Goal: Task Accomplishment & Management: Use online tool/utility

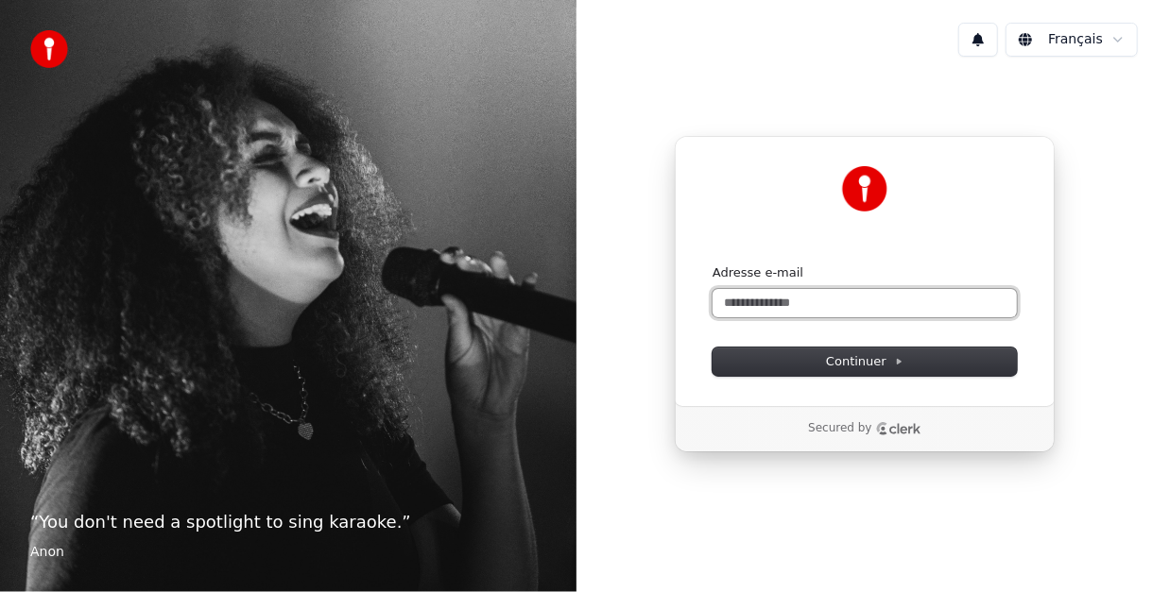
click at [754, 297] on input "Adresse e-mail" at bounding box center [864, 303] width 304 height 28
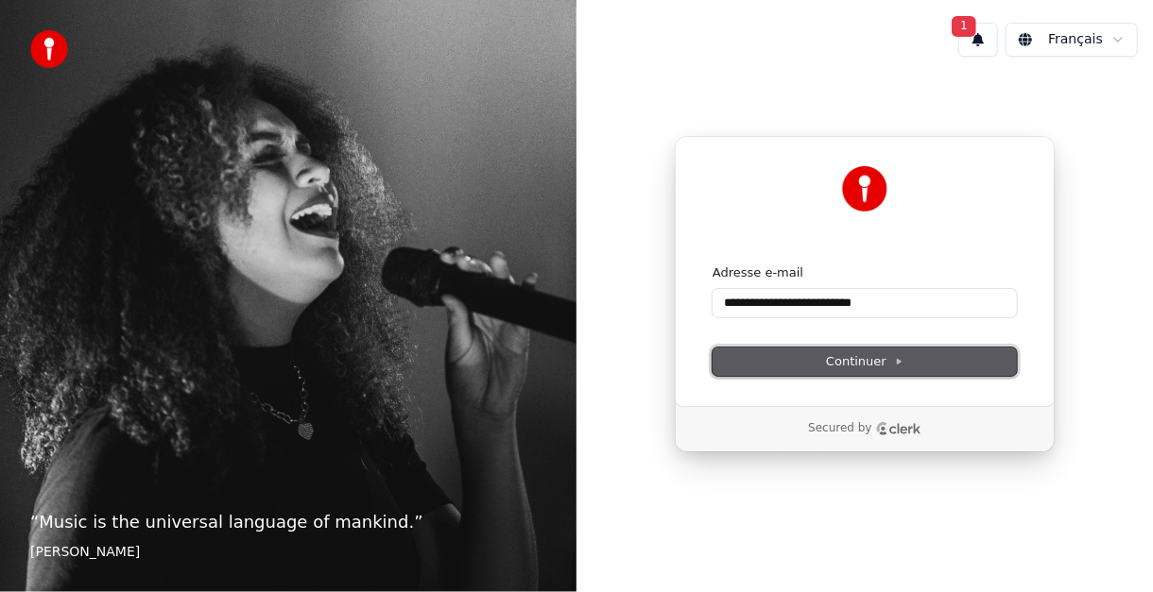
click at [819, 362] on button "Continuer" at bounding box center [864, 362] width 304 height 28
type input "**********"
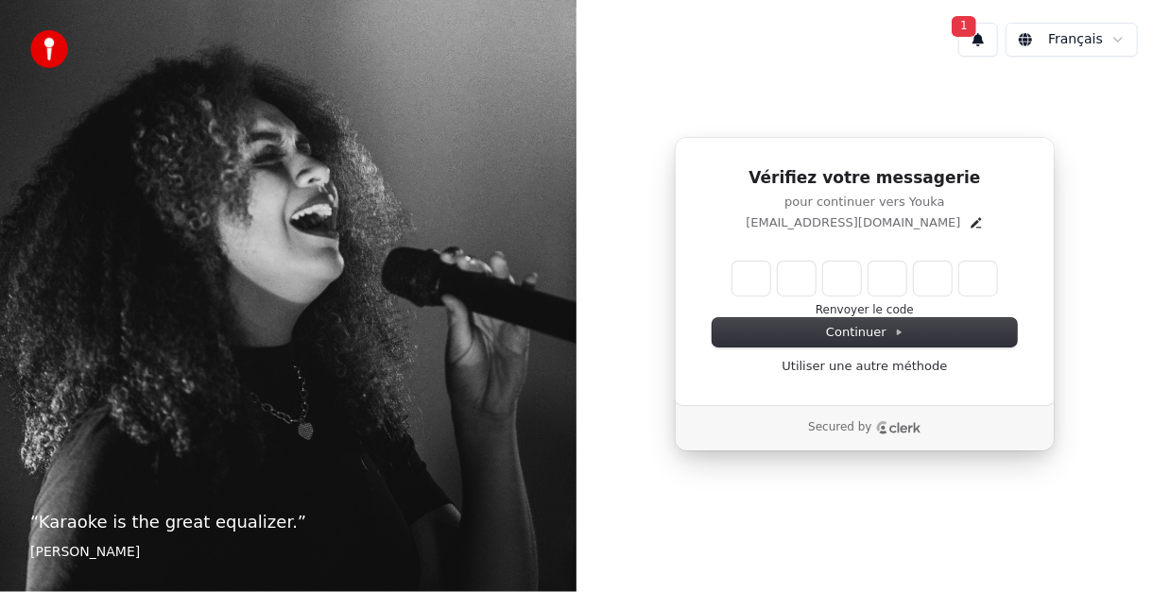
click at [737, 283] on input "Enter verification code" at bounding box center [864, 279] width 265 height 34
type input "******"
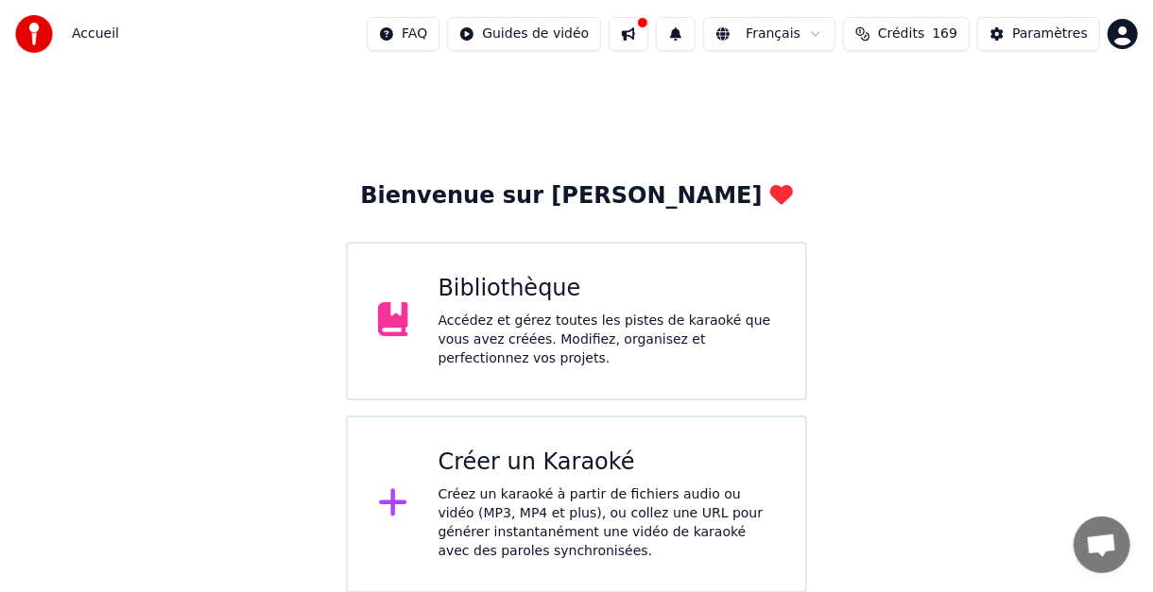
click at [512, 456] on div "Créer un Karaoké" at bounding box center [606, 463] width 337 height 30
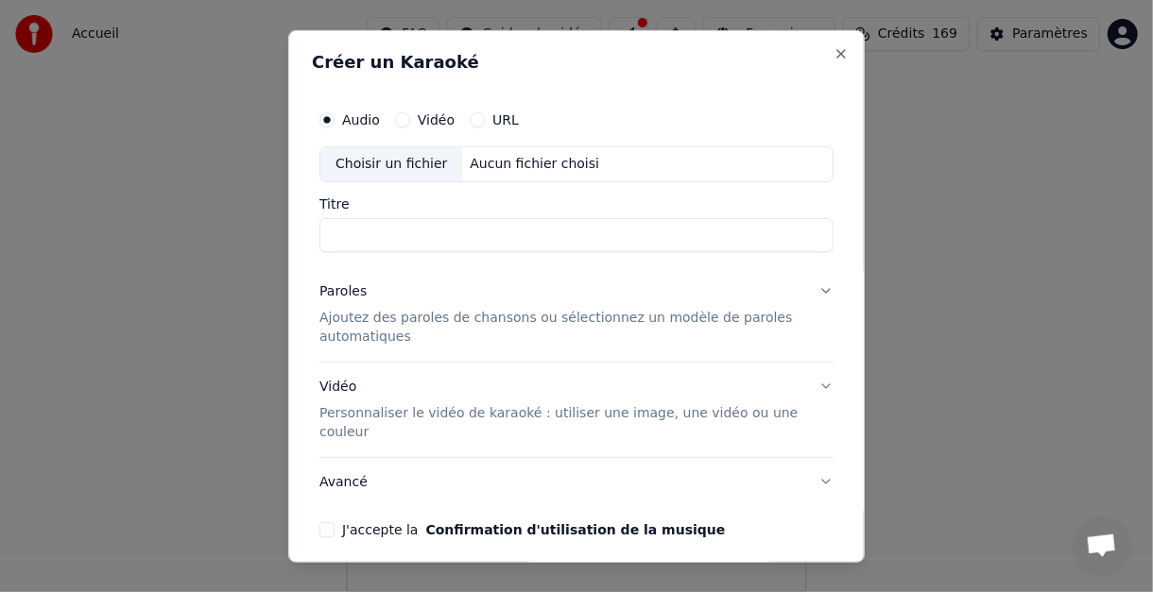
click at [379, 232] on input "Titre" at bounding box center [576, 234] width 514 height 34
click at [366, 162] on div "Choisir un fichier" at bounding box center [391, 163] width 142 height 34
type input "**********"
click at [810, 287] on button "Paroles Ajoutez des paroles de chansons ou sélectionnez un modèle de paroles au…" at bounding box center [576, 313] width 514 height 94
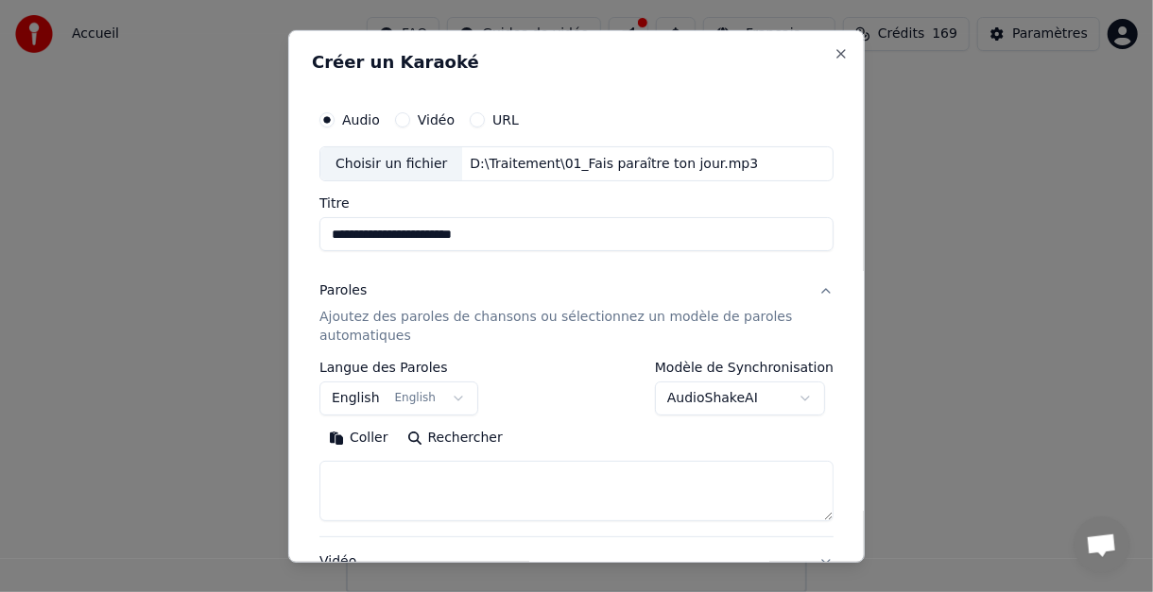
click at [448, 396] on button "English English" at bounding box center [398, 399] width 159 height 34
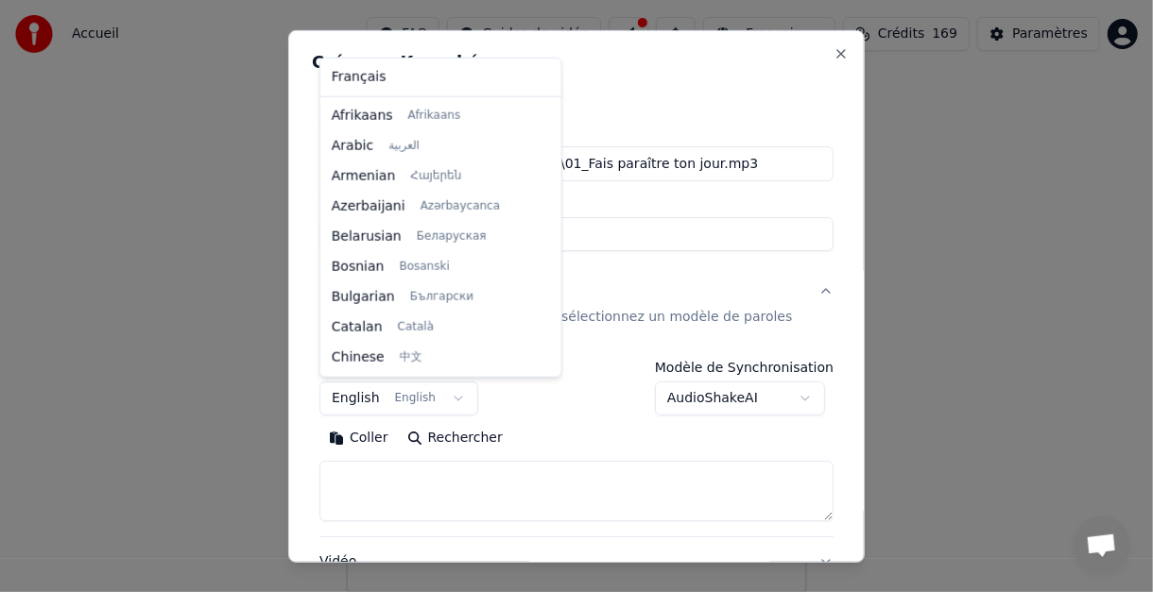
scroll to position [150, 0]
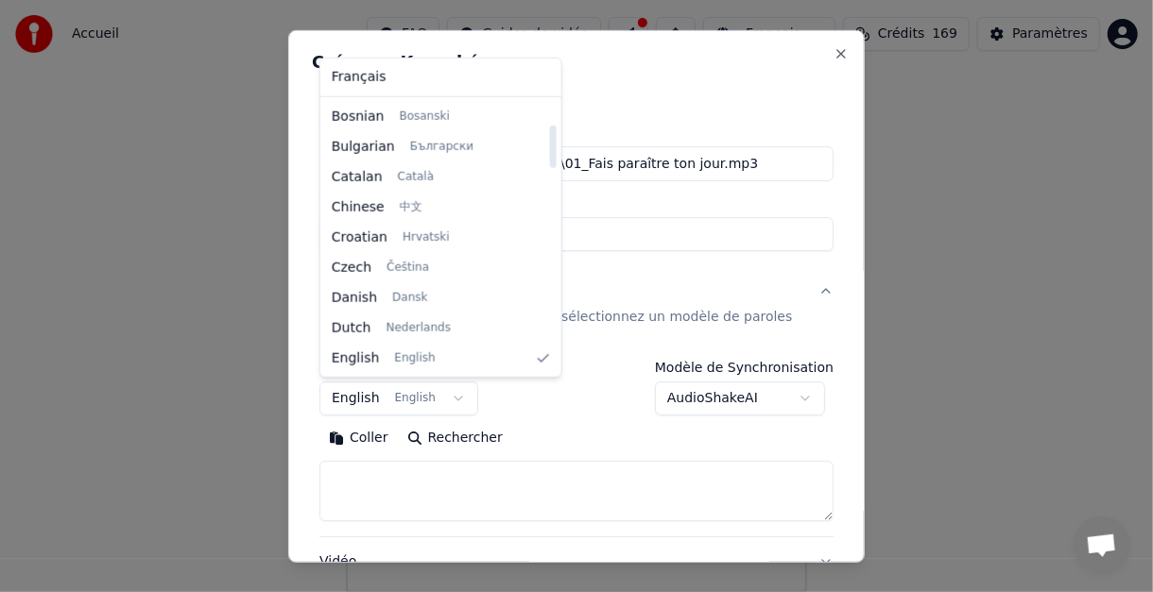
select select "**"
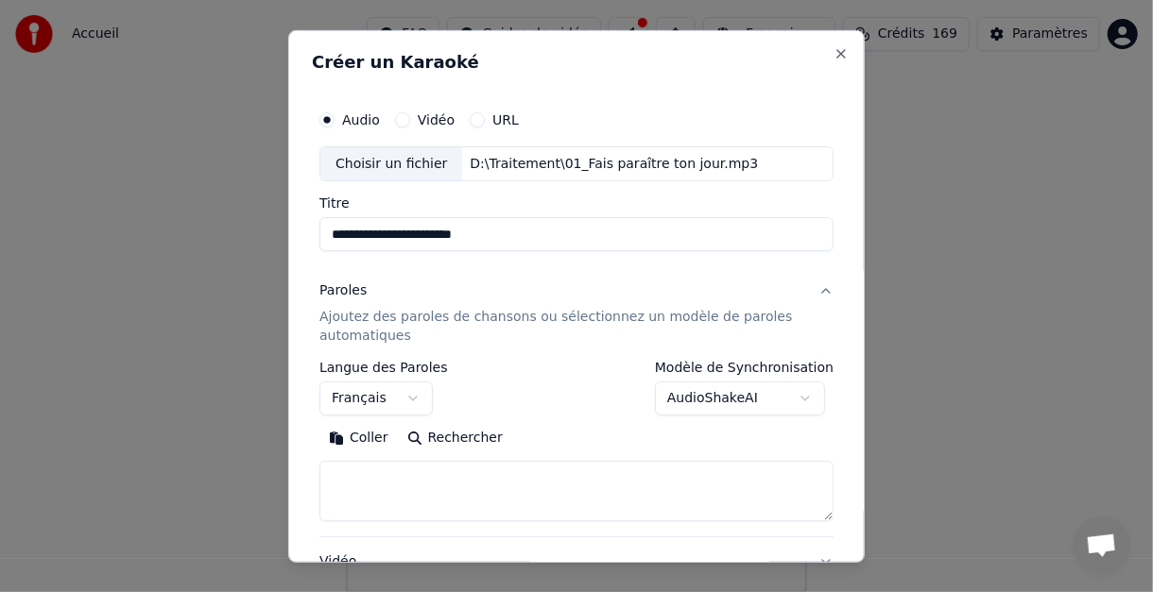
click at [798, 397] on body "Accueil FAQ Guides de vidéo Français Crédits 169 Paramètres Bienvenue sur Youka…" at bounding box center [576, 296] width 1153 height 593
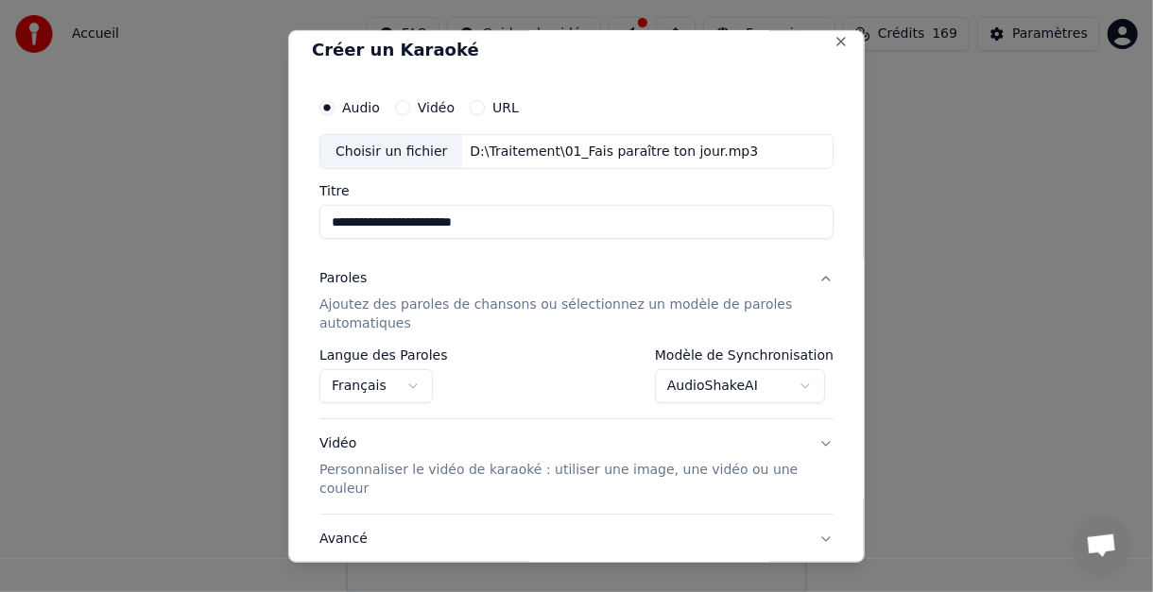
scroll to position [0, 0]
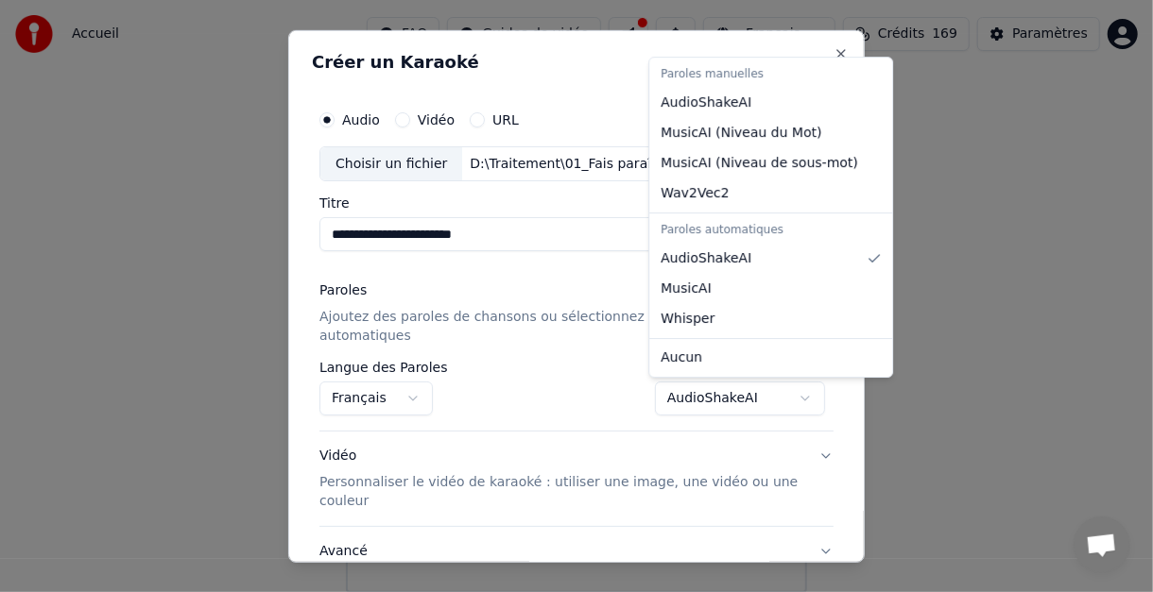
click at [794, 396] on body "Accueil FAQ Guides de vidéo Français Crédits 169 Paramètres Bienvenue sur Youka…" at bounding box center [576, 296] width 1153 height 593
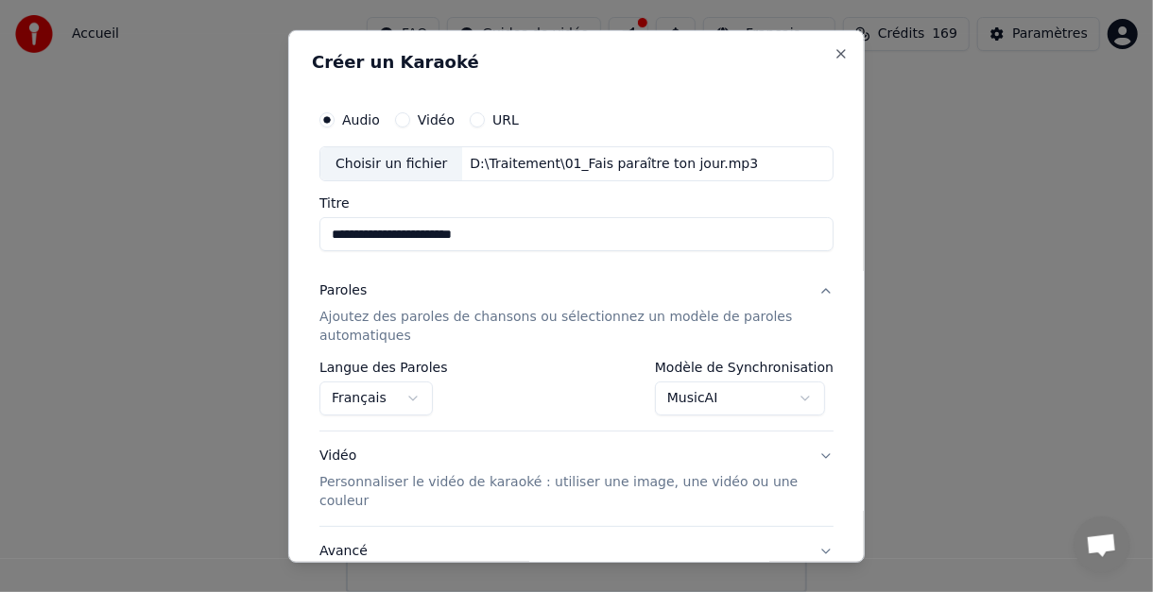
click at [798, 397] on body "Accueil FAQ Guides de vidéo Français Crédits 169 Paramètres Bienvenue sur Youka…" at bounding box center [576, 296] width 1153 height 593
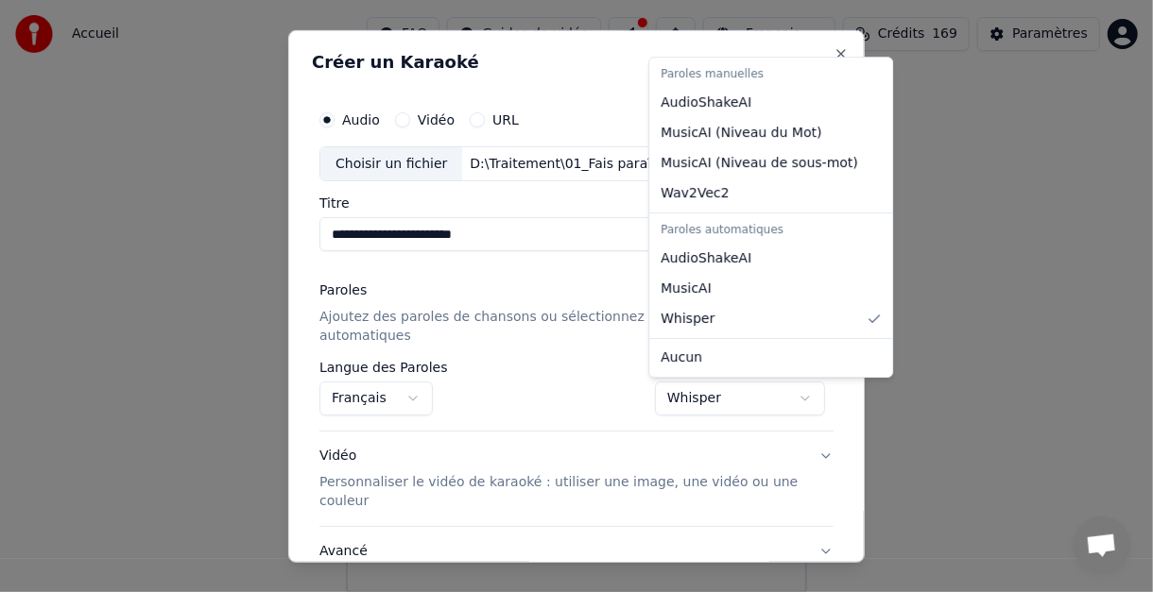
click at [797, 396] on body "Accueil FAQ Guides de vidéo Français Crédits 169 Paramètres Bienvenue sur Youka…" at bounding box center [576, 296] width 1153 height 593
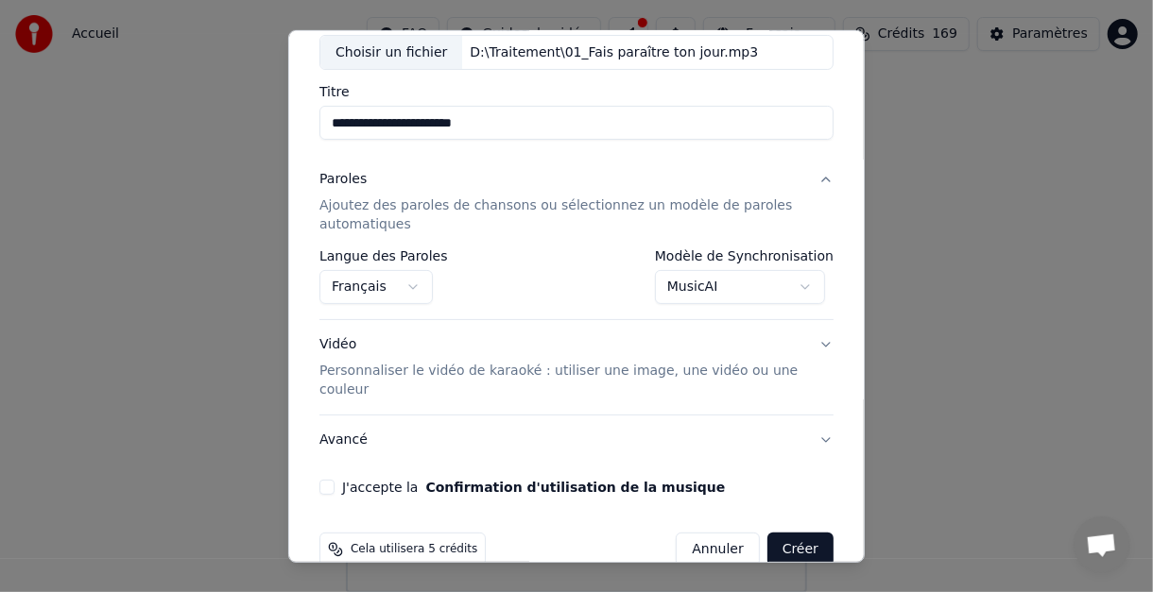
scroll to position [145, 0]
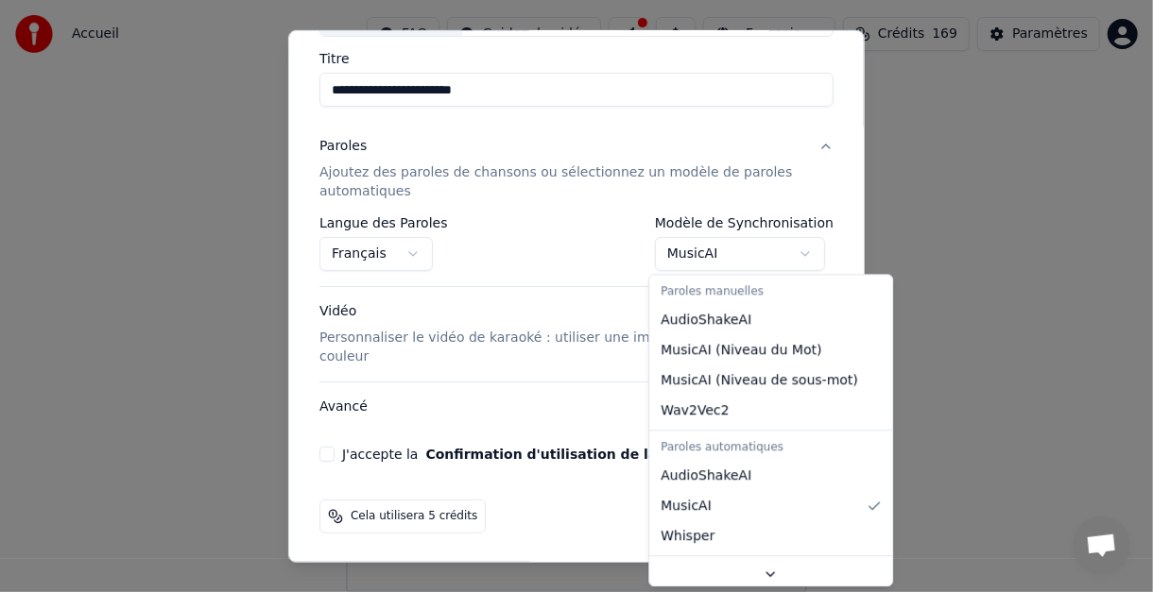
click at [795, 251] on body "Accueil FAQ Guides de vidéo Français Crédits 169 Paramètres Bienvenue sur Youka…" at bounding box center [576, 296] width 1153 height 593
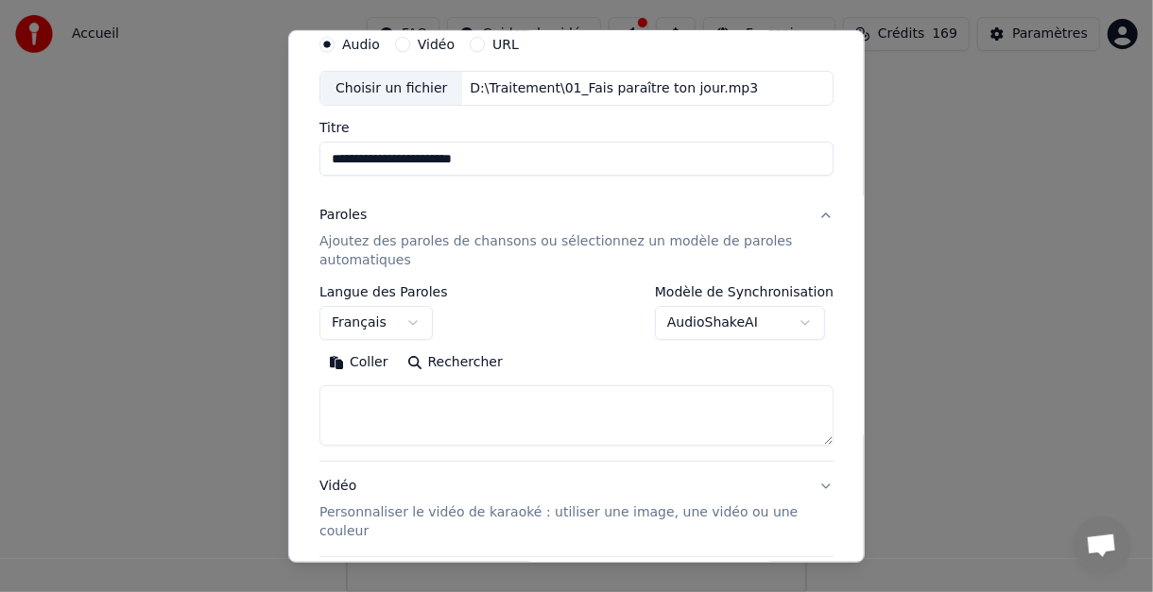
scroll to position [61, 0]
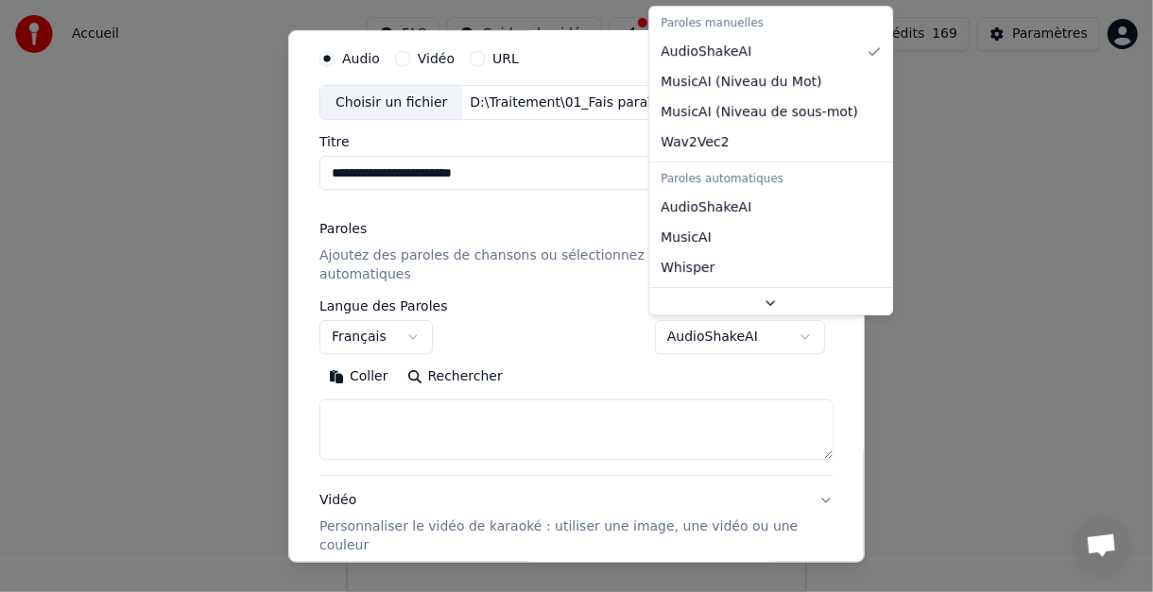
click at [792, 332] on body "Accueil FAQ Guides de vidéo Français Crédits 169 Paramètres Bienvenue sur Youka…" at bounding box center [576, 296] width 1153 height 593
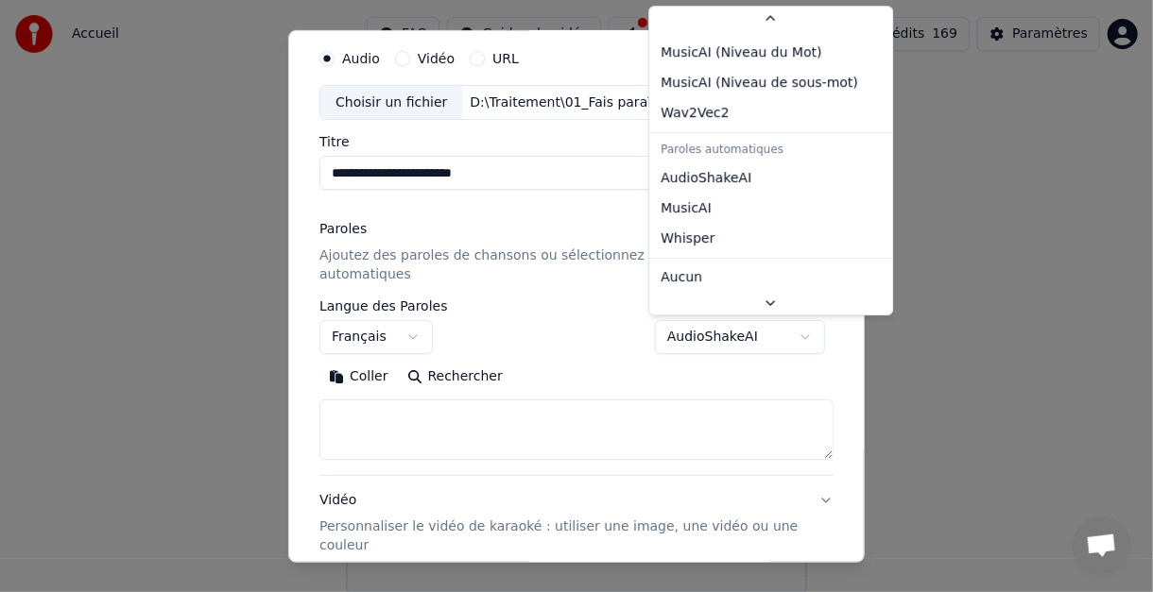
select select "**********"
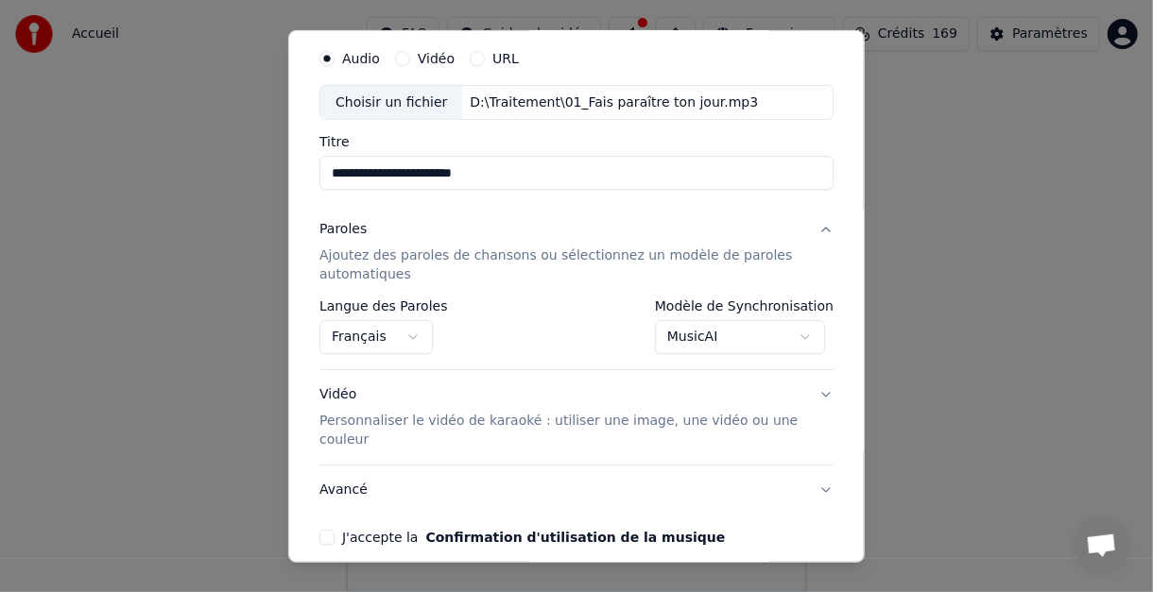
scroll to position [145, 0]
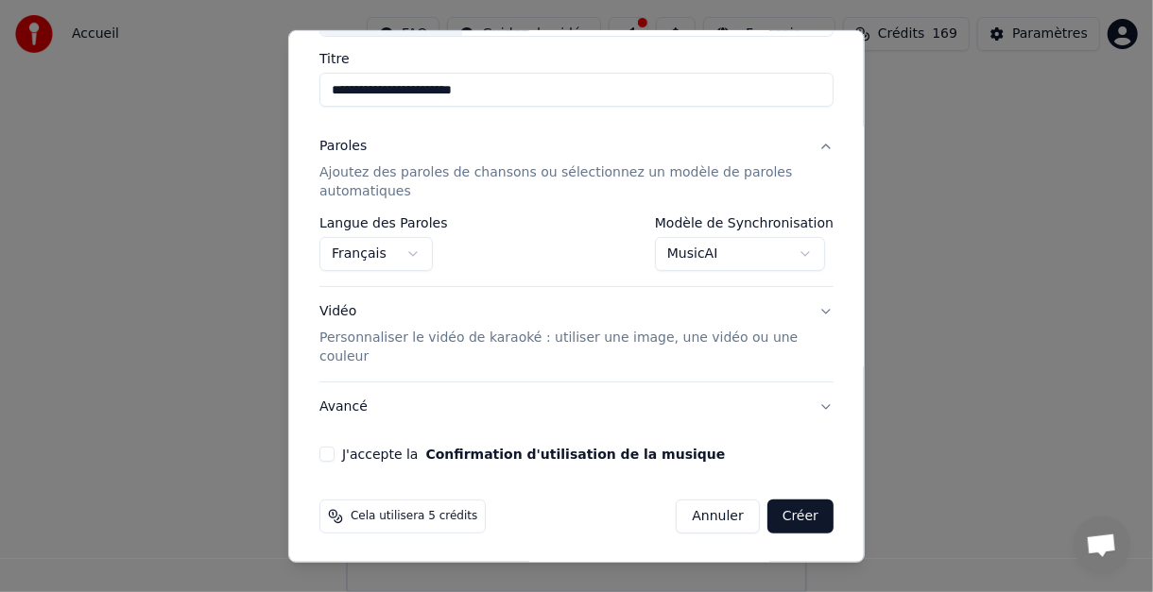
click at [327, 452] on button "J'accepte la Confirmation d'utilisation de la musique" at bounding box center [326, 454] width 15 height 15
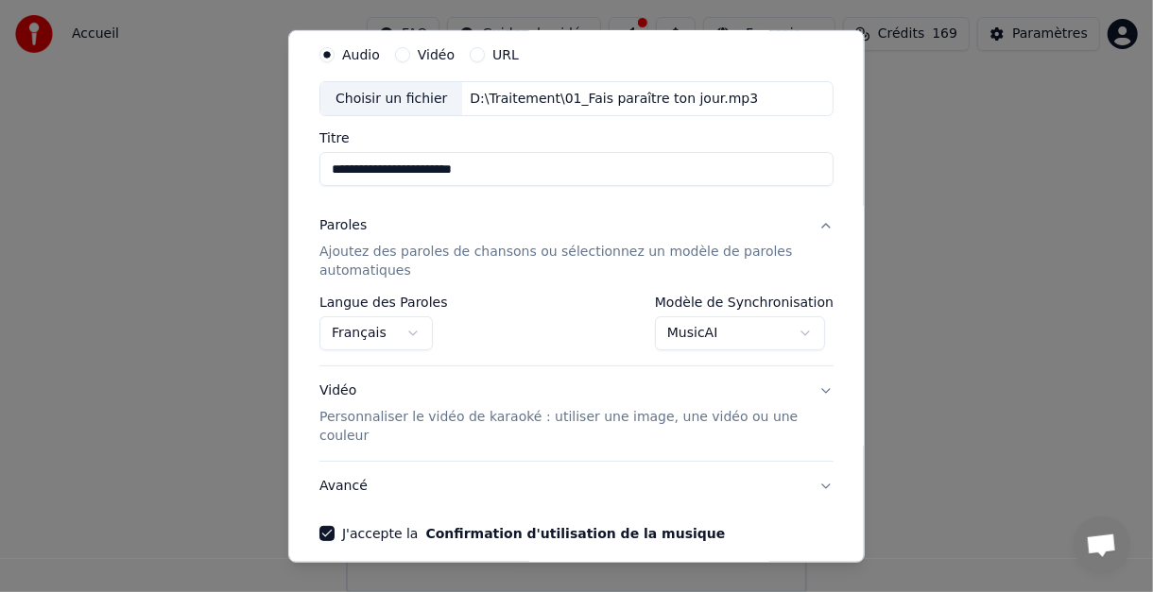
scroll to position [94, 0]
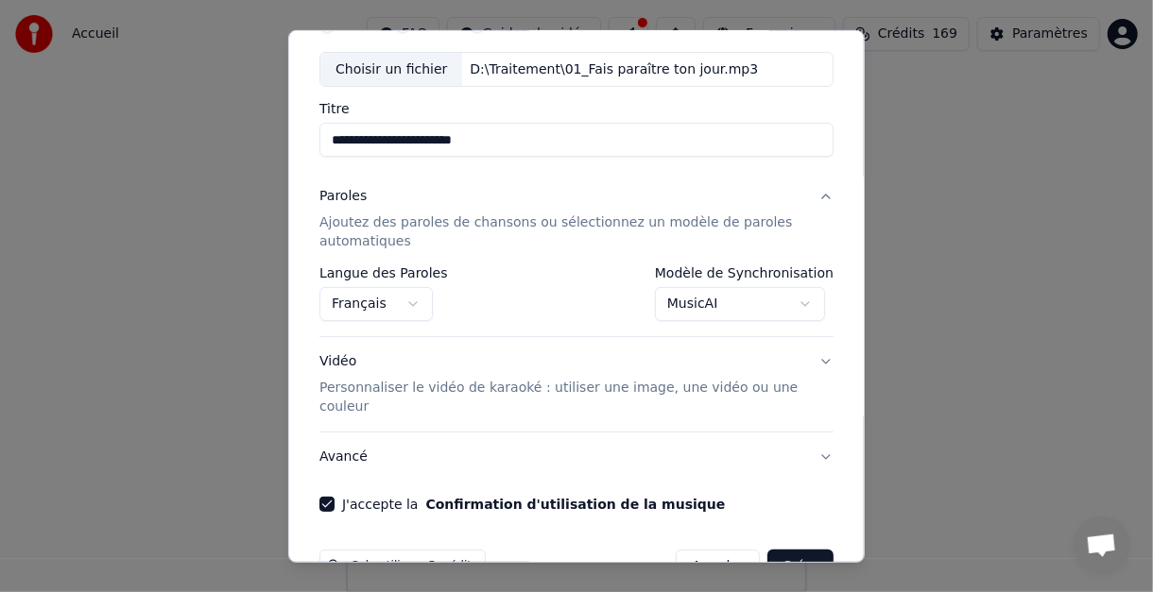
click at [810, 358] on button "Vidéo Personnaliser le vidéo de karaoké : utiliser une image, une vidéo ou une …" at bounding box center [576, 384] width 514 height 94
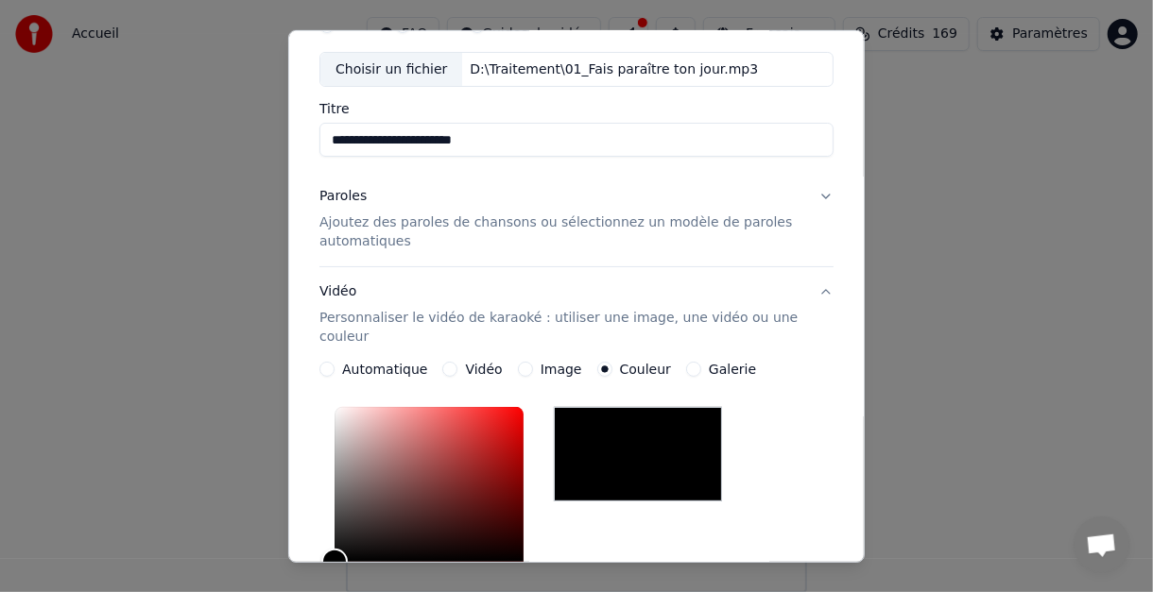
scroll to position [0, 0]
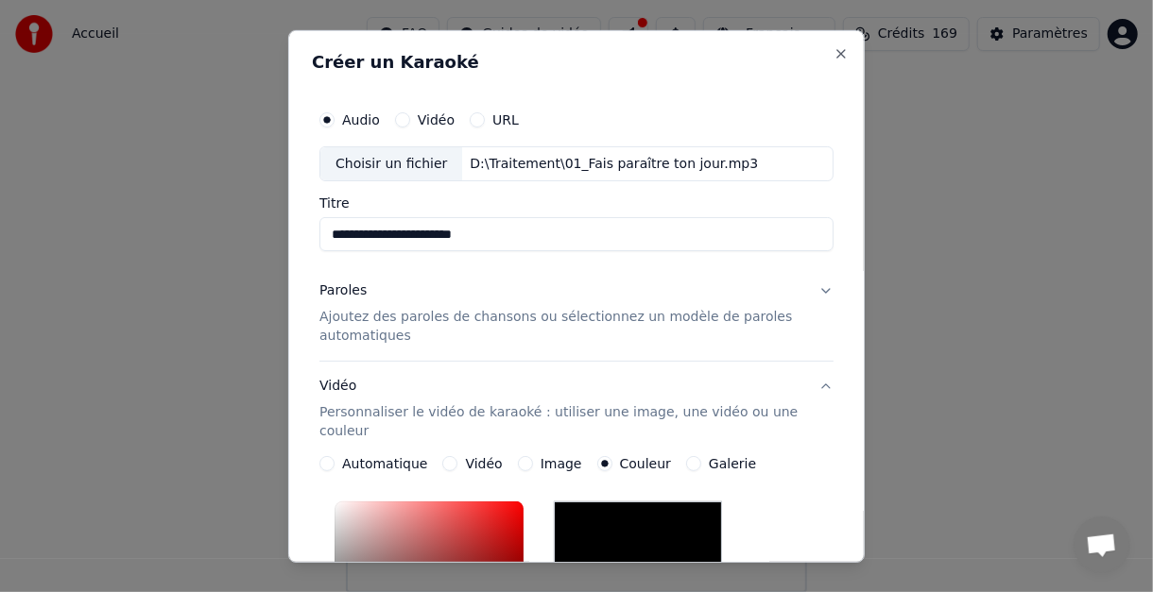
click at [815, 383] on button "Vidéo Personnaliser le vidéo de karaoké : utiliser une image, une vidéo ou une …" at bounding box center [576, 409] width 514 height 94
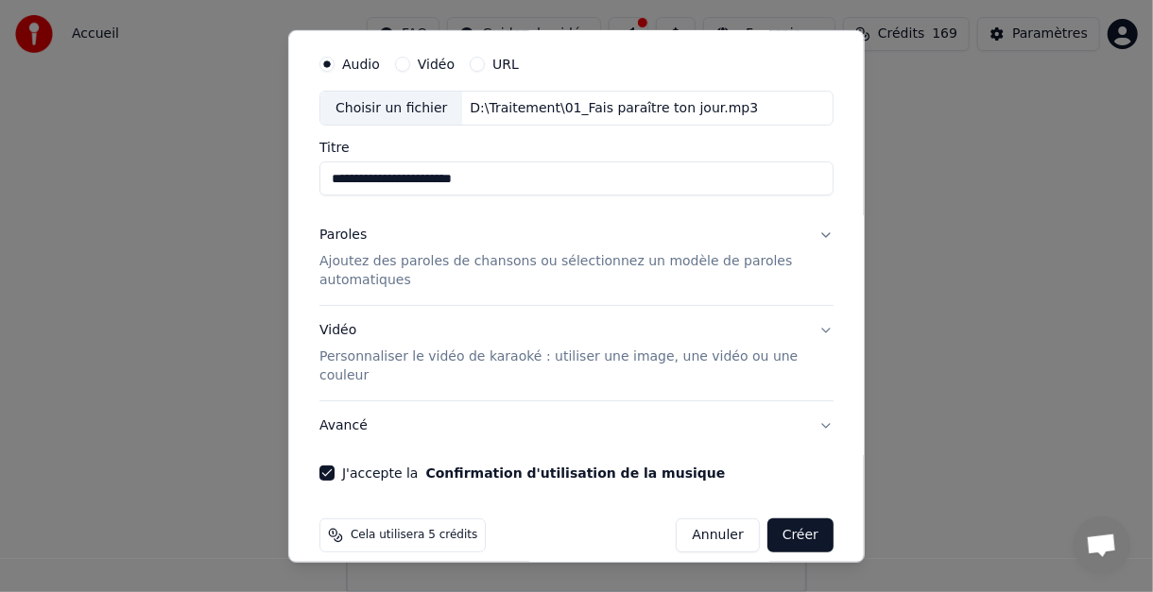
scroll to position [75, 0]
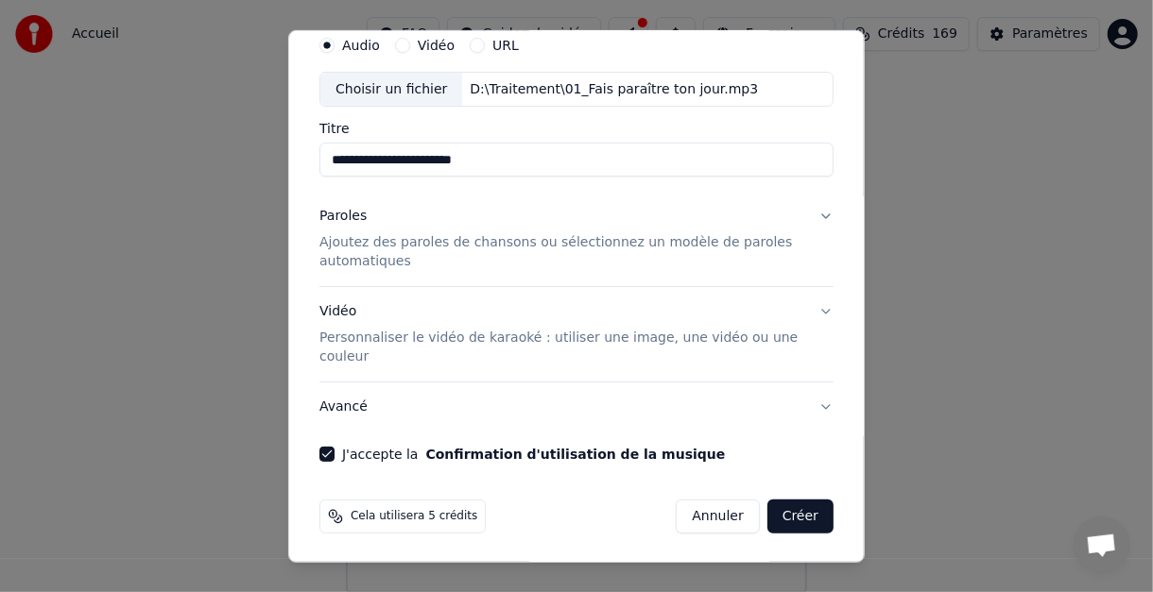
click at [793, 512] on button "Créer" at bounding box center [800, 517] width 66 height 34
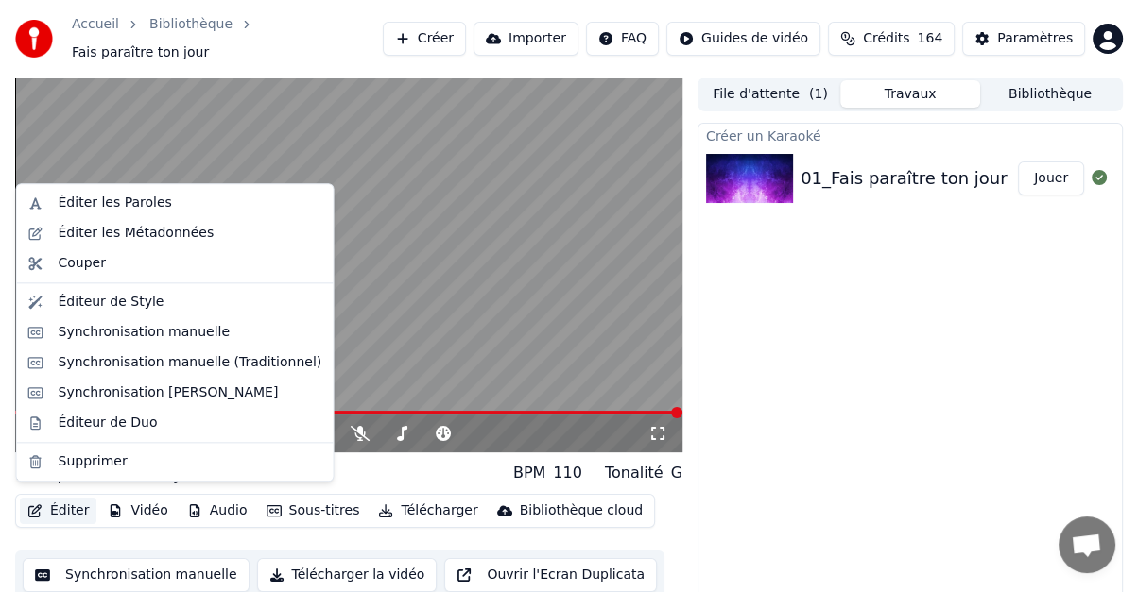
click at [50, 498] on button "Éditer" at bounding box center [58, 511] width 77 height 26
click at [82, 208] on div "Éditer les Paroles" at bounding box center [115, 203] width 113 height 19
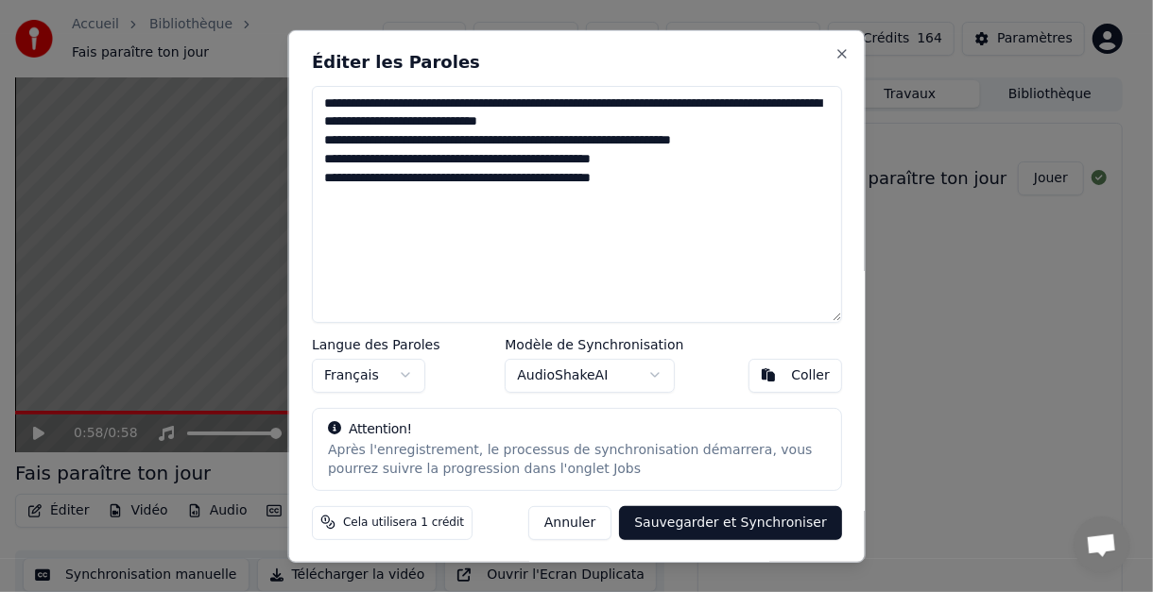
click at [556, 105] on textarea "**********" at bounding box center [577, 203] width 530 height 237
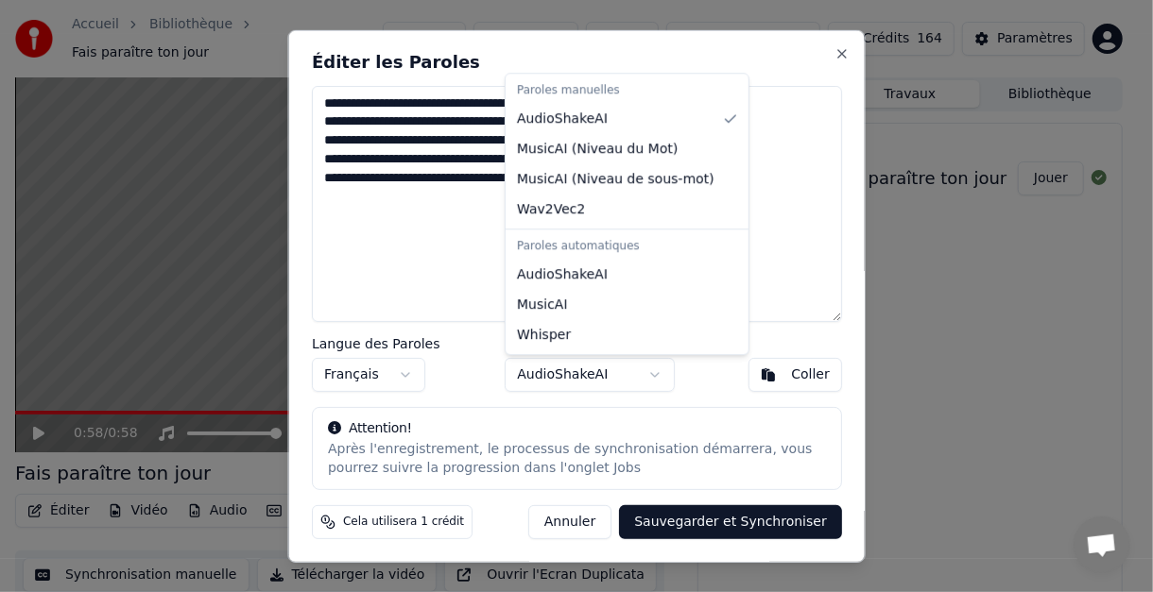
click at [650, 374] on body "Accueil Bibliothèque Fais paraître ton jour Créer Importer FAQ Guides de vidéo …" at bounding box center [569, 296] width 1138 height 592
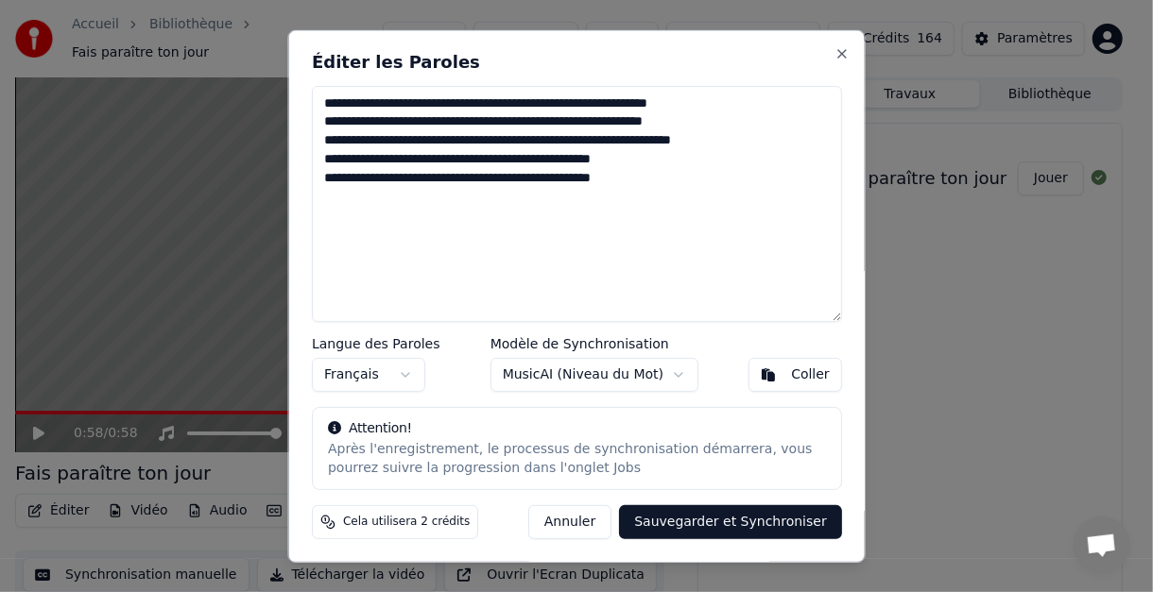
click at [487, 105] on textarea "**********" at bounding box center [577, 203] width 530 height 237
click at [543, 101] on textarea "**********" at bounding box center [577, 203] width 530 height 237
click at [588, 117] on textarea "**********" at bounding box center [577, 203] width 530 height 237
click at [478, 145] on textarea "**********" at bounding box center [577, 203] width 530 height 237
click at [545, 145] on textarea "**********" at bounding box center [577, 203] width 530 height 237
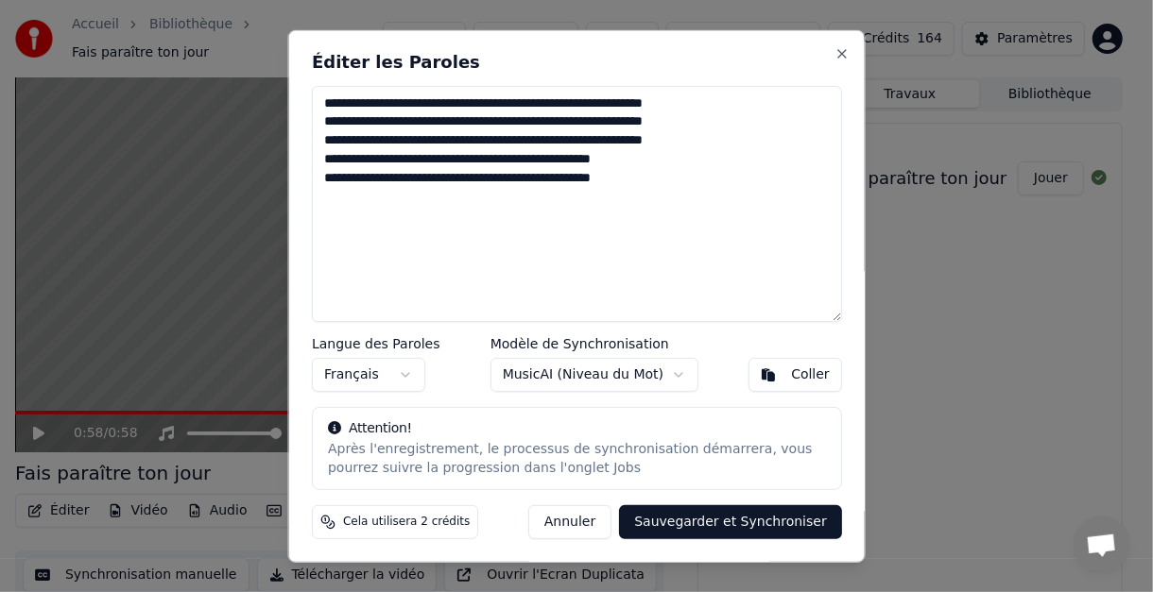
click at [696, 143] on textarea "**********" at bounding box center [577, 203] width 530 height 237
click at [438, 161] on textarea "**********" at bounding box center [577, 203] width 530 height 237
click at [601, 163] on textarea "**********" at bounding box center [577, 203] width 530 height 237
click at [529, 143] on textarea "**********" at bounding box center [577, 203] width 530 height 237
click at [712, 143] on textarea "**********" at bounding box center [577, 203] width 530 height 237
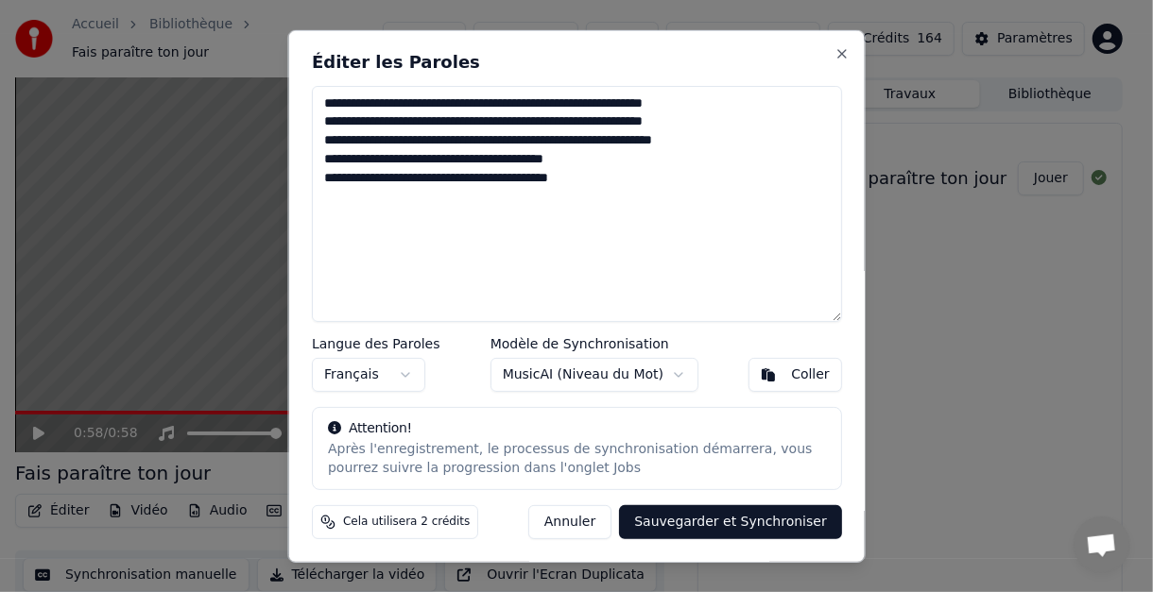
click at [583, 165] on textarea "**********" at bounding box center [577, 203] width 530 height 237
type textarea "**********"
click at [692, 523] on button "Sauvegarder et Synchroniser" at bounding box center [730, 523] width 223 height 34
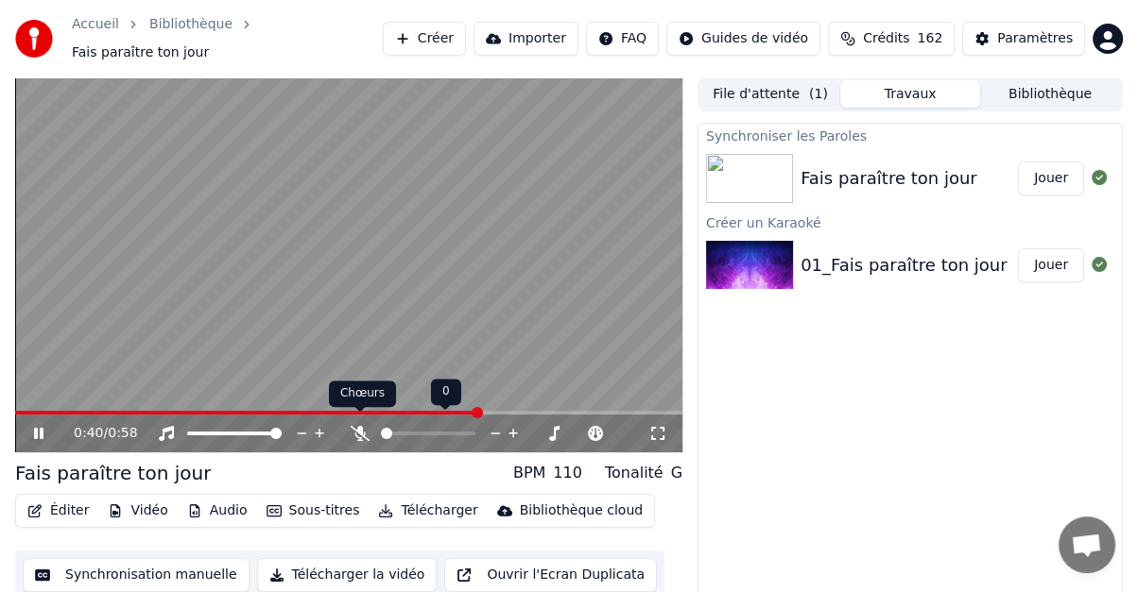
click at [355, 426] on icon at bounding box center [360, 433] width 19 height 15
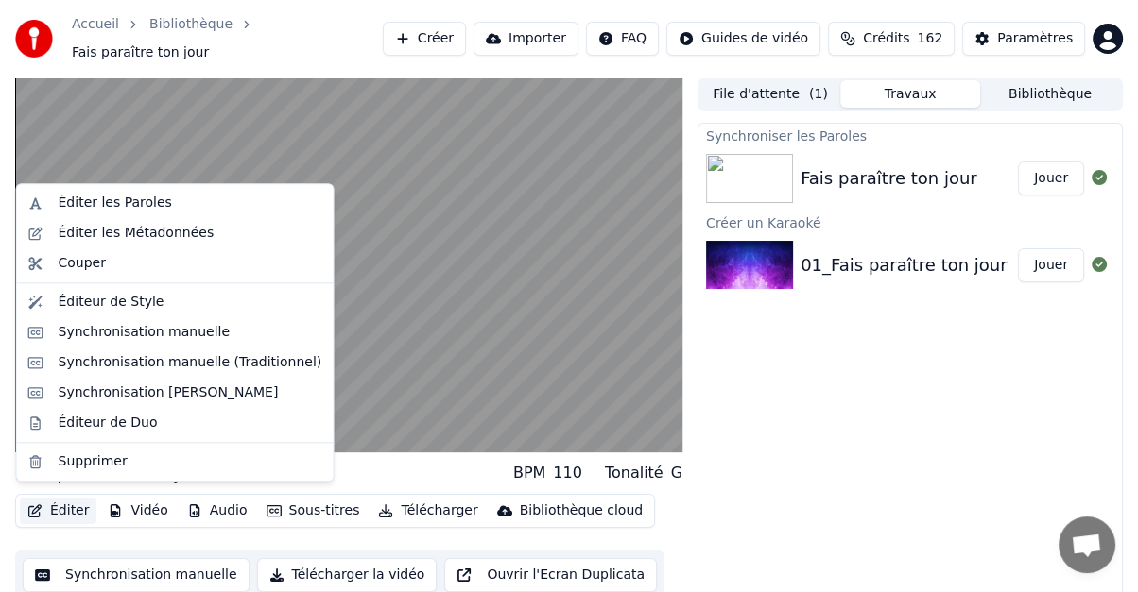
click at [64, 500] on button "Éditer" at bounding box center [58, 511] width 77 height 26
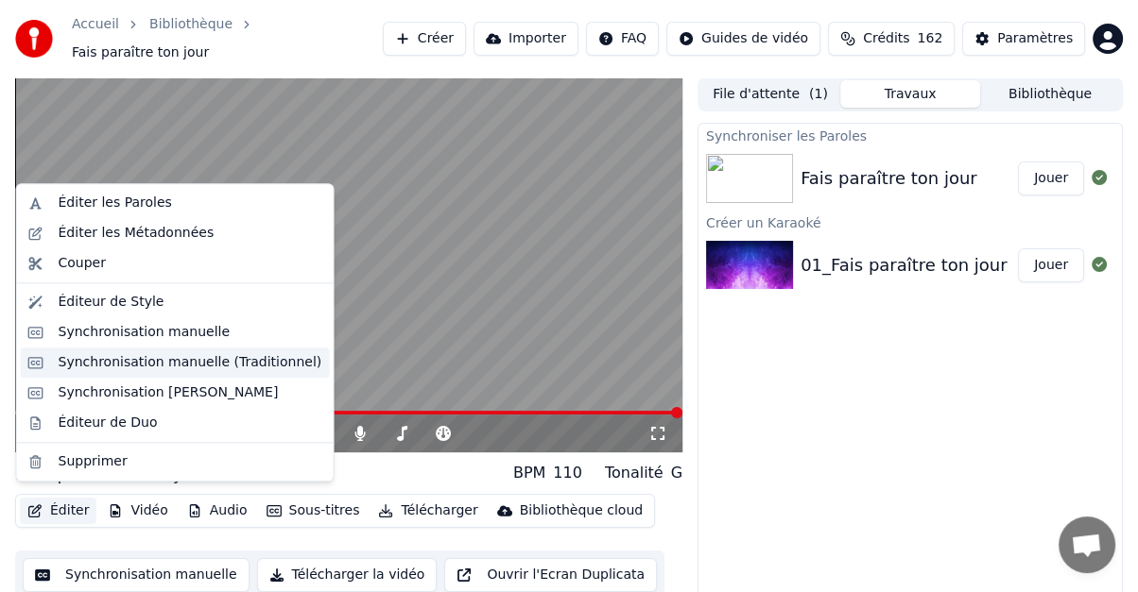
click at [107, 365] on div "Synchronisation manuelle (Traditionnel)" at bounding box center [191, 362] width 264 height 19
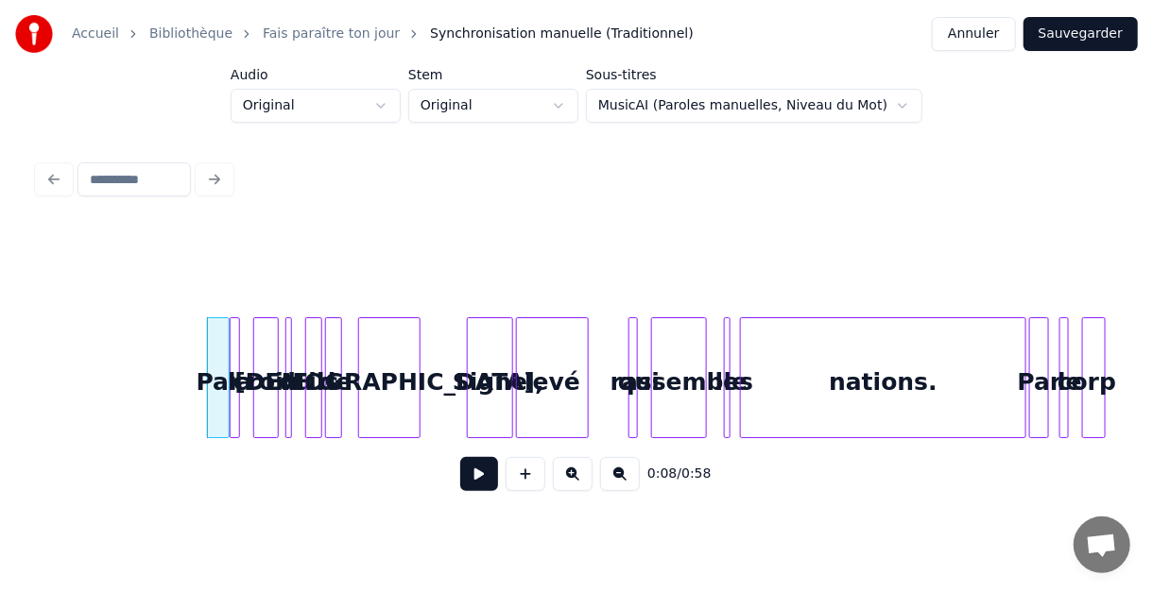
scroll to position [0, 655]
click at [483, 485] on button at bounding box center [479, 474] width 38 height 34
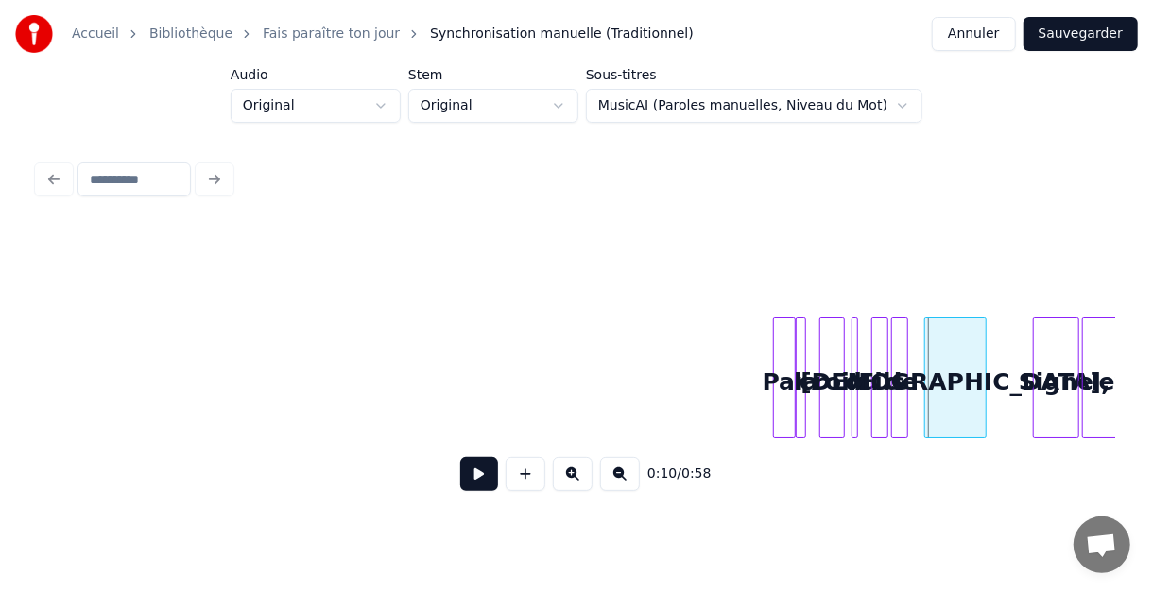
scroll to position [0, 0]
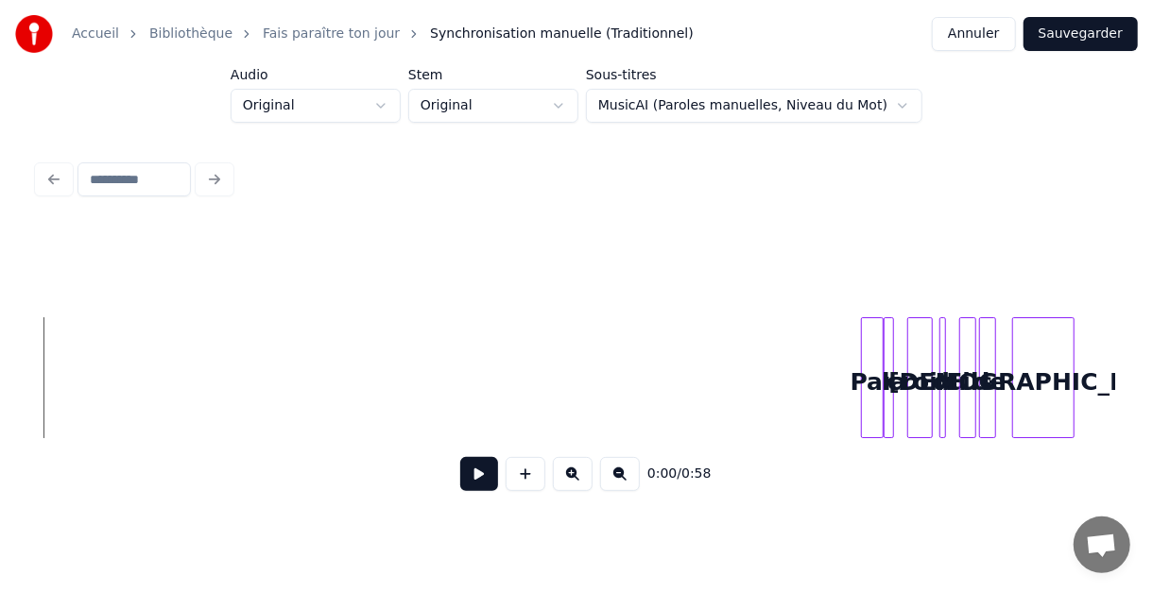
click at [488, 484] on button at bounding box center [479, 474] width 38 height 34
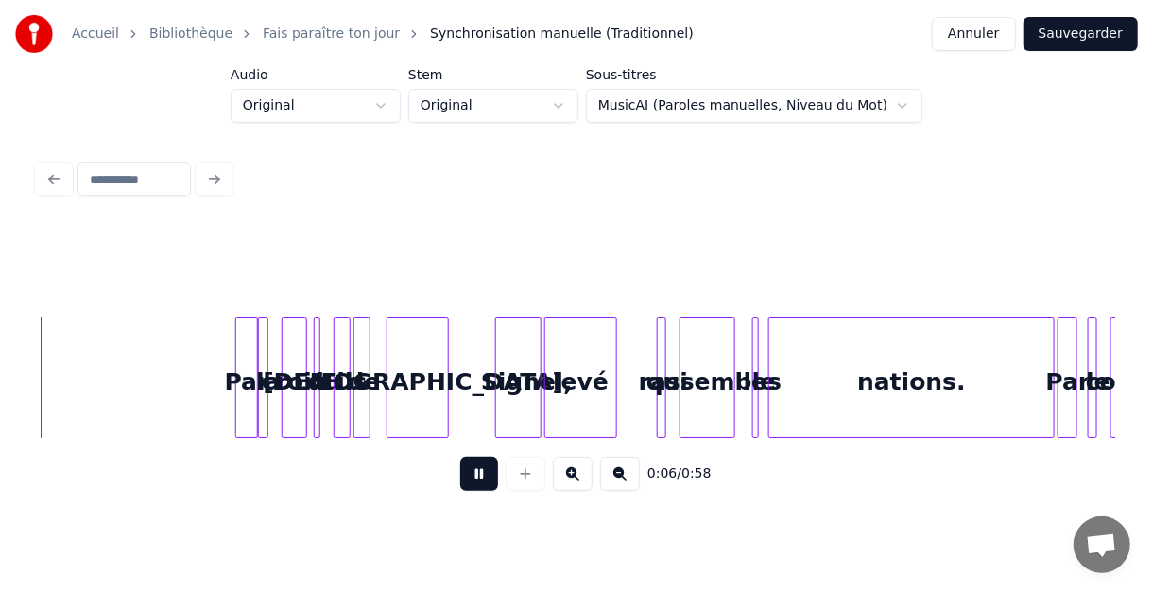
scroll to position [0, 631]
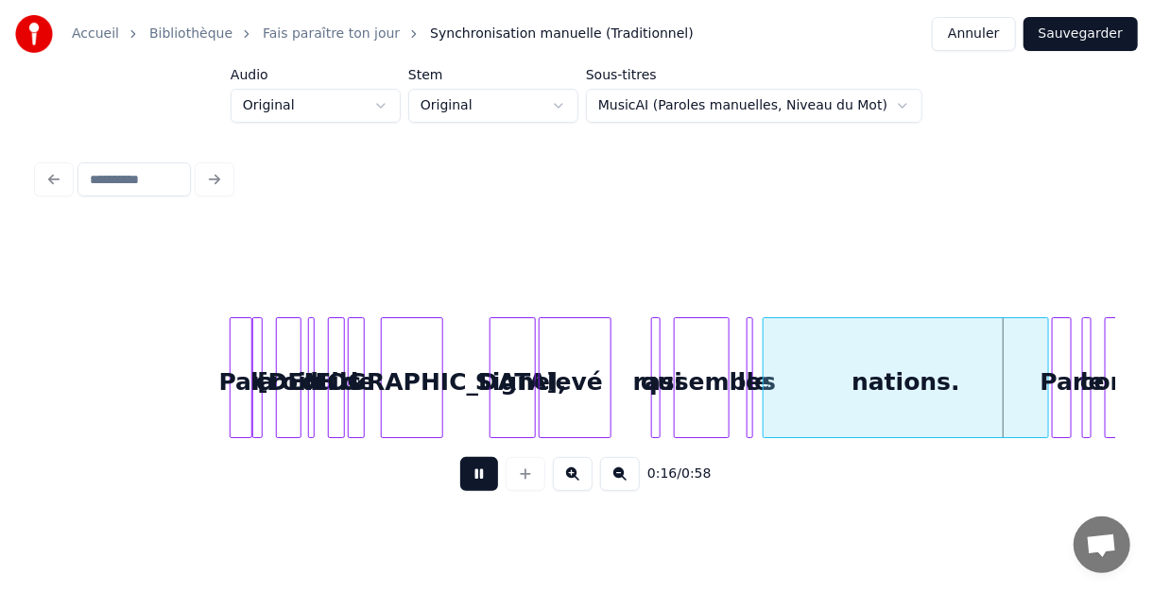
click at [477, 488] on button at bounding box center [479, 474] width 38 height 34
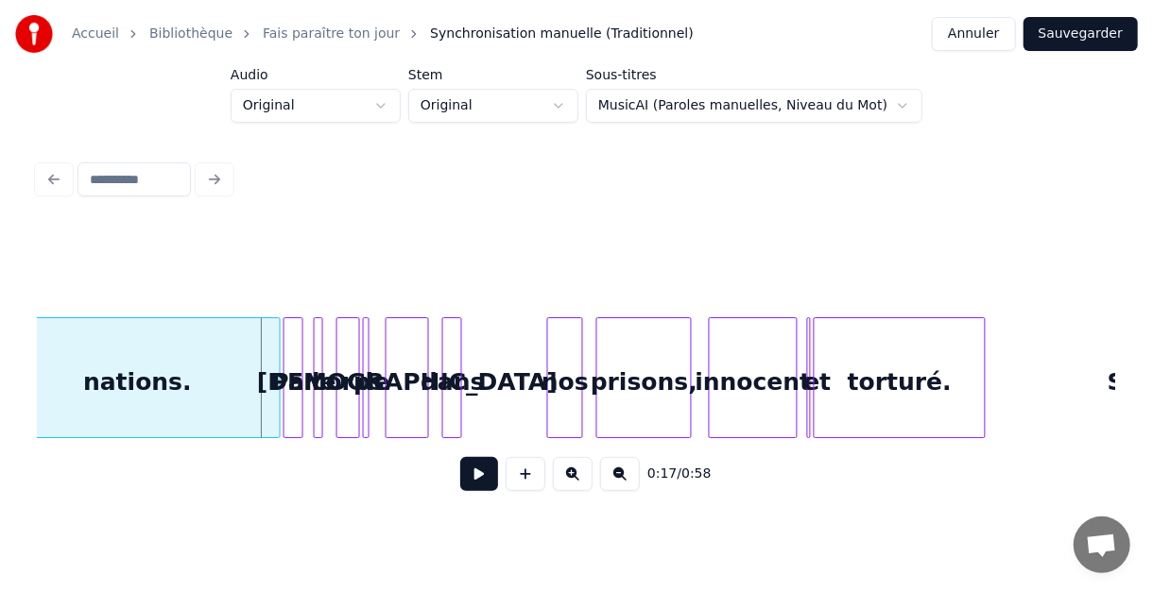
scroll to position [0, 1462]
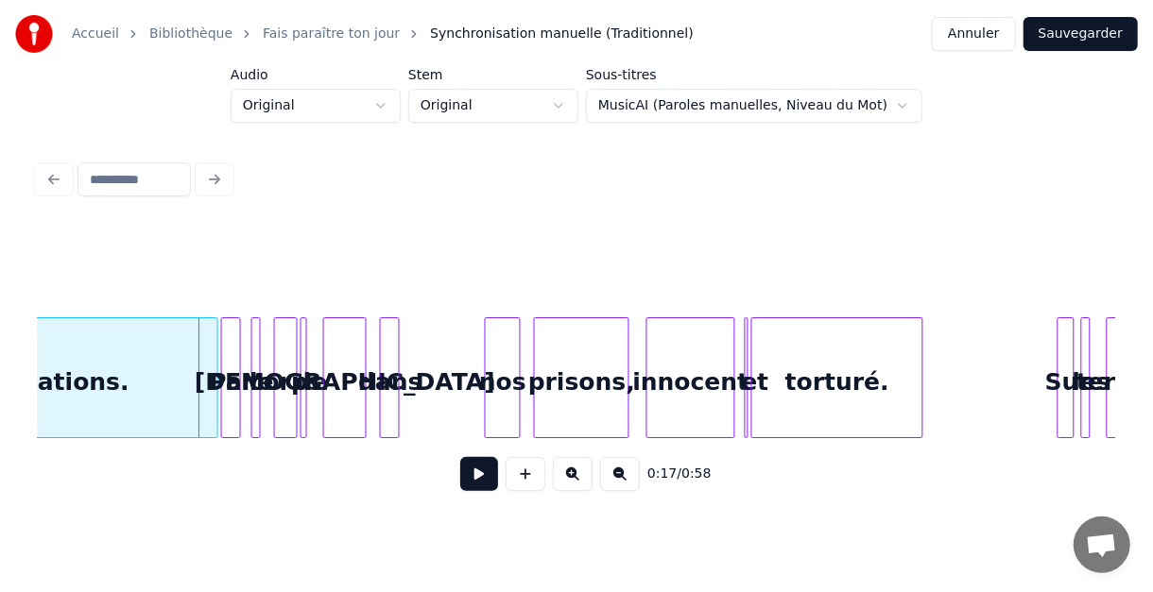
click at [485, 488] on button at bounding box center [479, 474] width 38 height 34
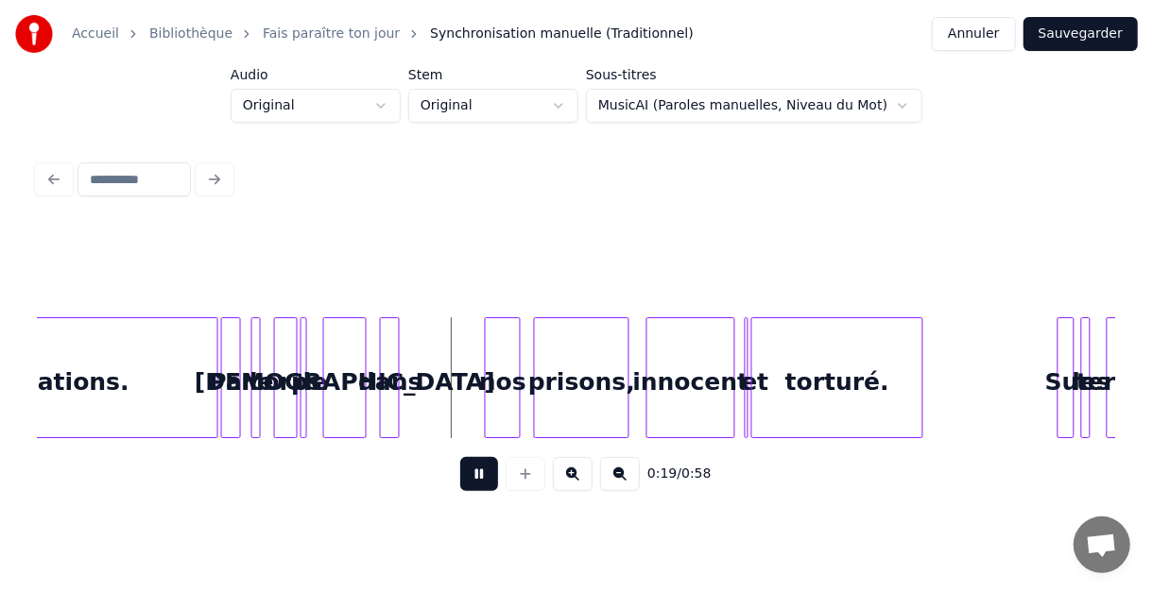
click at [485, 488] on button at bounding box center [479, 474] width 38 height 34
click at [586, 352] on div "prisons," at bounding box center [595, 382] width 94 height 129
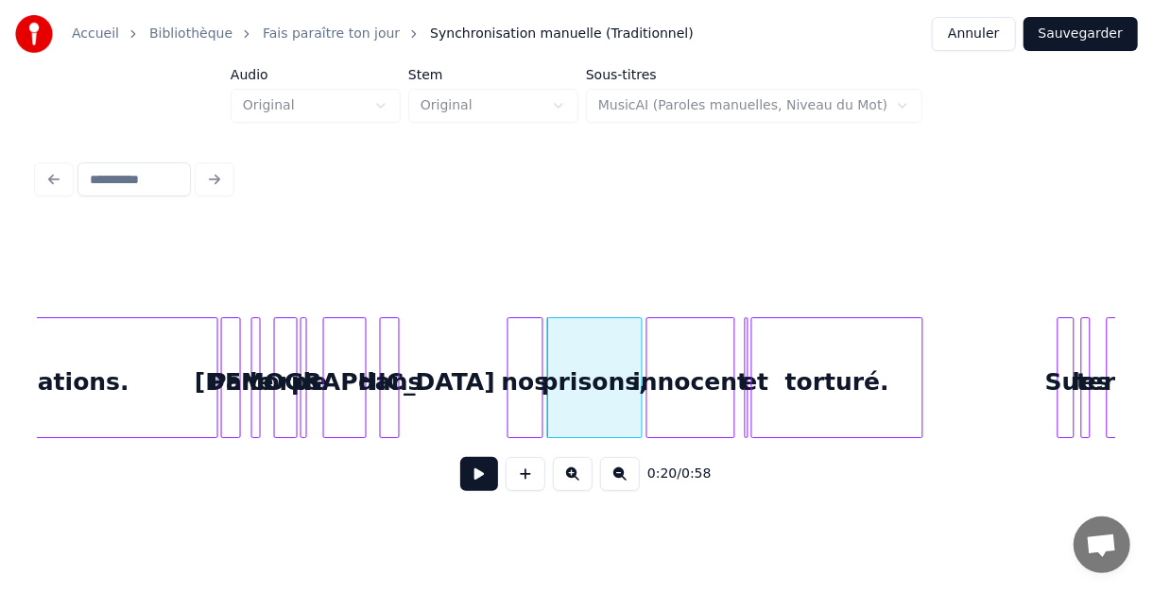
click at [517, 350] on div "nos" at bounding box center [525, 382] width 34 height 129
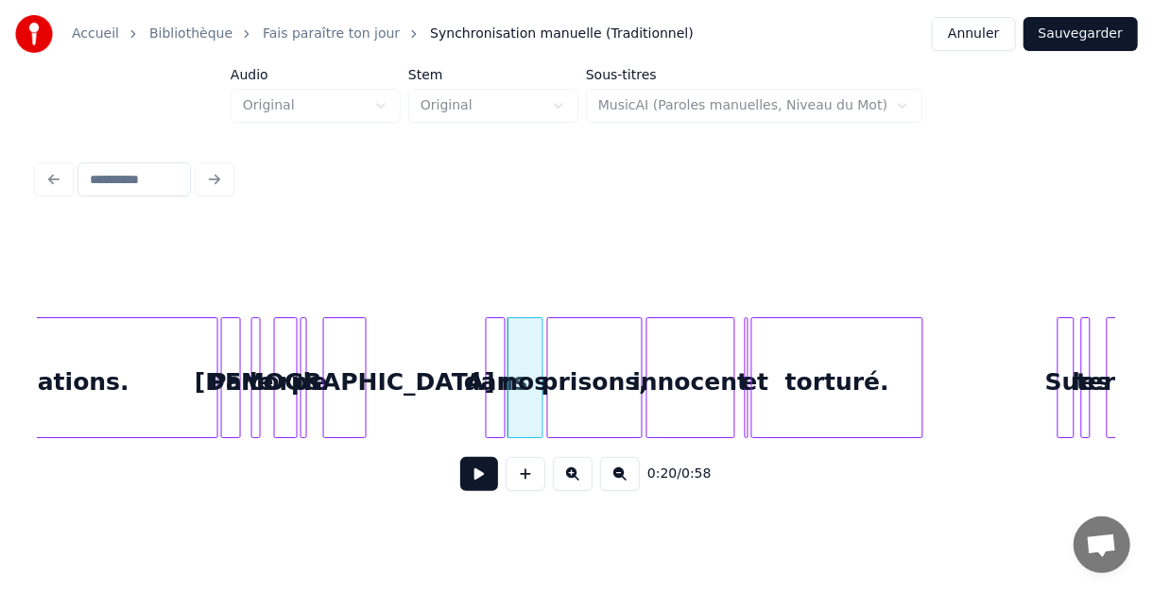
click at [494, 352] on div "dans" at bounding box center [496, 382] width 19 height 129
click at [352, 332] on div "[DEMOGRAPHIC_DATA]" at bounding box center [345, 382] width 42 height 129
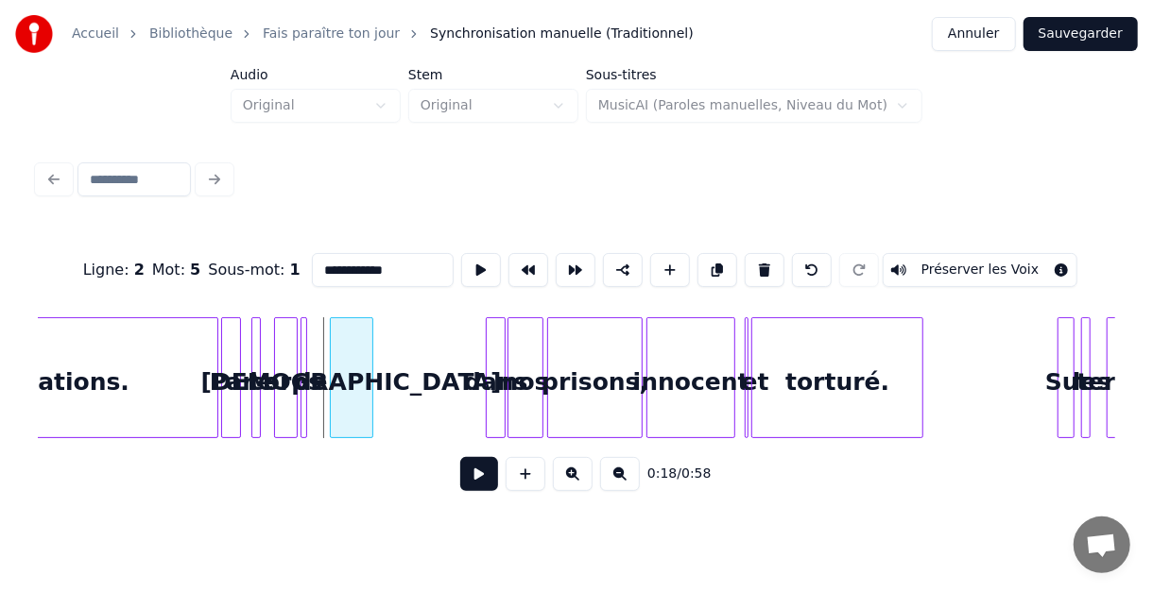
click at [371, 348] on div "[DEMOGRAPHIC_DATA]" at bounding box center [351, 377] width 43 height 121
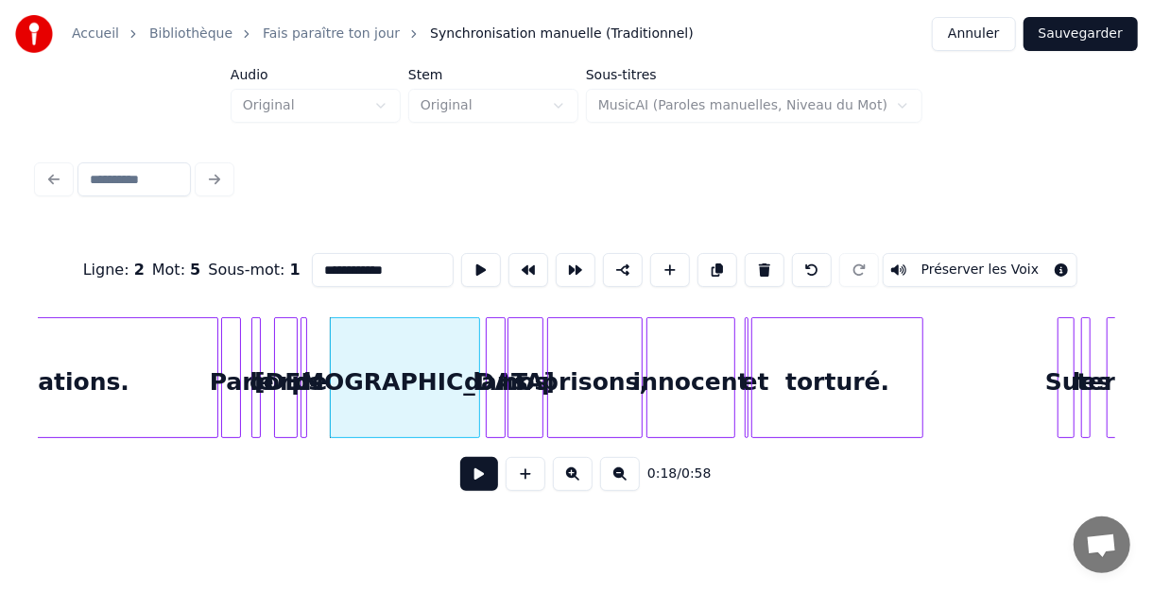
click at [476, 340] on div at bounding box center [476, 377] width 6 height 119
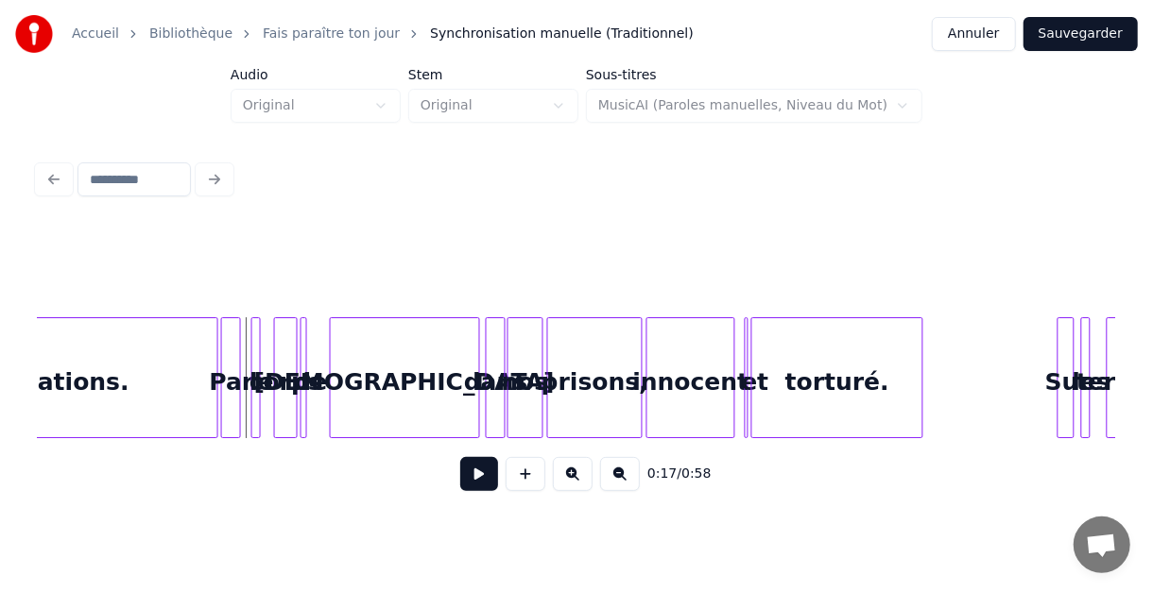
click at [485, 478] on button at bounding box center [479, 474] width 38 height 34
click at [481, 479] on button at bounding box center [479, 474] width 38 height 34
click at [481, 480] on button at bounding box center [479, 474] width 38 height 34
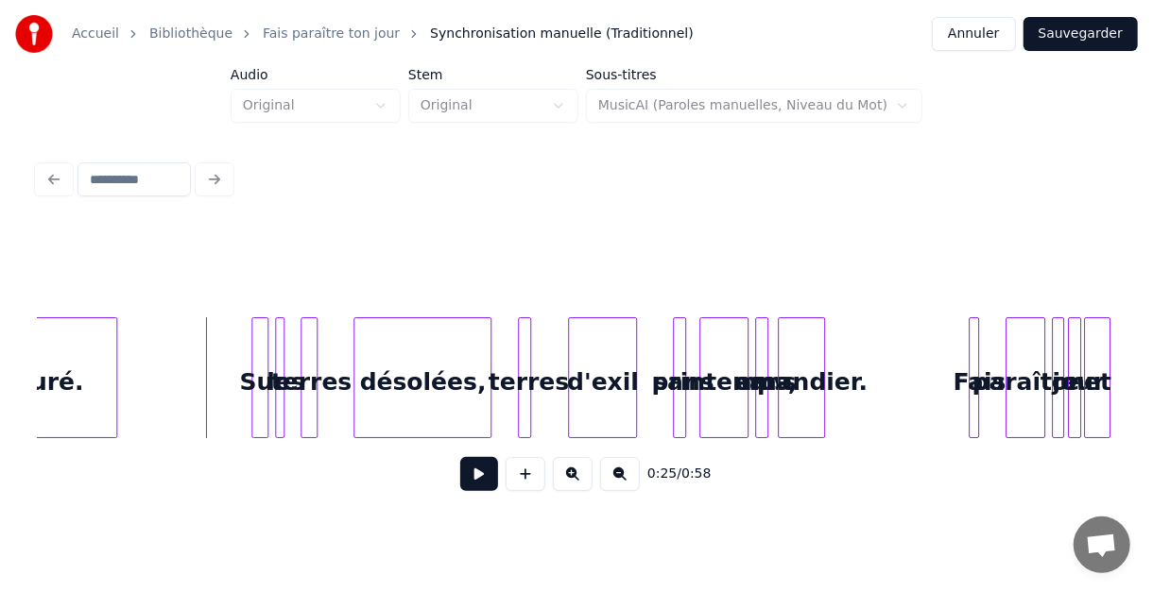
scroll to position [0, 2356]
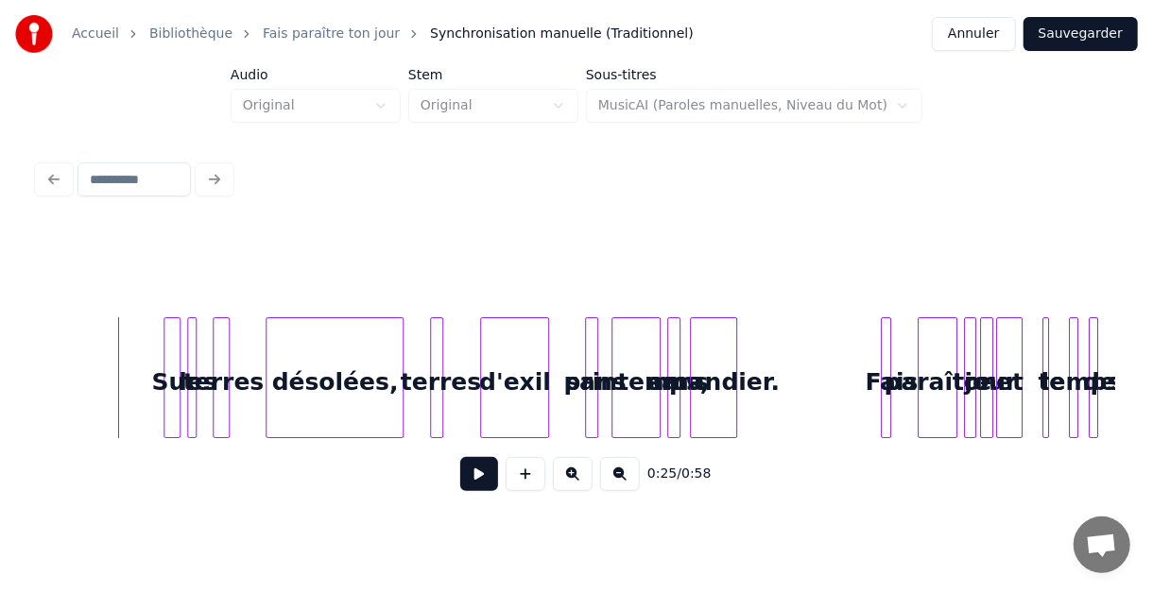
click at [479, 479] on button at bounding box center [479, 474] width 38 height 34
click at [482, 480] on button at bounding box center [479, 474] width 38 height 34
click at [829, 349] on div at bounding box center [831, 377] width 6 height 119
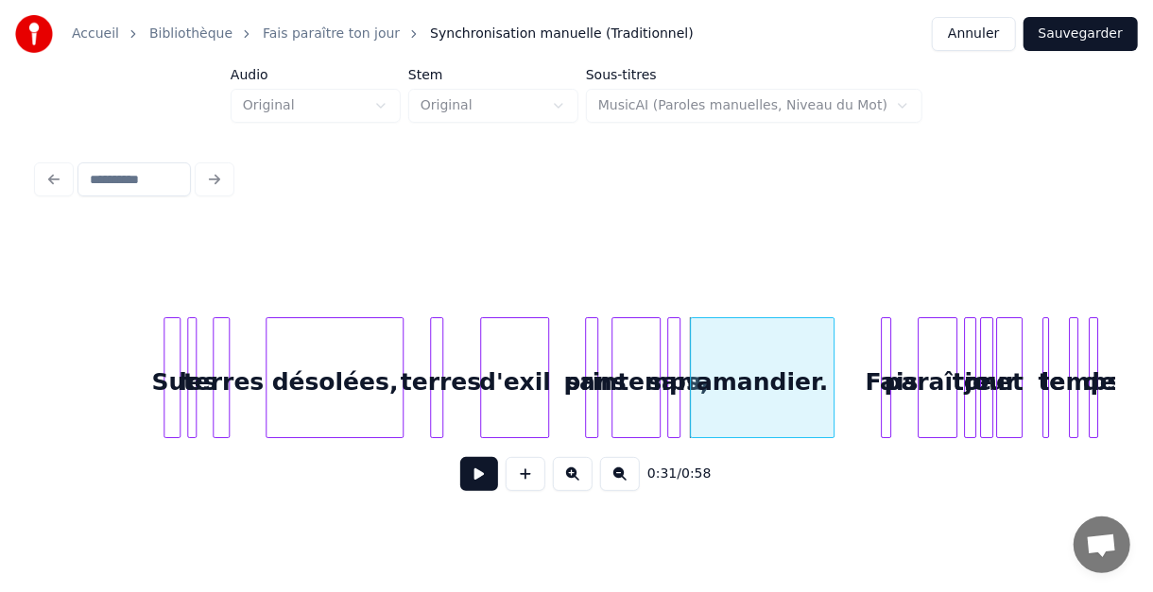
click at [248, 325] on div "Sur les terres désolées, terres d'exil sans printemps, sans amandier. Fais para…" at bounding box center [453, 377] width 5542 height 121
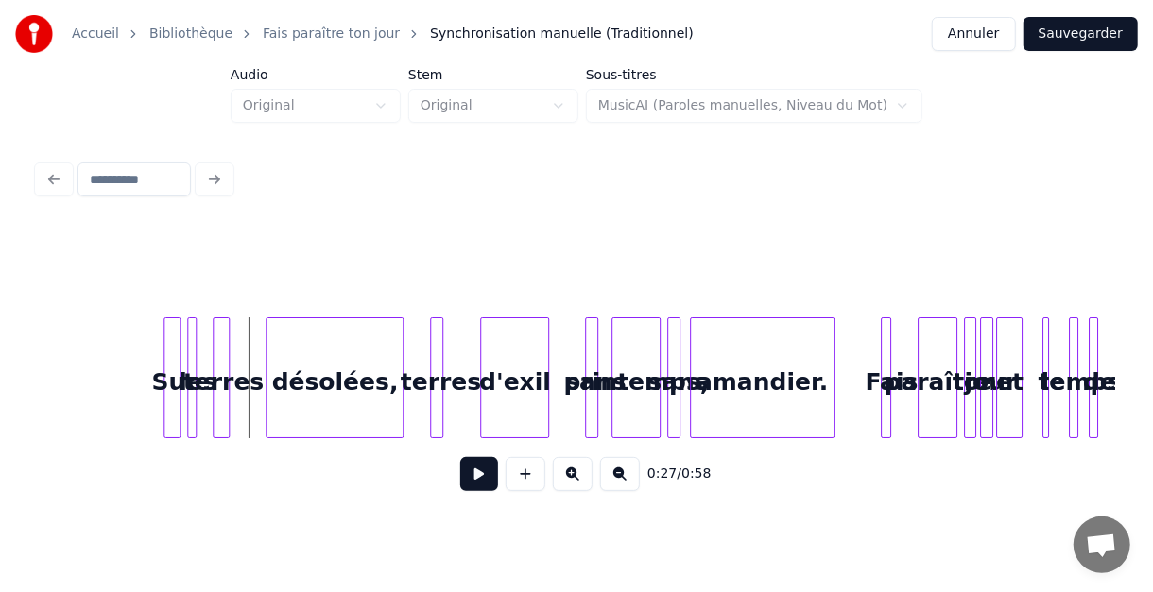
click at [482, 479] on button at bounding box center [479, 474] width 38 height 34
click at [484, 484] on button at bounding box center [479, 474] width 38 height 34
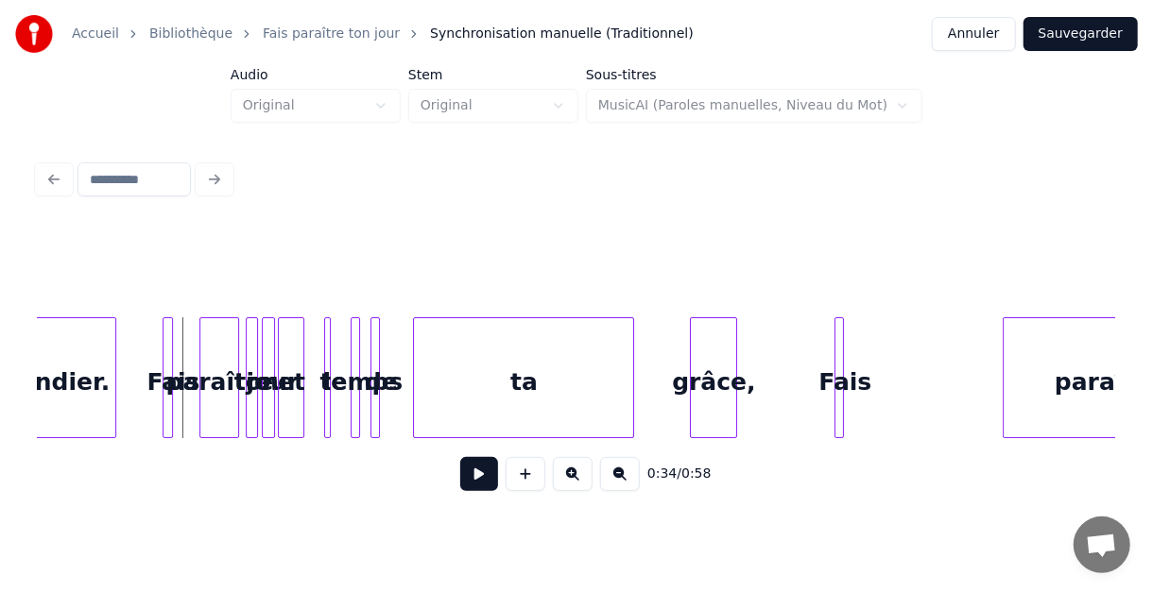
scroll to position [0, 3112]
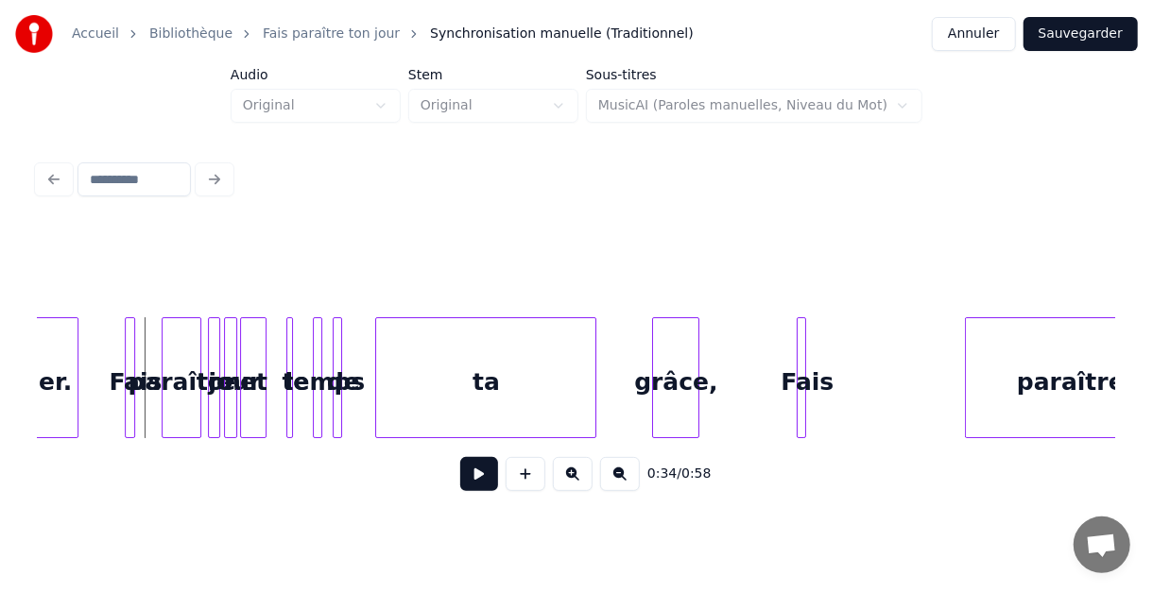
click at [478, 483] on button at bounding box center [479, 474] width 38 height 34
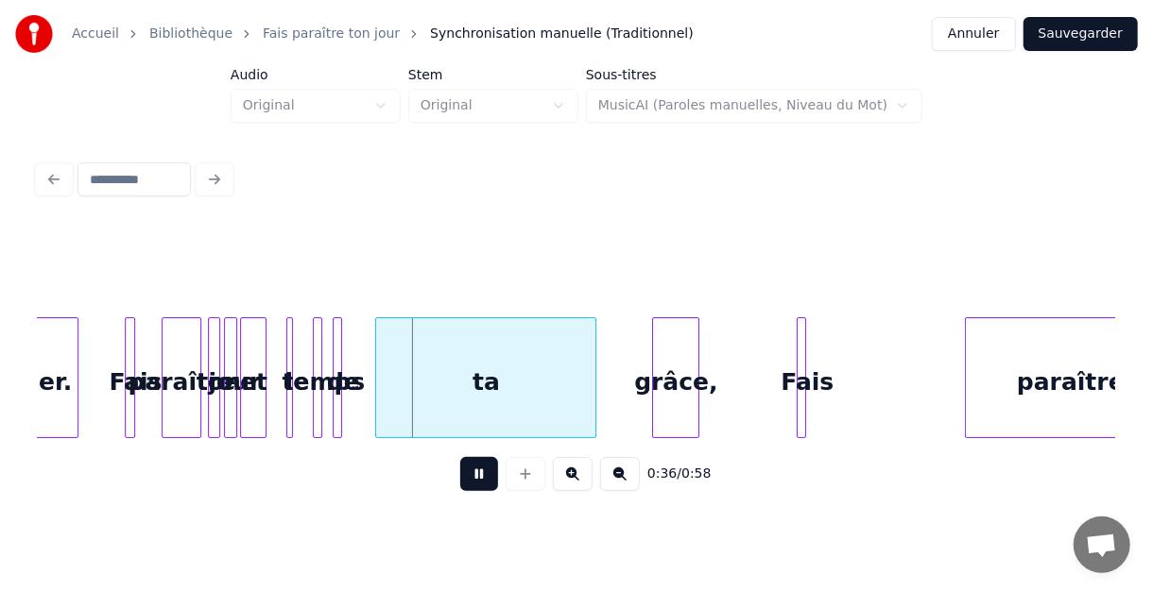
click at [477, 487] on button at bounding box center [479, 474] width 38 height 34
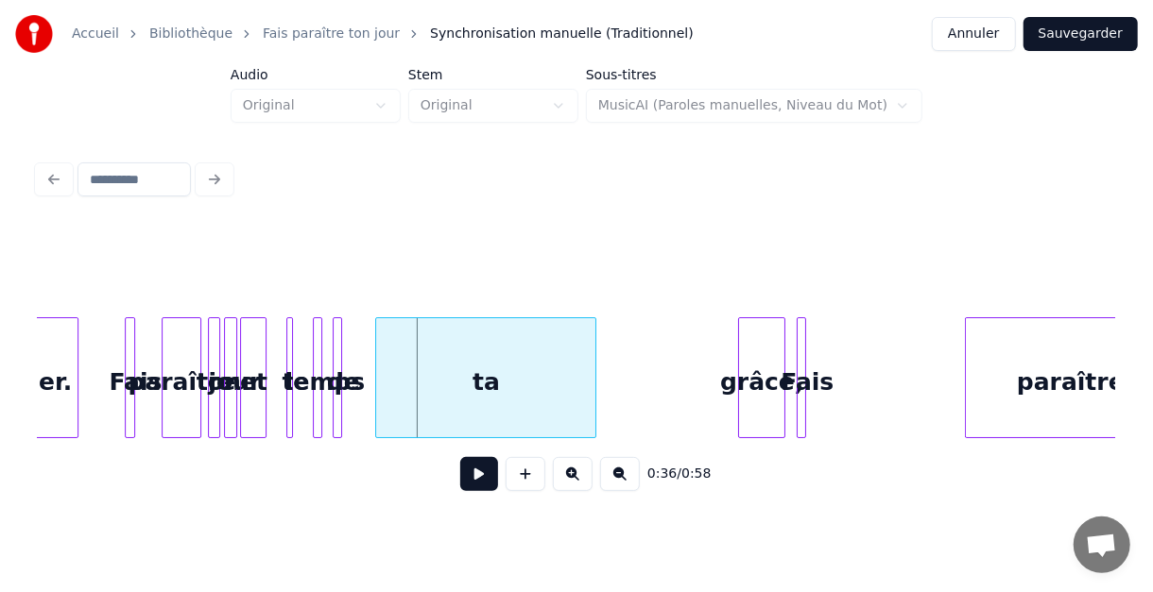
click at [767, 352] on div "grâce," at bounding box center [761, 382] width 45 height 129
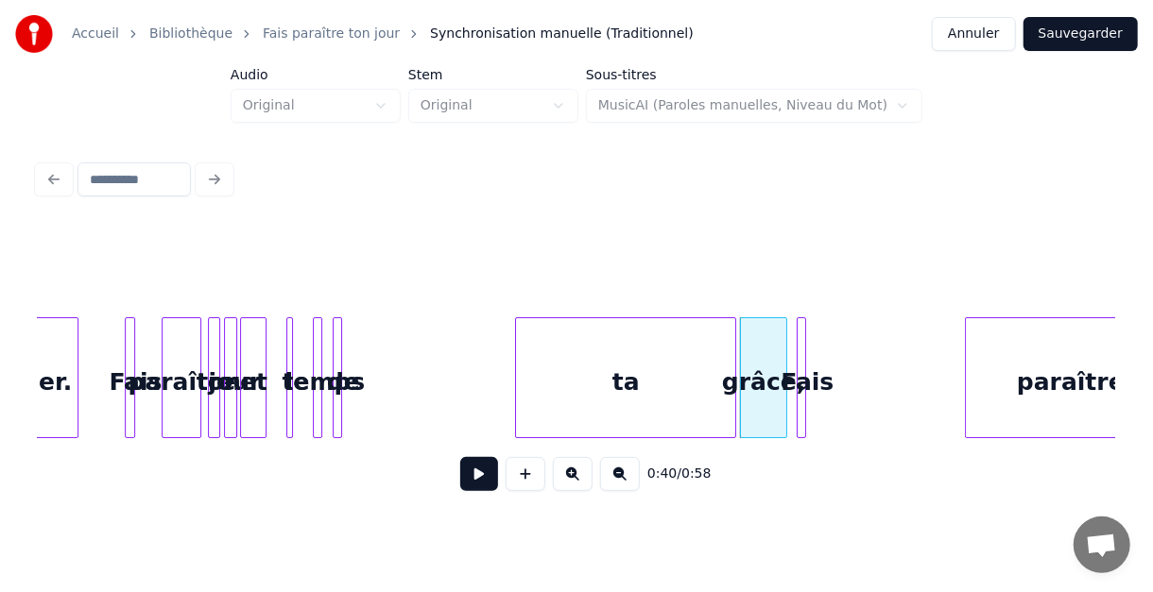
click at [668, 346] on div "ta" at bounding box center [625, 382] width 219 height 129
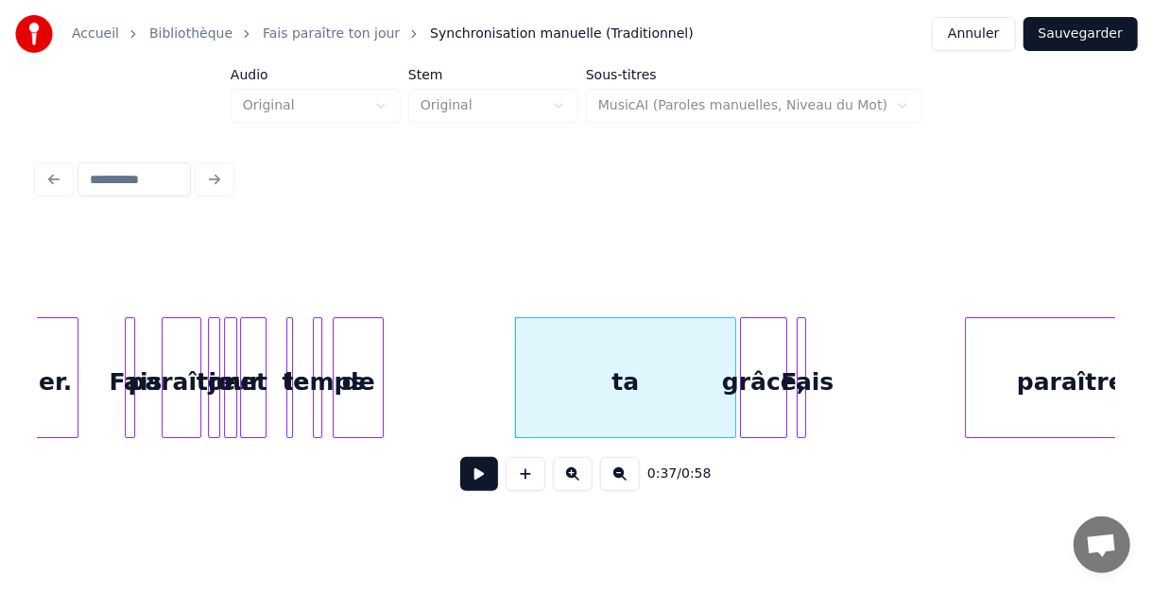
click at [383, 346] on div at bounding box center [380, 377] width 6 height 119
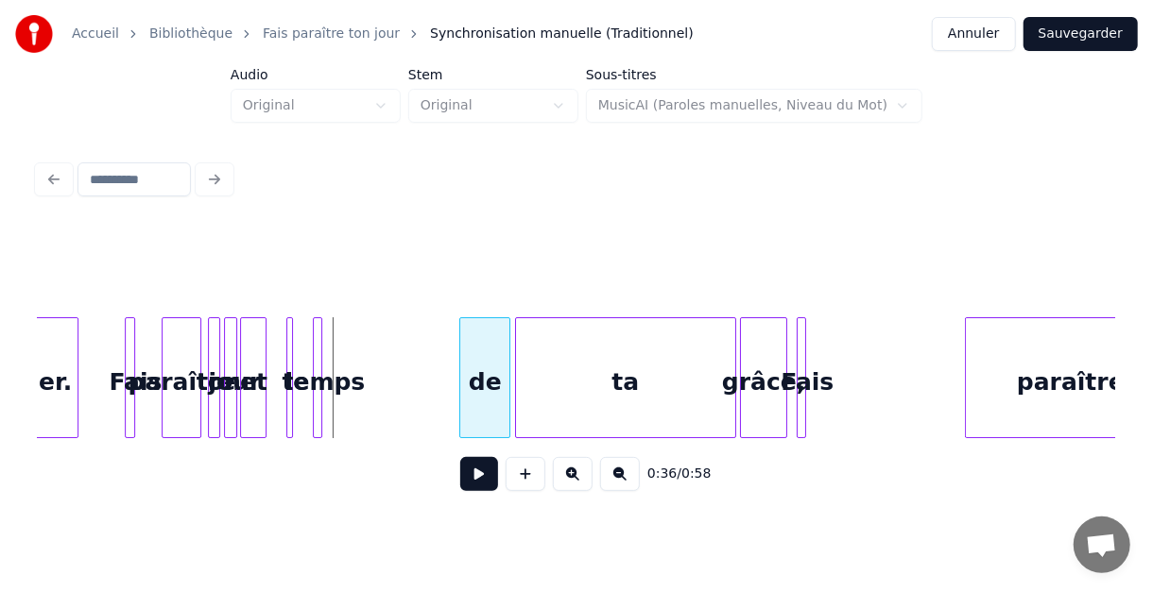
click at [485, 350] on div "de" at bounding box center [484, 382] width 49 height 129
click at [407, 348] on div "temps" at bounding box center [412, 382] width 19 height 129
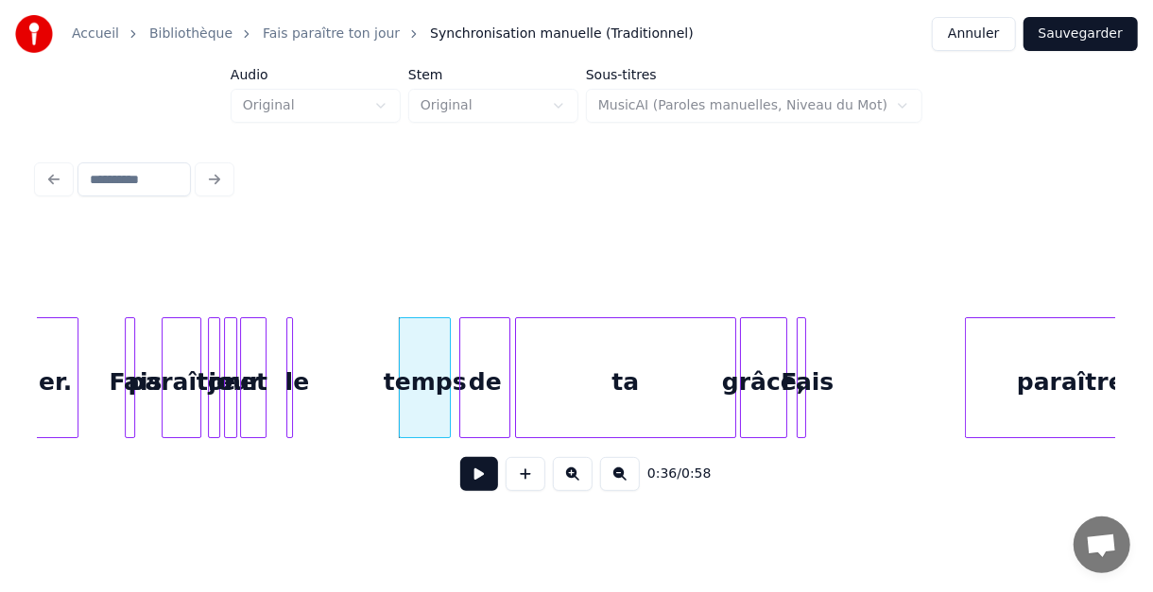
click at [448, 350] on div at bounding box center [447, 377] width 6 height 119
click at [343, 349] on div "le" at bounding box center [345, 382] width 19 height 129
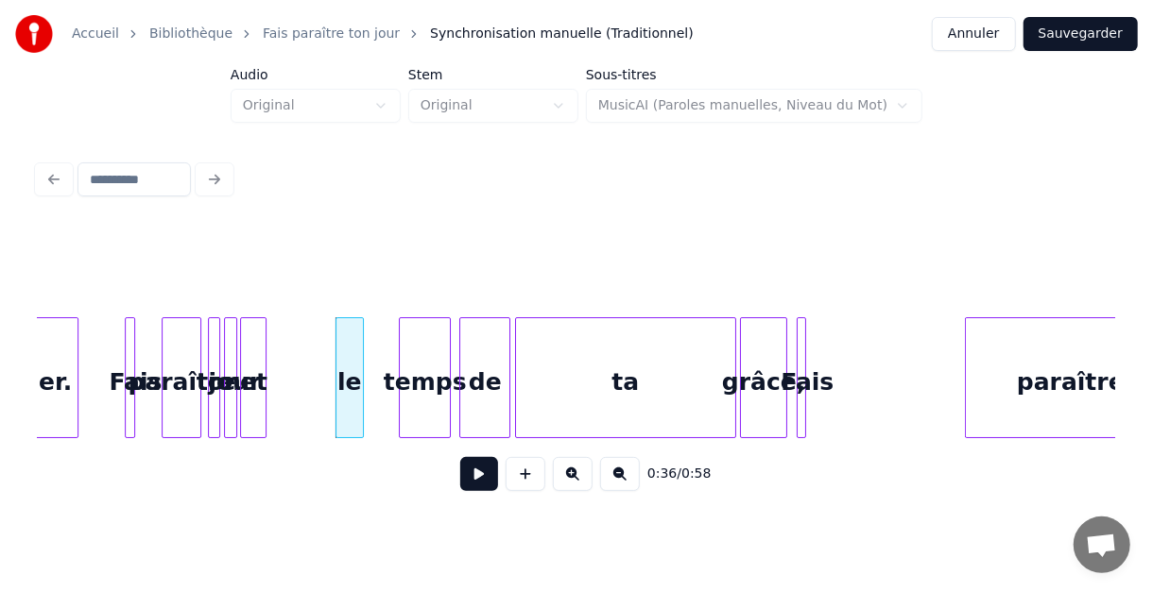
click at [361, 355] on div at bounding box center [360, 377] width 6 height 119
click at [378, 356] on div "le" at bounding box center [378, 382] width 26 height 129
click at [254, 345] on div "et" at bounding box center [253, 382] width 25 height 129
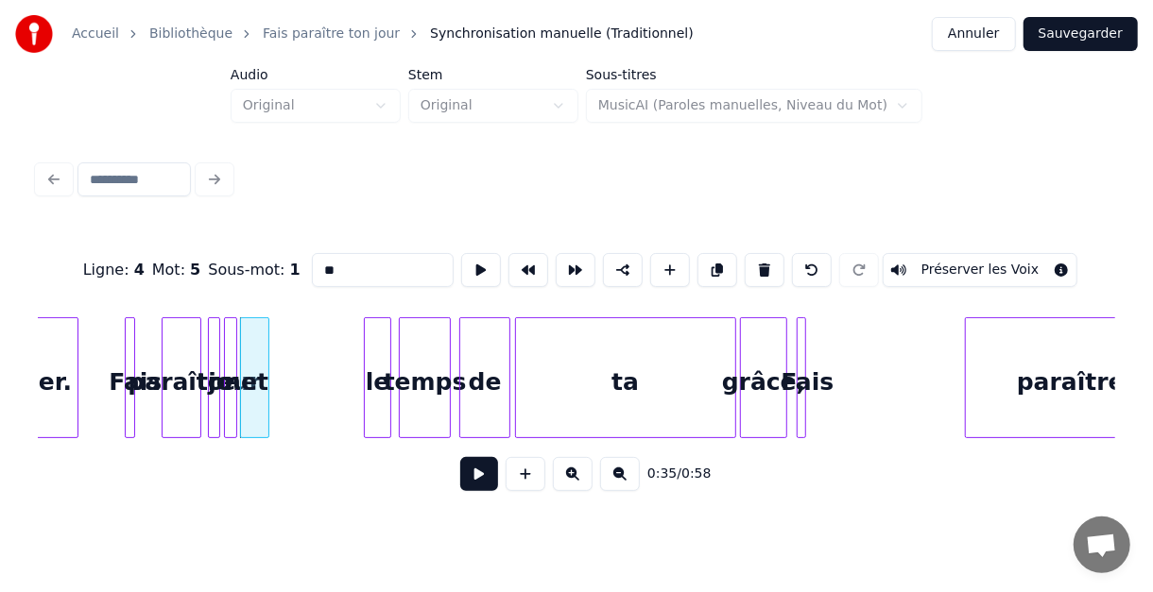
click at [266, 349] on div at bounding box center [266, 377] width 6 height 119
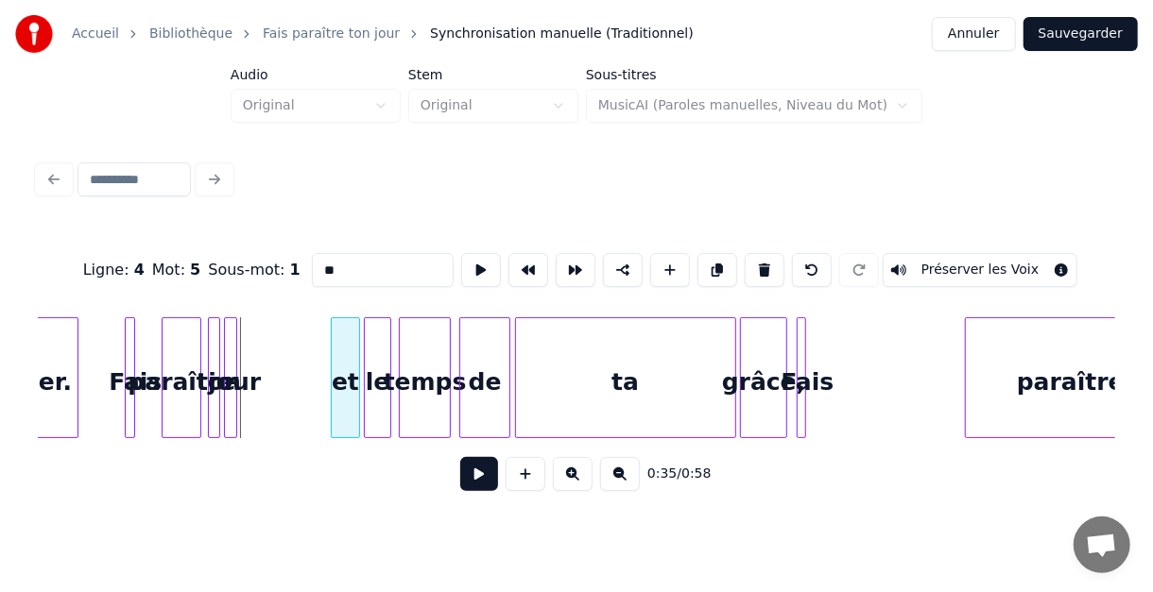
click at [345, 340] on div "et" at bounding box center [345, 382] width 27 height 129
click at [235, 344] on div at bounding box center [234, 377] width 6 height 119
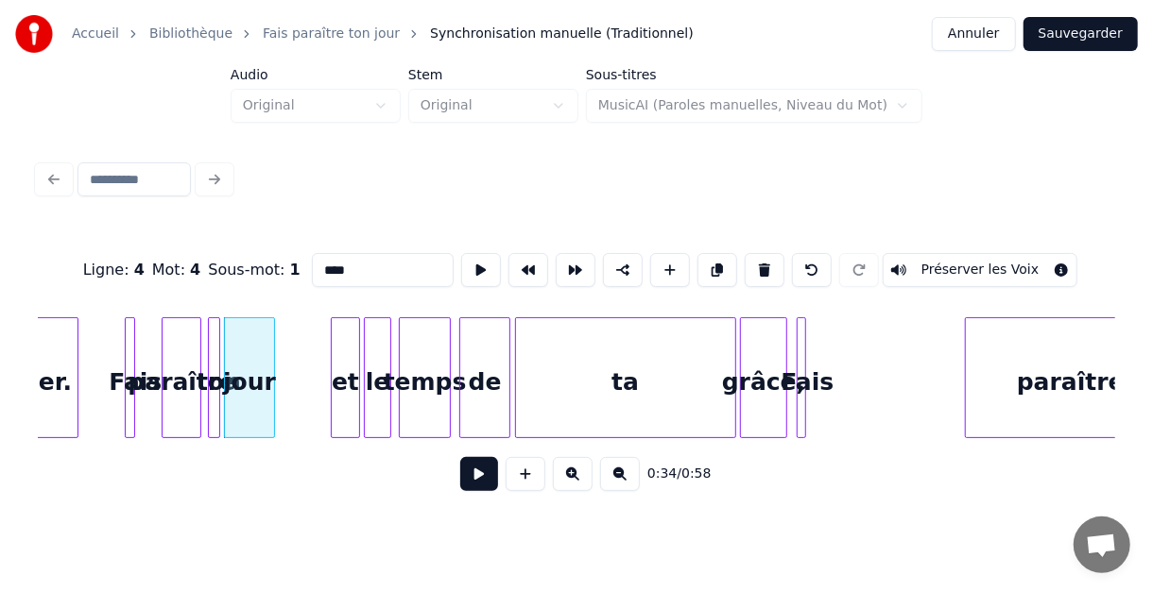
click at [269, 347] on div at bounding box center [271, 377] width 6 height 119
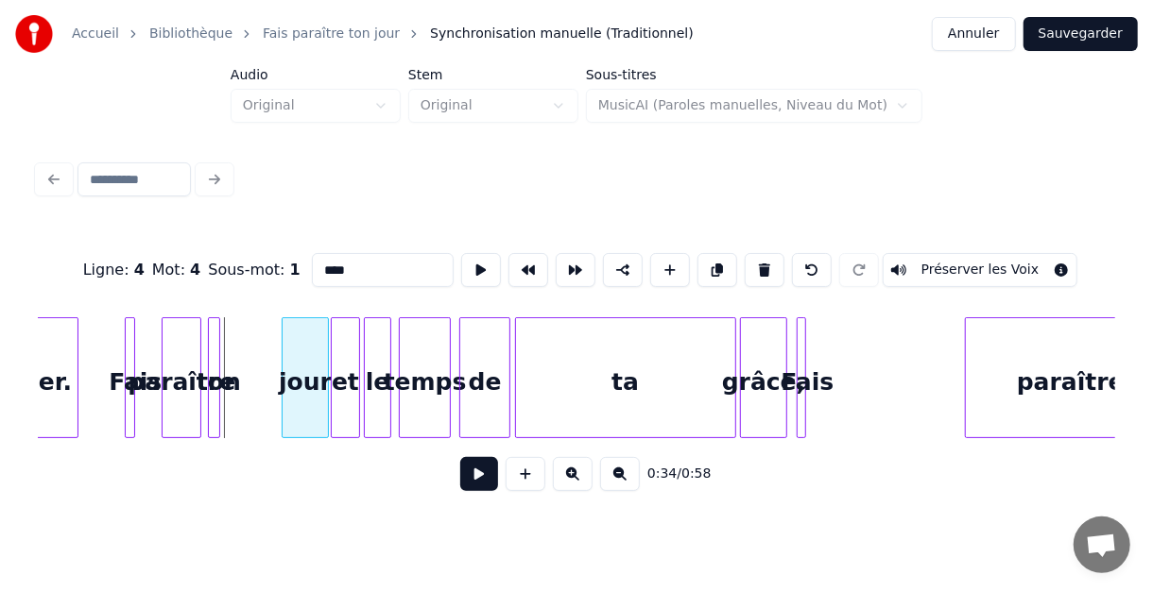
click at [312, 341] on div "jour" at bounding box center [306, 382] width 46 height 129
click at [242, 352] on div at bounding box center [241, 377] width 6 height 119
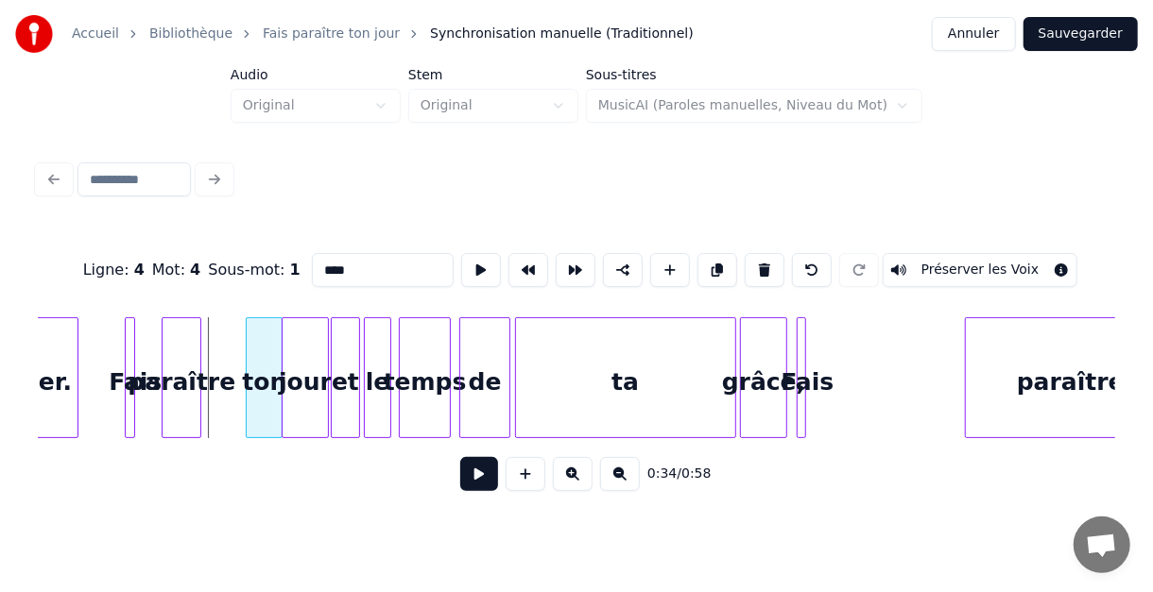
click at [266, 353] on div "ton" at bounding box center [264, 382] width 35 height 129
click at [187, 353] on div "paraître" at bounding box center [182, 382] width 38 height 129
type input "********"
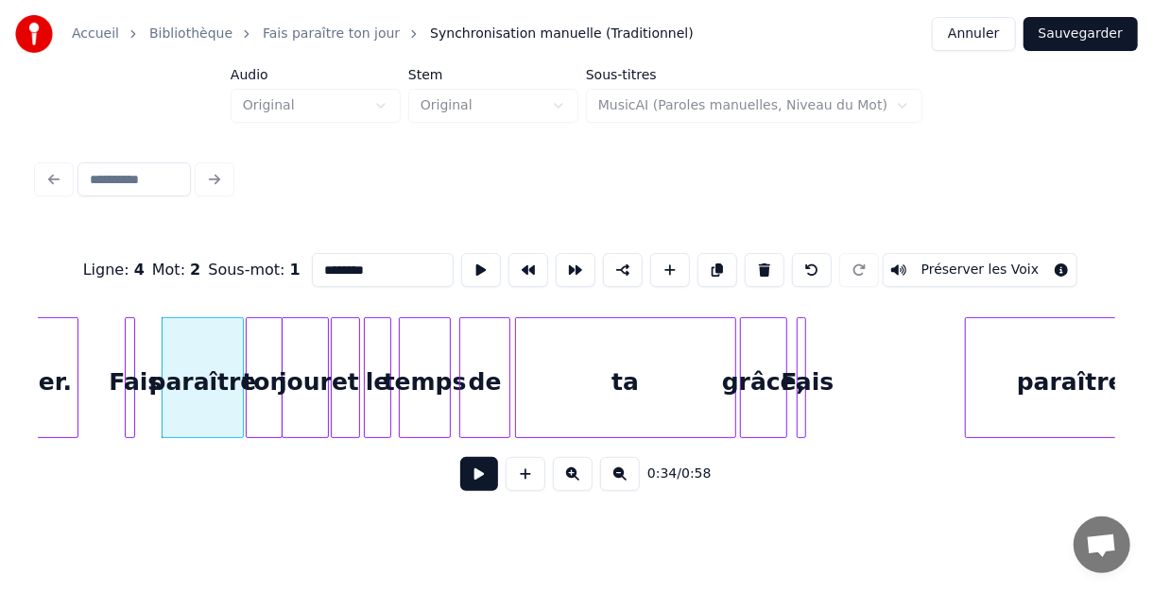
click at [241, 354] on div at bounding box center [240, 377] width 6 height 119
click at [116, 363] on div "Fais" at bounding box center [117, 382] width 19 height 129
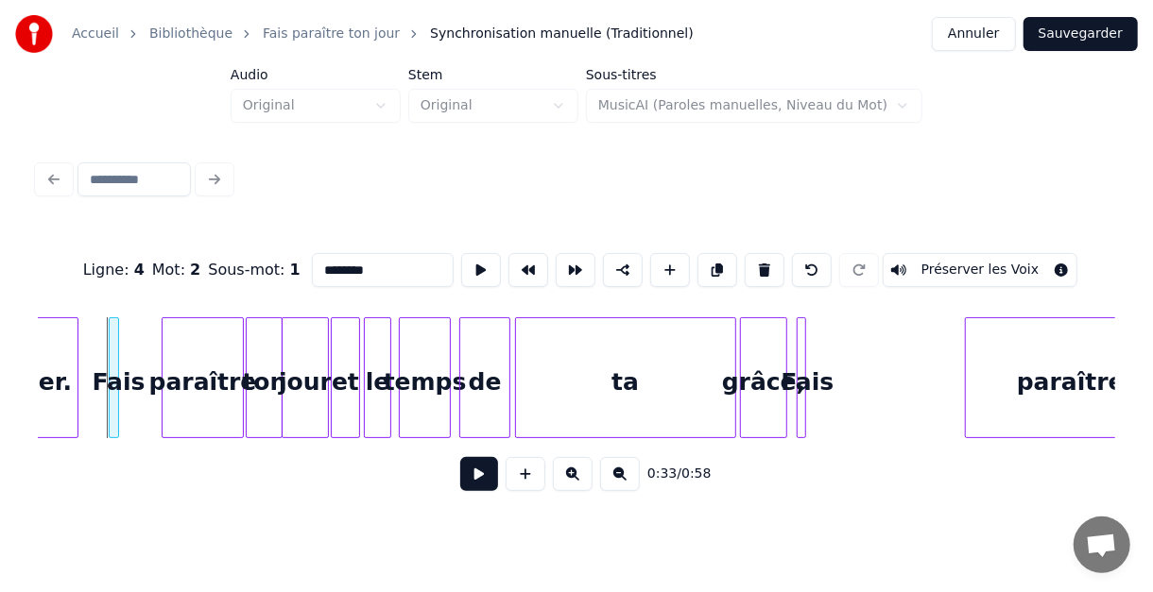
click at [119, 363] on div "Fais" at bounding box center [119, 382] width 19 height 129
click at [119, 362] on div "Fais" at bounding box center [120, 382] width 19 height 129
click at [156, 359] on div at bounding box center [155, 377] width 6 height 119
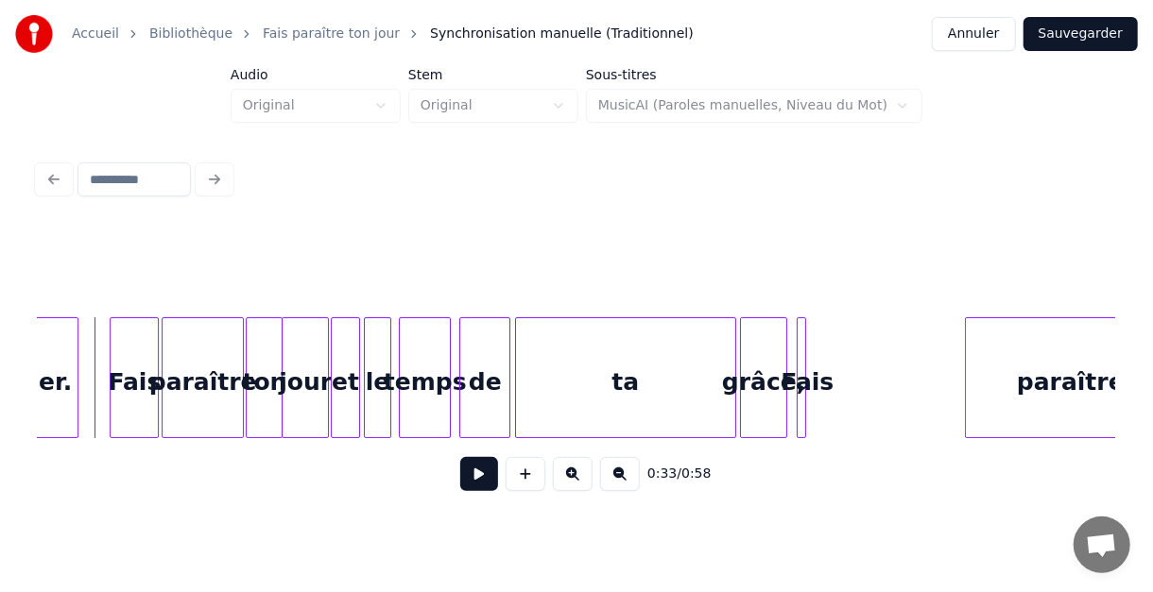
click at [483, 478] on button at bounding box center [479, 474] width 38 height 34
click at [482, 478] on button at bounding box center [479, 474] width 38 height 34
click at [472, 485] on button at bounding box center [479, 474] width 38 height 34
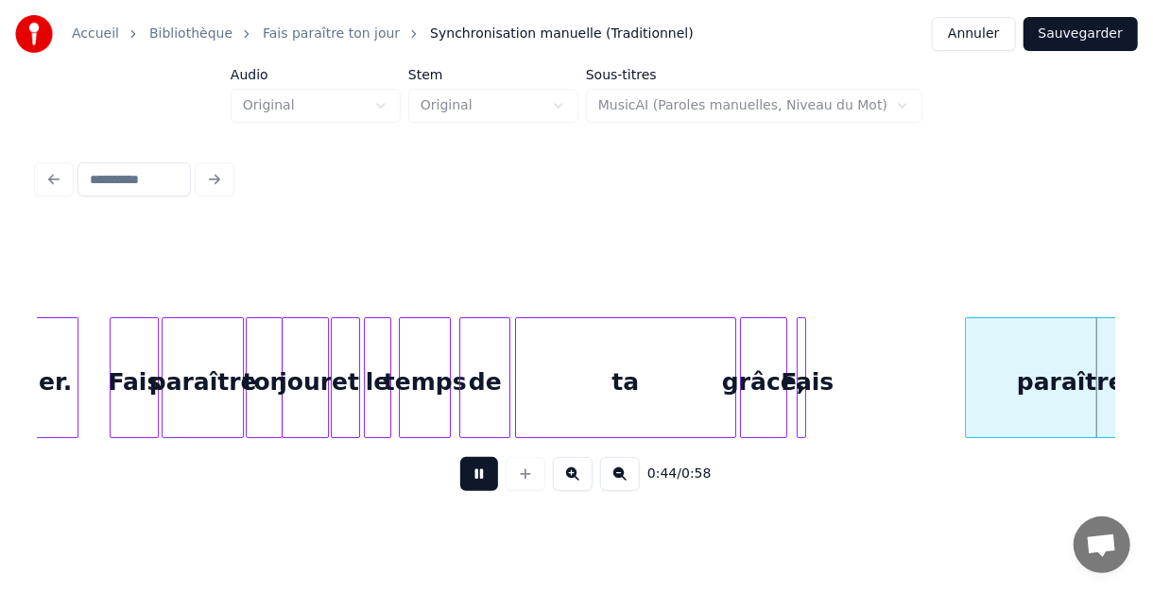
click at [477, 481] on button at bounding box center [479, 474] width 38 height 34
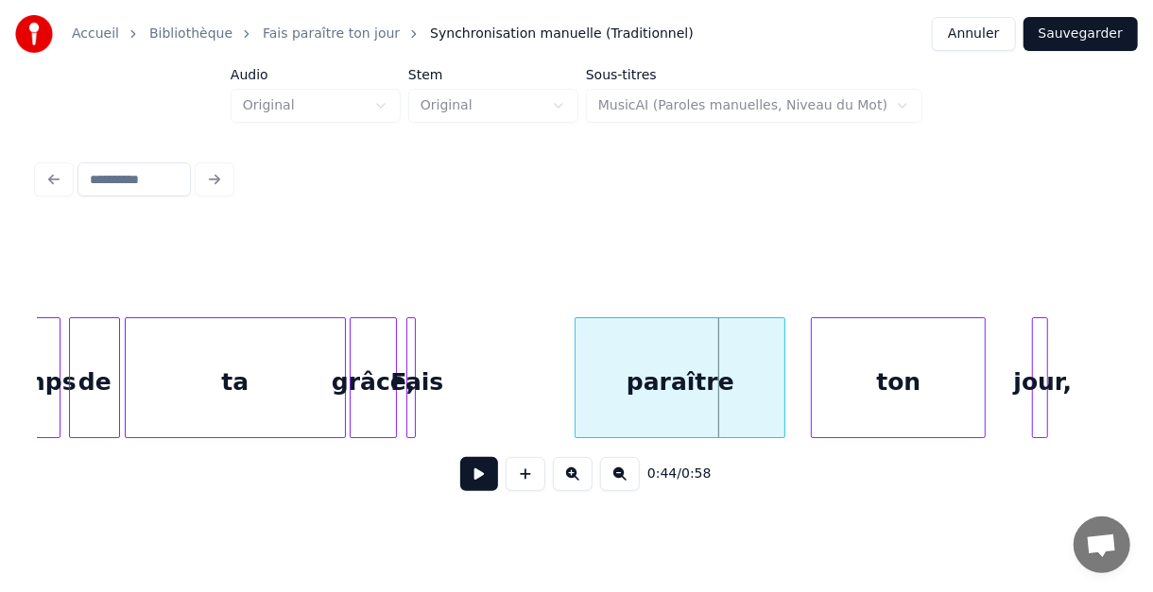
scroll to position [0, 3526]
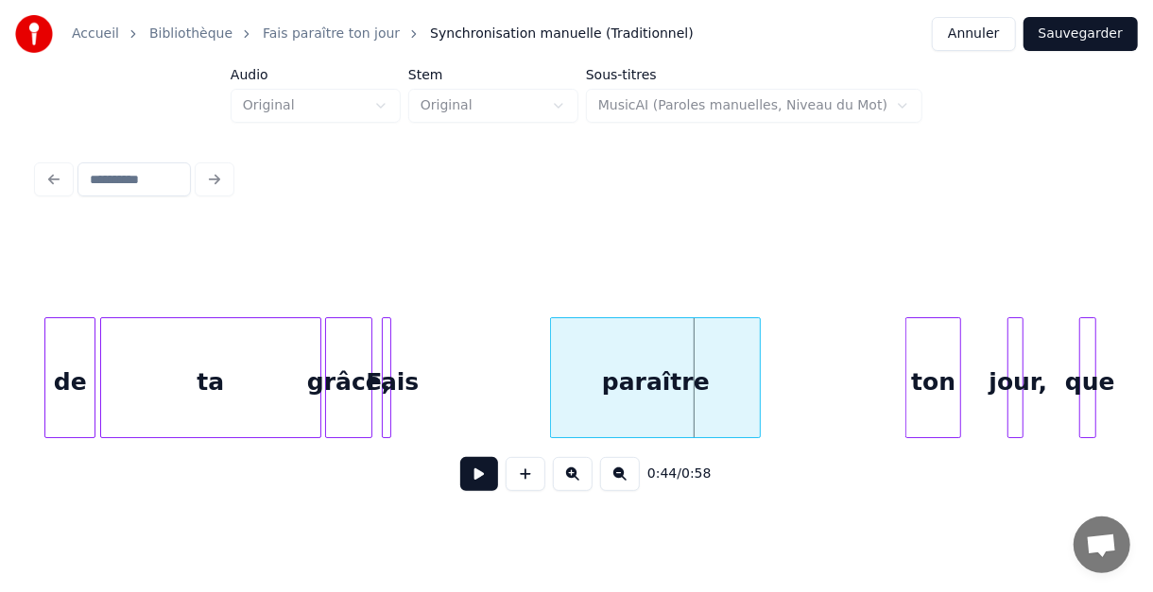
click at [907, 366] on div at bounding box center [909, 377] width 6 height 119
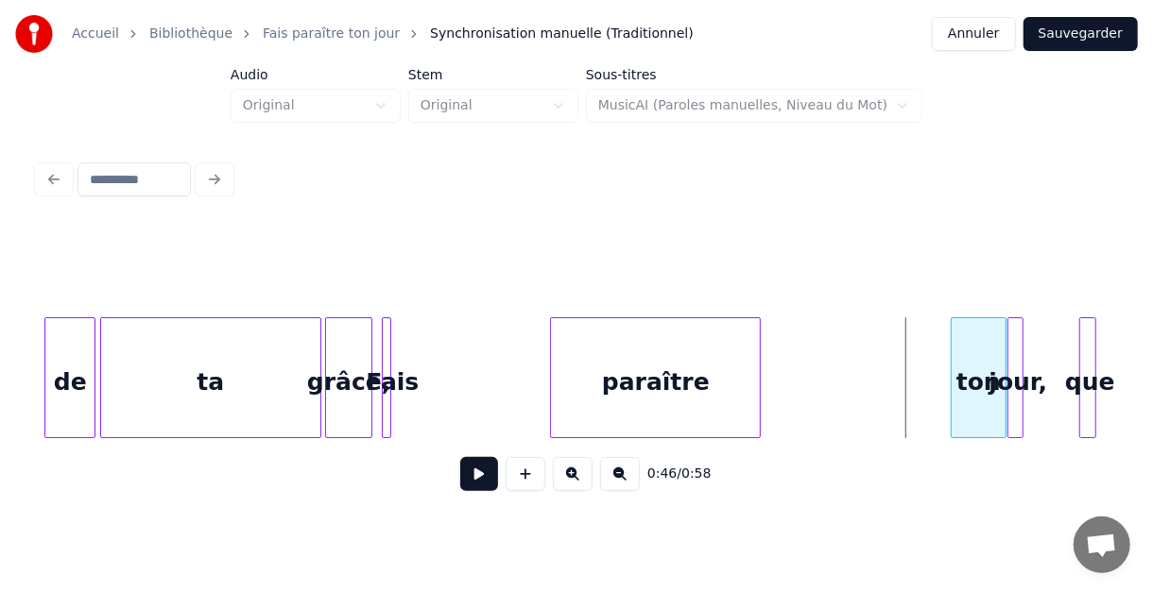
click at [987, 350] on div "ton" at bounding box center [979, 382] width 54 height 129
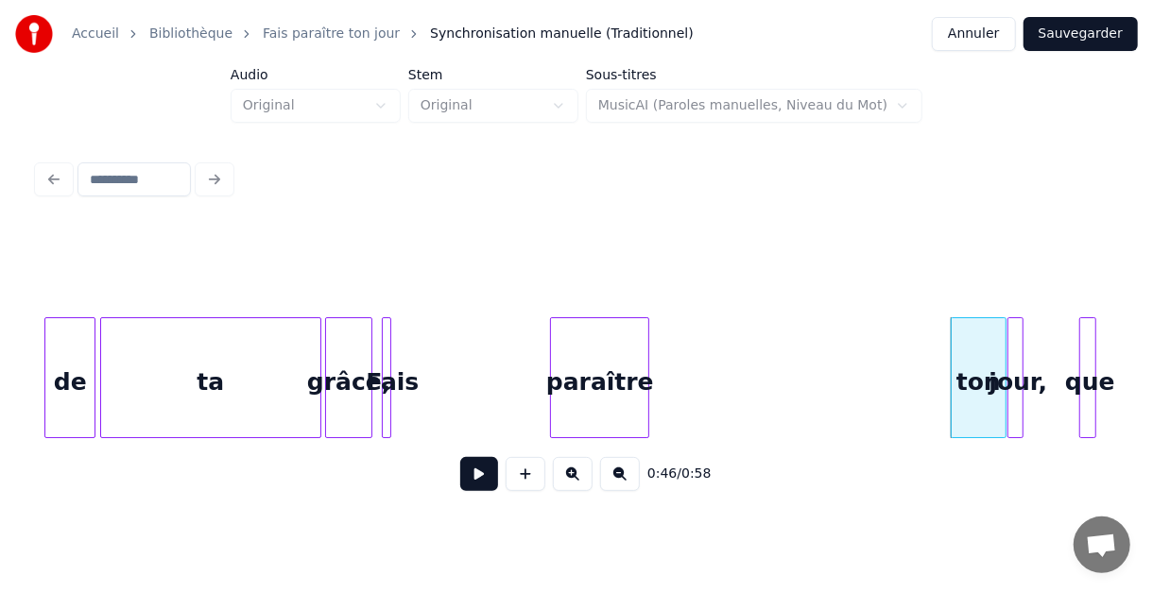
click at [643, 382] on div at bounding box center [646, 377] width 6 height 119
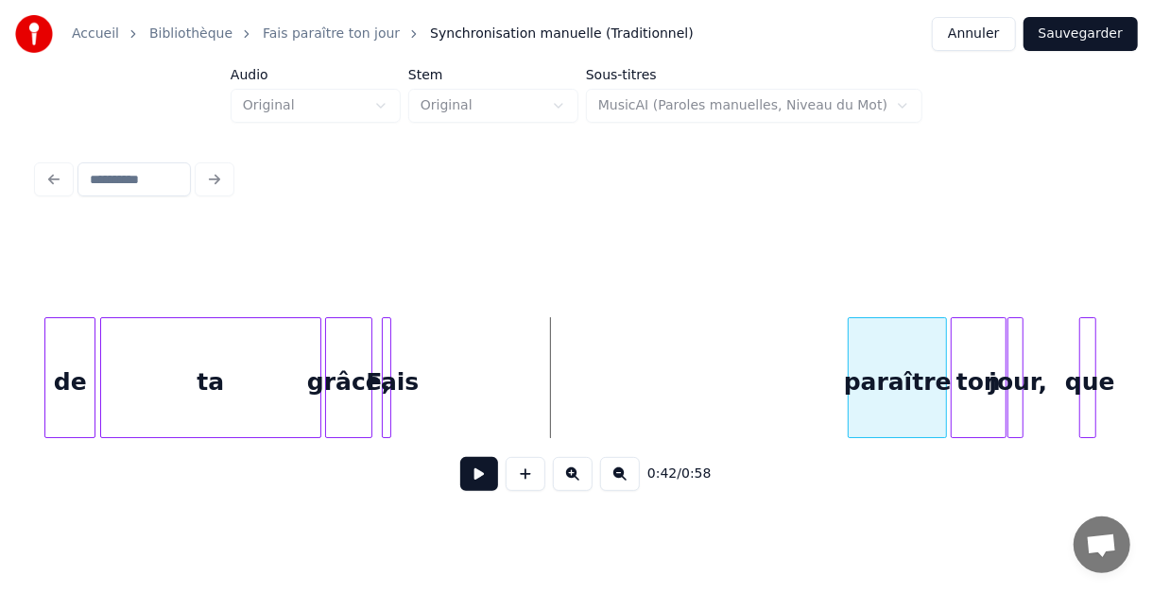
click at [909, 354] on div "paraître" at bounding box center [897, 382] width 97 height 129
click at [421, 352] on div at bounding box center [421, 377] width 6 height 119
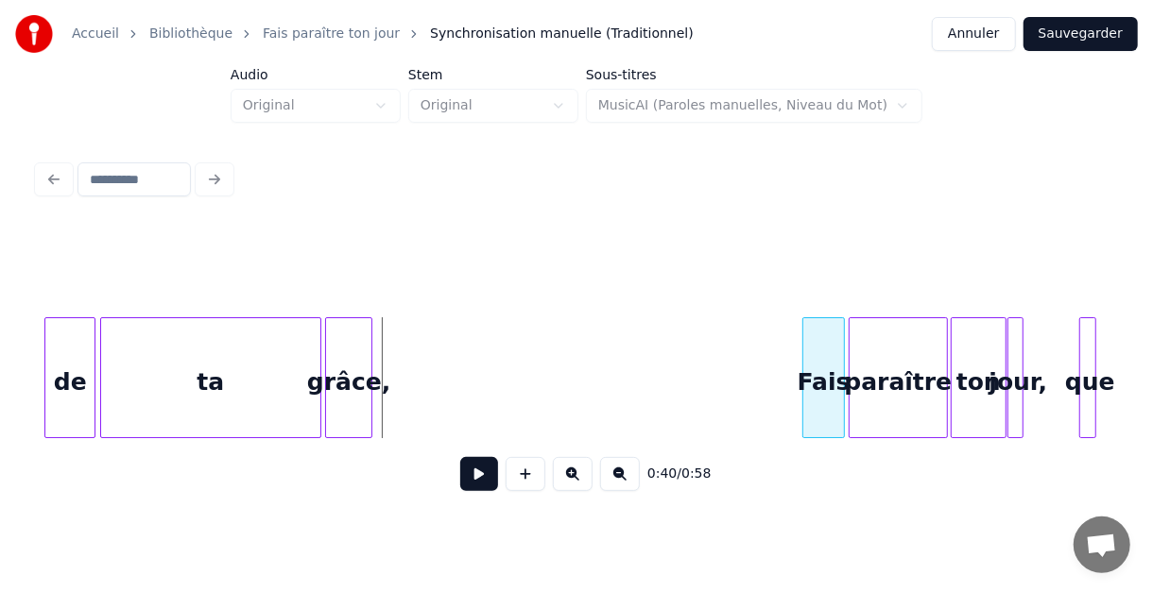
click at [828, 365] on div "Fais" at bounding box center [823, 382] width 40 height 129
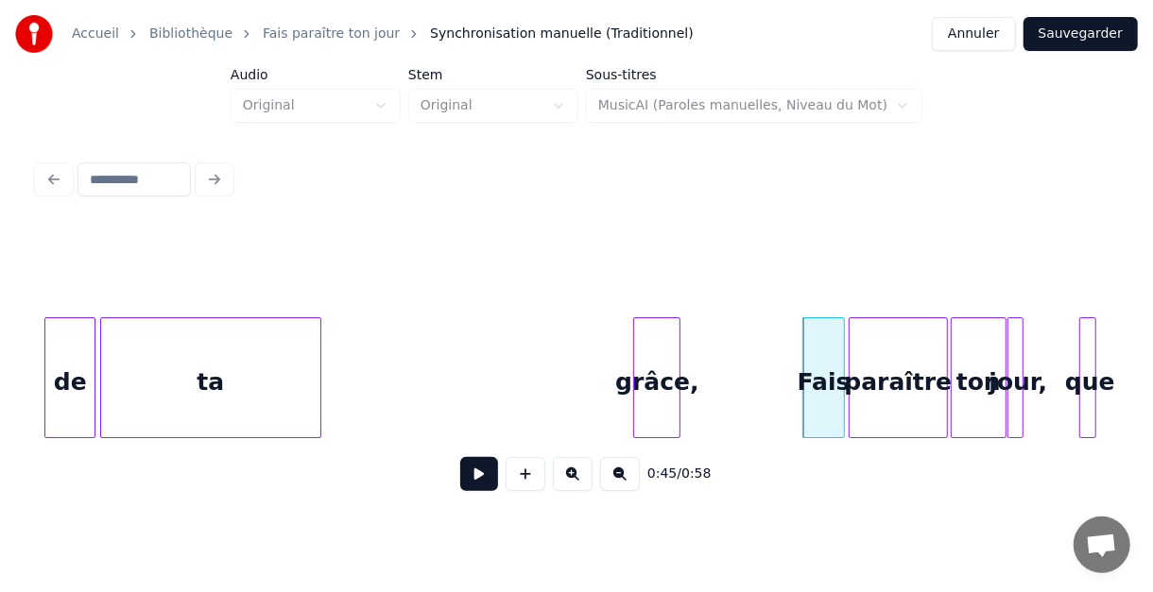
click at [657, 353] on div "grâce," at bounding box center [656, 382] width 45 height 129
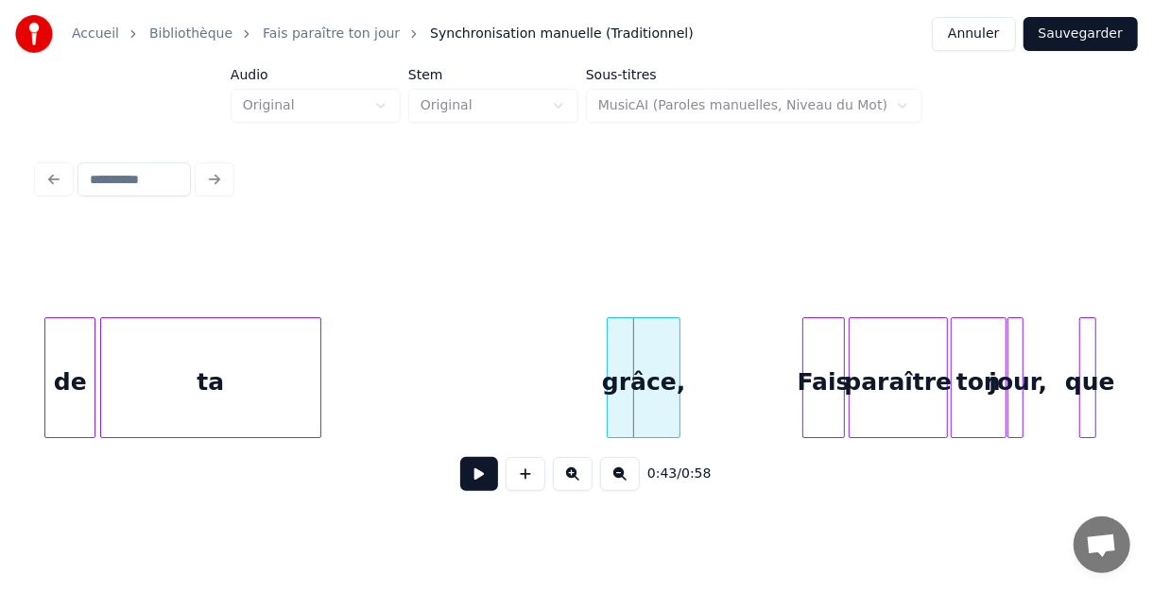
click at [609, 350] on div at bounding box center [611, 377] width 6 height 119
click at [210, 372] on div at bounding box center [207, 377] width 6 height 119
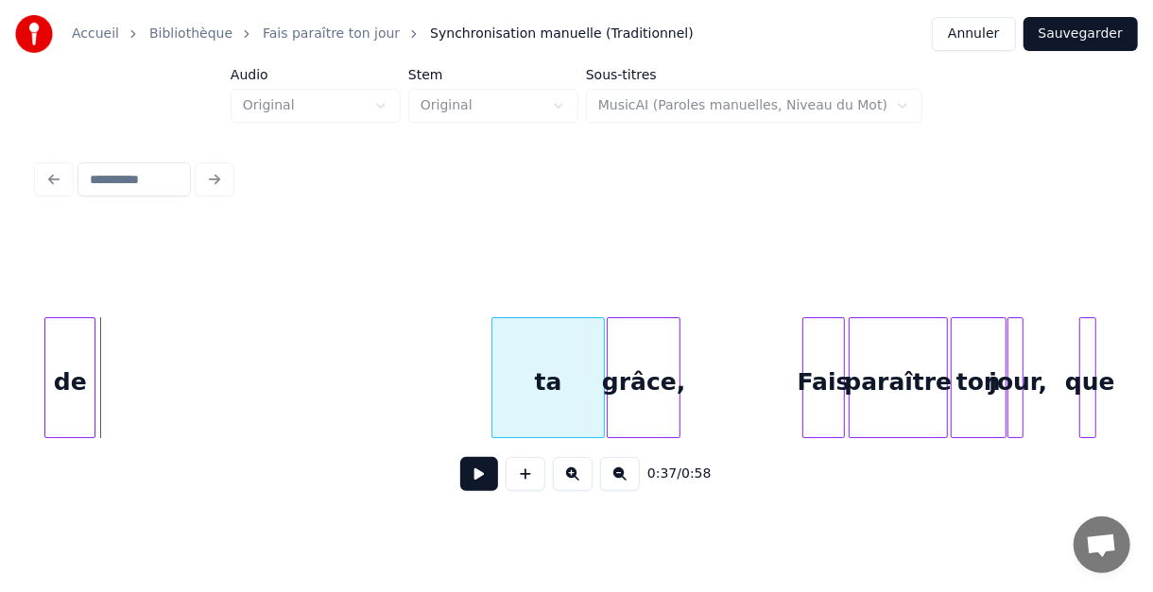
click at [550, 354] on div "ta" at bounding box center [548, 382] width 112 height 129
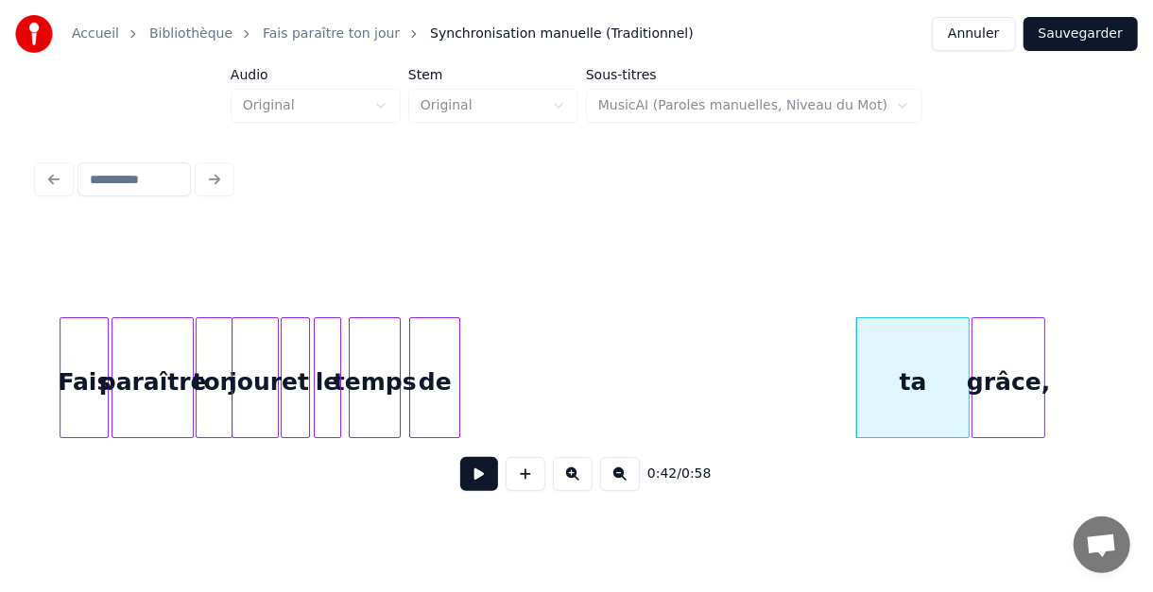
scroll to position [0, 3112]
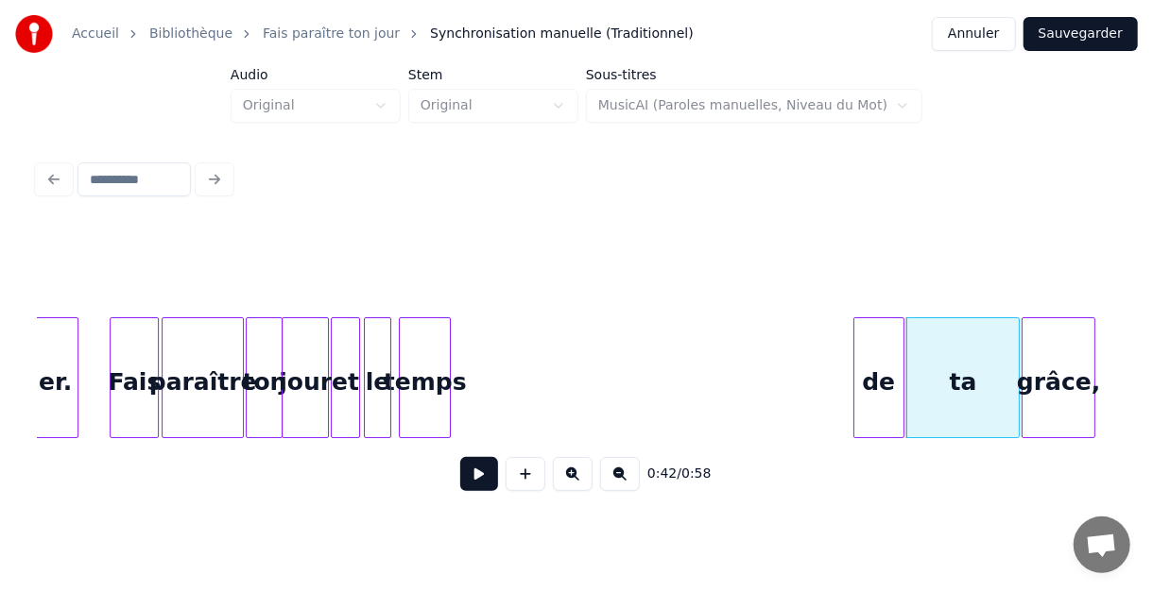
click at [884, 340] on div "de" at bounding box center [878, 382] width 49 height 129
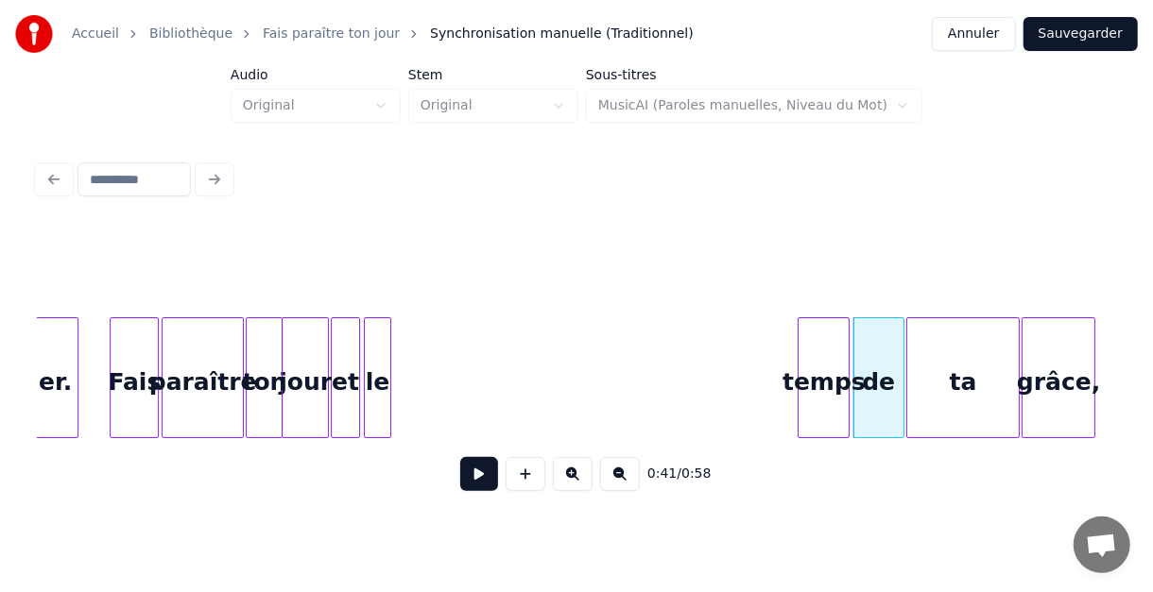
click at [823, 352] on div "temps" at bounding box center [823, 382] width 50 height 129
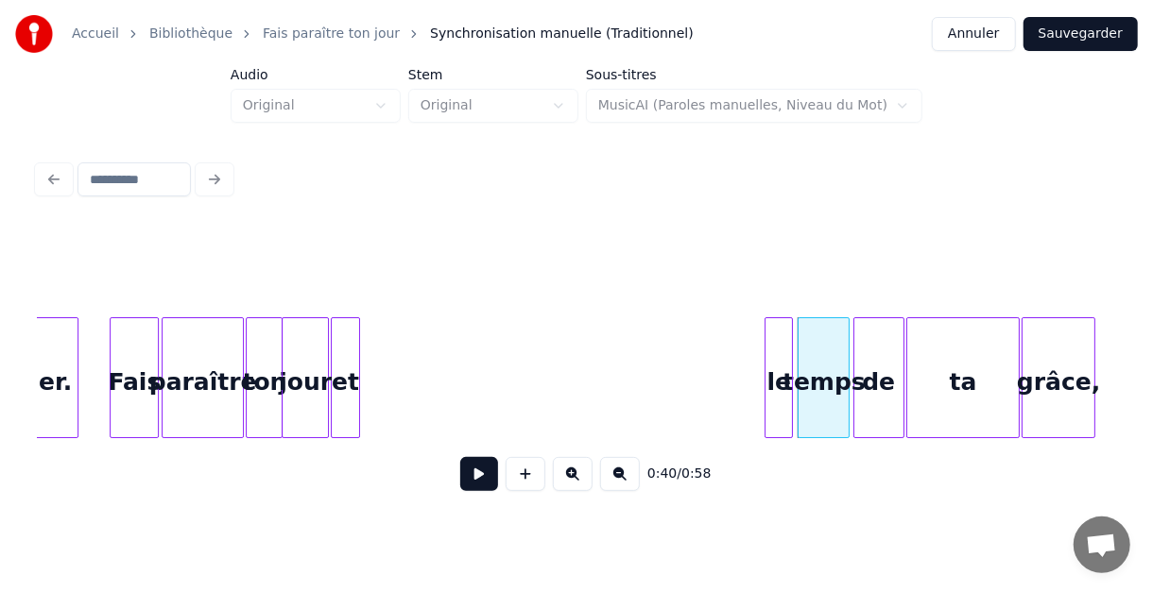
click at [776, 348] on div "le" at bounding box center [778, 382] width 26 height 129
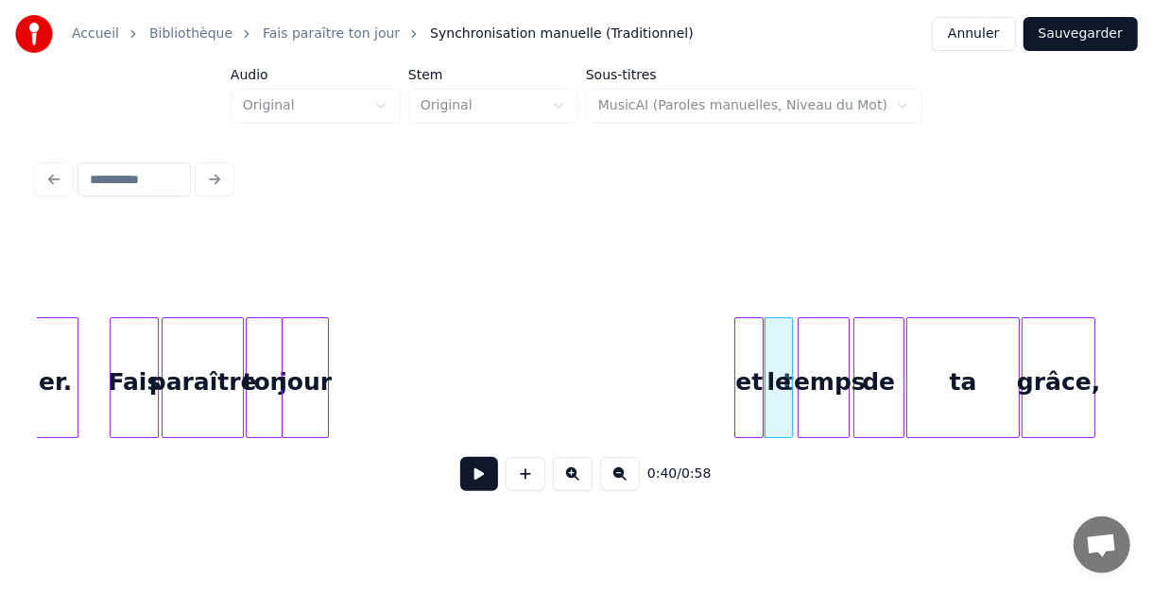
click at [749, 345] on div "et" at bounding box center [748, 382] width 27 height 129
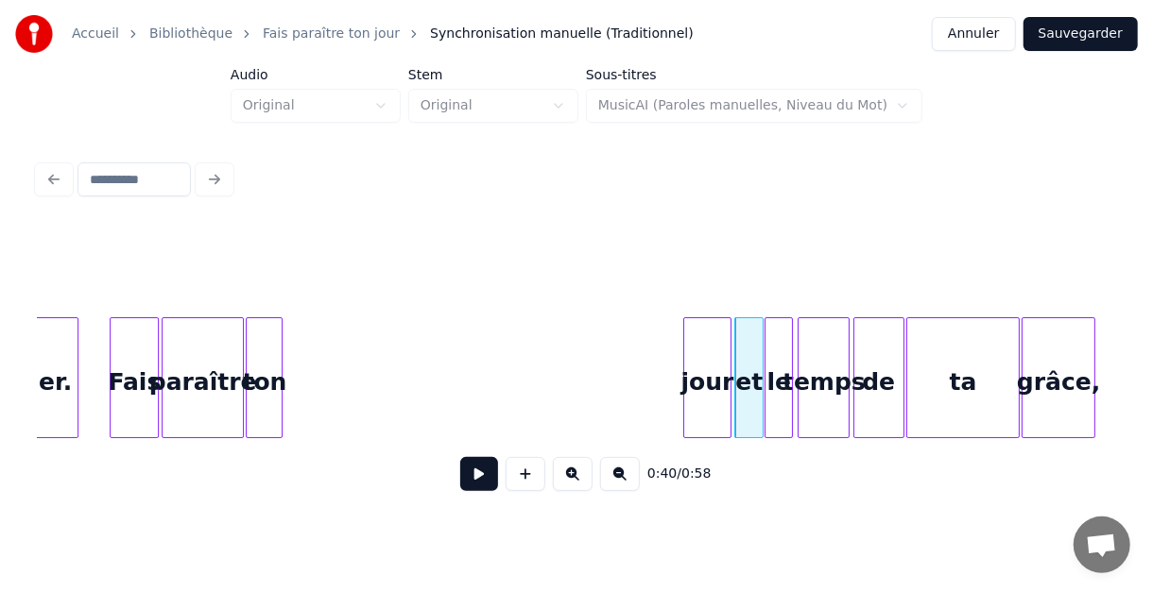
click at [715, 336] on div "jour" at bounding box center [707, 382] width 46 height 129
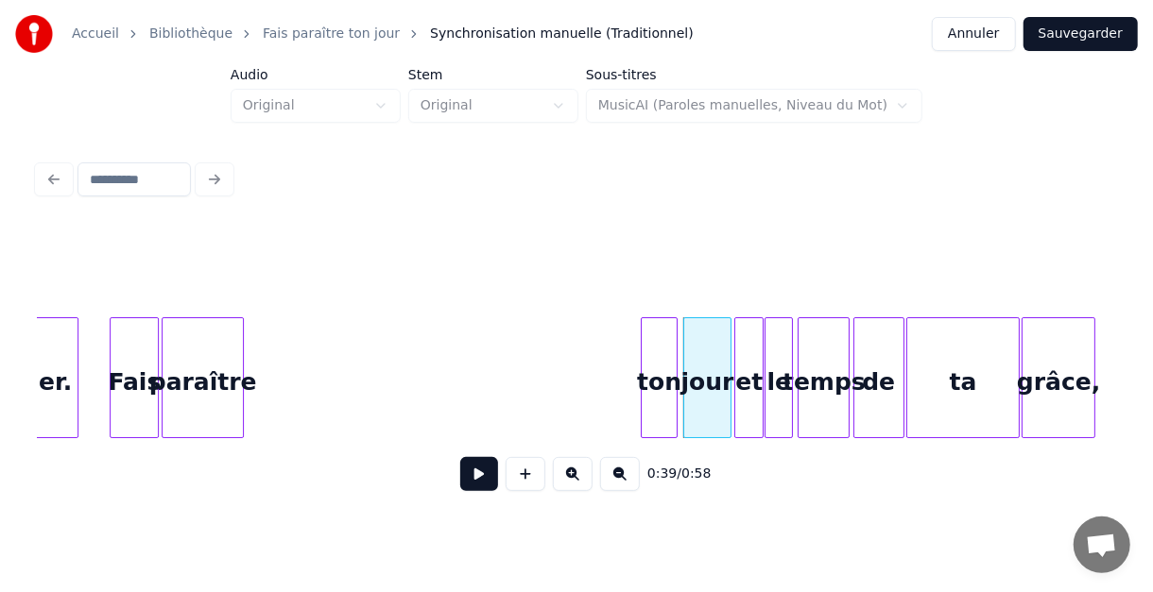
click at [660, 345] on div "ton" at bounding box center [659, 382] width 35 height 129
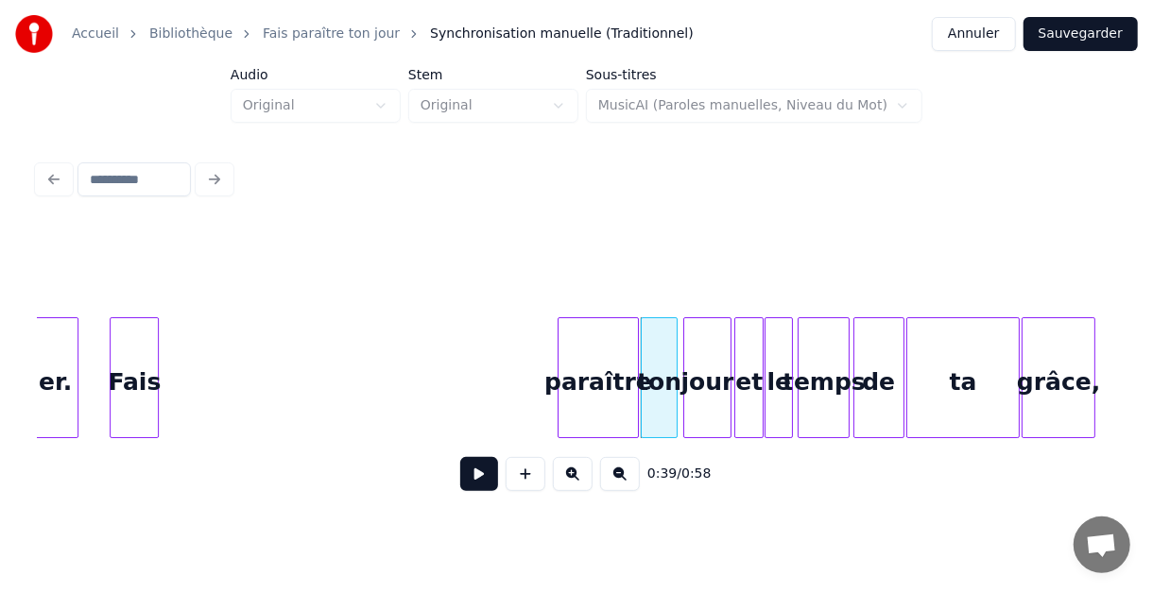
click at [612, 338] on div "paraître" at bounding box center [597, 382] width 79 height 129
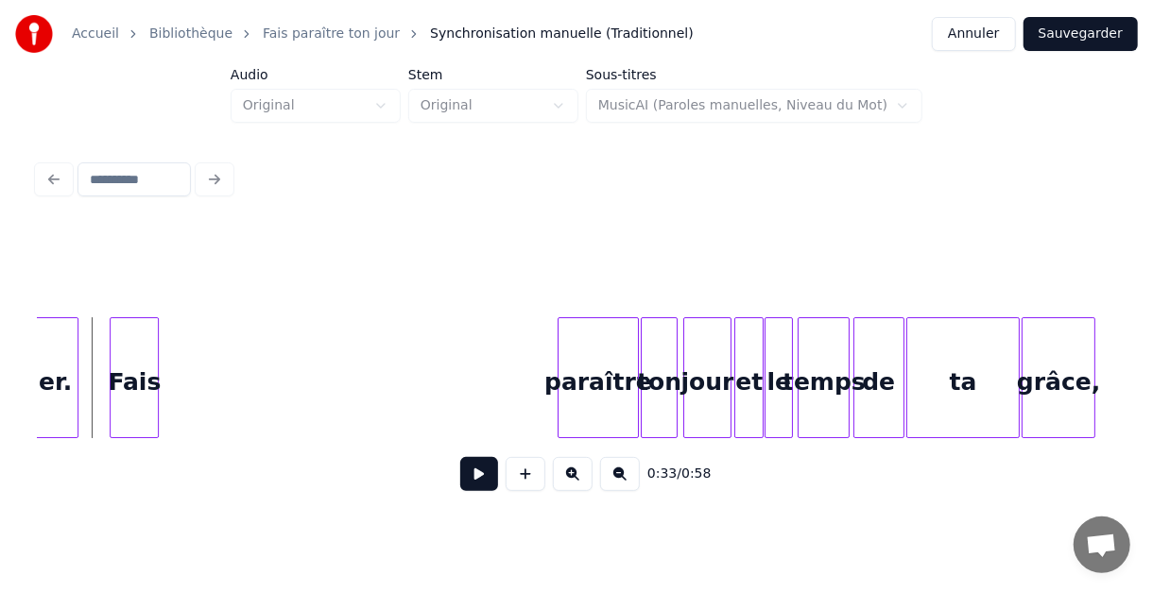
click at [474, 474] on button at bounding box center [479, 474] width 38 height 34
click at [474, 476] on button at bounding box center [479, 474] width 38 height 34
click at [479, 479] on button at bounding box center [479, 474] width 38 height 34
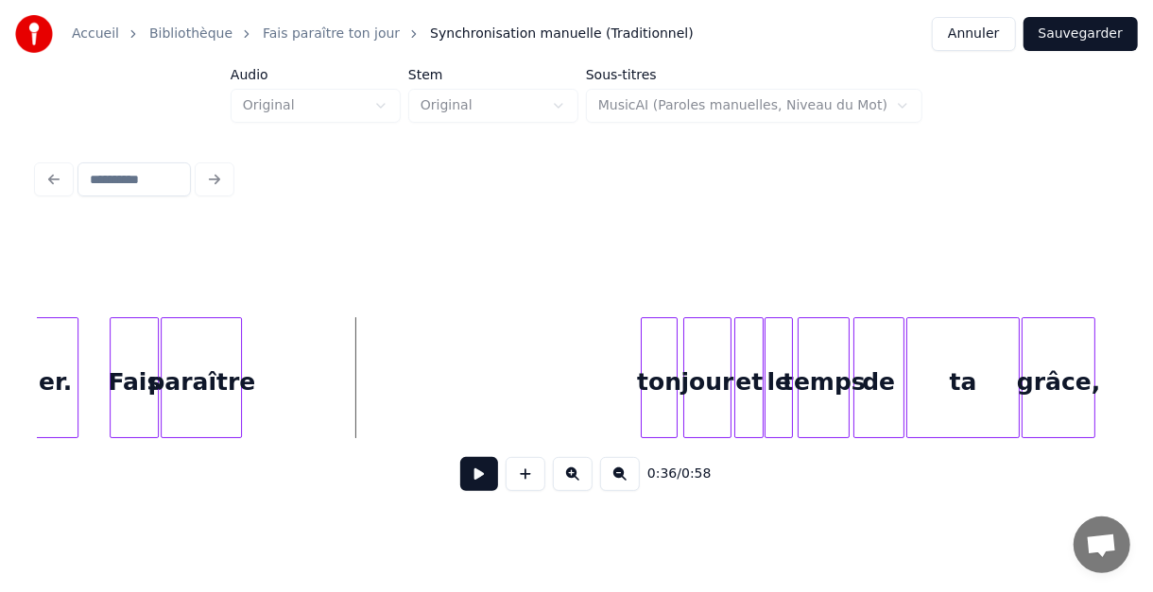
click at [191, 349] on div "paraître" at bounding box center [201, 382] width 79 height 129
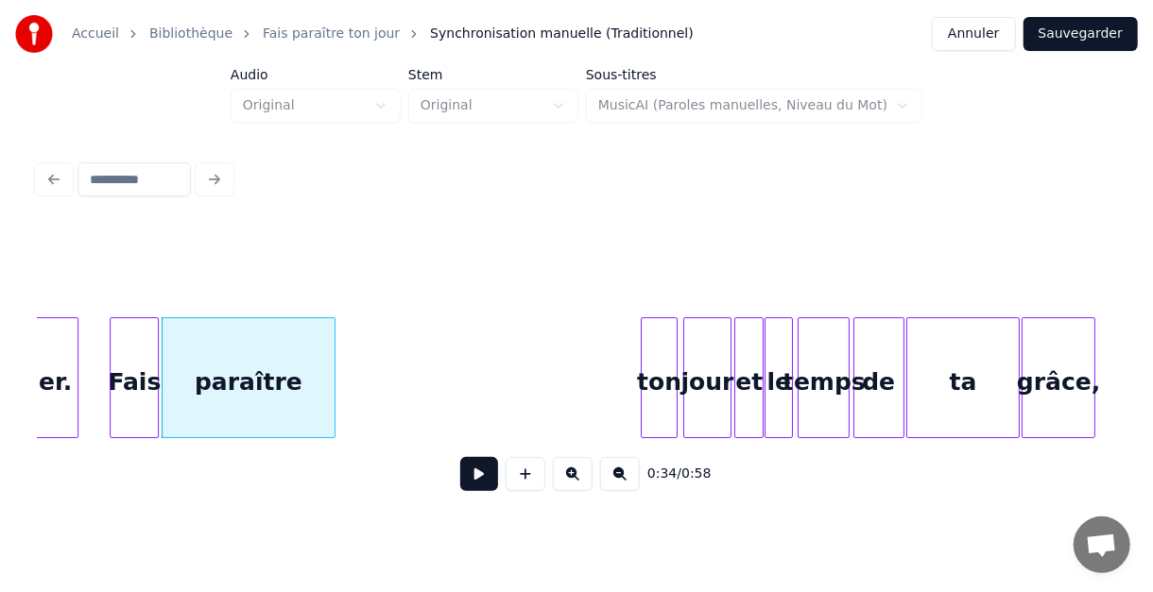
click at [332, 352] on div at bounding box center [332, 377] width 6 height 119
click at [352, 334] on div "ton" at bounding box center [355, 382] width 35 height 129
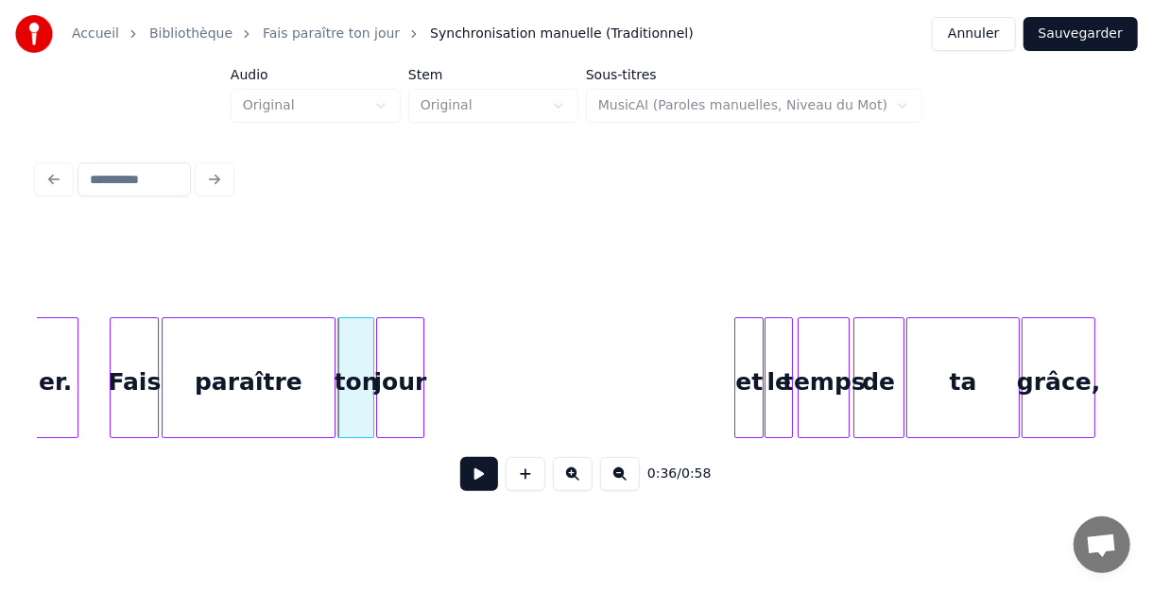
click at [414, 383] on div "jour" at bounding box center [400, 382] width 46 height 129
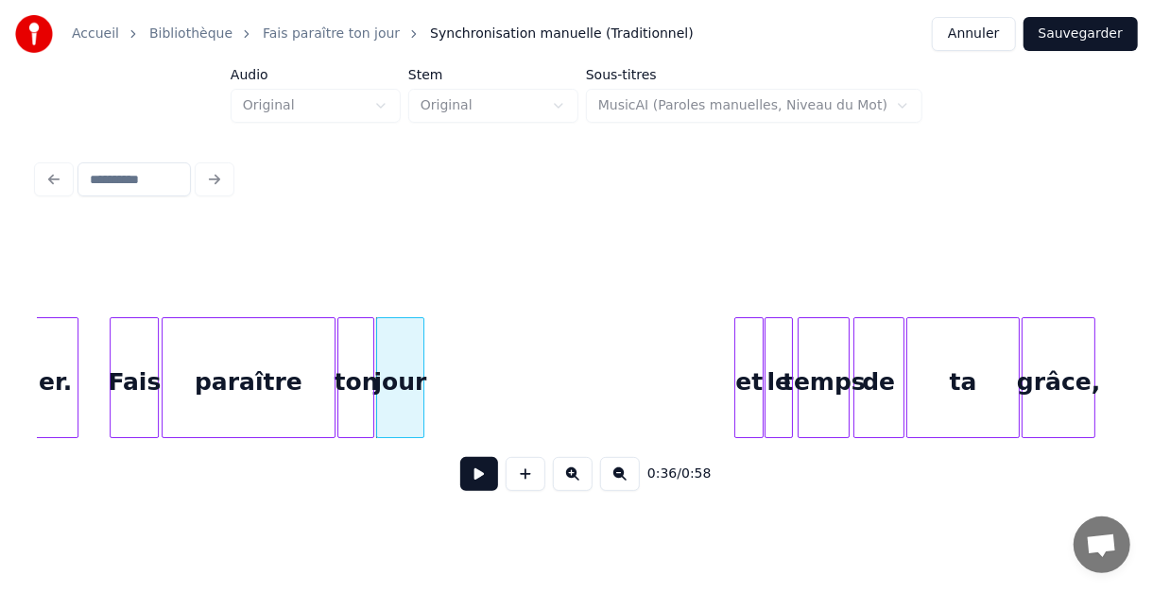
click at [478, 480] on button at bounding box center [479, 474] width 38 height 34
click at [478, 481] on button at bounding box center [479, 474] width 38 height 34
click at [478, 483] on button at bounding box center [479, 474] width 38 height 34
click at [479, 483] on button at bounding box center [479, 474] width 38 height 34
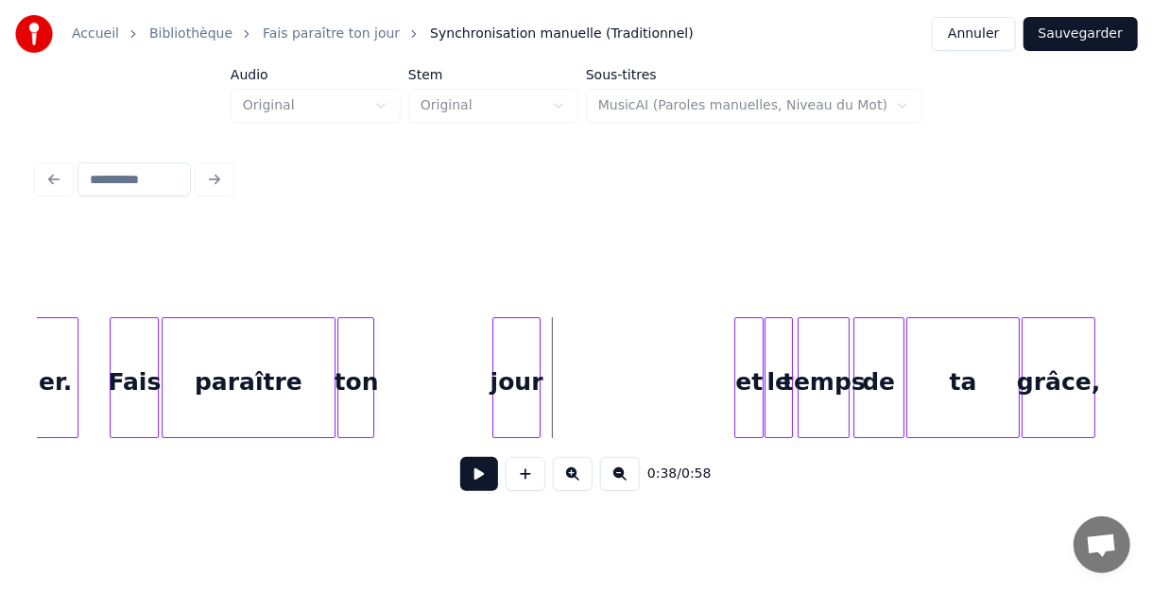
click at [528, 356] on div "jour" at bounding box center [516, 382] width 46 height 129
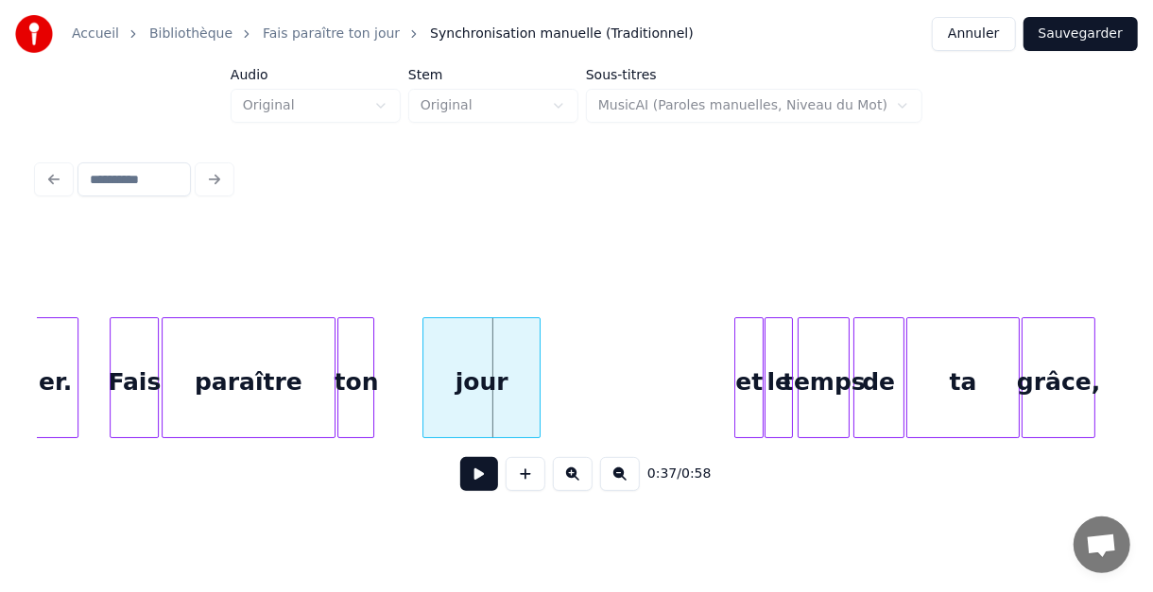
click at [427, 364] on div at bounding box center [426, 377] width 6 height 119
click at [405, 355] on div "ton" at bounding box center [401, 382] width 35 height 129
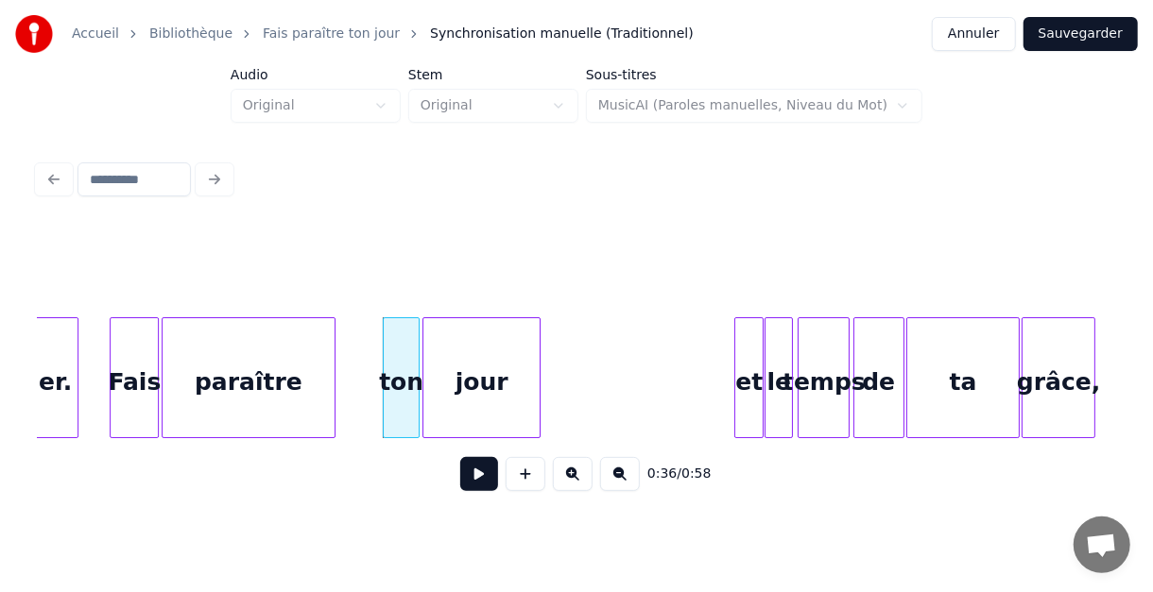
drag, startPoint x: 335, startPoint y: 358, endPoint x: 352, endPoint y: 358, distance: 18.0
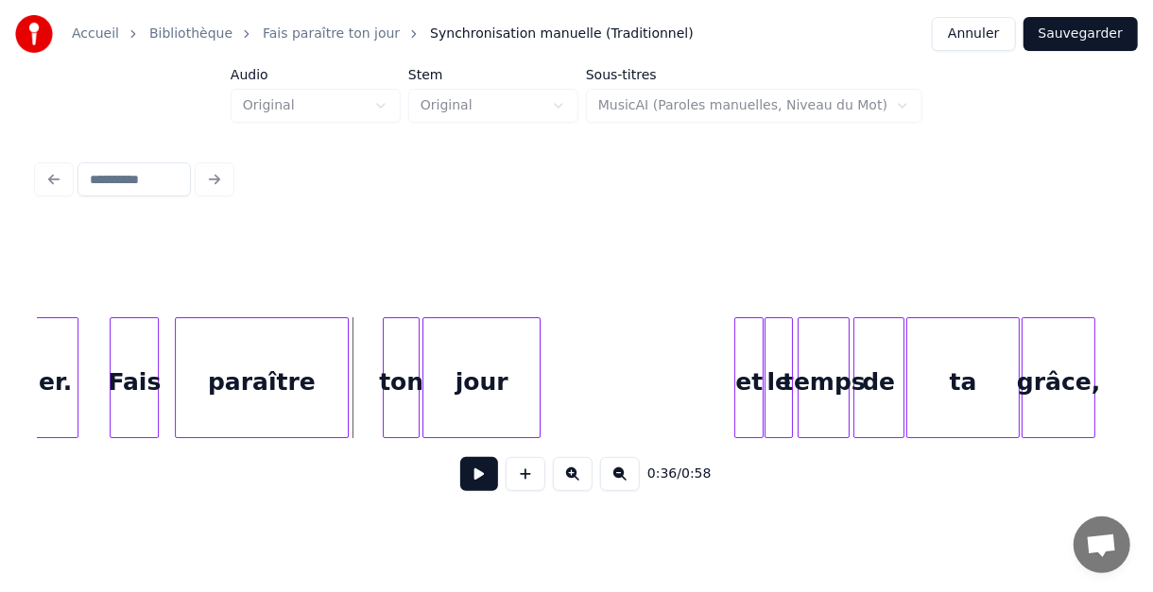
click at [348, 354] on div "paraître" at bounding box center [262, 377] width 174 height 121
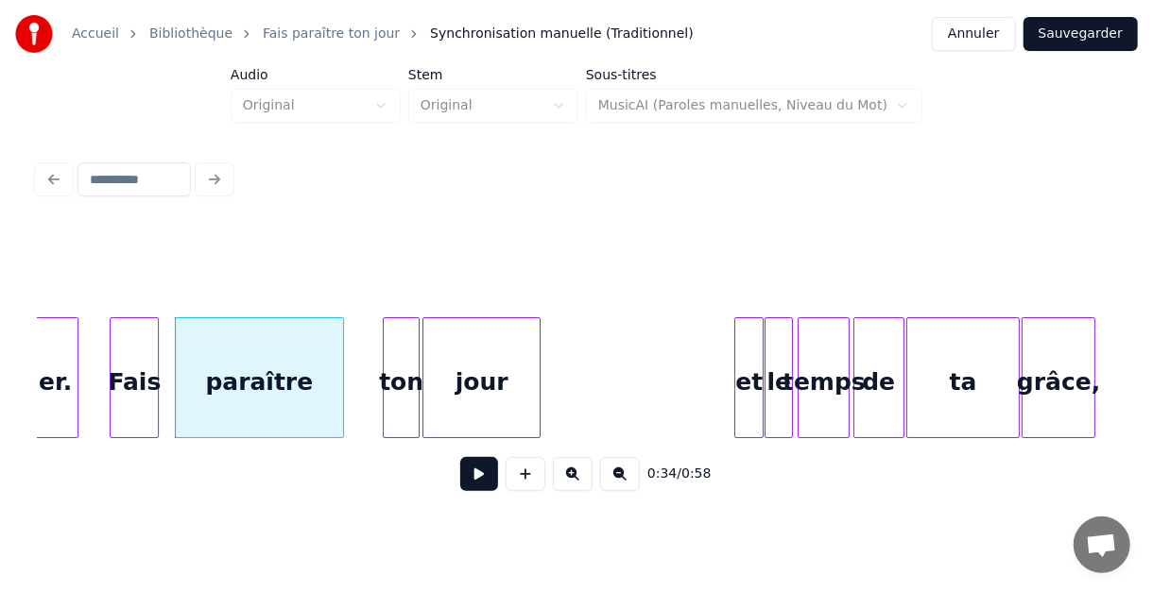
click at [341, 356] on div at bounding box center [340, 377] width 6 height 119
click at [256, 361] on div "paraître" at bounding box center [247, 382] width 167 height 129
click at [337, 362] on div at bounding box center [336, 377] width 6 height 119
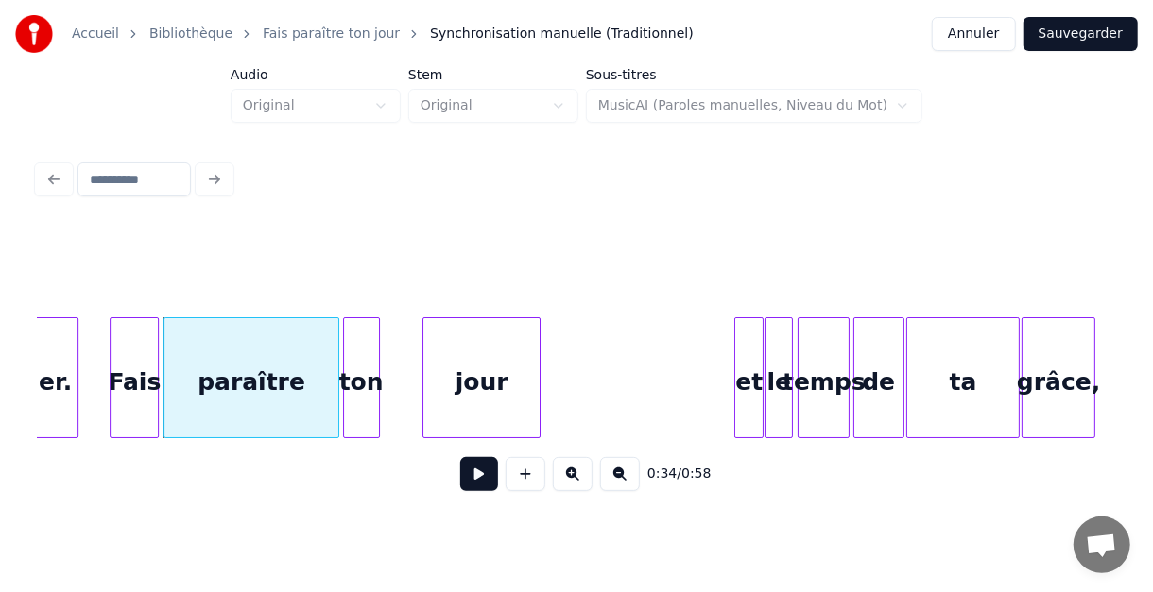
click at [355, 355] on div "ton" at bounding box center [361, 382] width 35 height 129
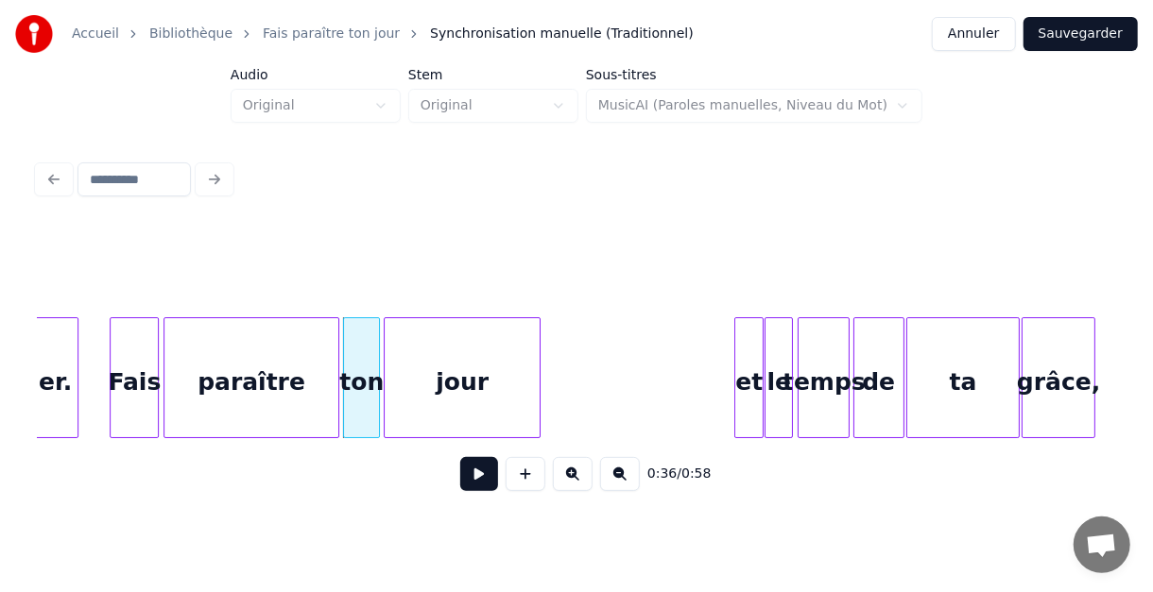
click at [385, 365] on div at bounding box center [388, 377] width 6 height 119
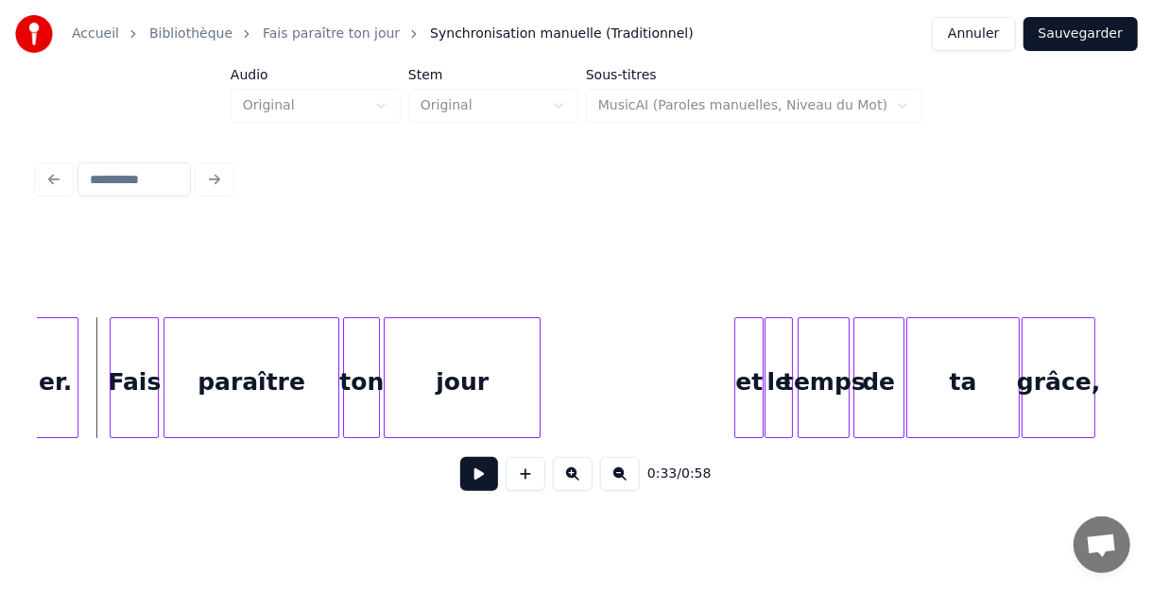
click at [475, 478] on button at bounding box center [479, 474] width 38 height 34
click at [474, 479] on button at bounding box center [479, 474] width 38 height 34
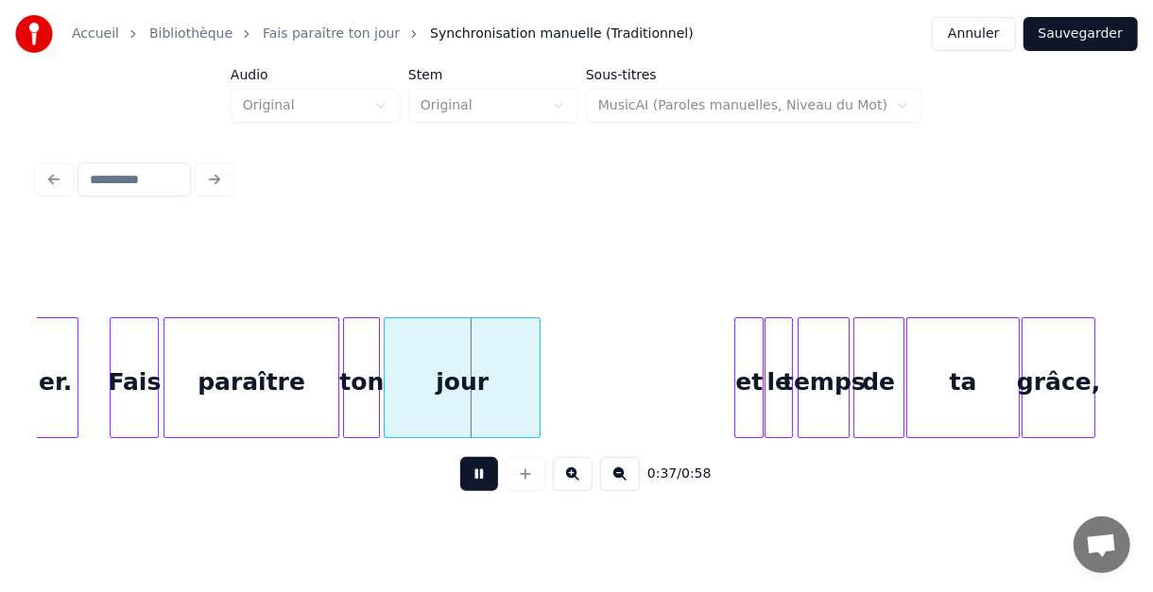
click at [475, 479] on button at bounding box center [479, 474] width 38 height 34
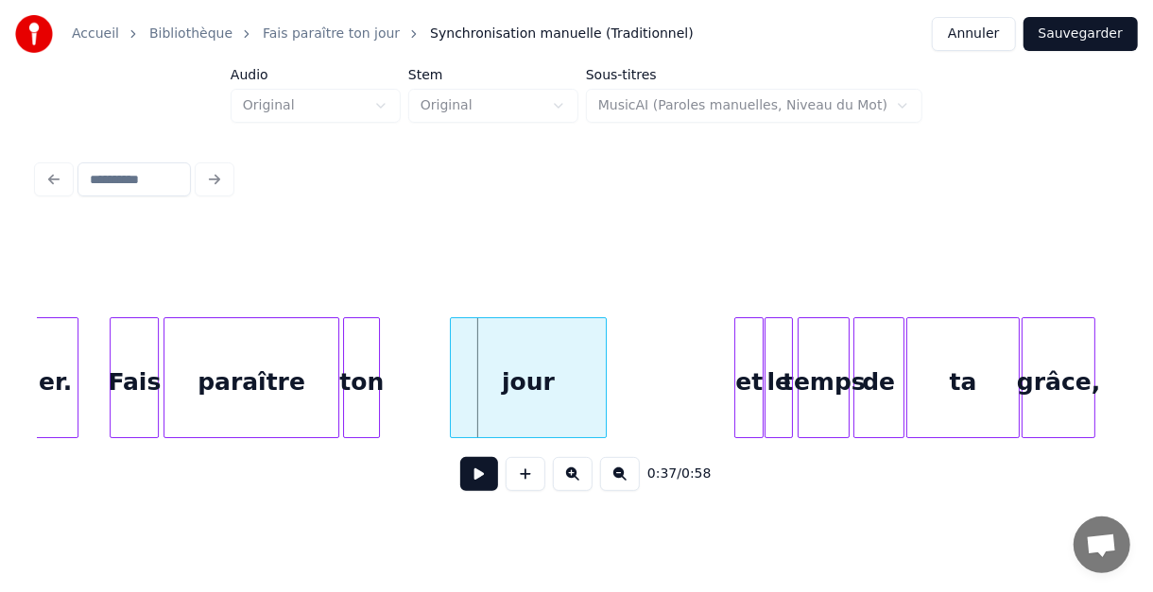
click at [508, 356] on div "jour" at bounding box center [528, 382] width 155 height 129
click at [398, 360] on div "ton" at bounding box center [396, 382] width 35 height 129
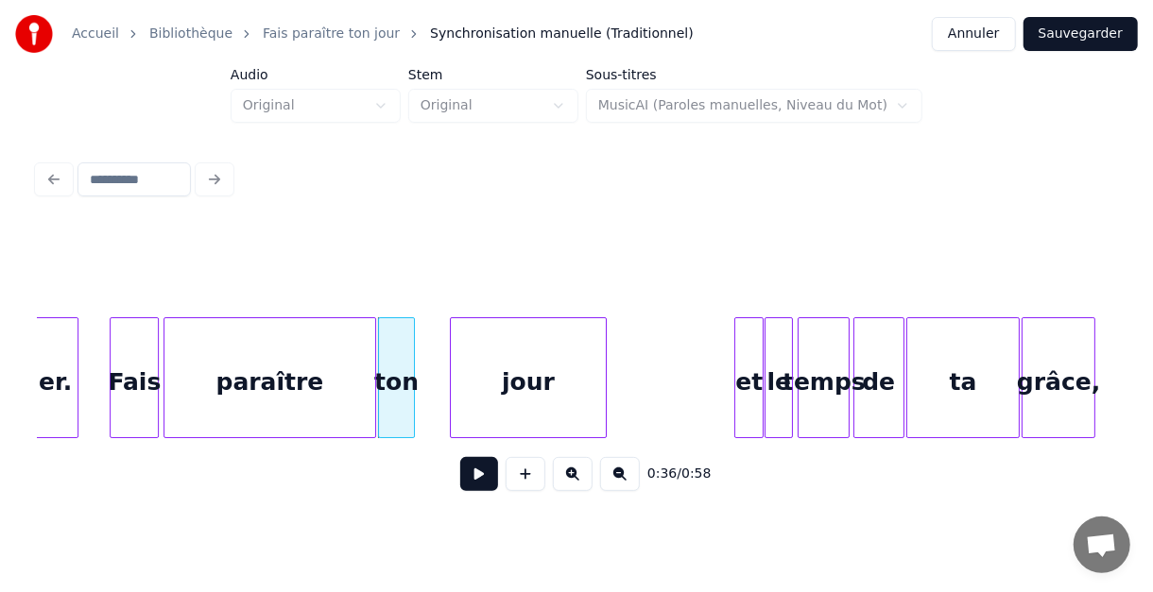
click at [374, 363] on div at bounding box center [372, 377] width 6 height 119
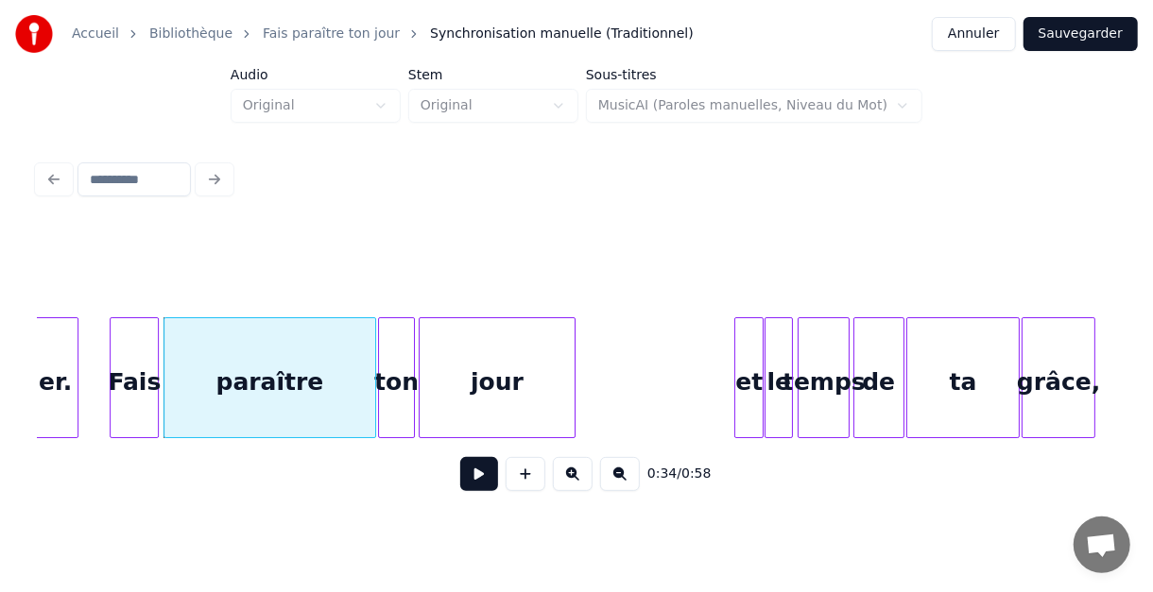
click at [434, 353] on div "jour" at bounding box center [497, 382] width 155 height 129
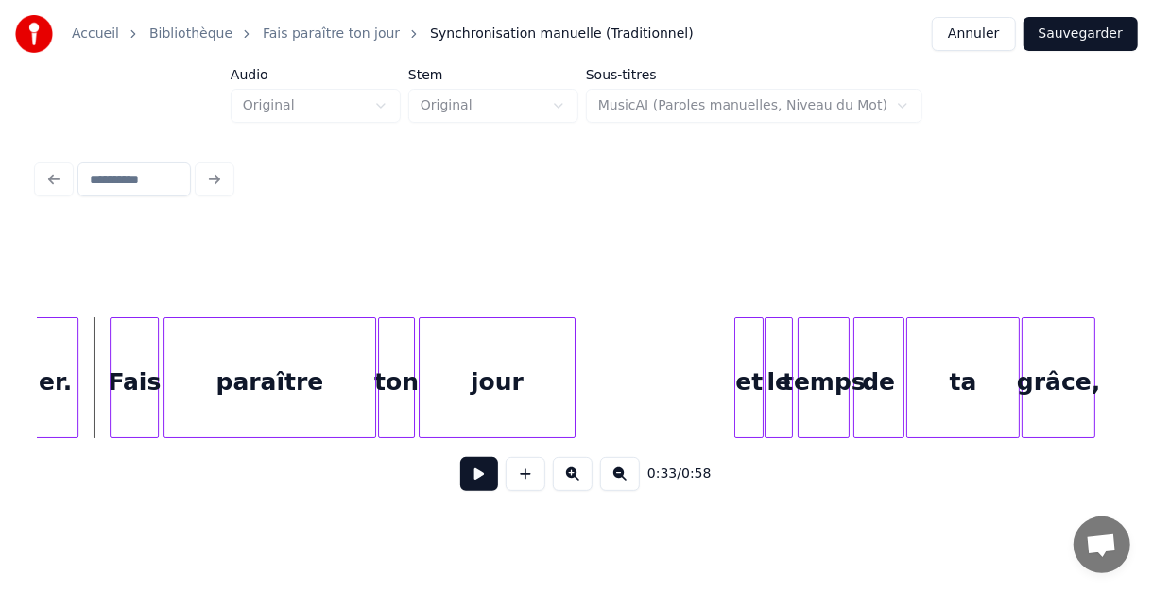
click at [476, 485] on button at bounding box center [479, 474] width 38 height 34
click at [481, 485] on button at bounding box center [479, 474] width 38 height 34
click at [533, 365] on div at bounding box center [534, 377] width 6 height 119
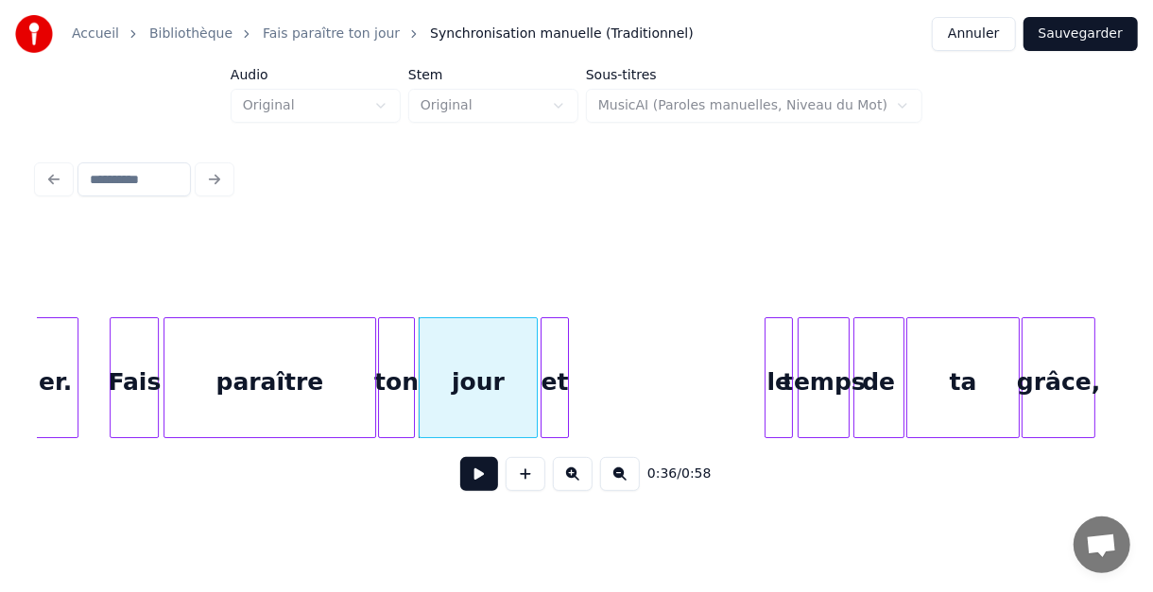
click at [556, 366] on div "et" at bounding box center [554, 382] width 27 height 129
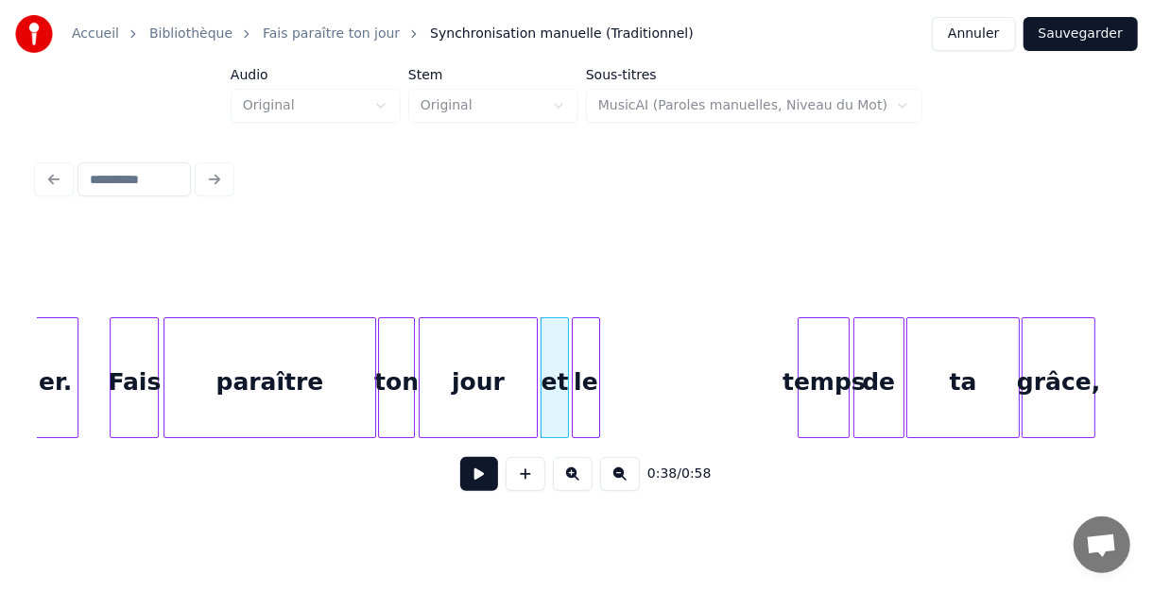
click at [592, 351] on div "le" at bounding box center [586, 382] width 26 height 129
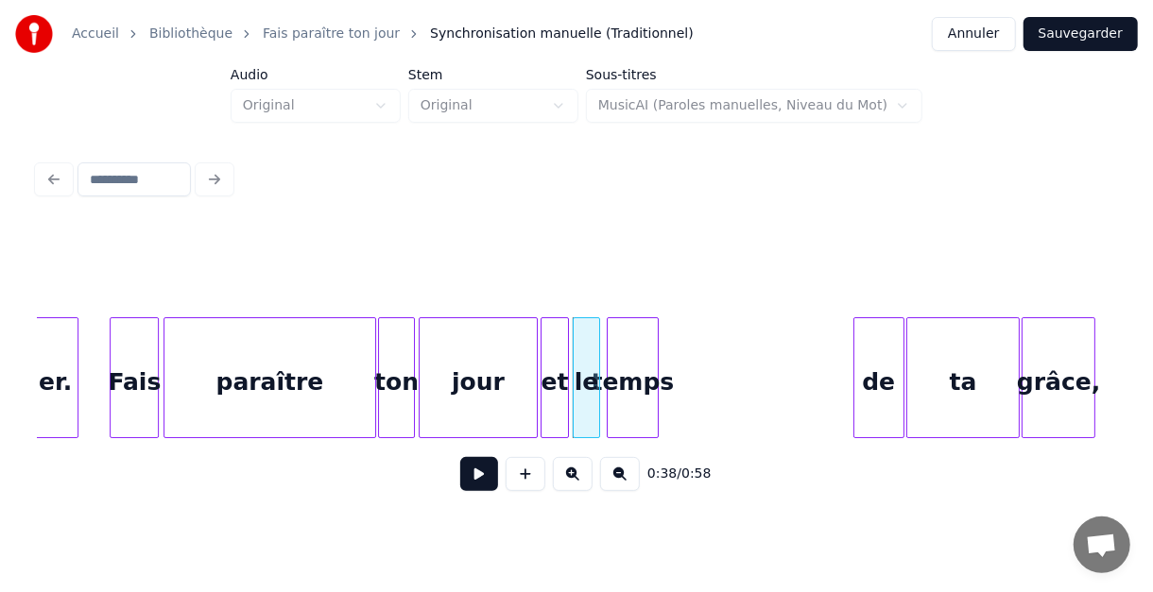
click at [625, 352] on div "temps" at bounding box center [633, 382] width 50 height 129
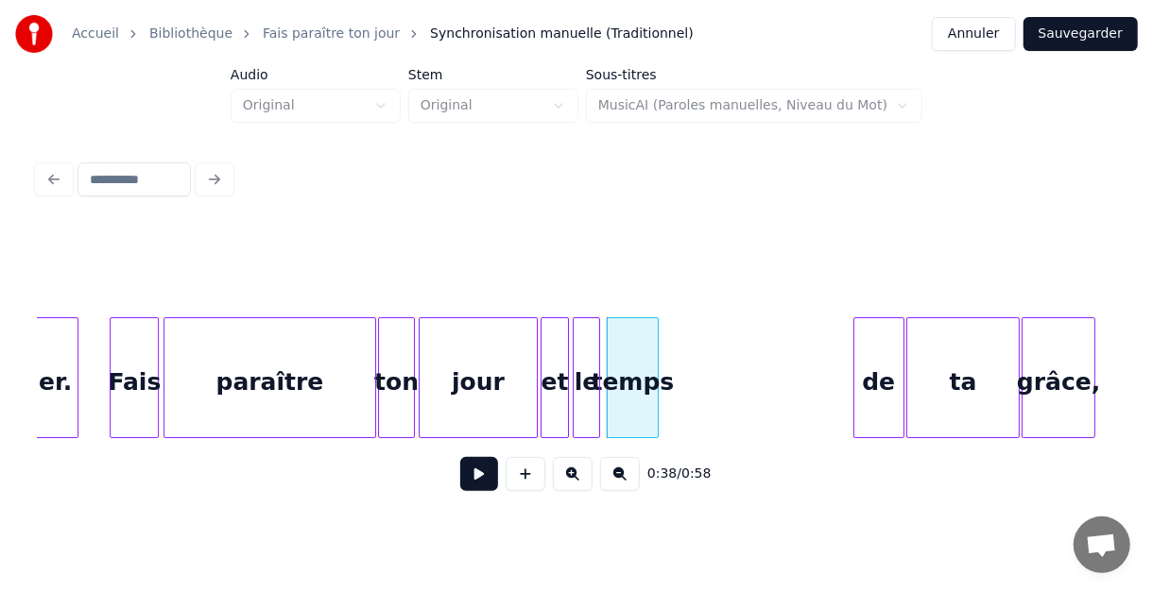
click at [472, 481] on button at bounding box center [479, 474] width 38 height 34
click at [482, 488] on button at bounding box center [479, 474] width 38 height 34
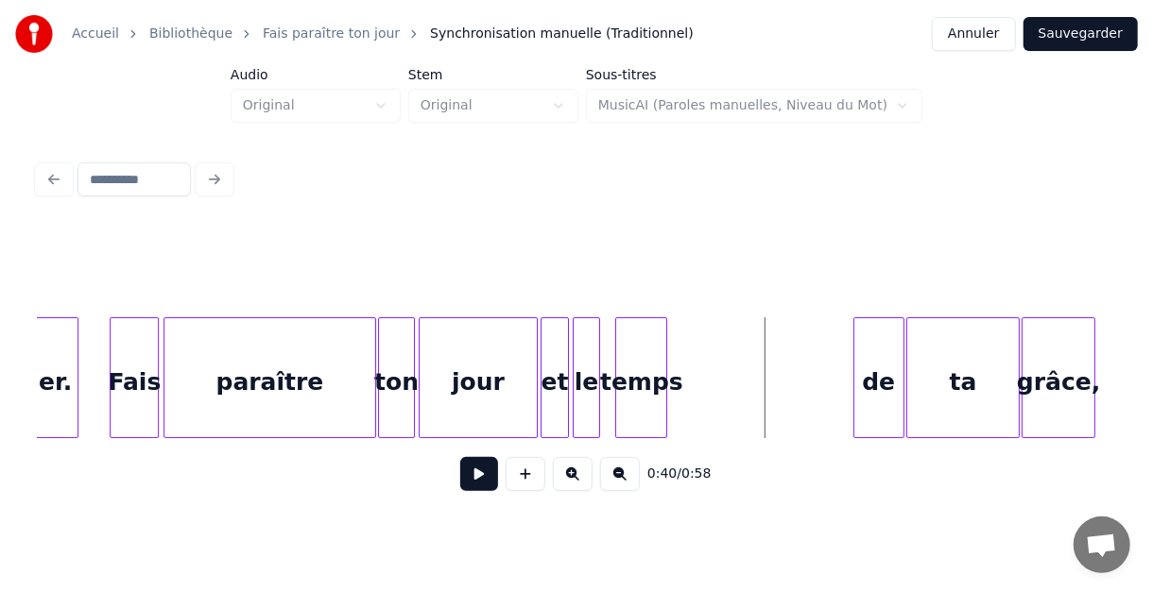
click at [647, 352] on div "temps" at bounding box center [641, 382] width 50 height 129
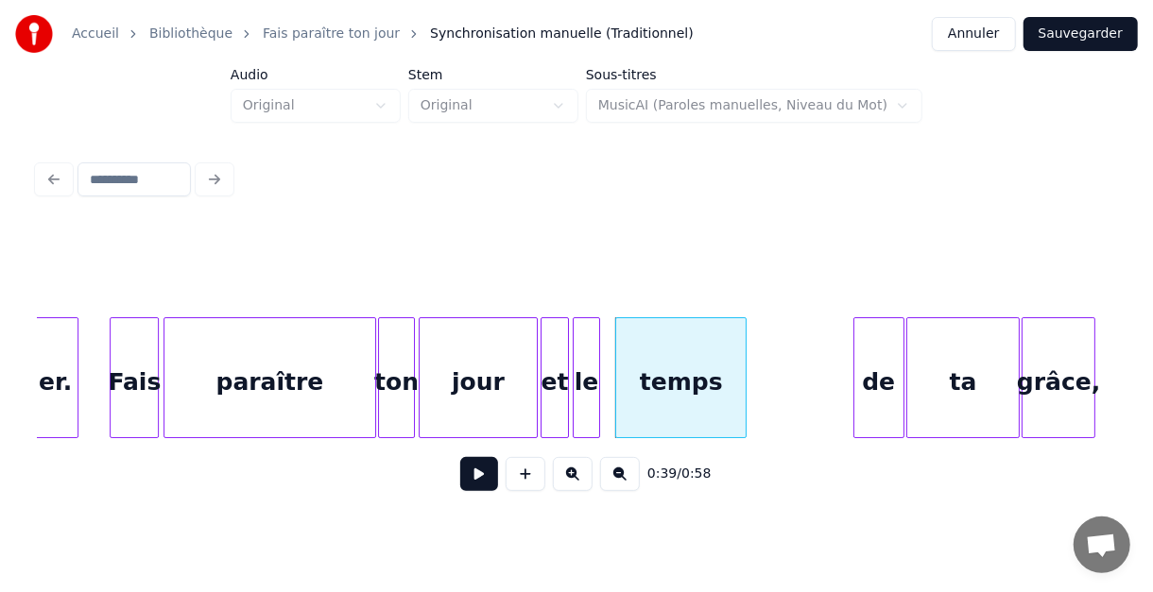
click at [745, 361] on div at bounding box center [743, 377] width 6 height 119
click at [589, 359] on div "le" at bounding box center [587, 382] width 26 height 129
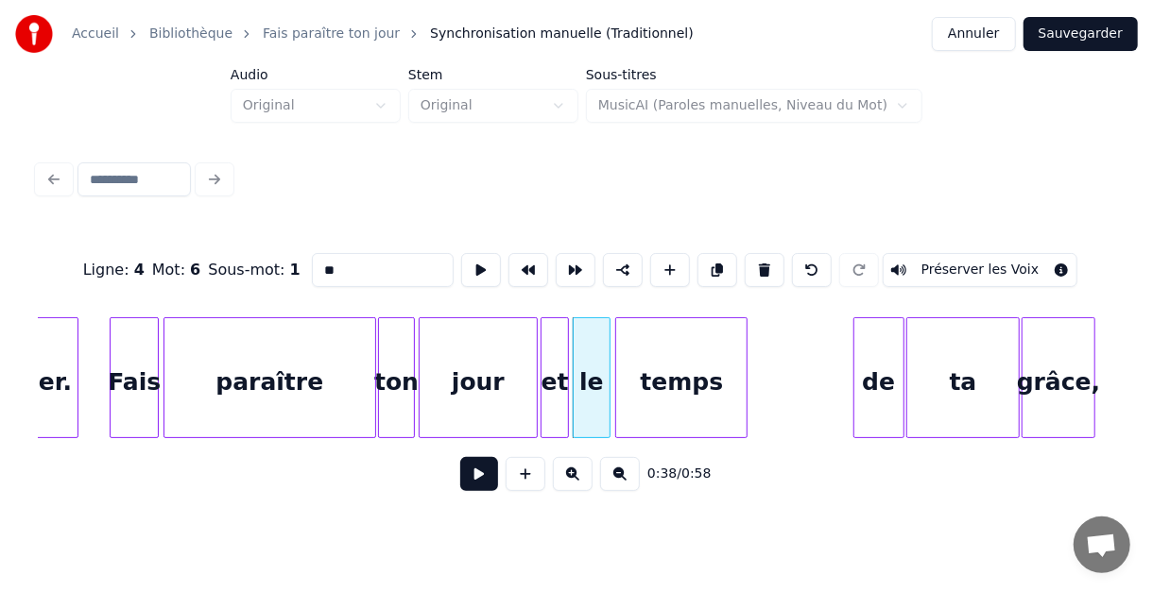
click at [608, 357] on div at bounding box center [607, 377] width 6 height 119
click at [775, 358] on div "de" at bounding box center [777, 382] width 49 height 129
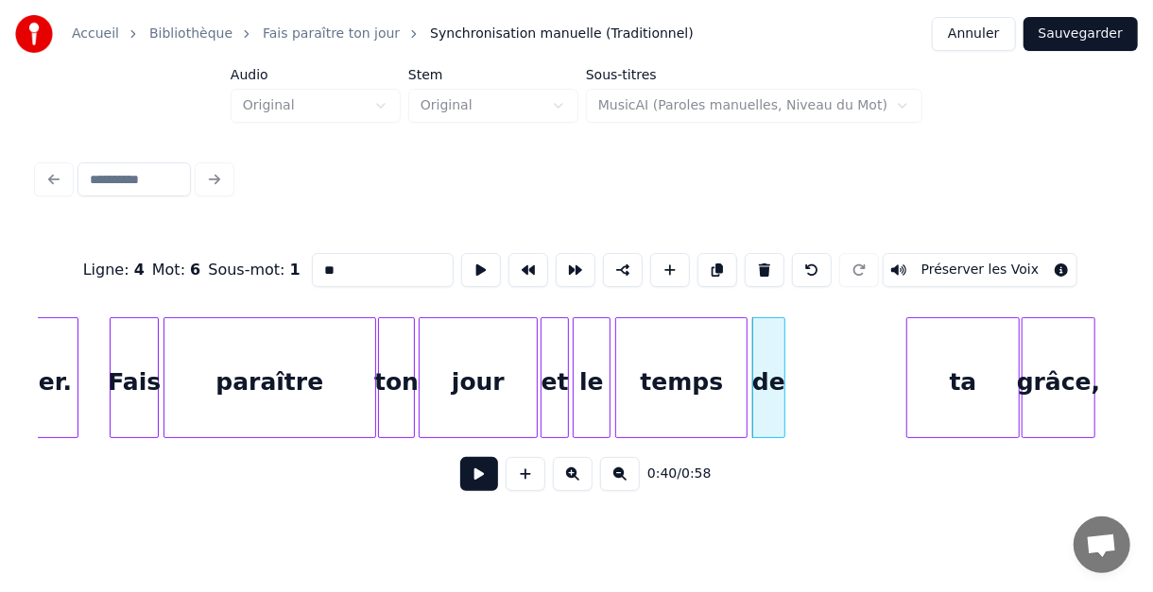
click at [781, 359] on div at bounding box center [782, 377] width 6 height 119
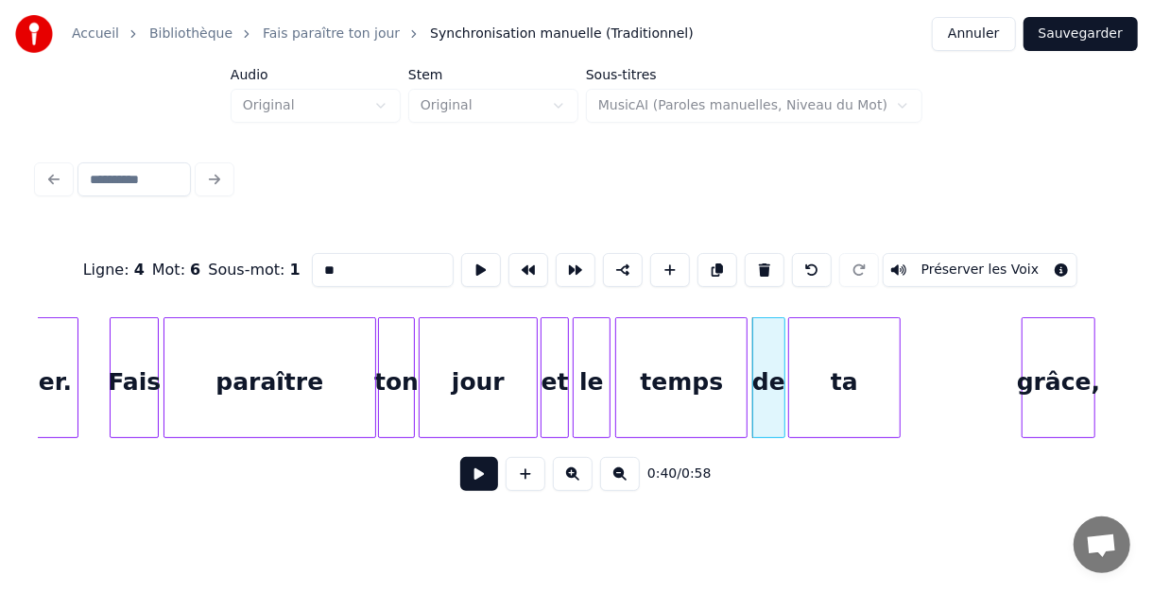
click at [812, 369] on div "ta" at bounding box center [845, 382] width 112 height 129
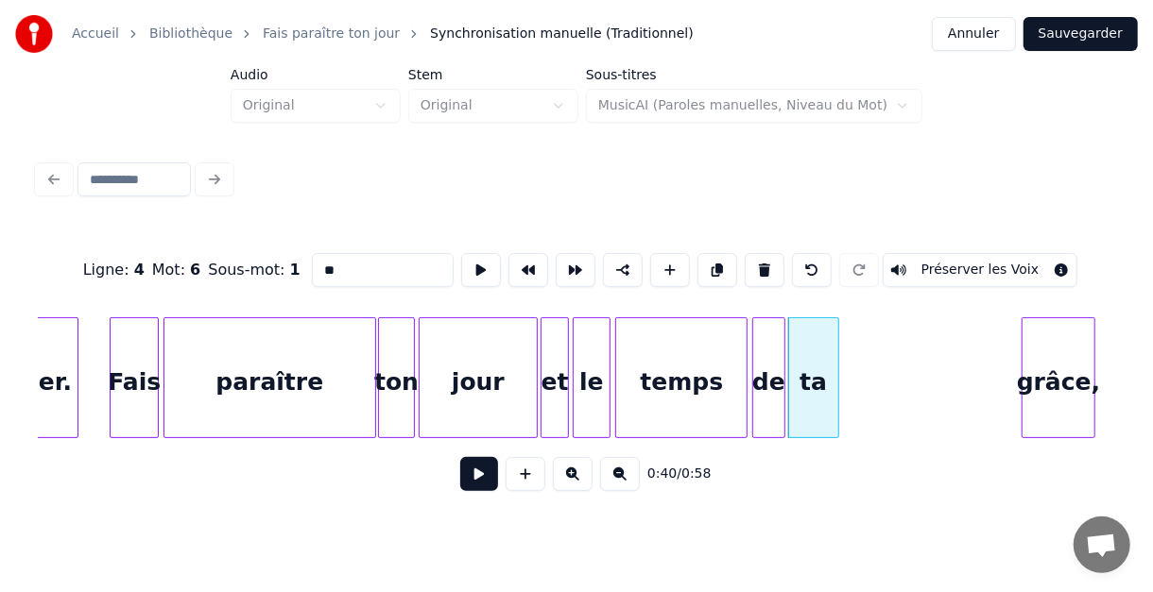
click at [836, 374] on div at bounding box center [835, 377] width 6 height 119
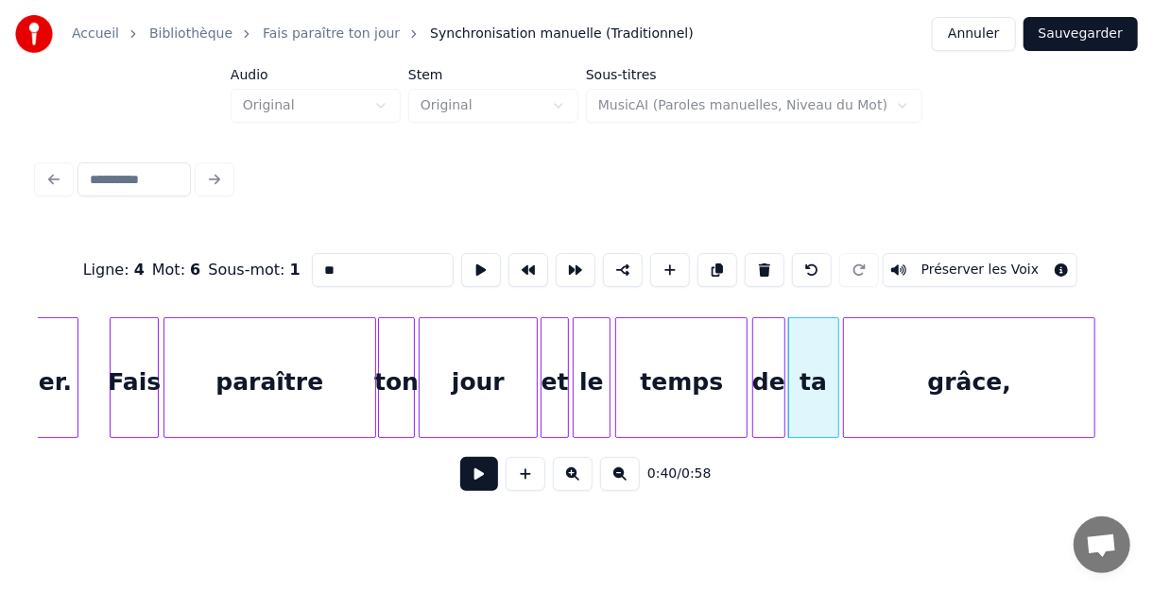
click at [844, 380] on div at bounding box center [847, 377] width 6 height 119
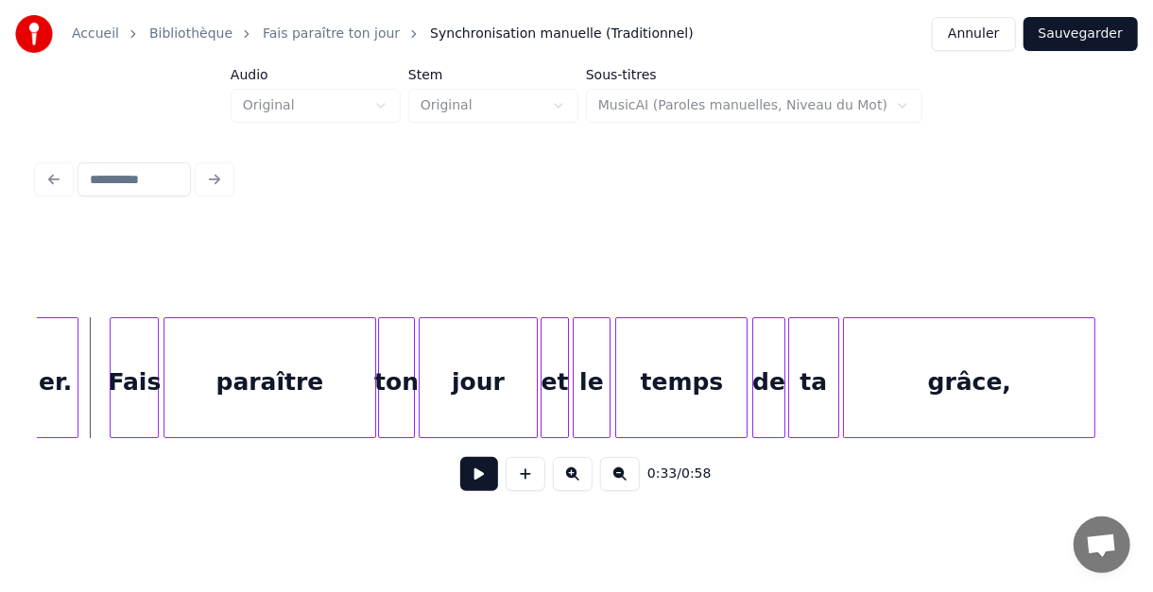
click at [481, 483] on button at bounding box center [479, 474] width 38 height 34
click at [479, 483] on button at bounding box center [479, 474] width 38 height 34
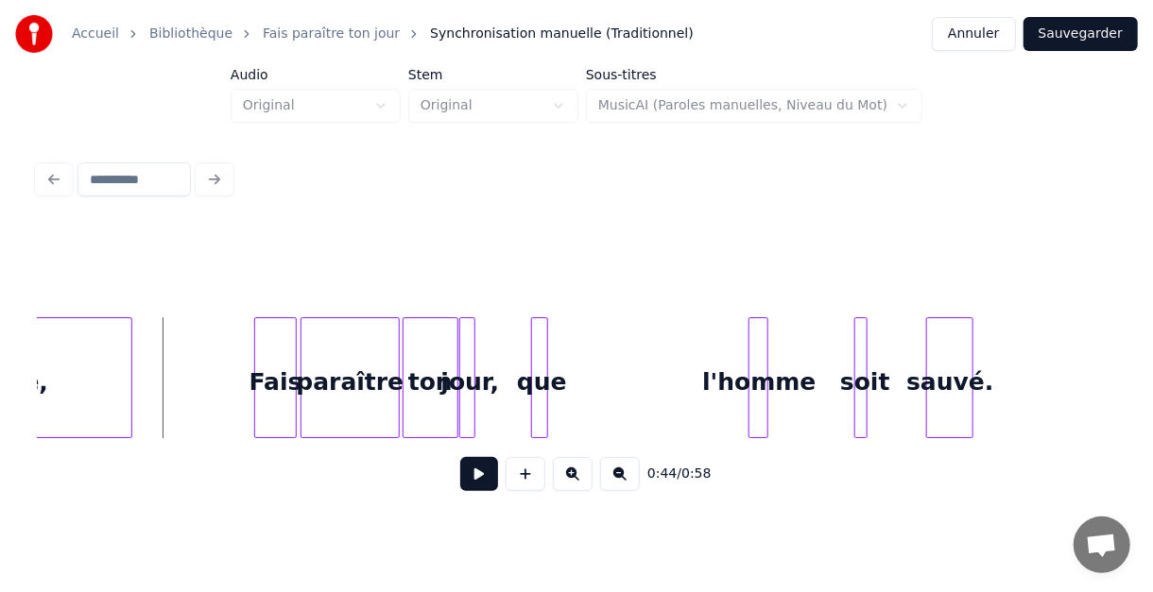
scroll to position [0, 4038]
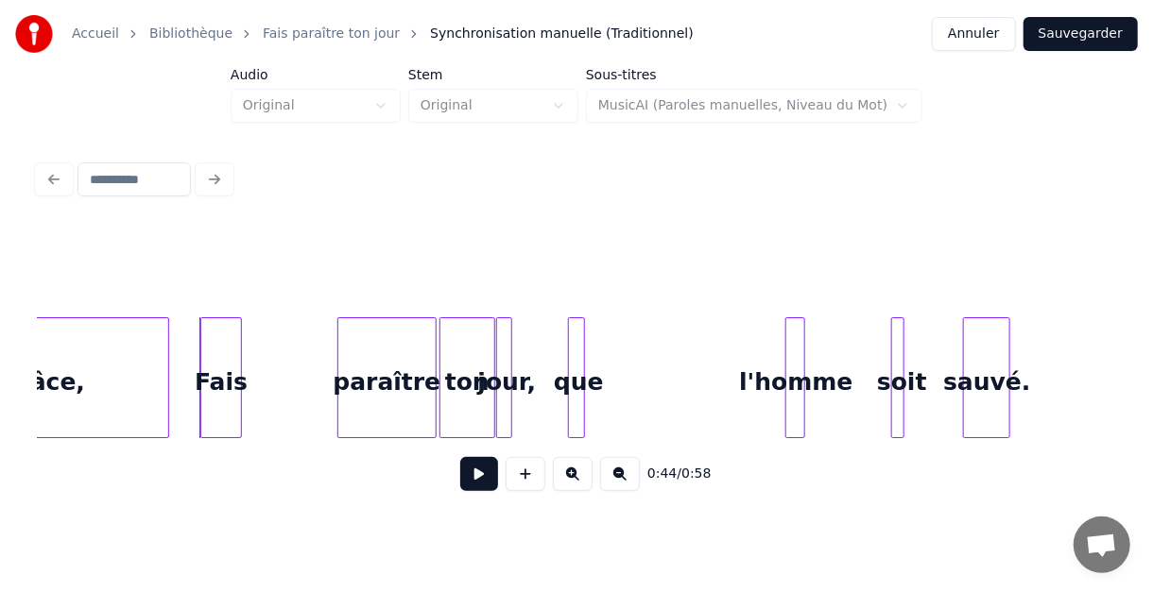
click at [219, 346] on div "Fais" at bounding box center [221, 382] width 40 height 129
click at [155, 371] on div "grâce," at bounding box center [43, 382] width 250 height 129
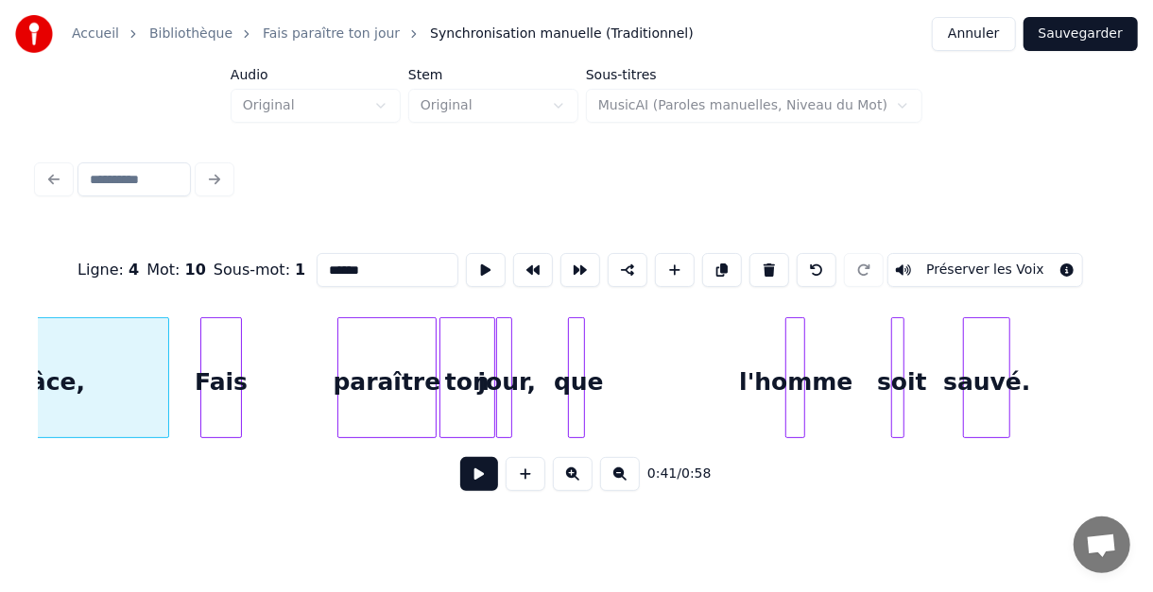
scroll to position [0, 3916]
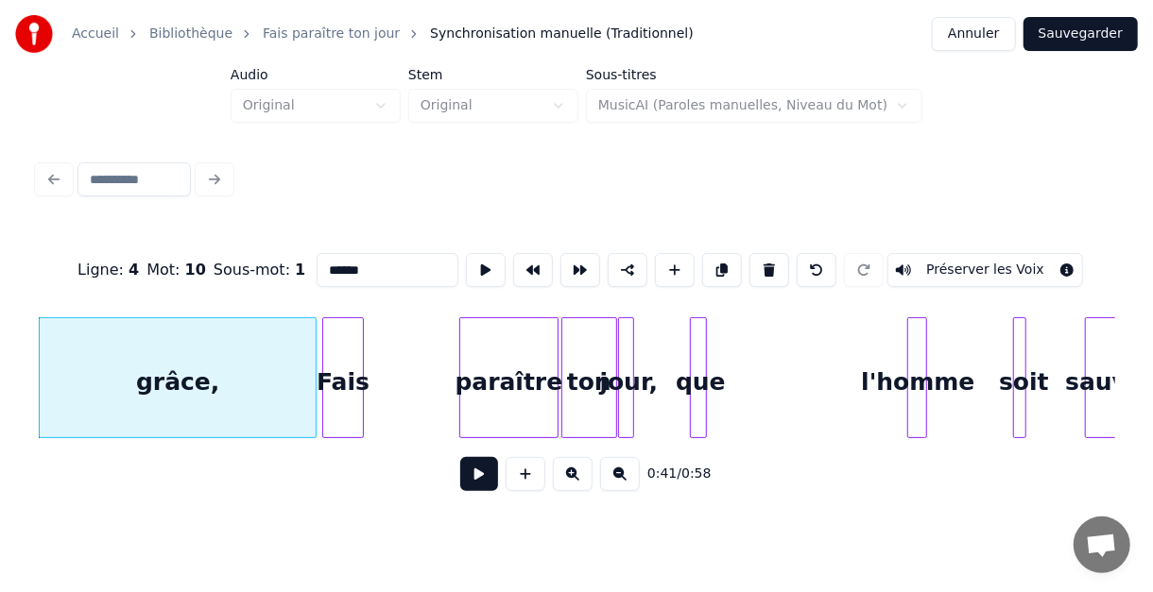
click at [313, 366] on div at bounding box center [313, 377] width 6 height 119
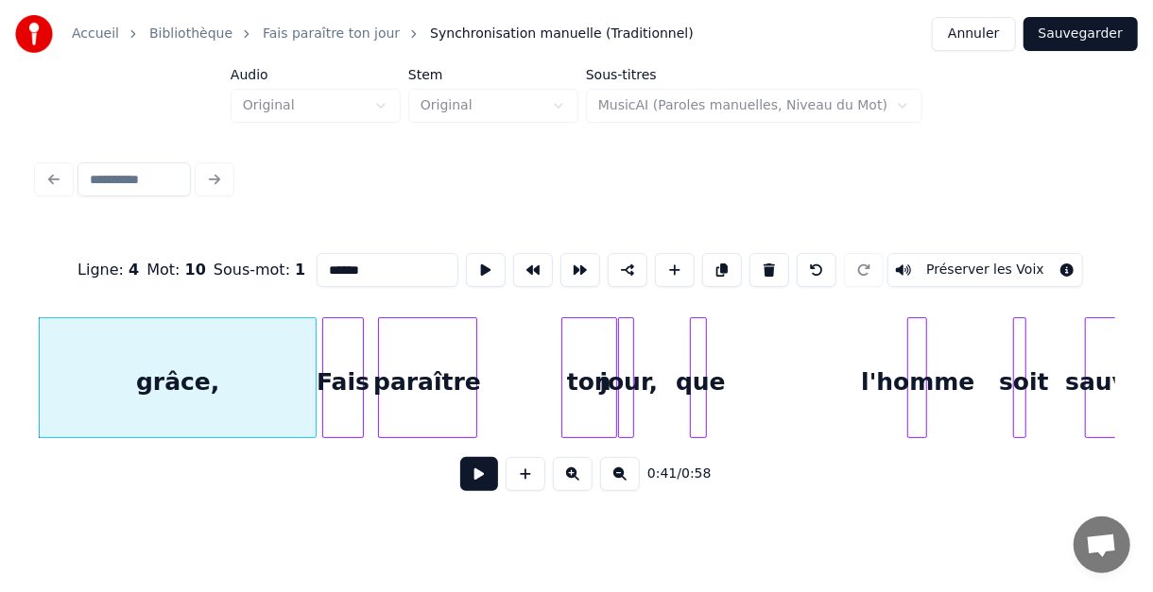
click at [438, 343] on div "paraître" at bounding box center [427, 382] width 97 height 129
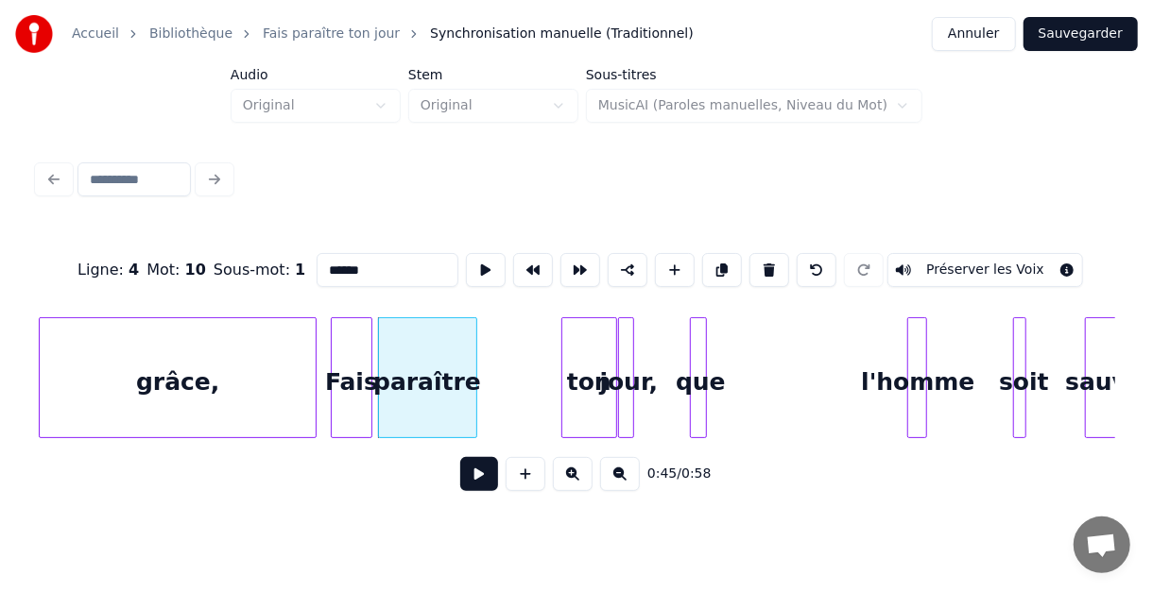
click at [363, 345] on div "Fais" at bounding box center [352, 382] width 40 height 129
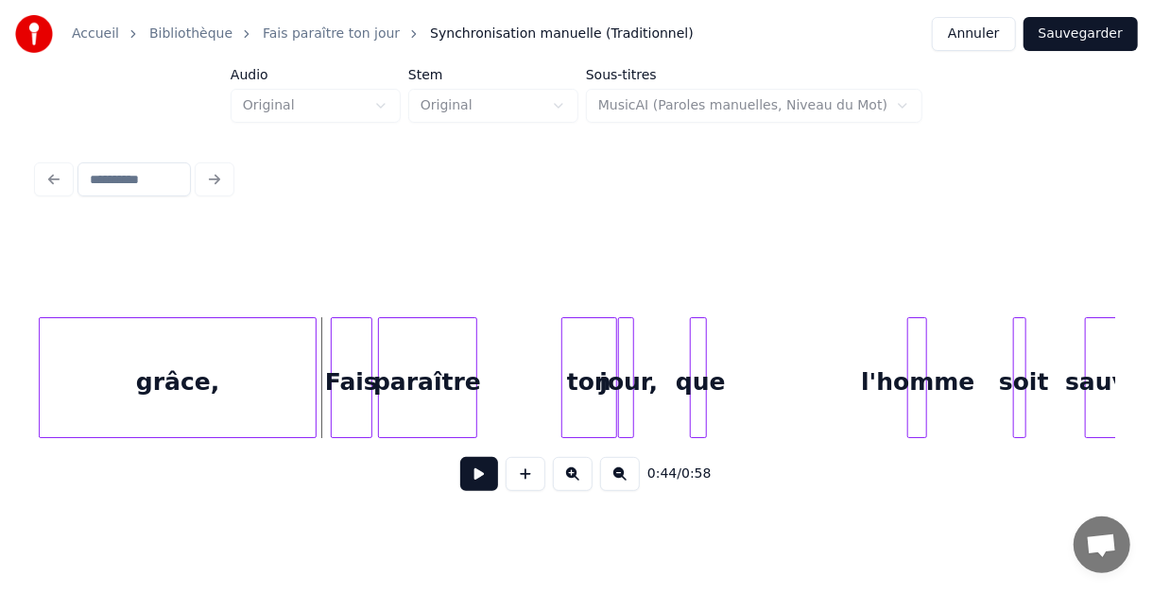
click at [479, 481] on button at bounding box center [479, 474] width 38 height 34
click at [478, 481] on button at bounding box center [479, 474] width 38 height 34
click at [437, 350] on div "paraître" at bounding box center [443, 382] width 97 height 129
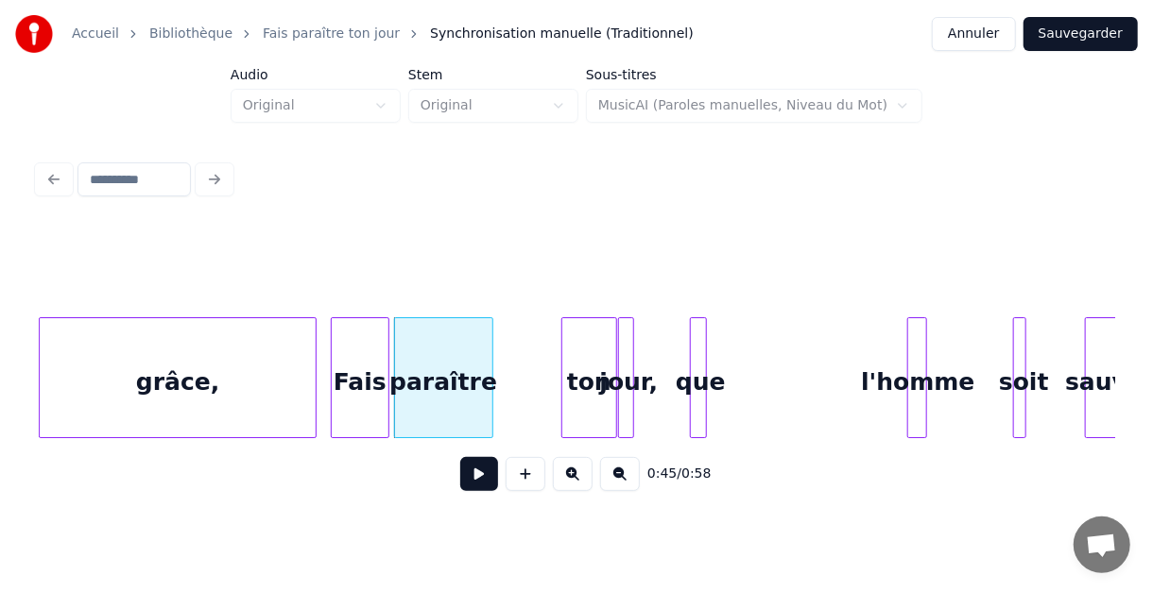
click at [386, 354] on div at bounding box center [386, 377] width 6 height 119
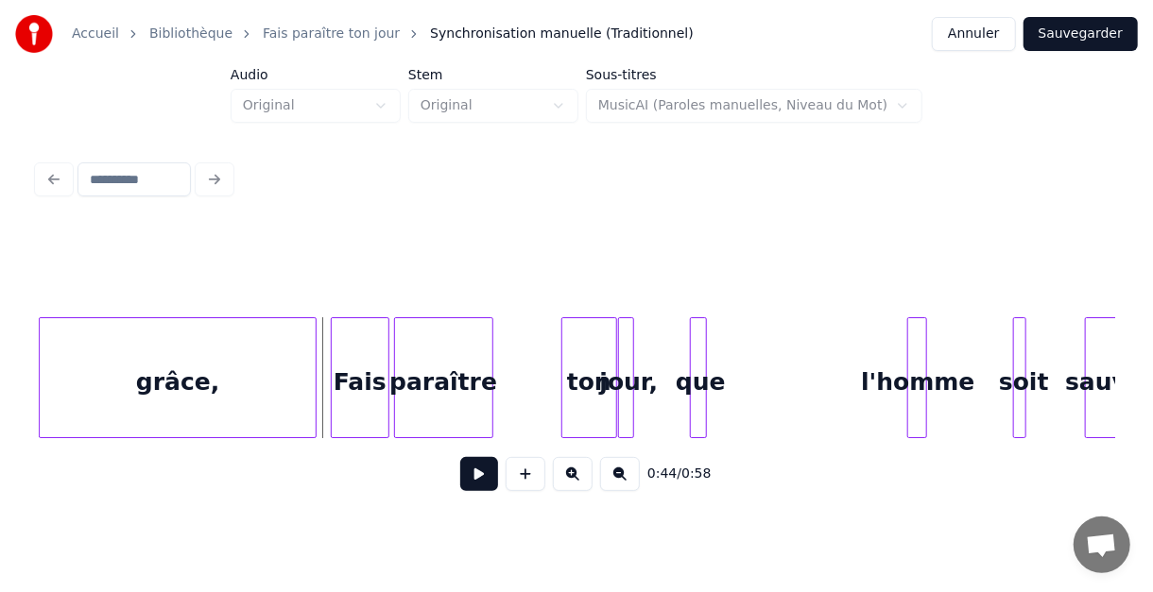
click at [482, 476] on button at bounding box center [479, 474] width 38 height 34
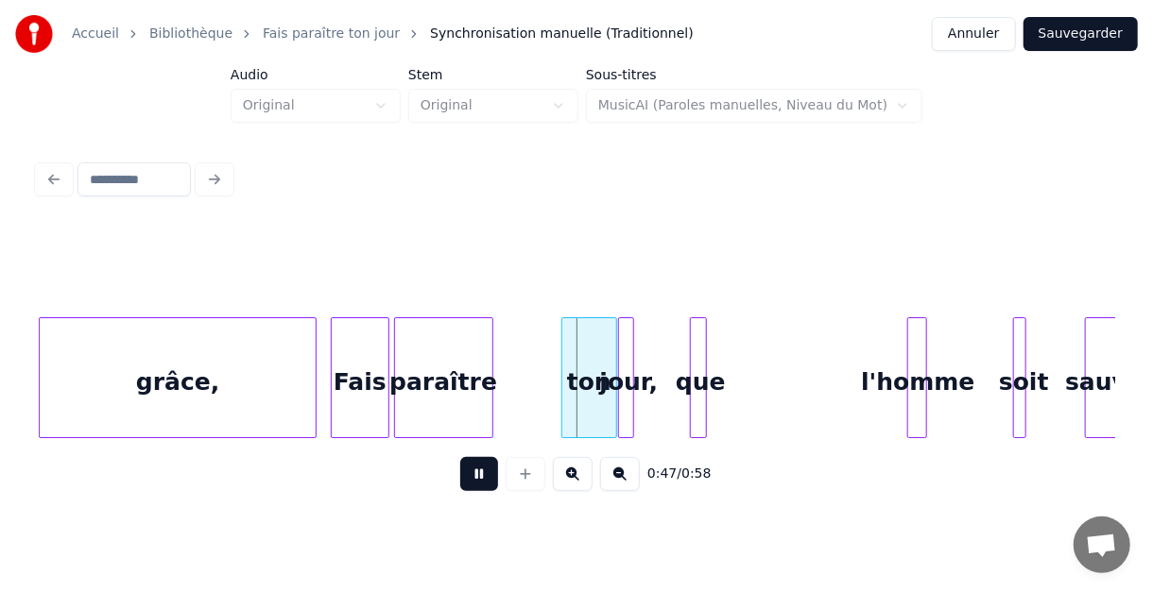
click at [475, 477] on button at bounding box center [479, 474] width 38 height 34
click at [807, 357] on div "que" at bounding box center [812, 382] width 19 height 129
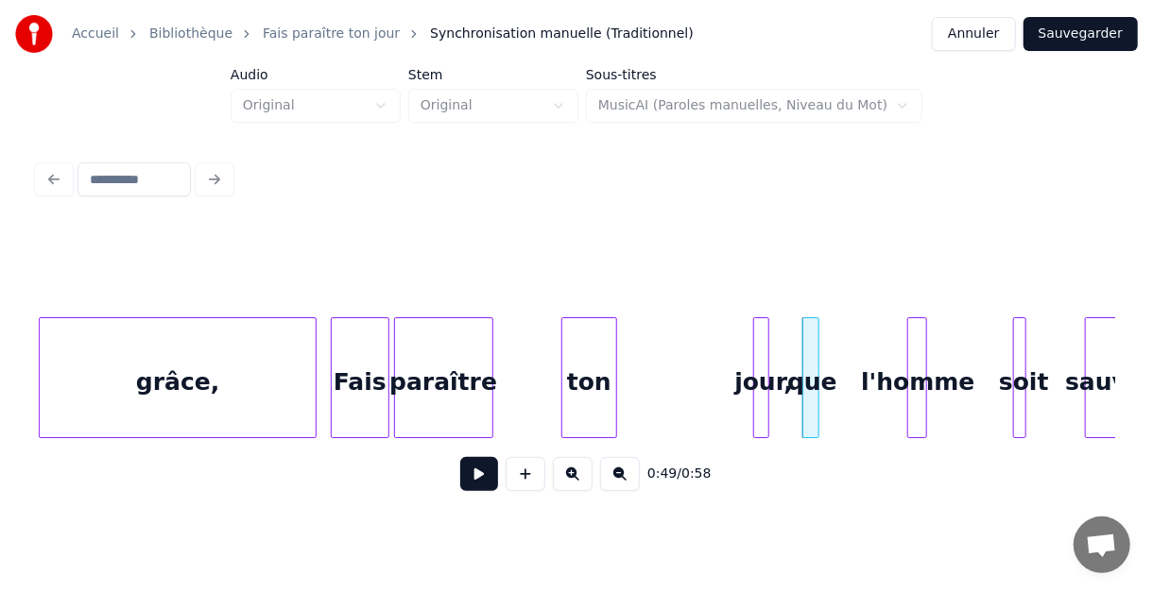
click at [760, 352] on div "jour," at bounding box center [763, 382] width 19 height 129
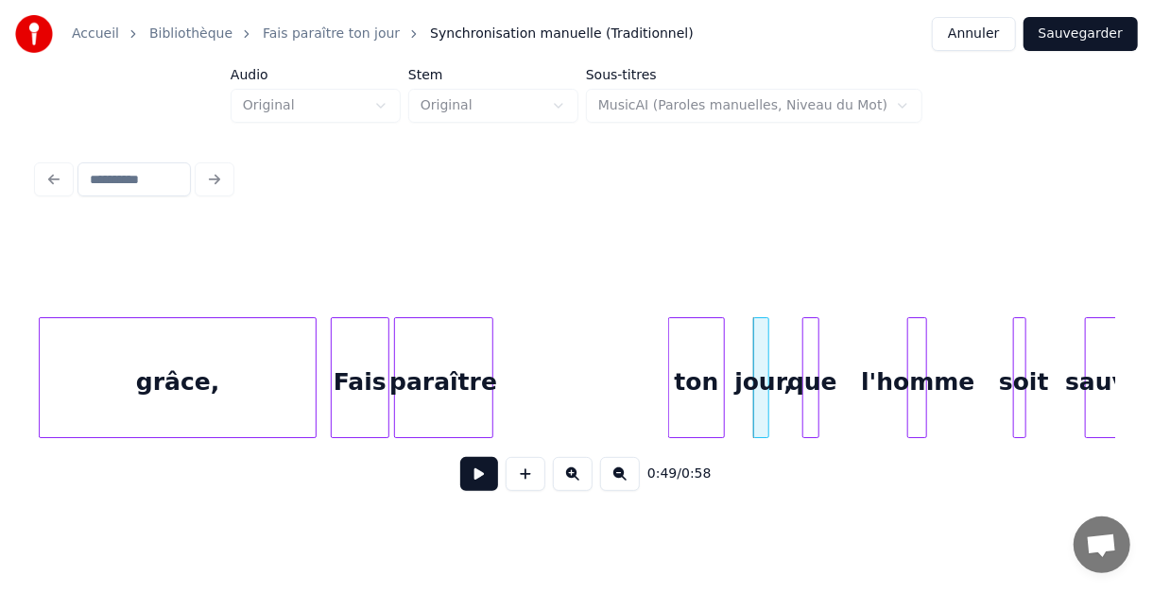
click at [698, 343] on div "ton" at bounding box center [696, 382] width 54 height 129
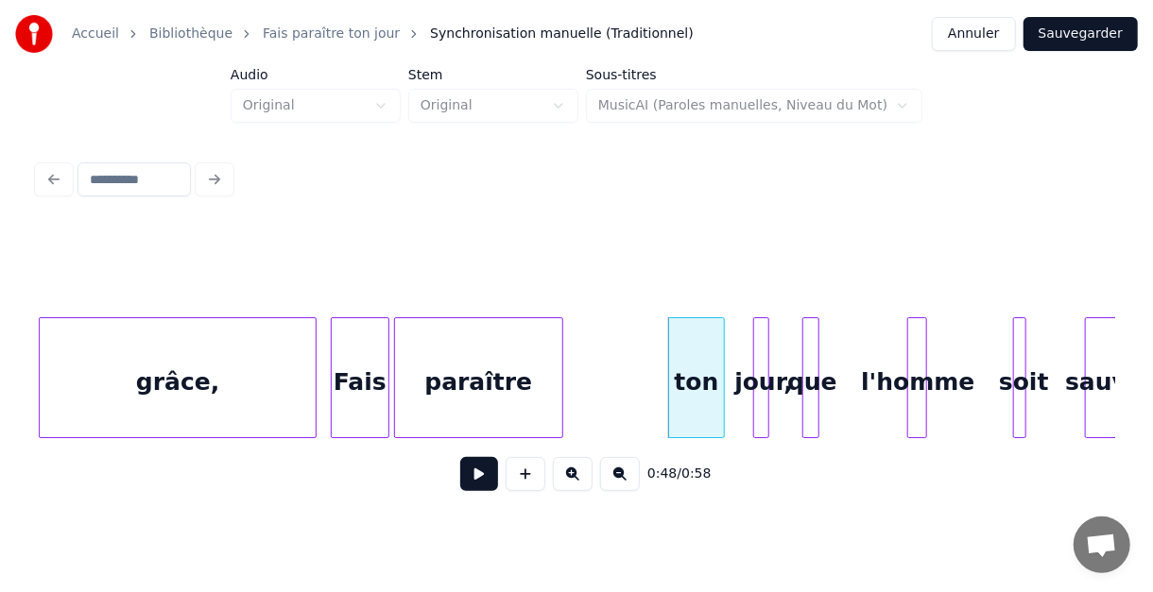
click at [559, 351] on div at bounding box center [560, 377] width 6 height 119
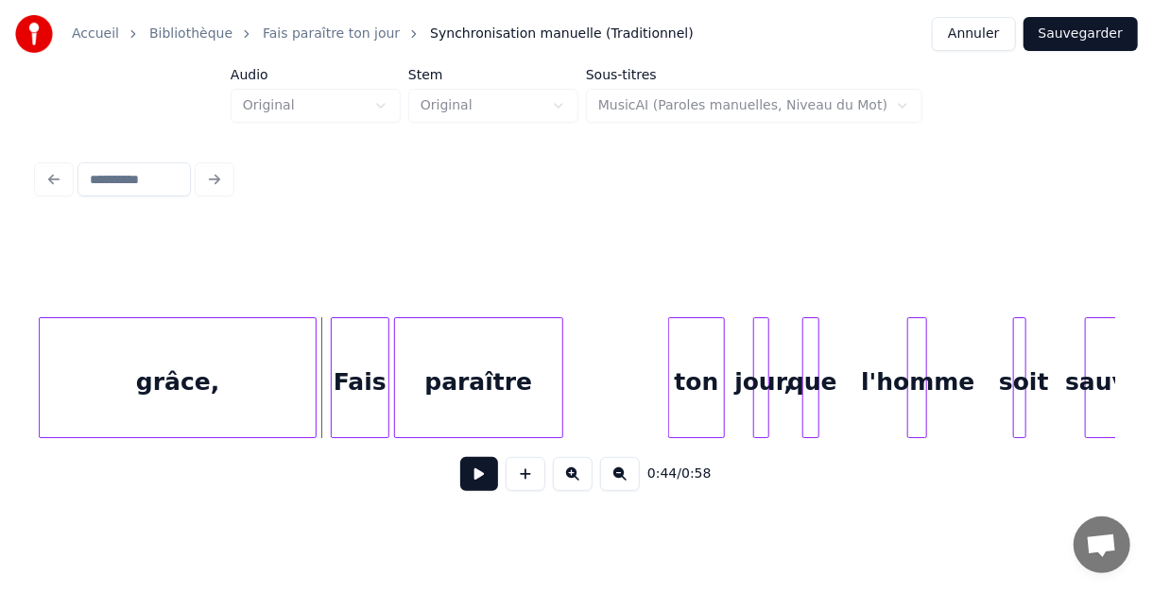
click at [481, 486] on button at bounding box center [479, 474] width 38 height 34
click at [479, 486] on button at bounding box center [479, 474] width 38 height 34
click at [618, 357] on div at bounding box center [619, 377] width 6 height 119
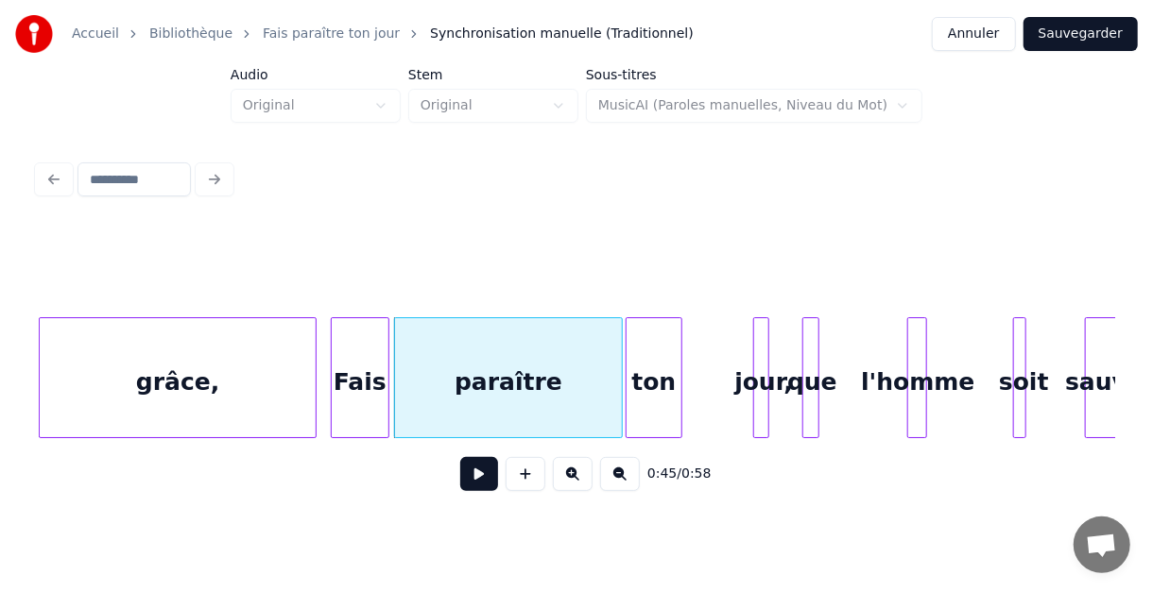
click at [653, 361] on div "ton" at bounding box center [653, 382] width 54 height 129
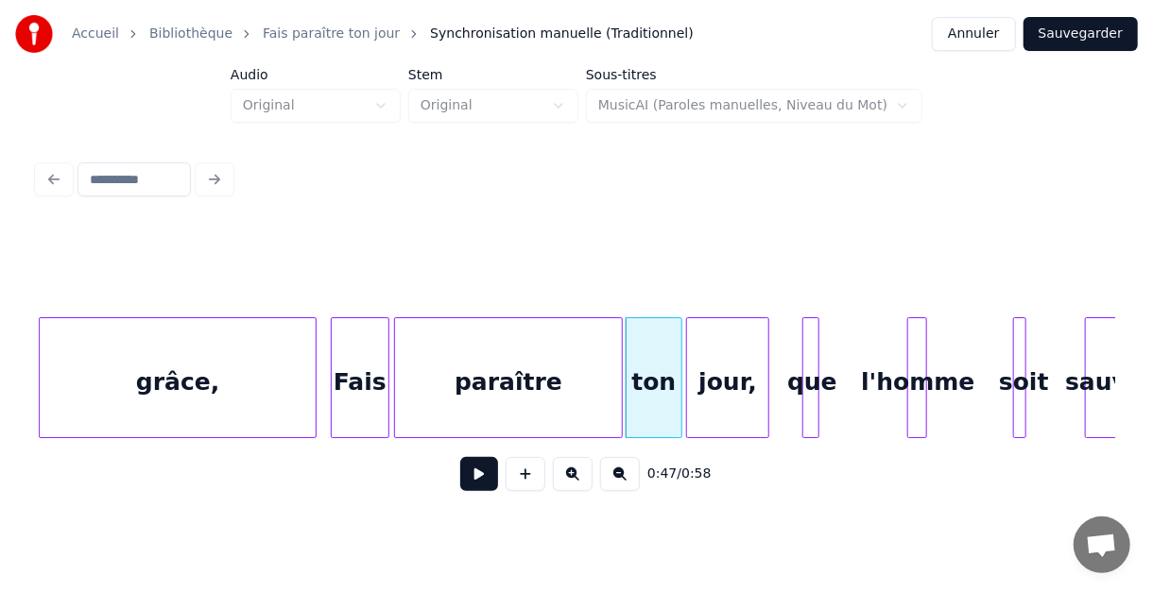
click at [687, 361] on div at bounding box center [690, 377] width 6 height 119
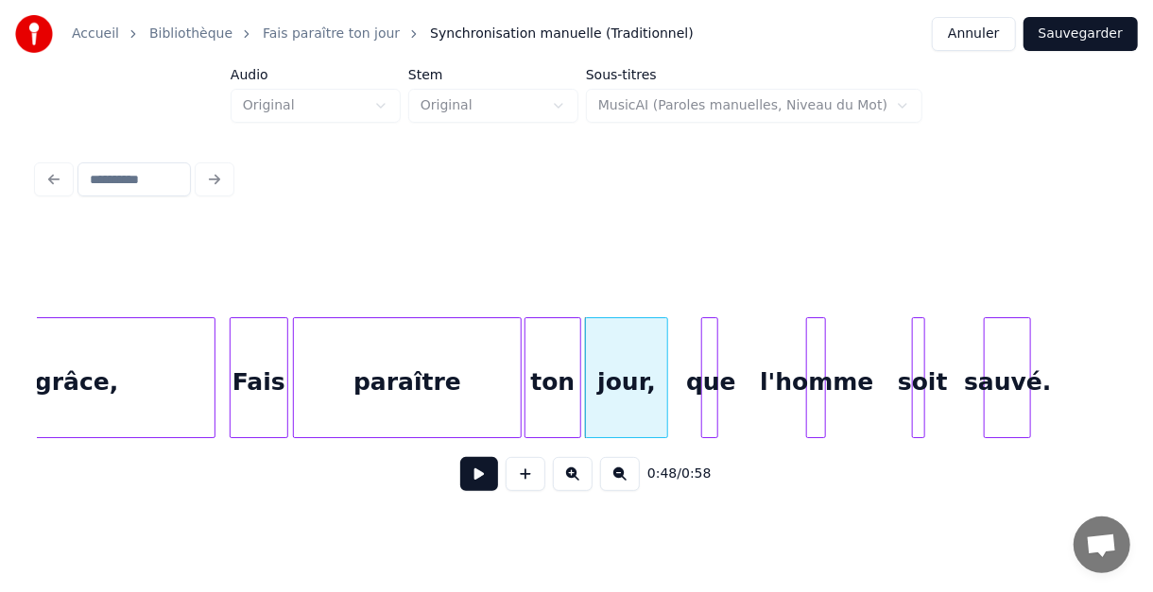
scroll to position [0, 4029]
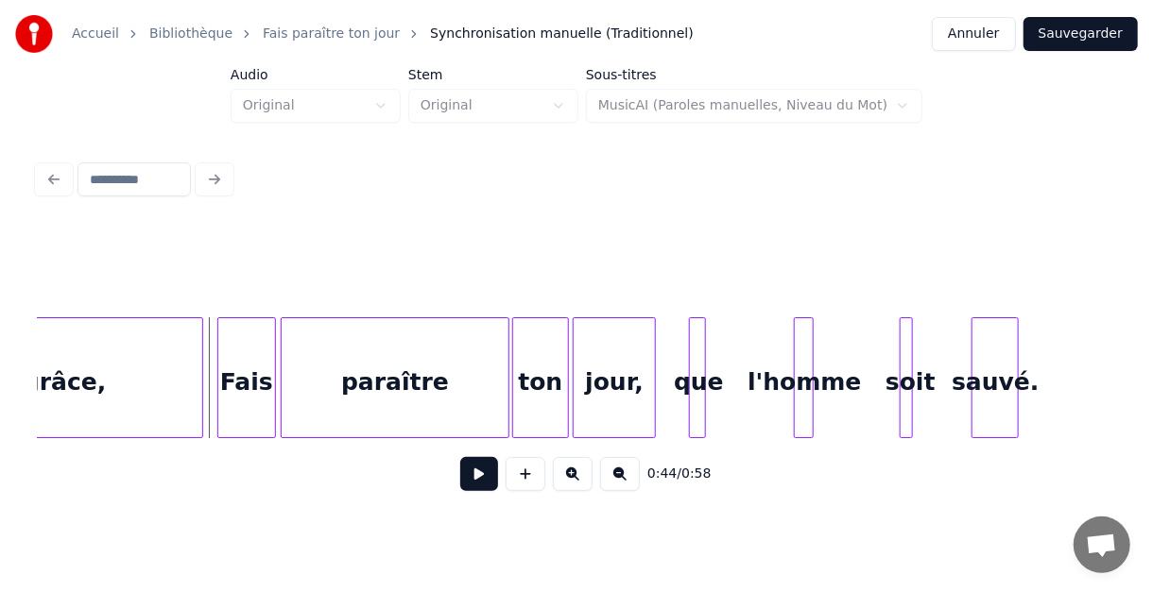
click at [472, 478] on button at bounding box center [479, 474] width 38 height 34
click at [479, 488] on button at bounding box center [479, 474] width 38 height 34
click at [665, 360] on div at bounding box center [664, 377] width 6 height 119
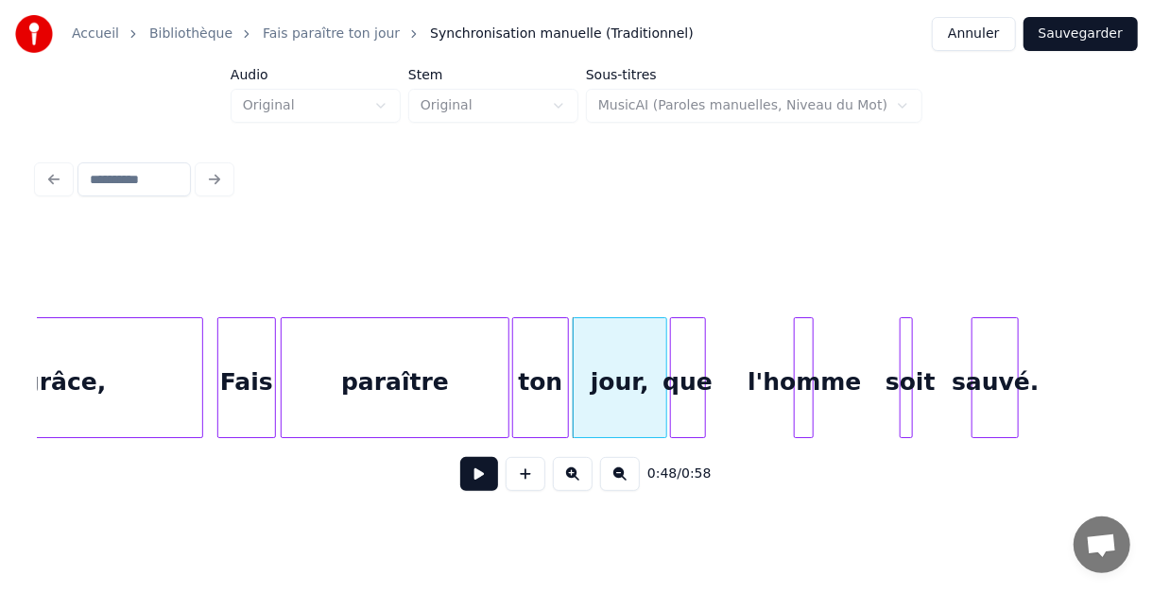
click at [671, 359] on div at bounding box center [674, 377] width 6 height 119
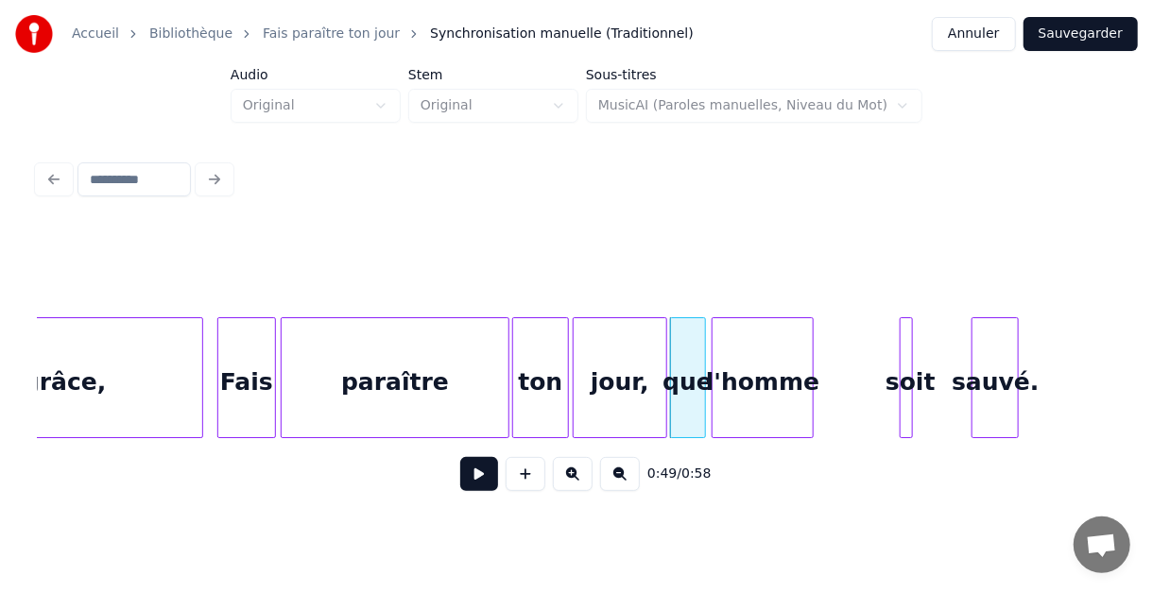
click at [714, 335] on div at bounding box center [715, 377] width 6 height 119
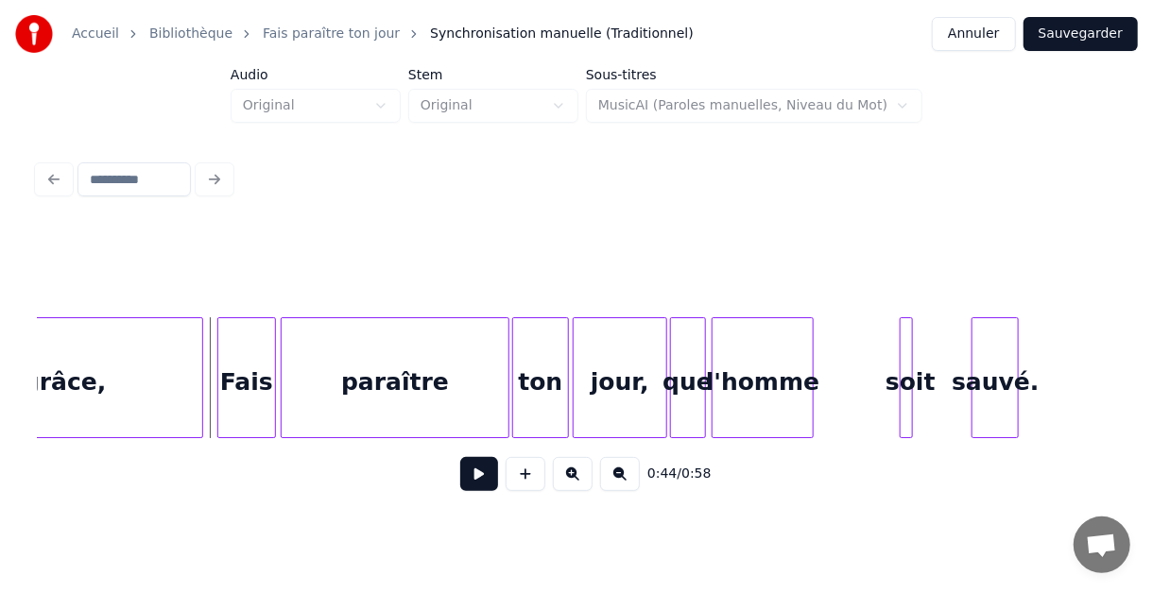
click at [475, 480] on button at bounding box center [479, 474] width 38 height 34
click at [476, 479] on button at bounding box center [479, 474] width 38 height 34
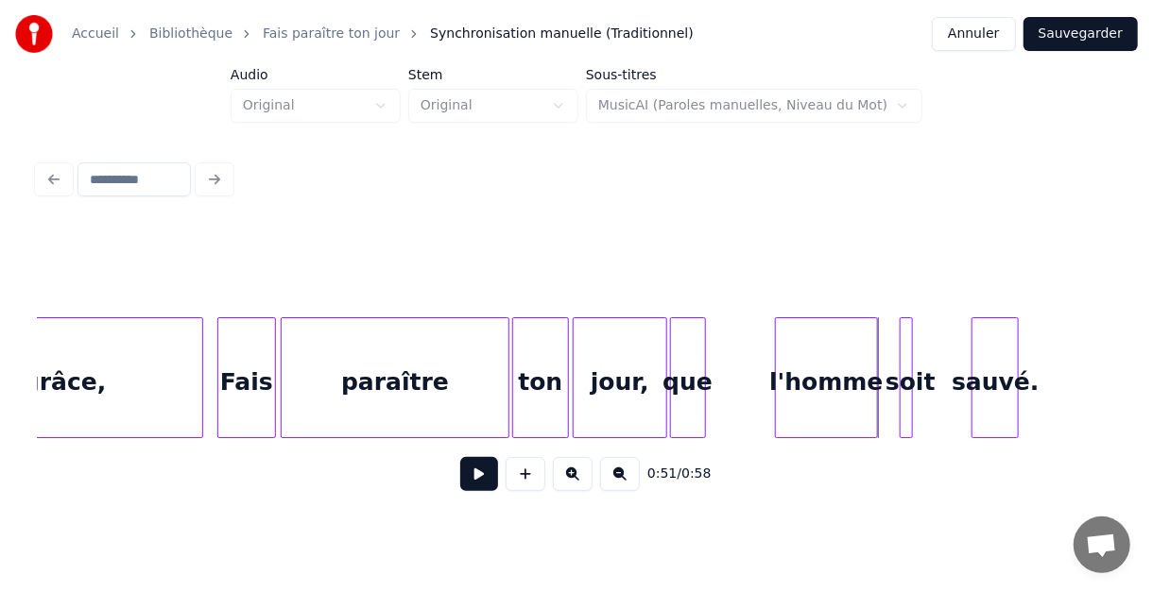
click at [829, 354] on div "l'homme" at bounding box center [826, 382] width 101 height 129
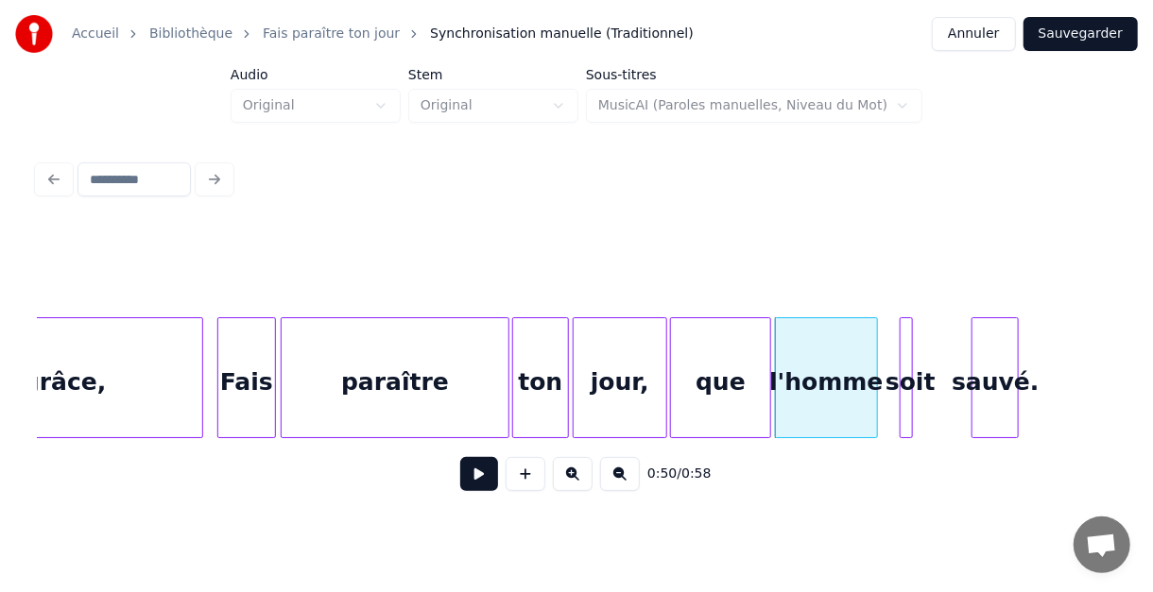
click at [767, 354] on div at bounding box center [767, 377] width 6 height 119
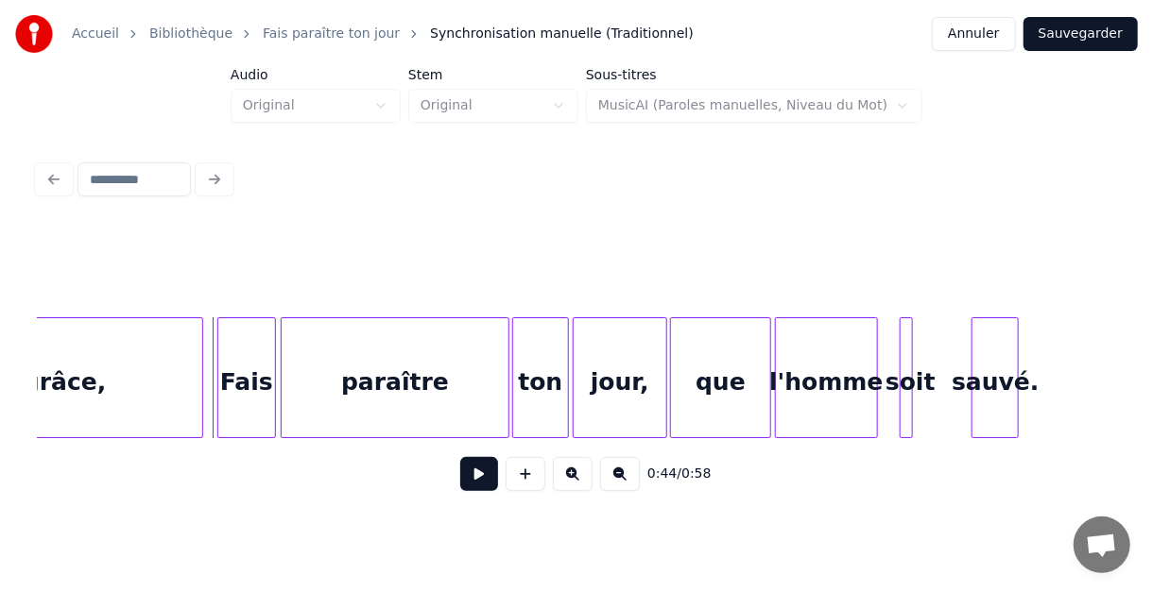
click at [481, 476] on button at bounding box center [479, 474] width 38 height 34
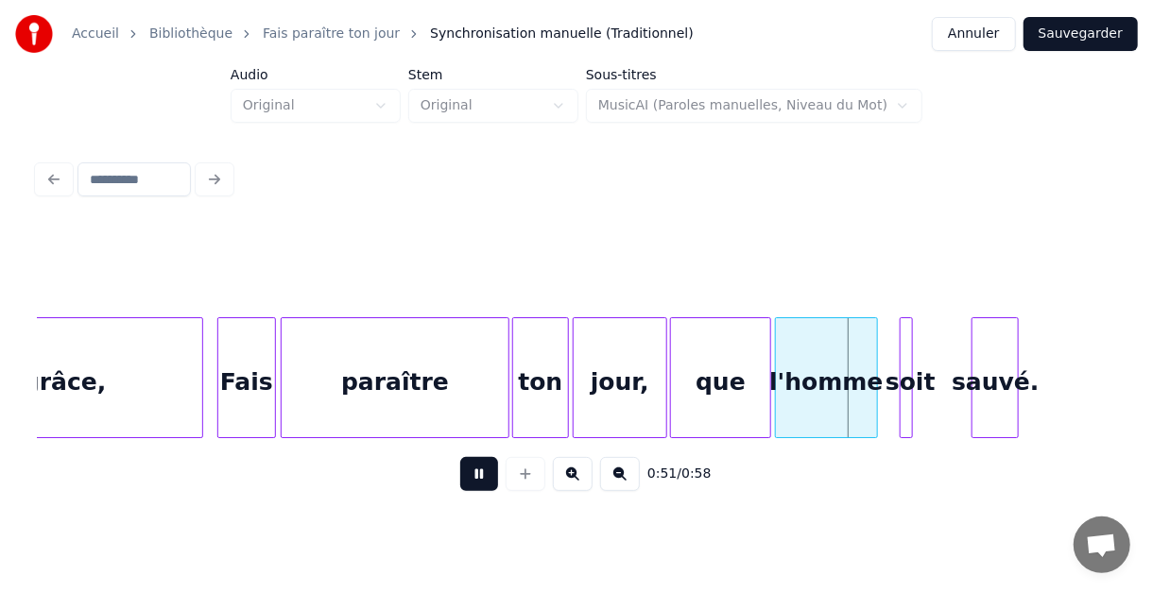
click at [491, 476] on button at bounding box center [479, 474] width 38 height 34
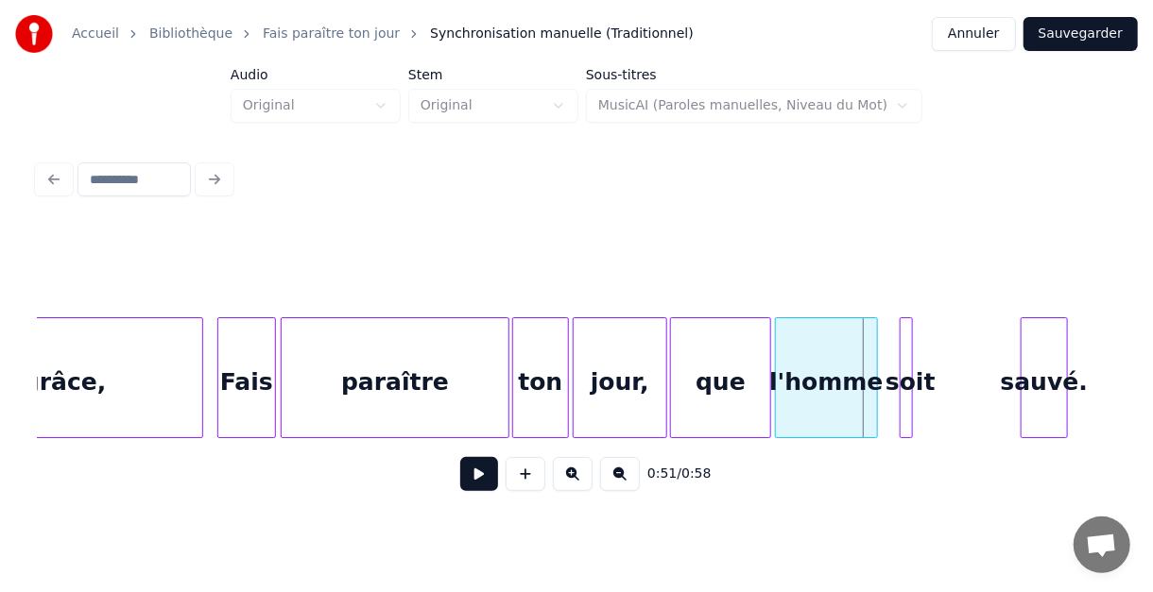
click at [1045, 354] on div "sauvé." at bounding box center [1043, 382] width 45 height 129
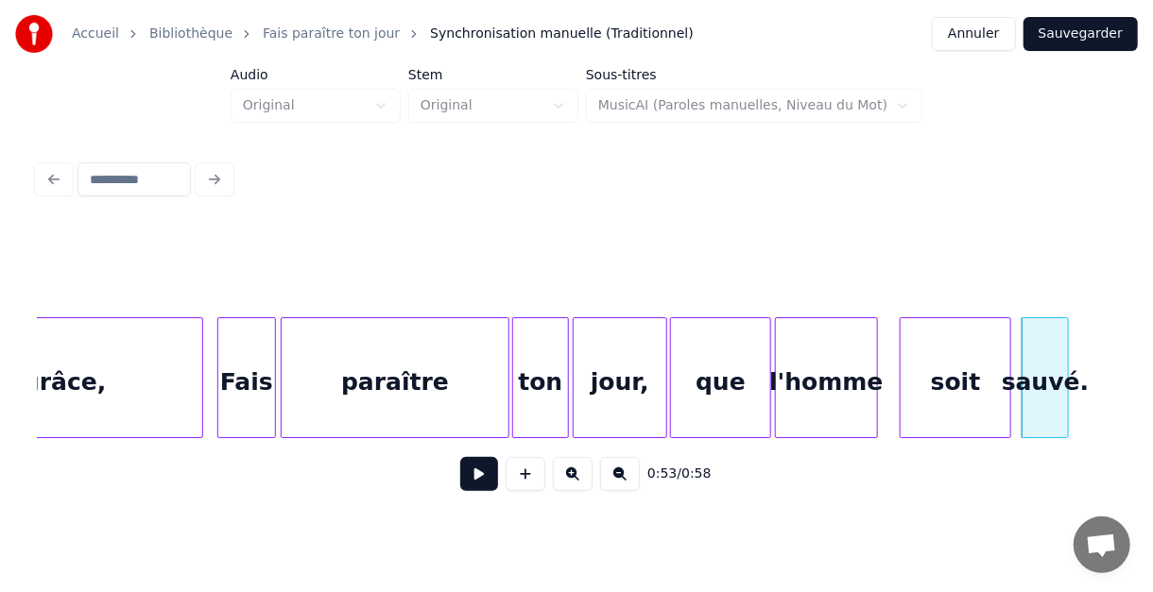
click at [1004, 345] on div at bounding box center [1007, 377] width 6 height 119
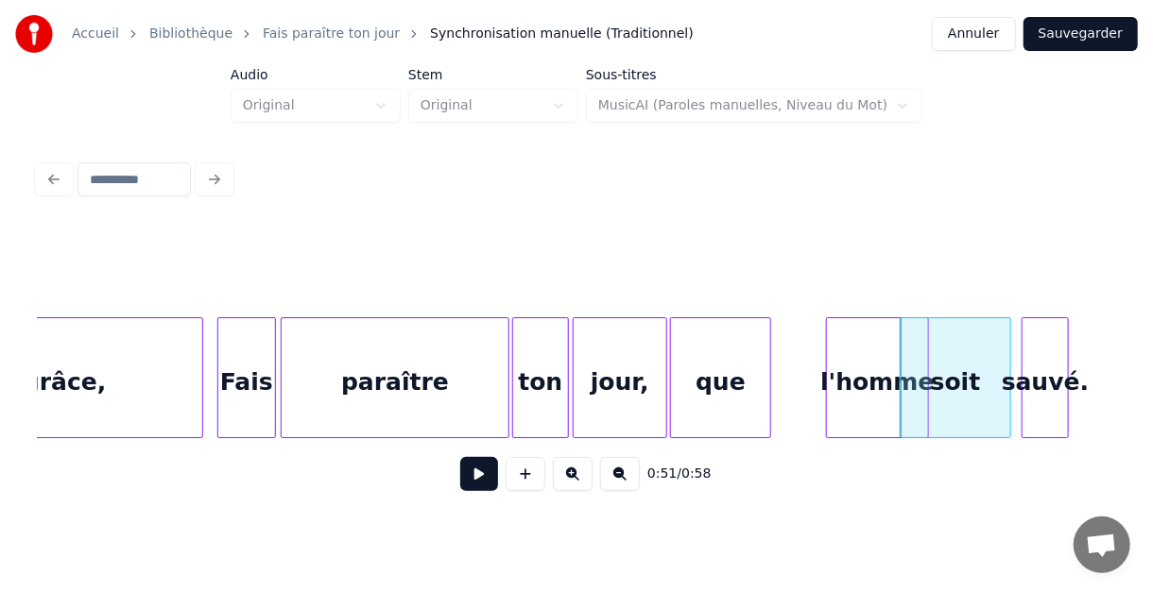
click at [874, 356] on div "l'homme" at bounding box center [877, 382] width 101 height 129
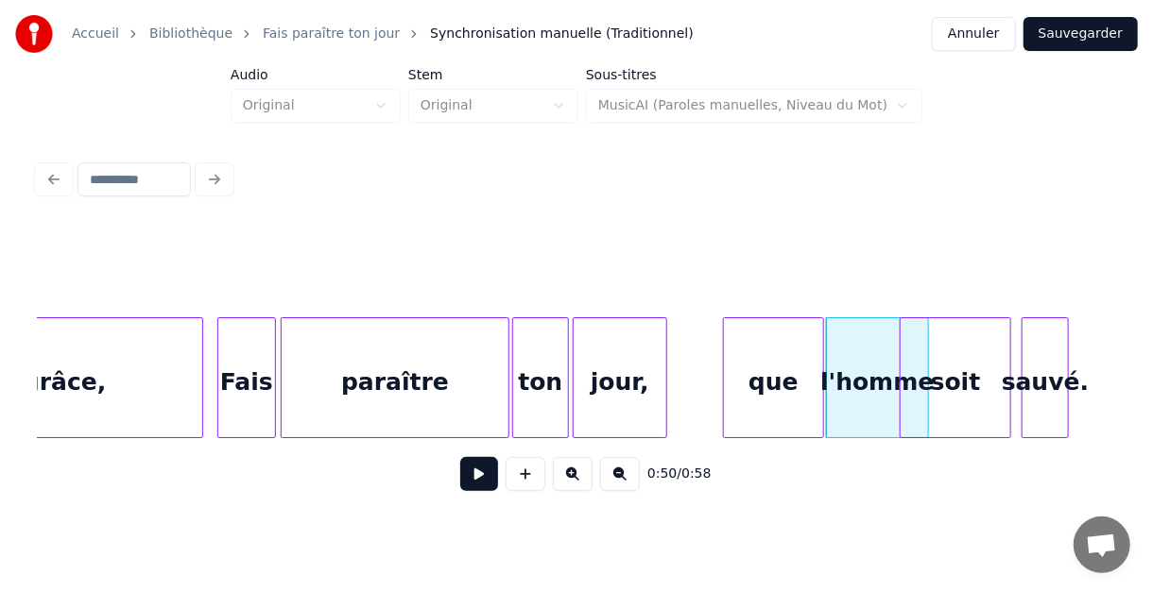
click at [778, 359] on div "que" at bounding box center [774, 382] width 100 height 129
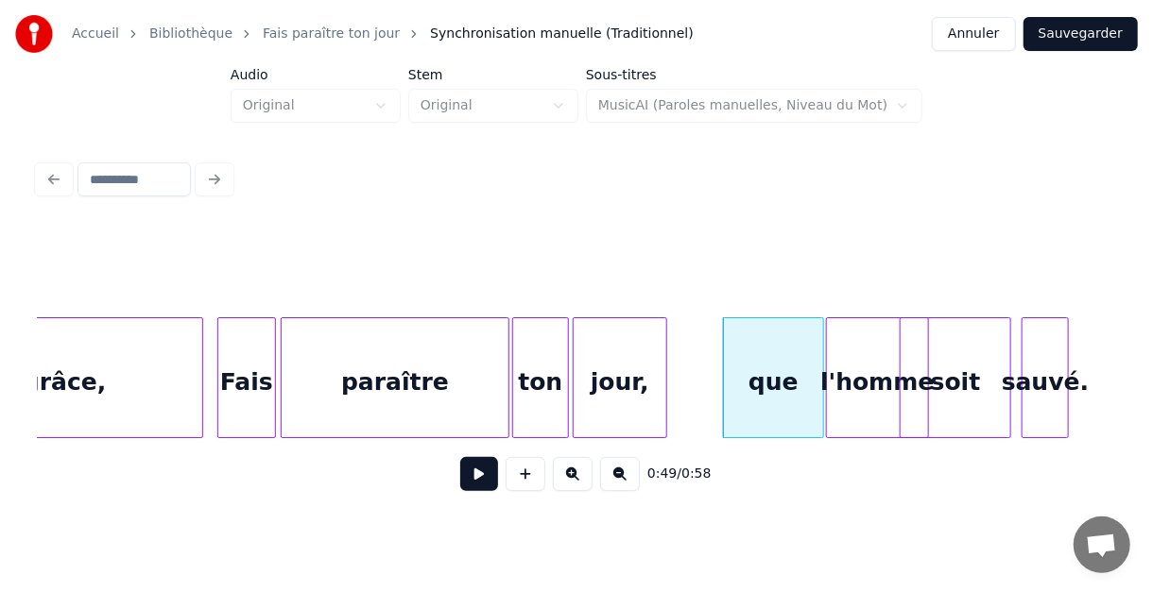
drag, startPoint x: 673, startPoint y: 371, endPoint x: 695, endPoint y: 371, distance: 21.7
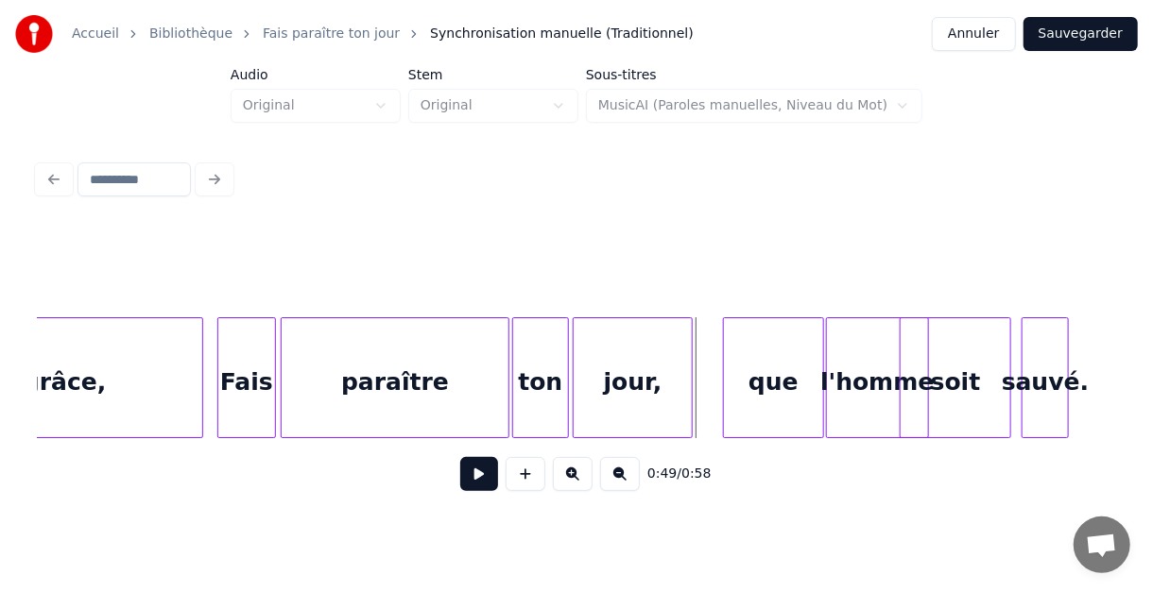
click at [690, 369] on div at bounding box center [689, 377] width 6 height 119
click at [481, 483] on button at bounding box center [479, 474] width 38 height 34
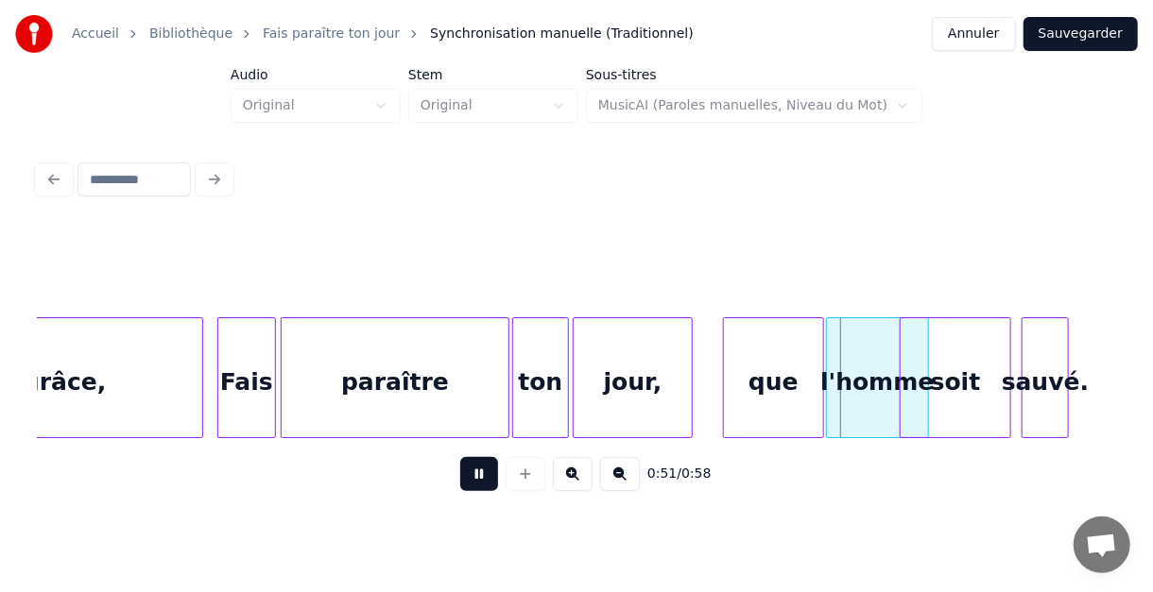
click at [481, 483] on button at bounding box center [479, 474] width 38 height 34
click at [732, 348] on div "que" at bounding box center [745, 382] width 100 height 129
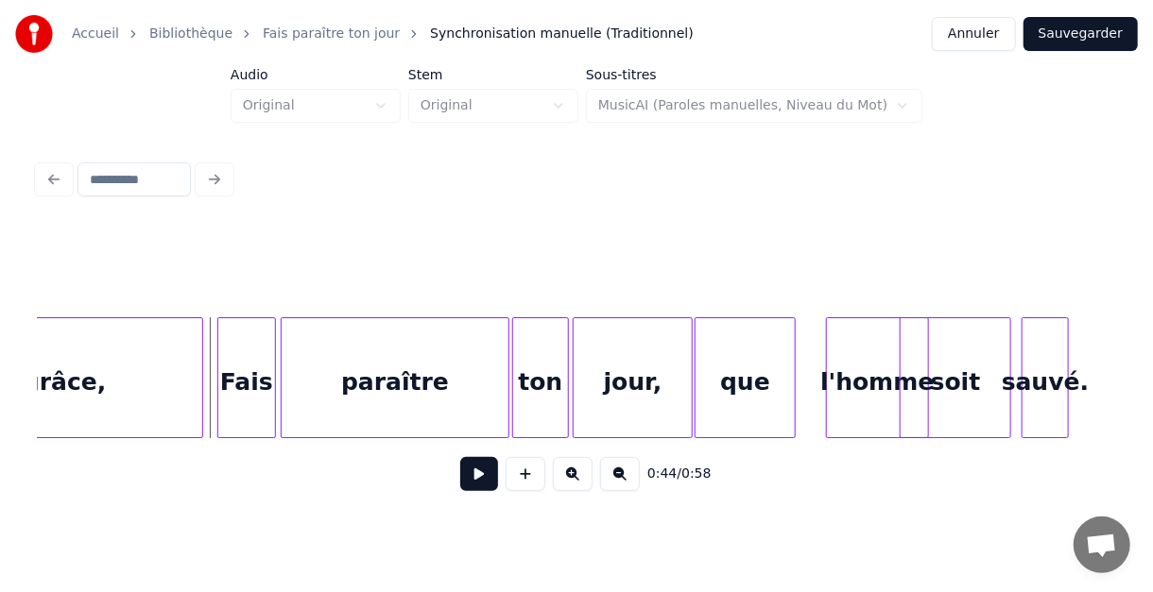
click at [472, 483] on button at bounding box center [479, 474] width 38 height 34
click at [475, 484] on button at bounding box center [479, 474] width 38 height 34
click at [833, 341] on div "l'homme" at bounding box center [863, 382] width 101 height 129
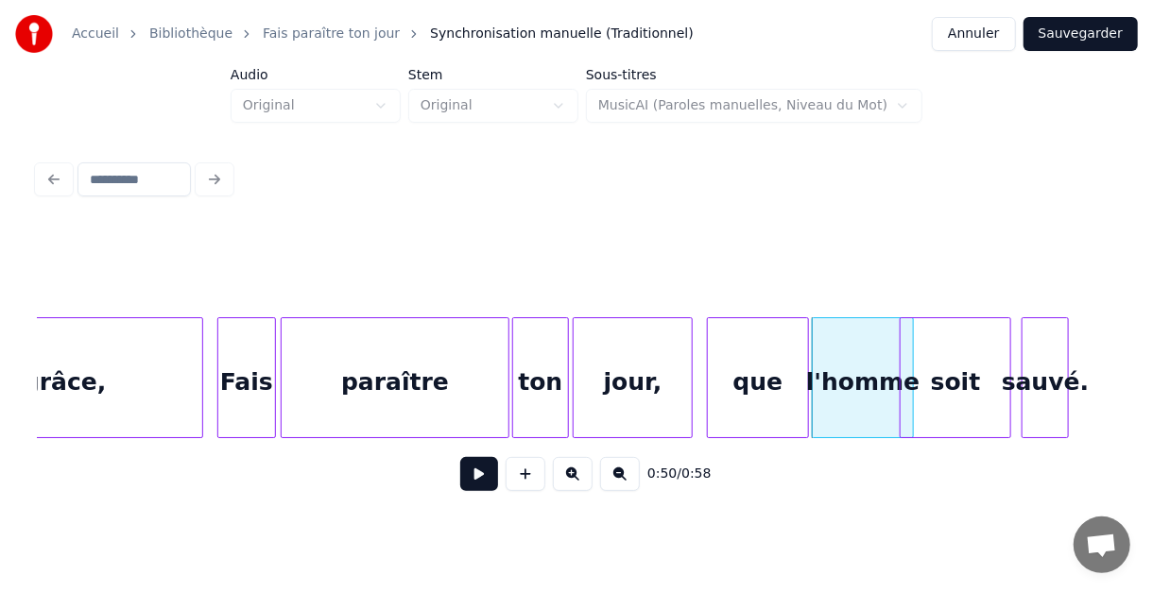
click at [788, 354] on div "que" at bounding box center [758, 382] width 100 height 129
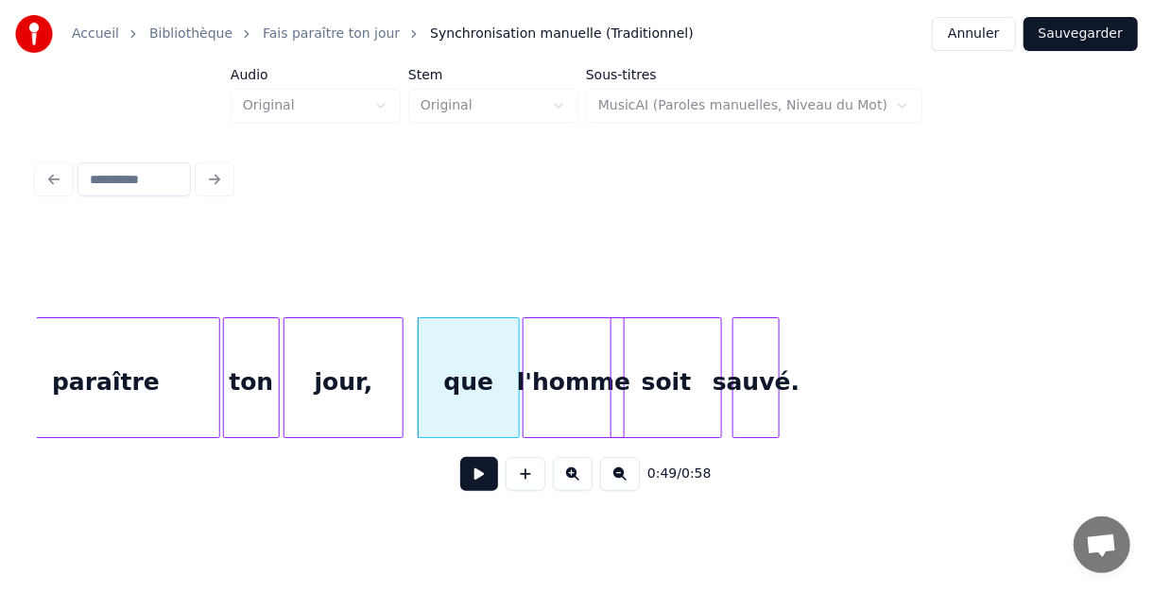
scroll to position [0, 4356]
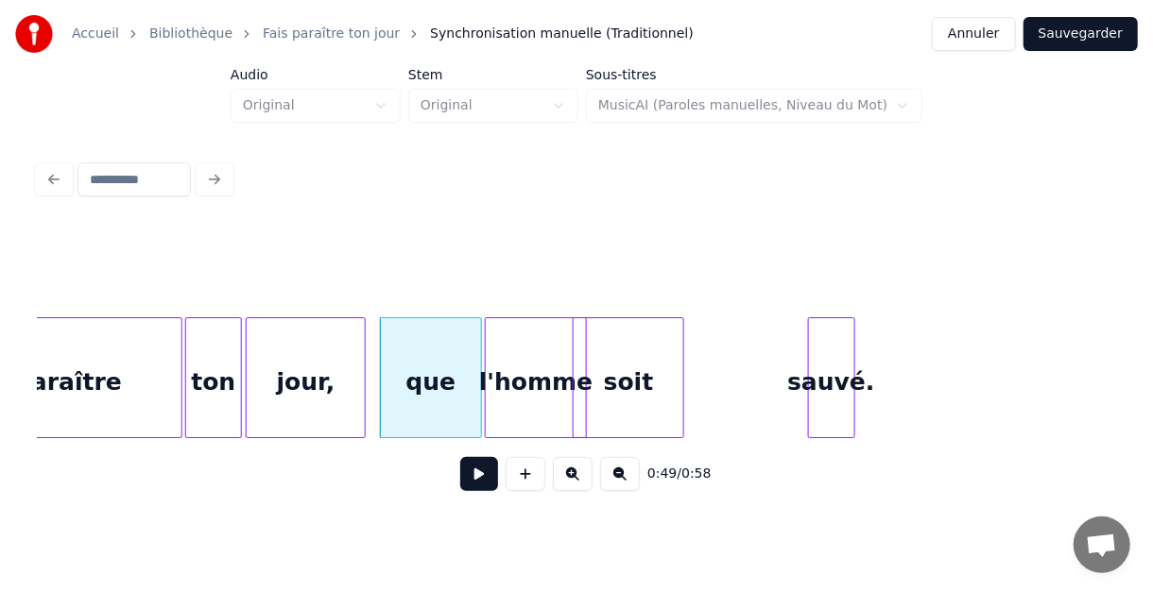
click at [830, 352] on div "sauvé." at bounding box center [831, 382] width 45 height 129
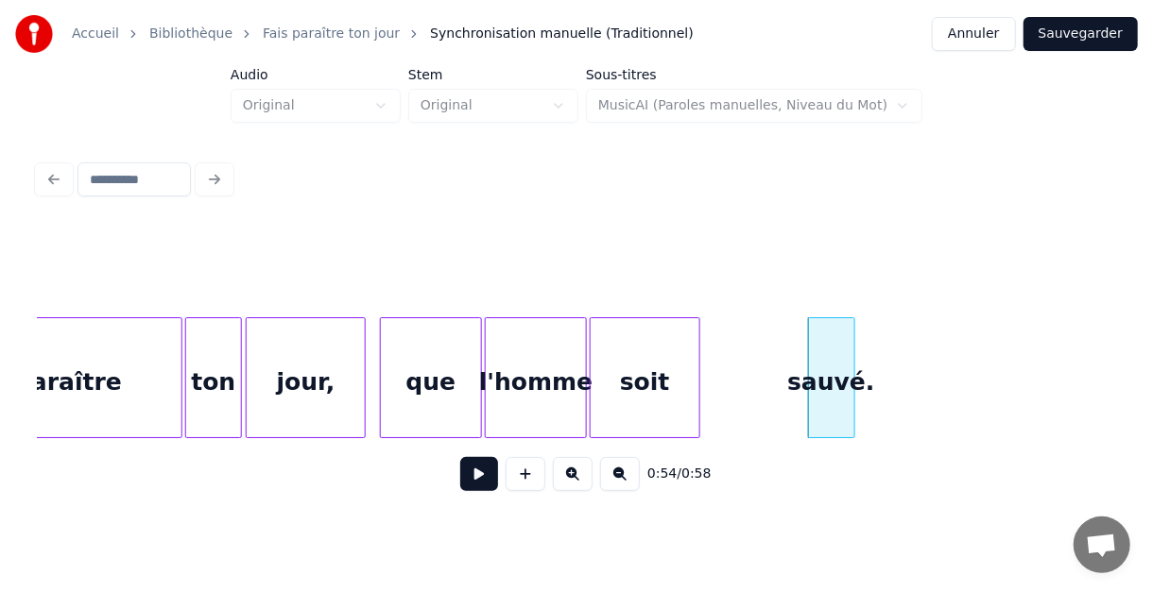
click at [675, 352] on div "soit" at bounding box center [646, 382] width 110 height 129
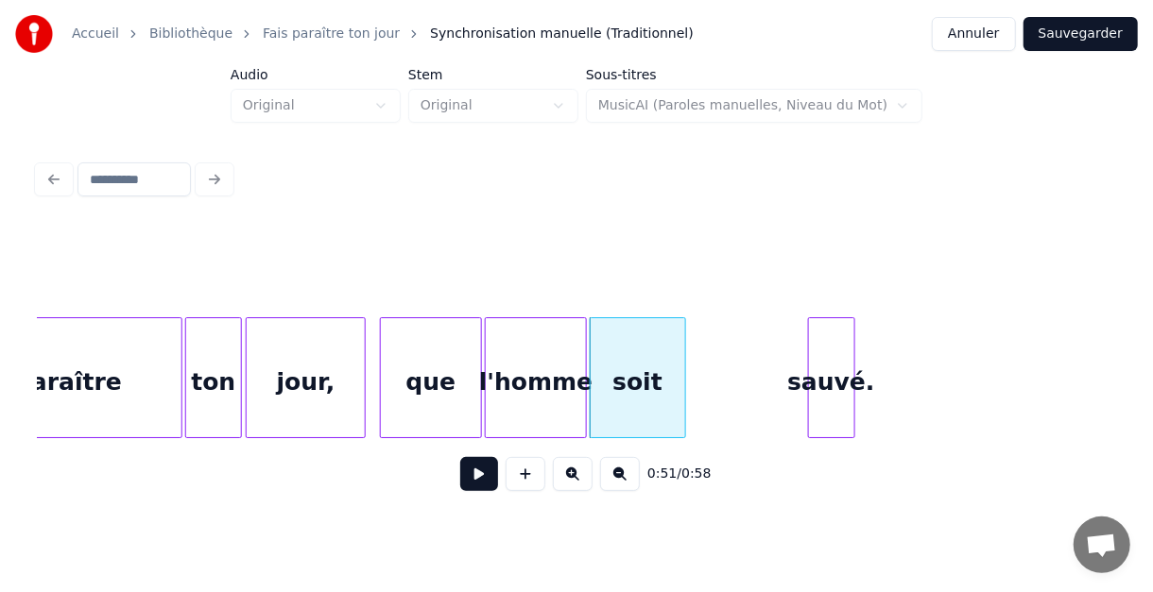
click at [681, 368] on div at bounding box center [682, 377] width 6 height 119
click at [692, 368] on div at bounding box center [695, 377] width 6 height 119
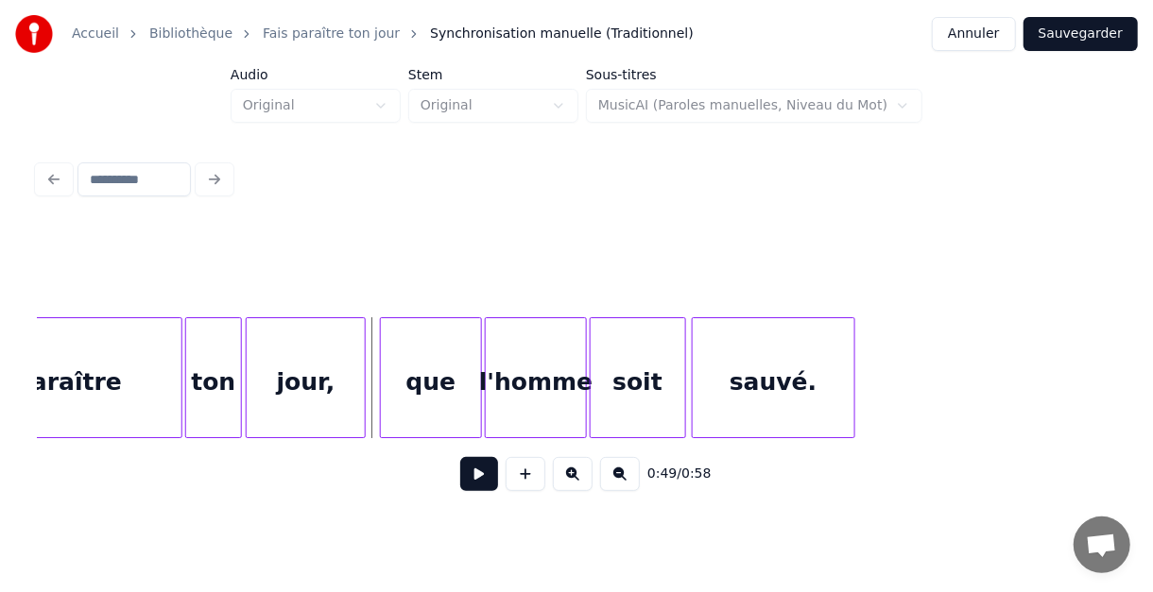
click at [474, 483] on button at bounding box center [479, 474] width 38 height 34
click at [479, 482] on button at bounding box center [479, 474] width 38 height 34
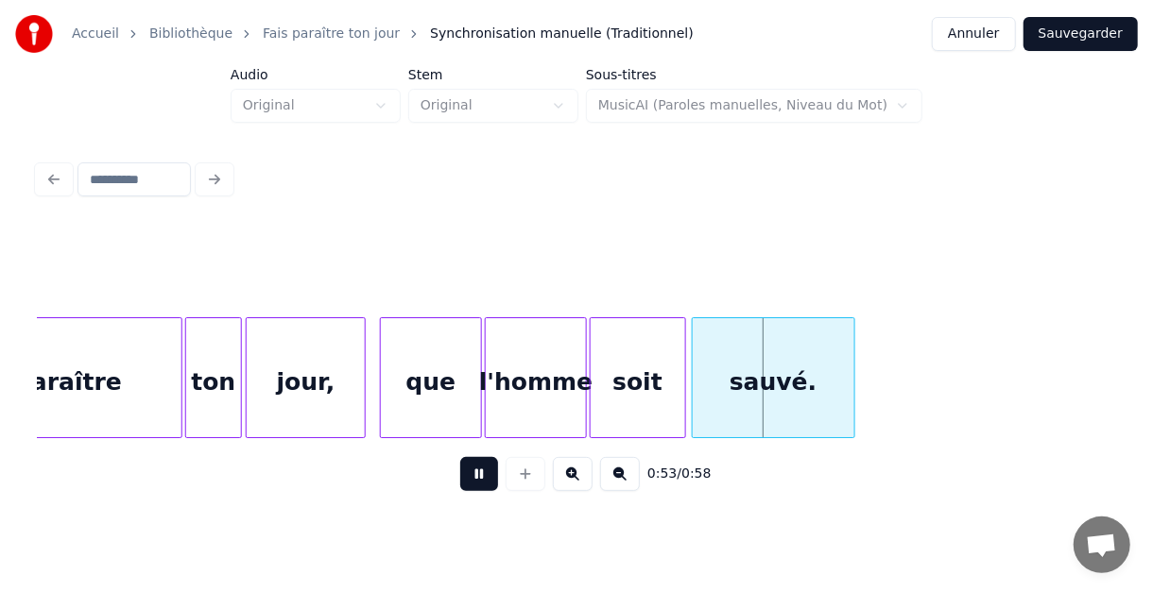
click at [476, 482] on button at bounding box center [479, 474] width 38 height 34
click at [645, 372] on div at bounding box center [646, 377] width 6 height 119
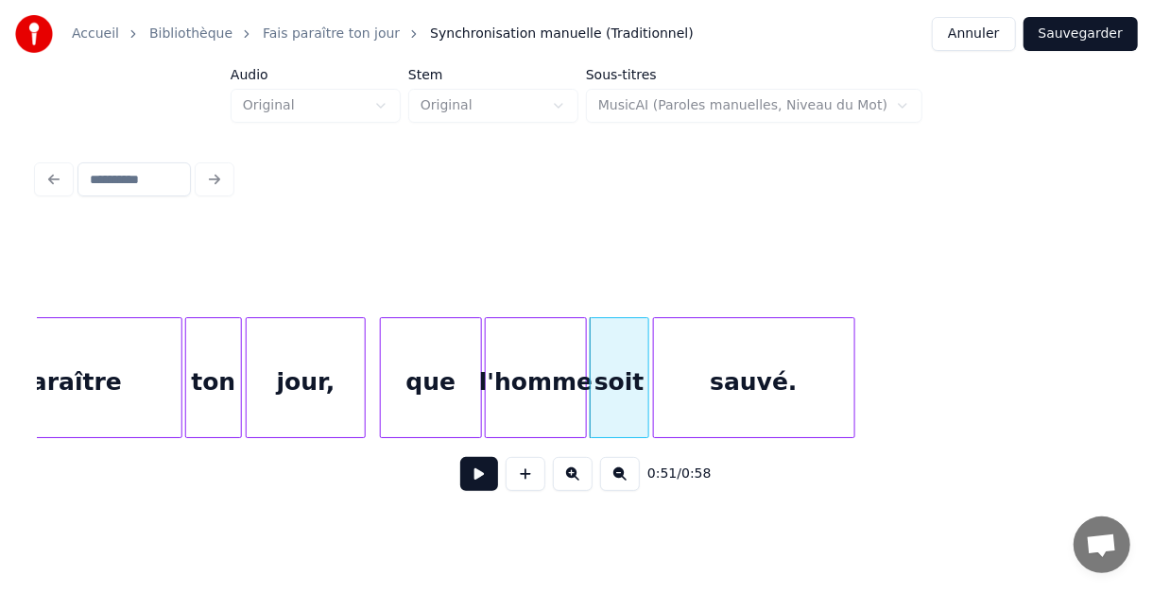
click at [654, 365] on div at bounding box center [657, 377] width 6 height 119
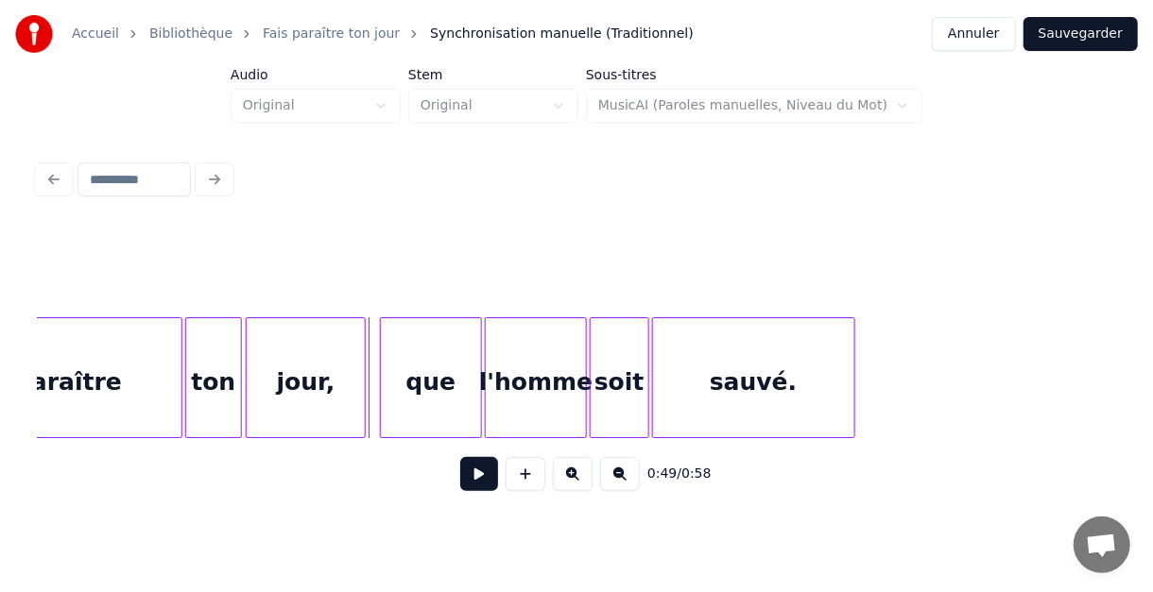
click at [479, 484] on button at bounding box center [479, 474] width 38 height 34
click at [475, 478] on button at bounding box center [479, 474] width 38 height 34
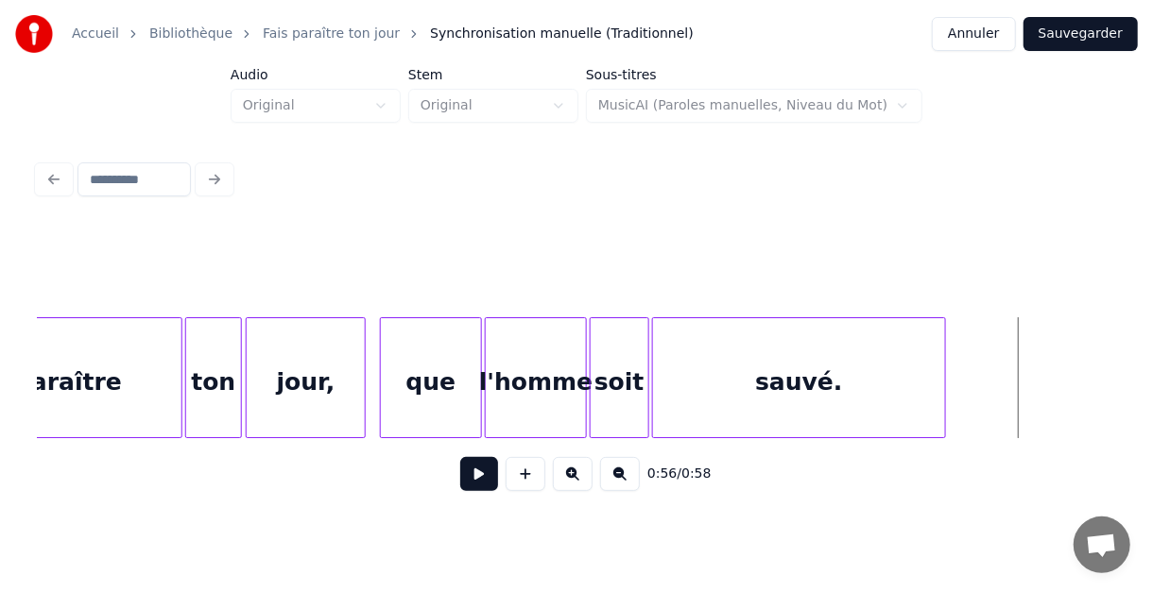
click at [942, 379] on div at bounding box center [942, 377] width 6 height 119
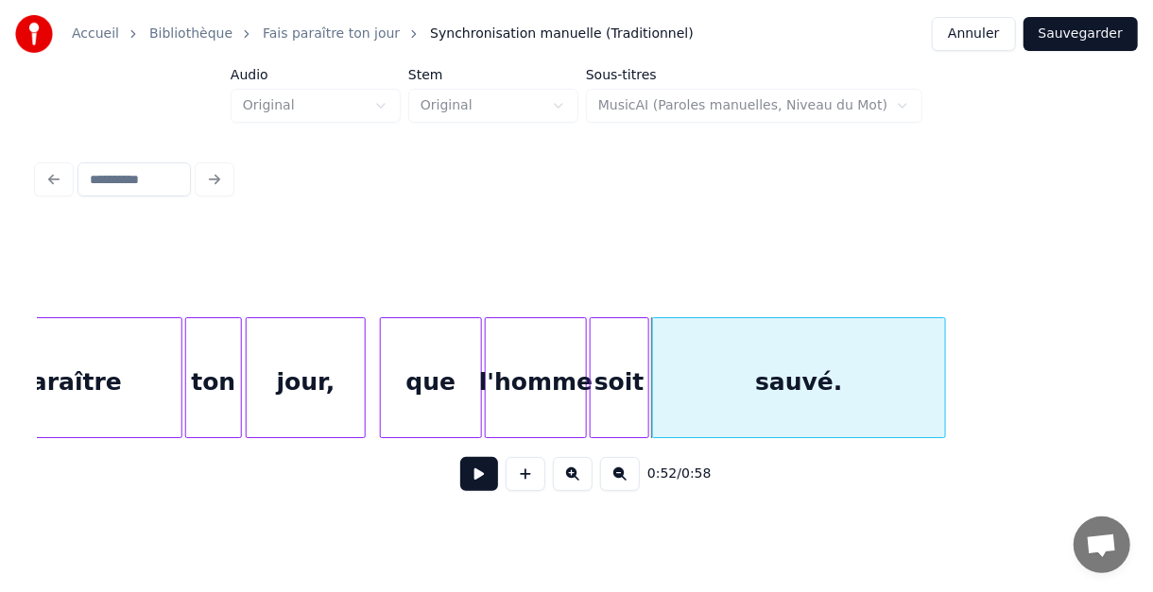
click at [1091, 30] on button "Sauvegarder" at bounding box center [1080, 34] width 114 height 34
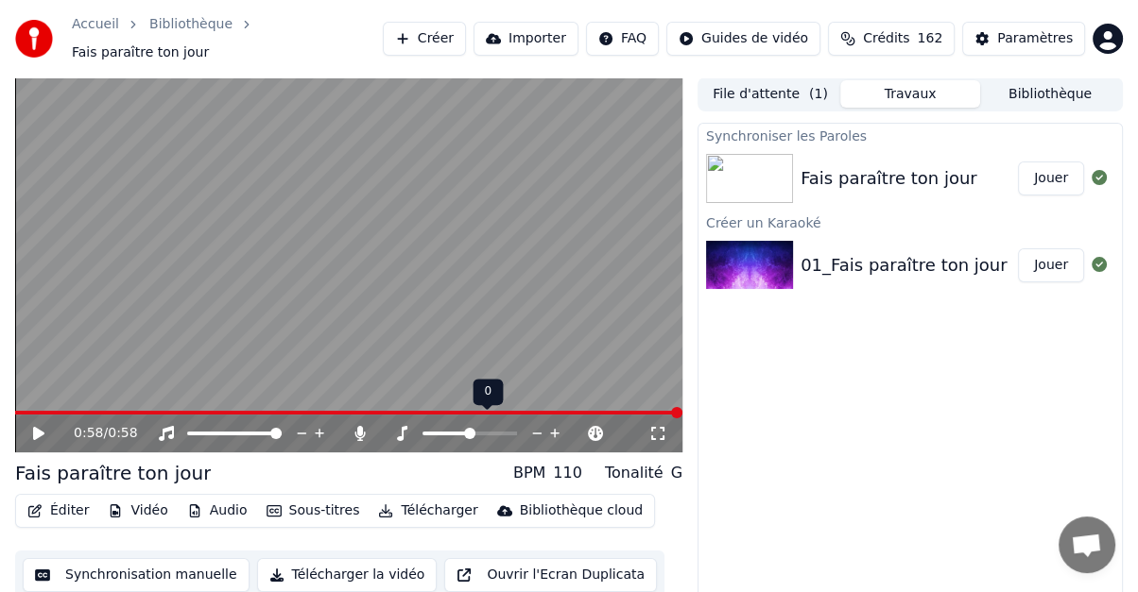
click at [537, 433] on icon at bounding box center [536, 434] width 9 height 2
click at [536, 433] on icon at bounding box center [536, 434] width 9 height 2
click at [34, 427] on icon at bounding box center [38, 433] width 11 height 13
click at [552, 424] on icon at bounding box center [555, 433] width 18 height 19
click at [39, 427] on icon at bounding box center [38, 433] width 11 height 13
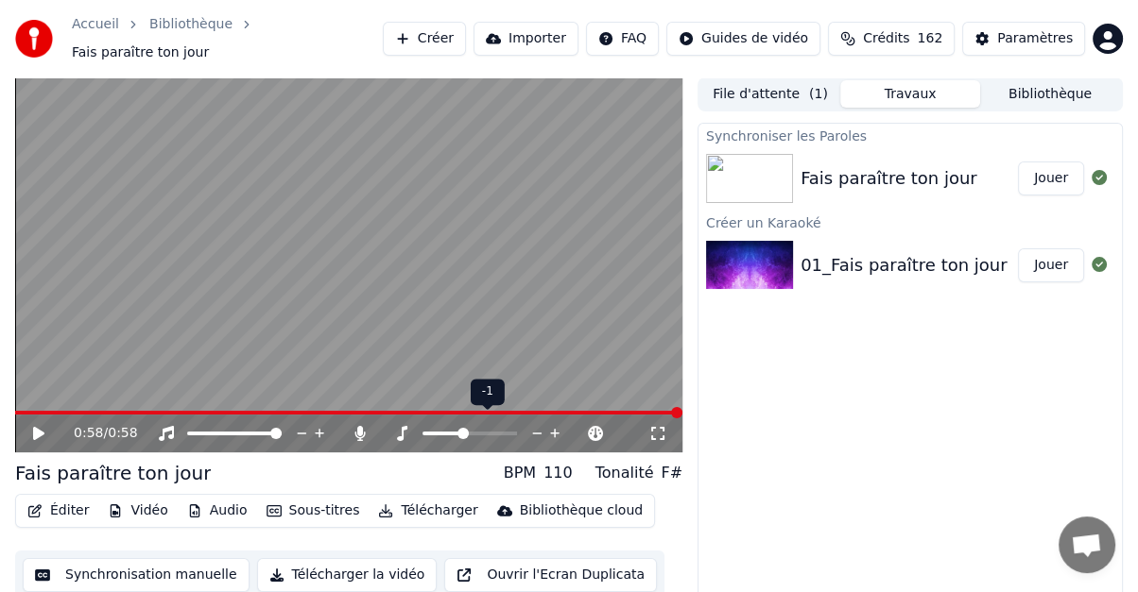
click at [533, 433] on icon at bounding box center [536, 434] width 9 height 2
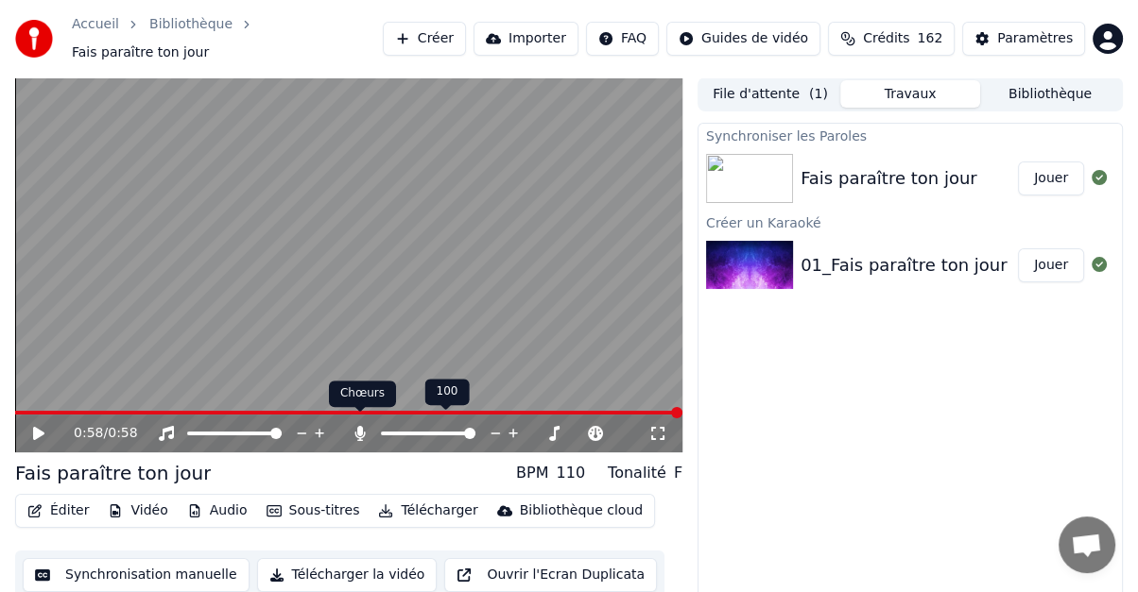
click at [357, 426] on icon at bounding box center [360, 433] width 10 height 15
click at [35, 427] on icon at bounding box center [38, 433] width 11 height 13
click at [360, 426] on icon at bounding box center [360, 433] width 19 height 15
click at [398, 428] on span at bounding box center [402, 433] width 11 height 11
click at [514, 427] on icon at bounding box center [514, 433] width 18 height 19
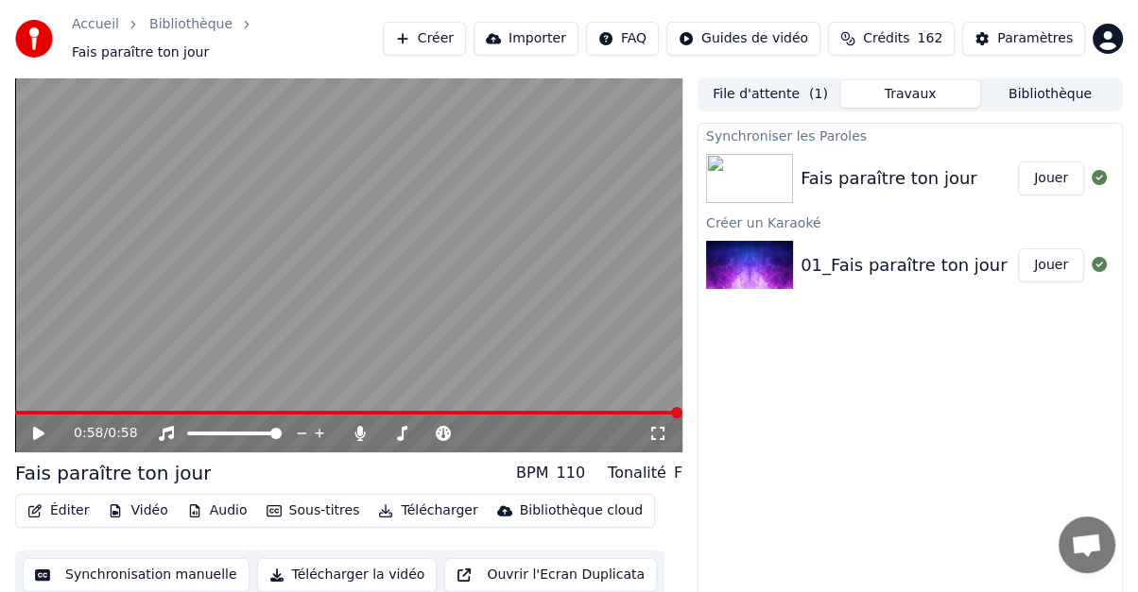
click at [32, 426] on icon at bounding box center [51, 433] width 43 height 15
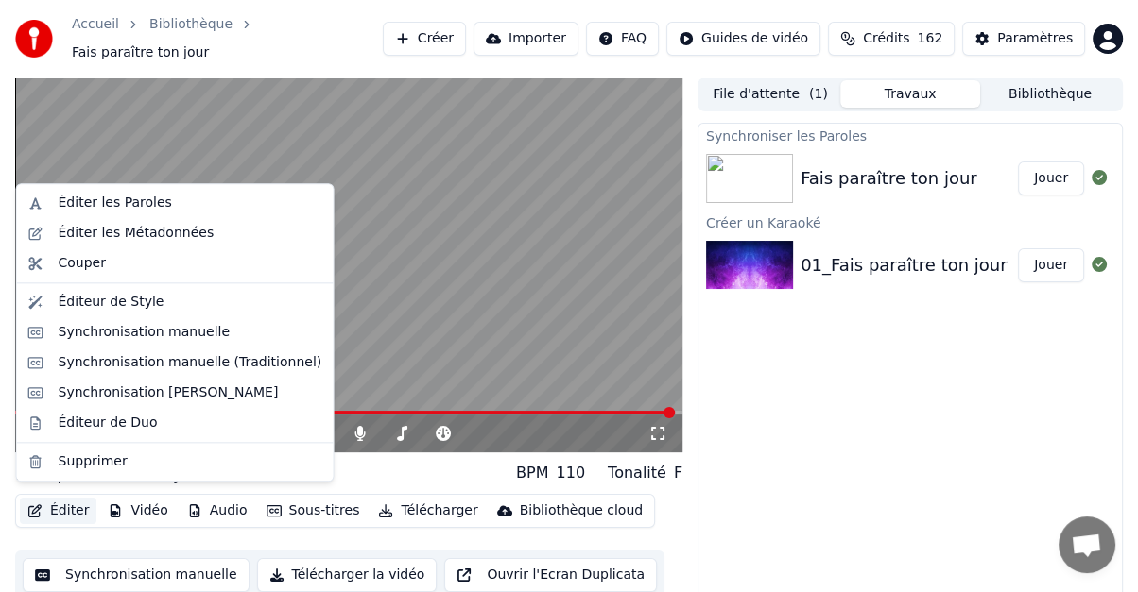
click at [60, 503] on button "Éditer" at bounding box center [58, 511] width 77 height 26
click at [94, 367] on div "Synchronisation manuelle (Traditionnel)" at bounding box center [191, 362] width 264 height 19
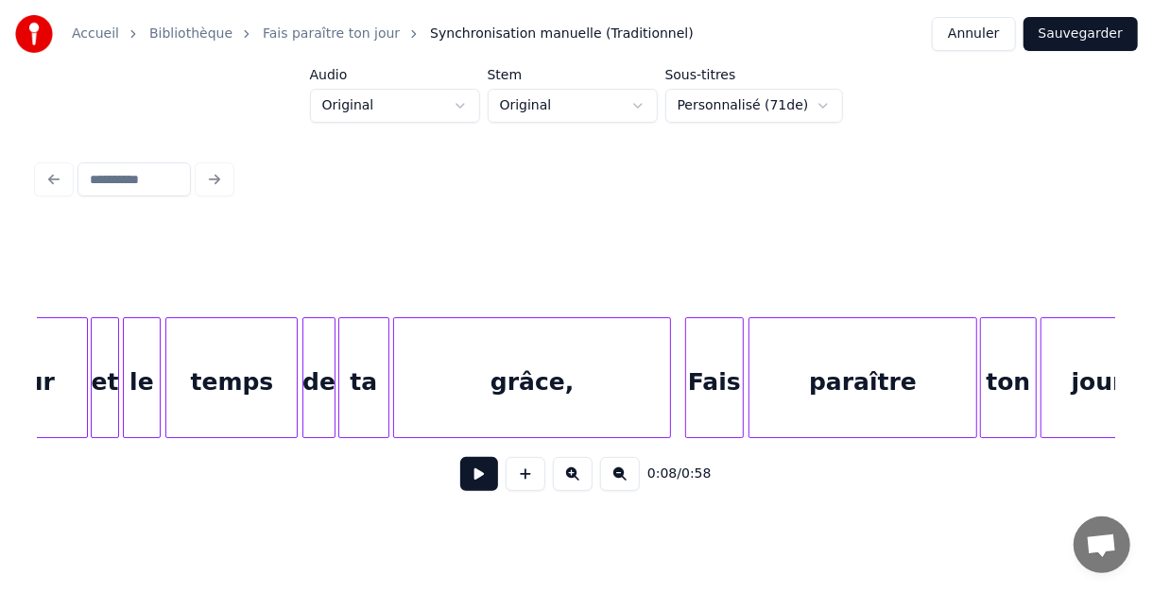
scroll to position [0, 3663]
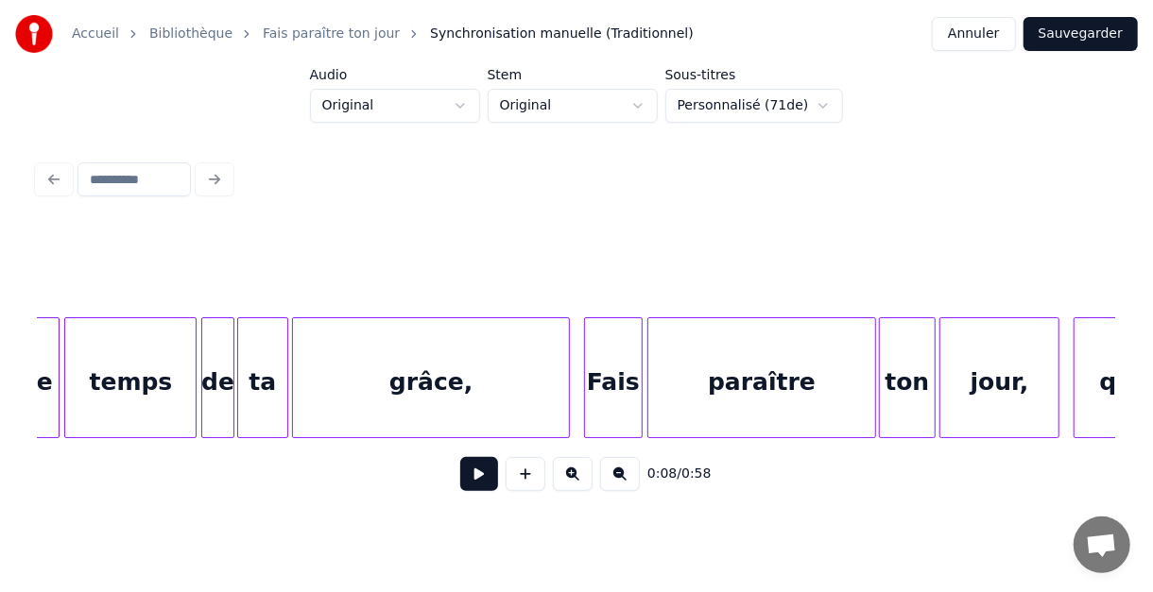
click at [672, 376] on div "paraître" at bounding box center [762, 382] width 228 height 129
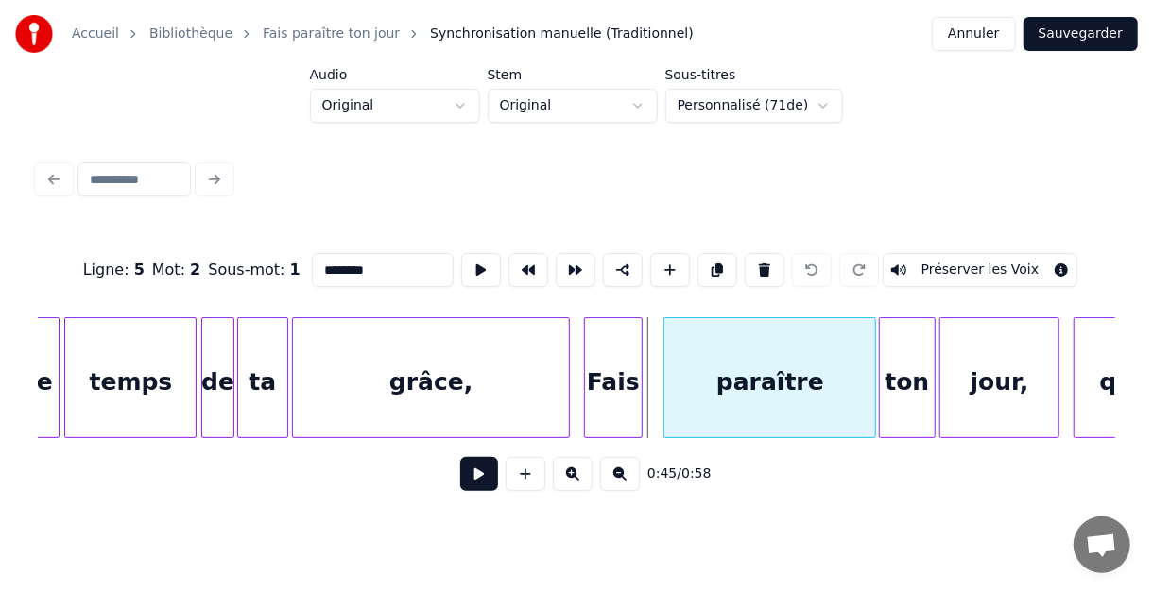
click at [665, 371] on div at bounding box center [667, 377] width 6 height 119
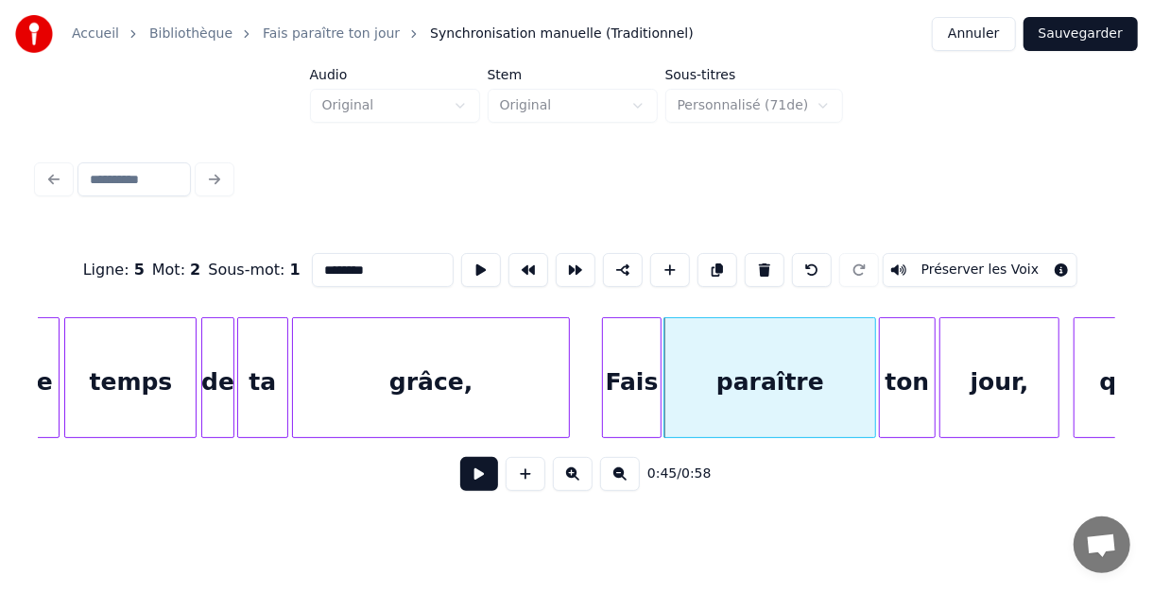
click at [640, 366] on div "Fais" at bounding box center [631, 382] width 57 height 129
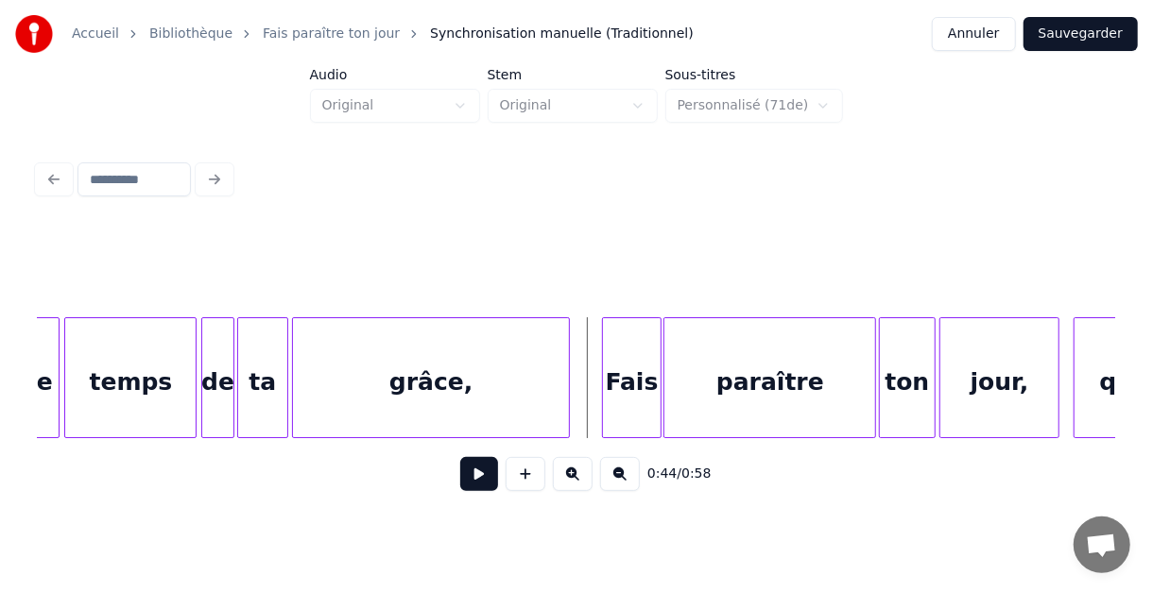
click at [483, 487] on button at bounding box center [479, 474] width 38 height 34
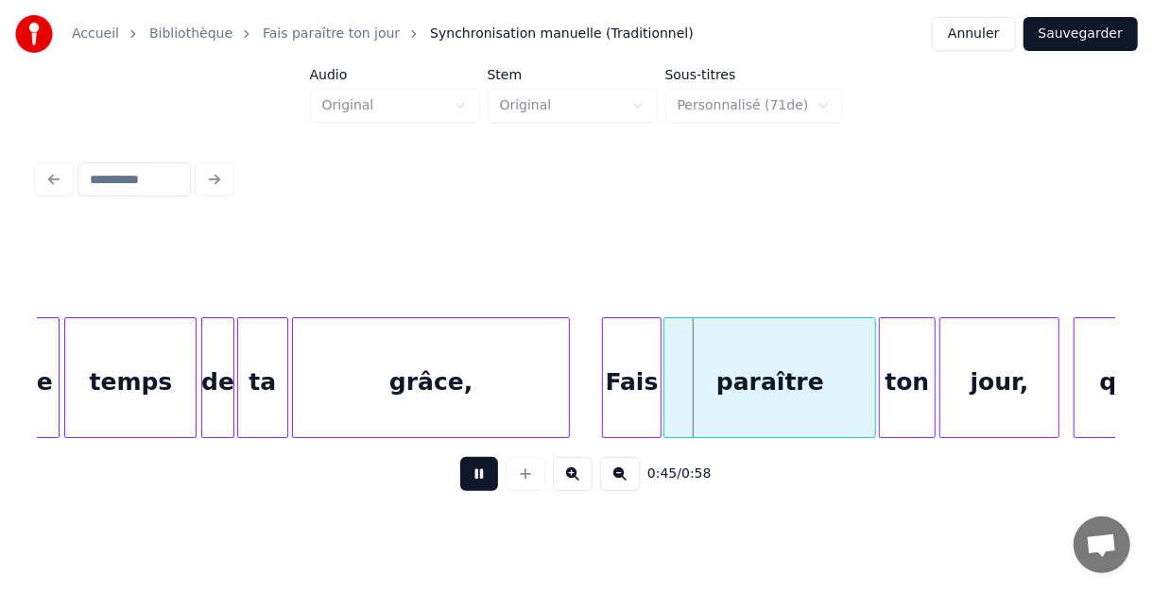
click at [482, 487] on button at bounding box center [479, 474] width 38 height 34
click at [1085, 32] on button "Sauvegarder" at bounding box center [1080, 34] width 114 height 34
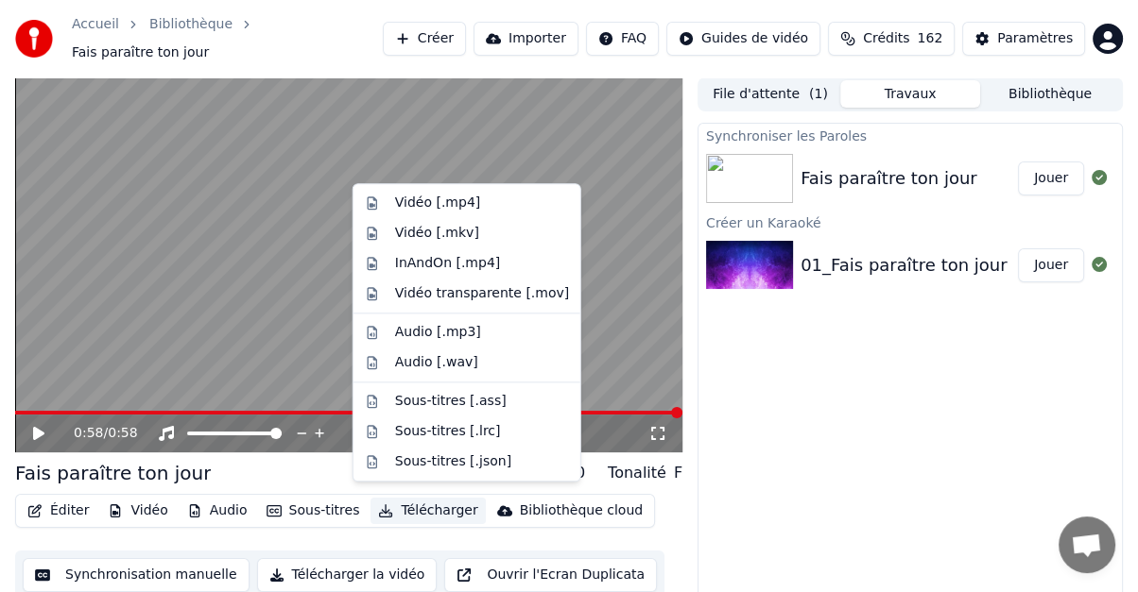
click at [410, 500] on button "Télécharger" at bounding box center [427, 511] width 114 height 26
click at [414, 200] on div "Vidéo [.mp4]" at bounding box center [437, 203] width 85 height 19
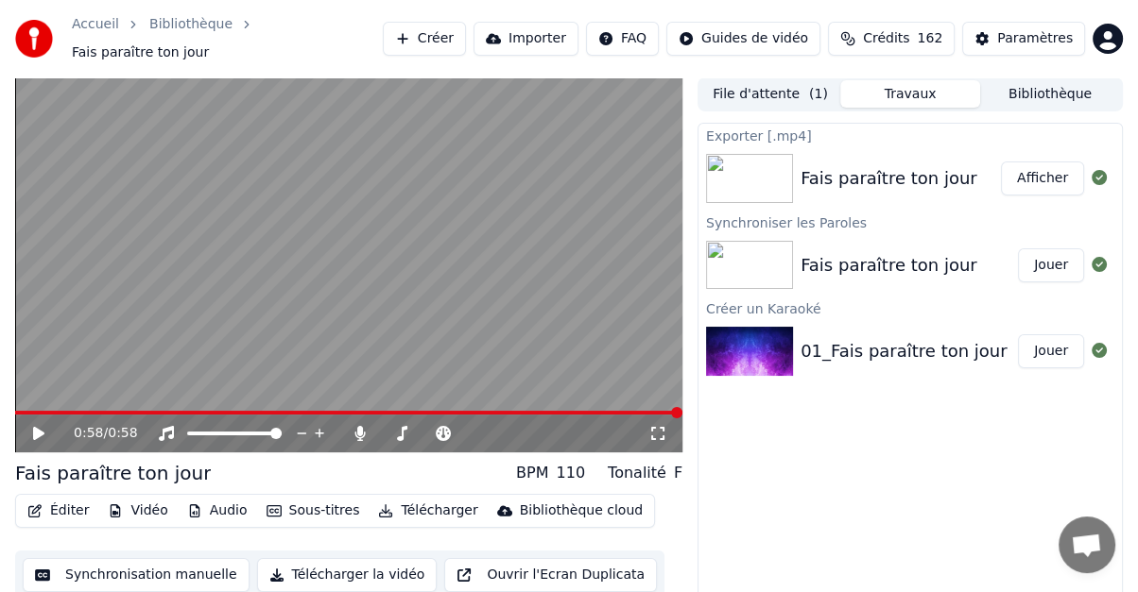
click at [1052, 172] on button "Afficher" at bounding box center [1042, 179] width 83 height 34
click at [1017, 85] on button "Bibliothèque" at bounding box center [1050, 93] width 140 height 27
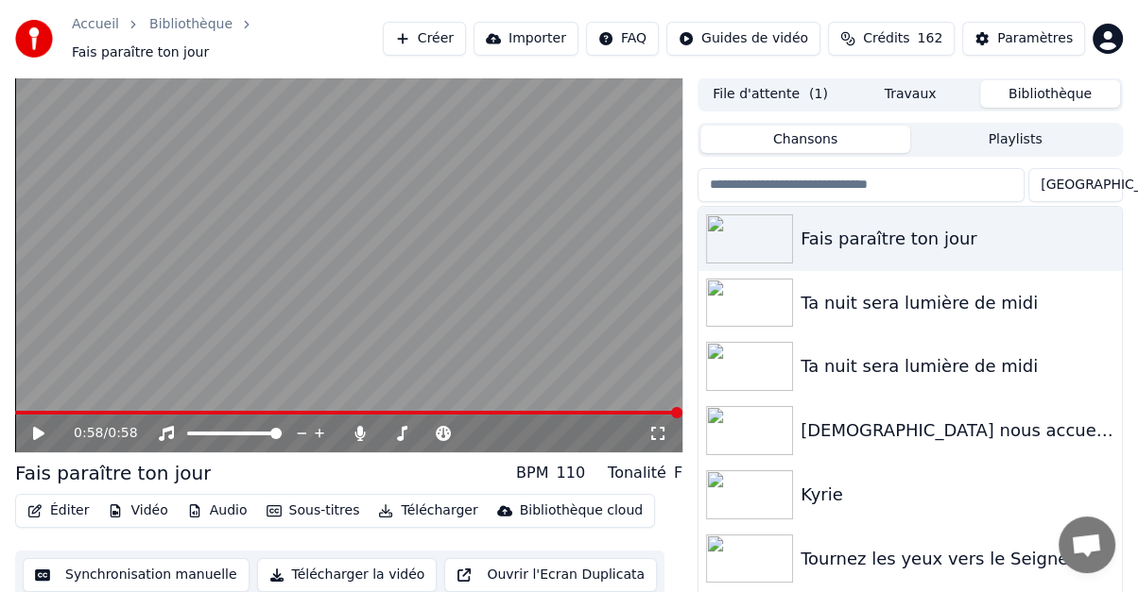
click at [99, 29] on link "Accueil" at bounding box center [95, 24] width 47 height 19
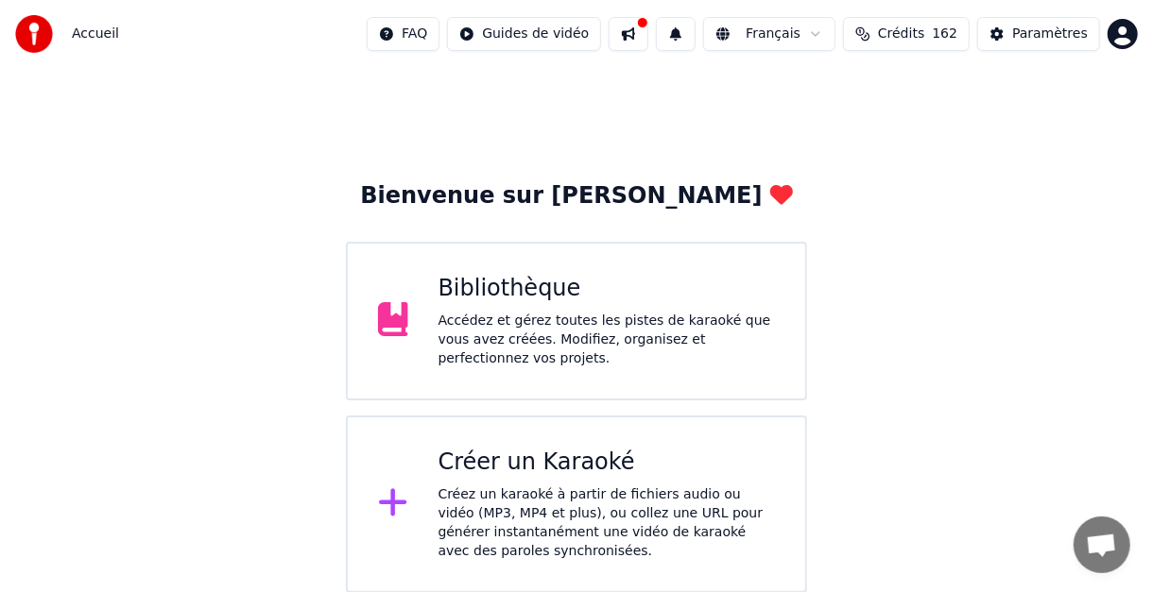
click at [503, 461] on div "Créer un Karaoké" at bounding box center [606, 463] width 337 height 30
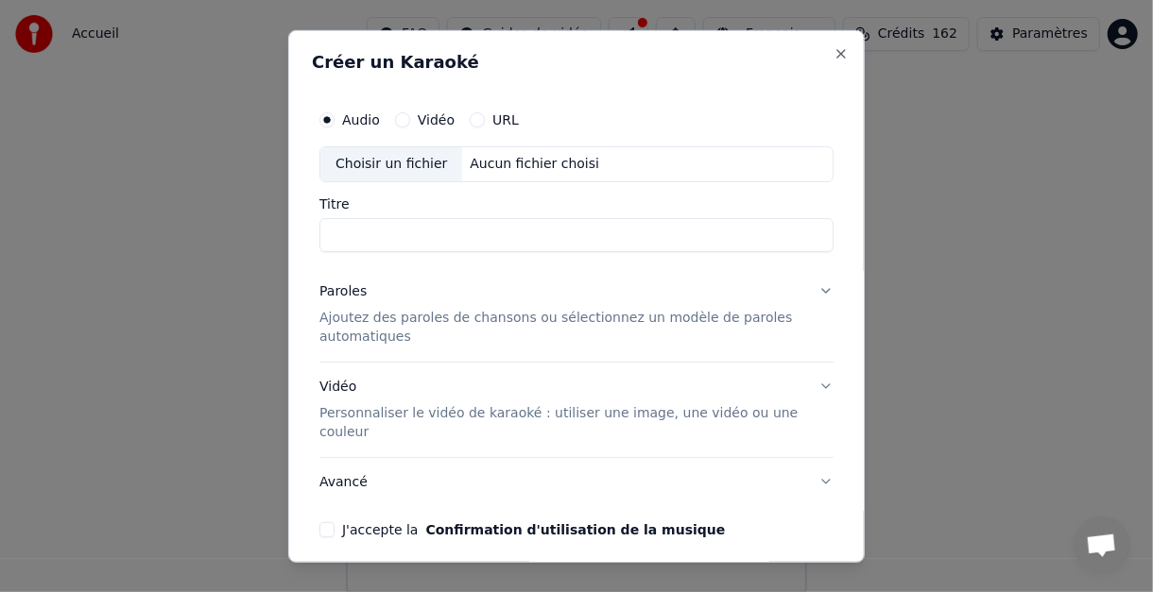
click at [384, 163] on div "Choisir un fichier" at bounding box center [391, 163] width 142 height 34
type input "**********"
click at [807, 285] on button "Paroles Ajoutez des paroles de chansons ou sélectionnez un modèle de paroles au…" at bounding box center [576, 313] width 514 height 94
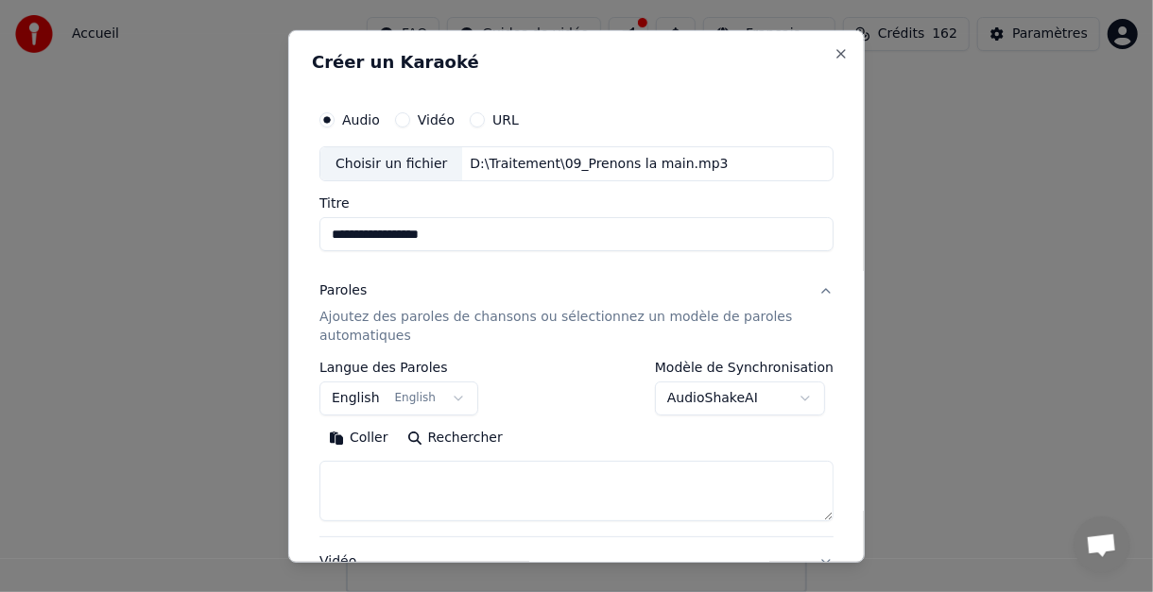
click at [447, 394] on button "English English" at bounding box center [398, 399] width 159 height 34
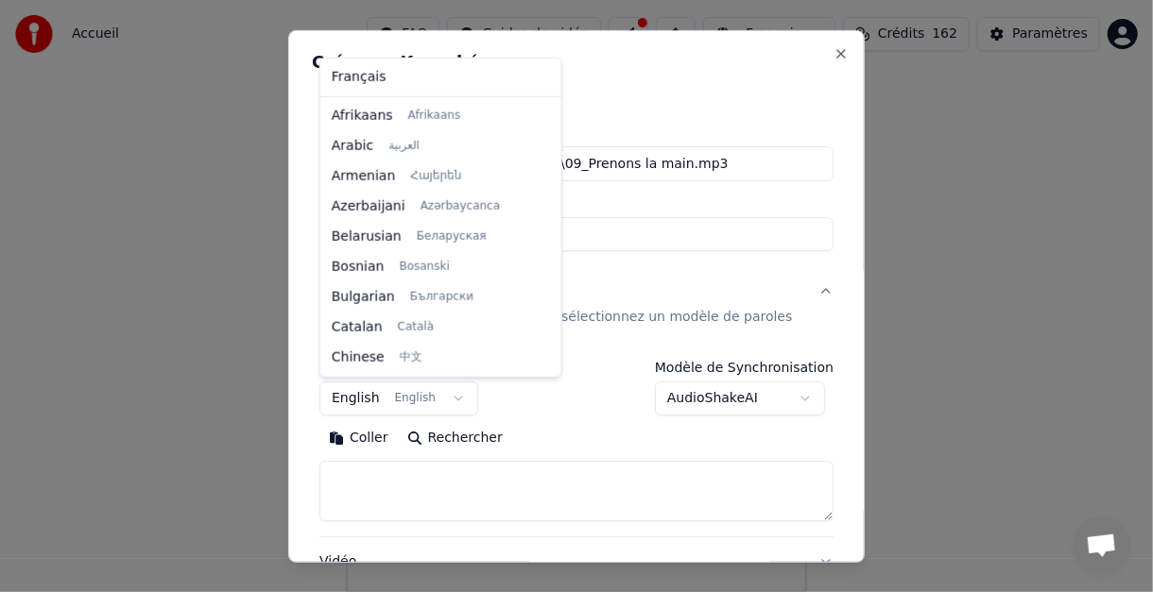
scroll to position [150, 0]
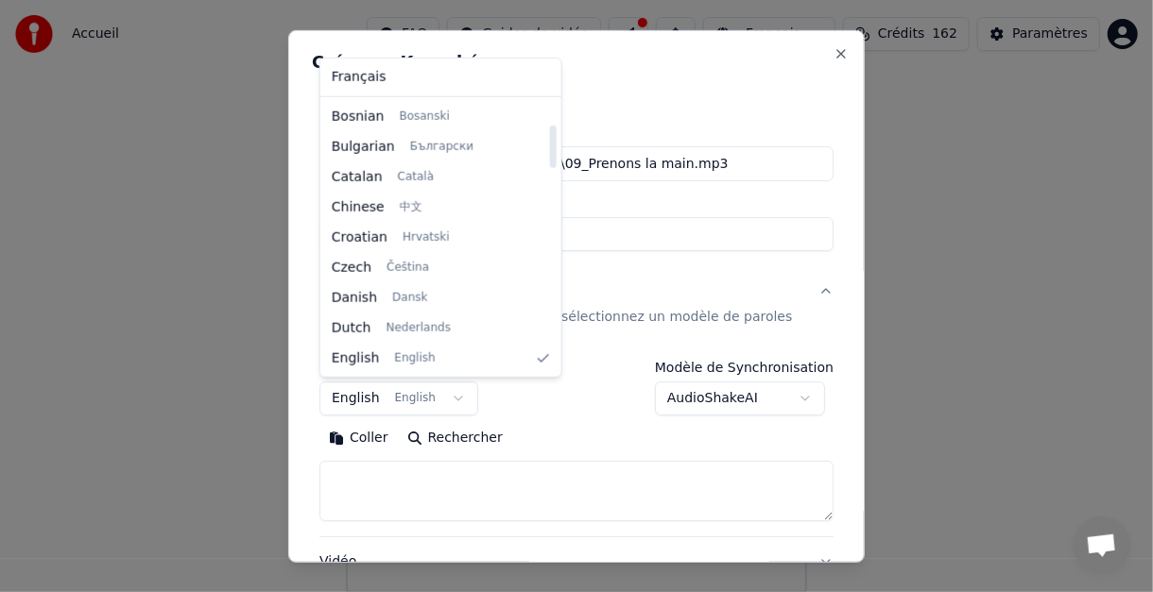
select select "**"
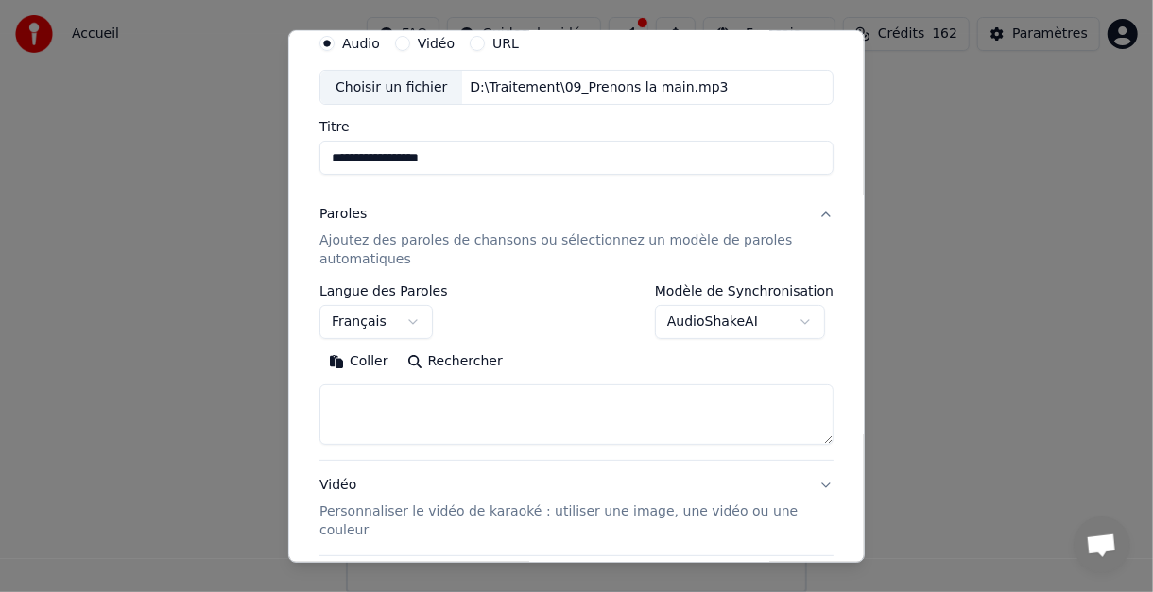
scroll to position [189, 0]
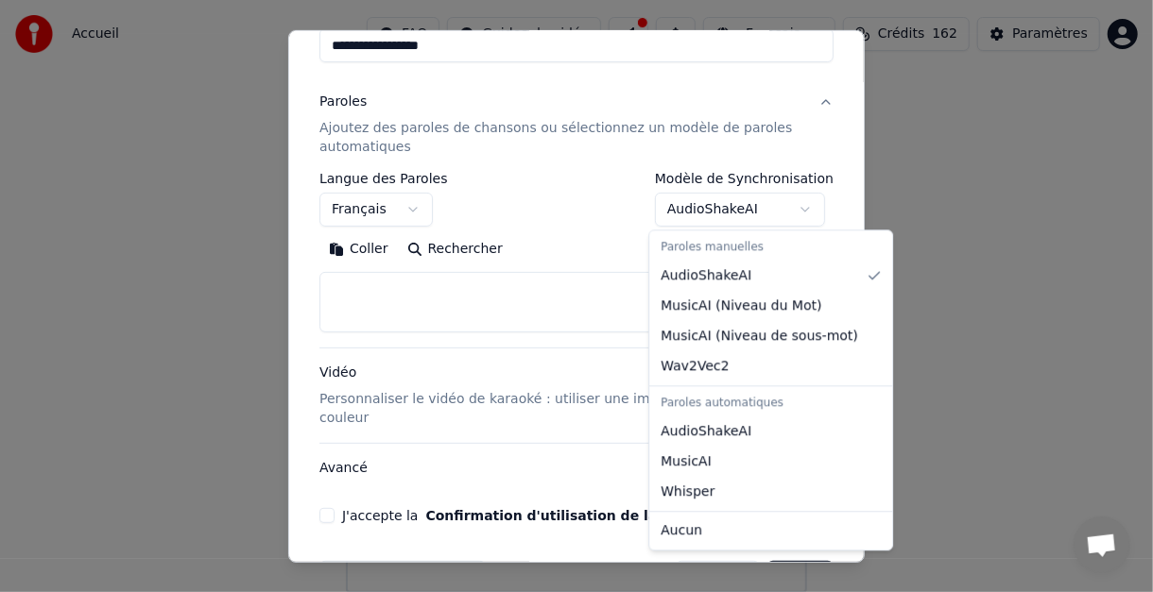
click at [801, 210] on body "Accueil FAQ Guides de vidéo Français Crédits 162 Paramètres Bienvenue sur Youka…" at bounding box center [576, 296] width 1153 height 593
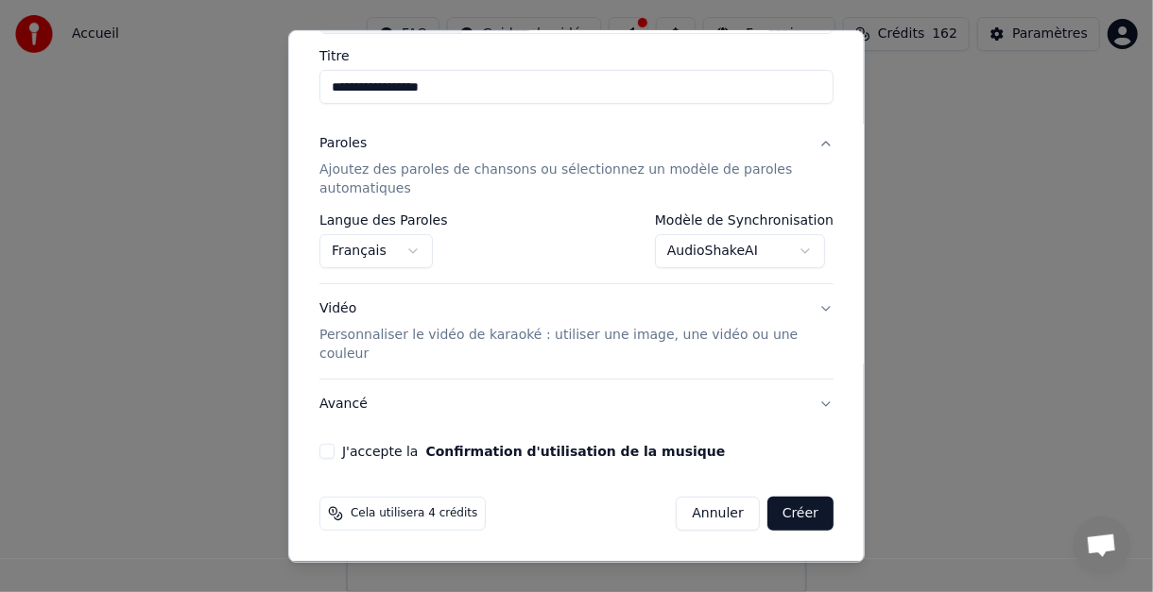
scroll to position [145, 0]
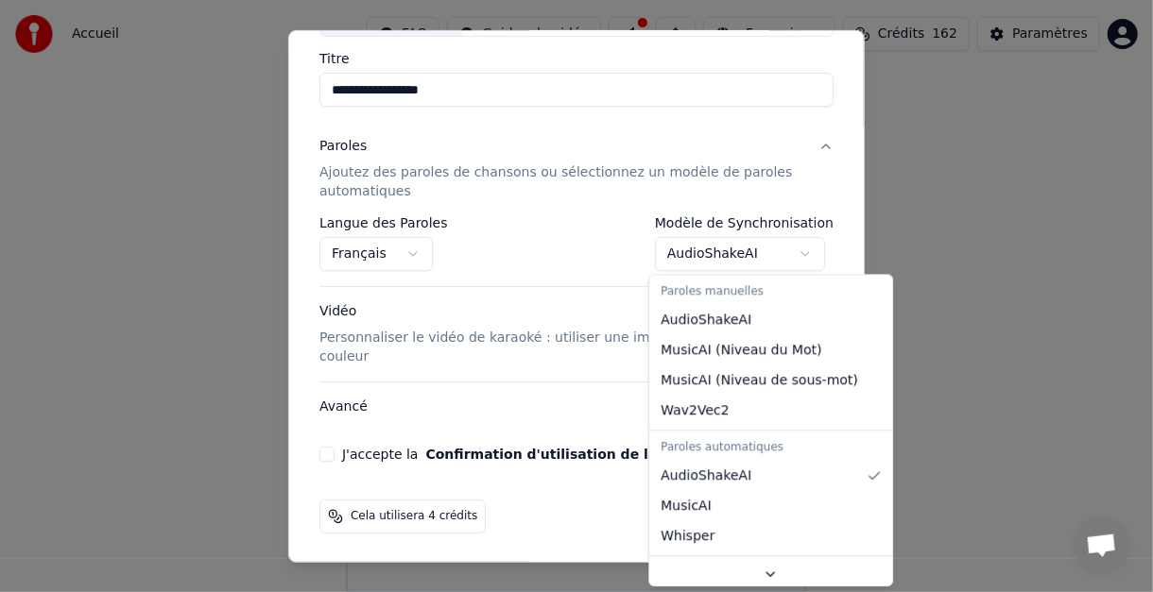
click at [799, 252] on body "Accueil FAQ Guides de vidéo Français Crédits 162 Paramètres Bienvenue sur Youka…" at bounding box center [576, 296] width 1153 height 593
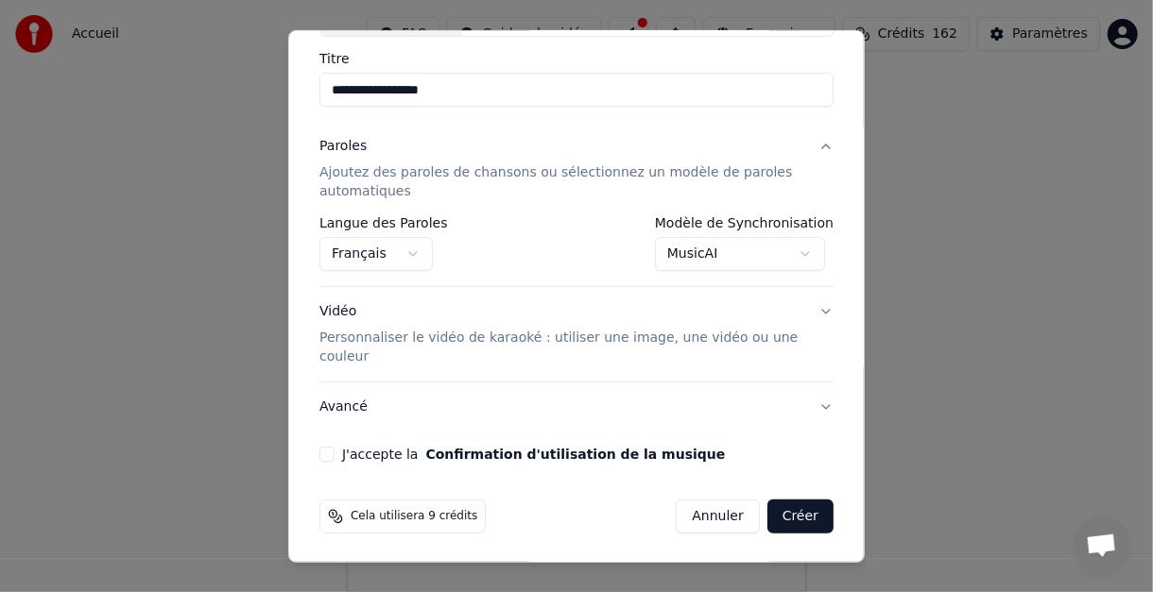
click at [799, 255] on body "Accueil FAQ Guides de vidéo Français Crédits 162 Paramètres Bienvenue sur Youka…" at bounding box center [576, 296] width 1153 height 593
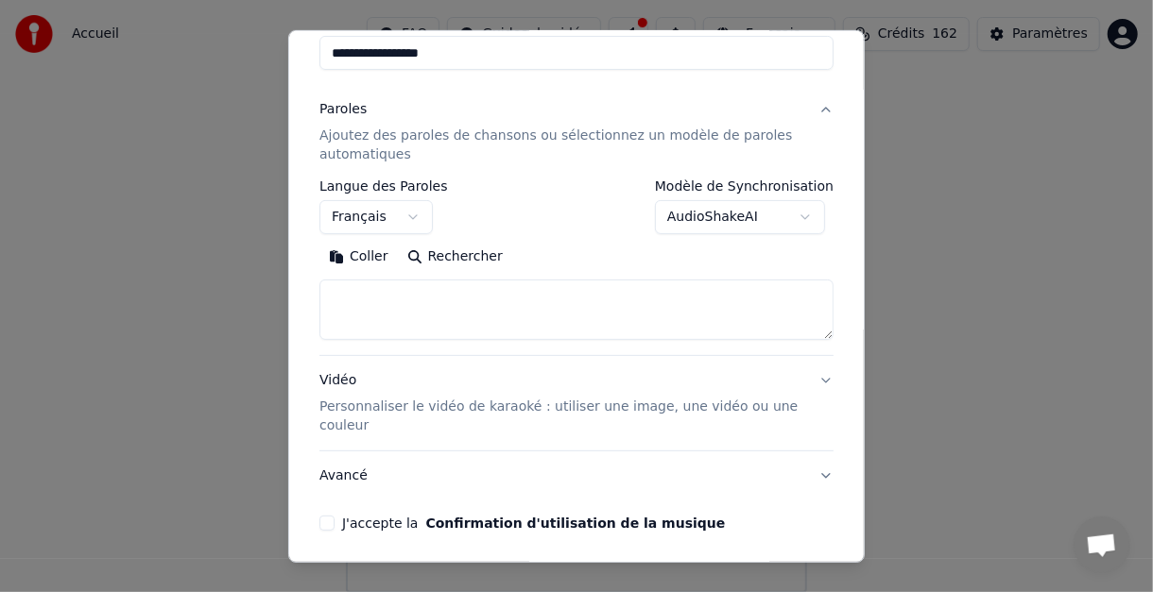
scroll to position [156, 0]
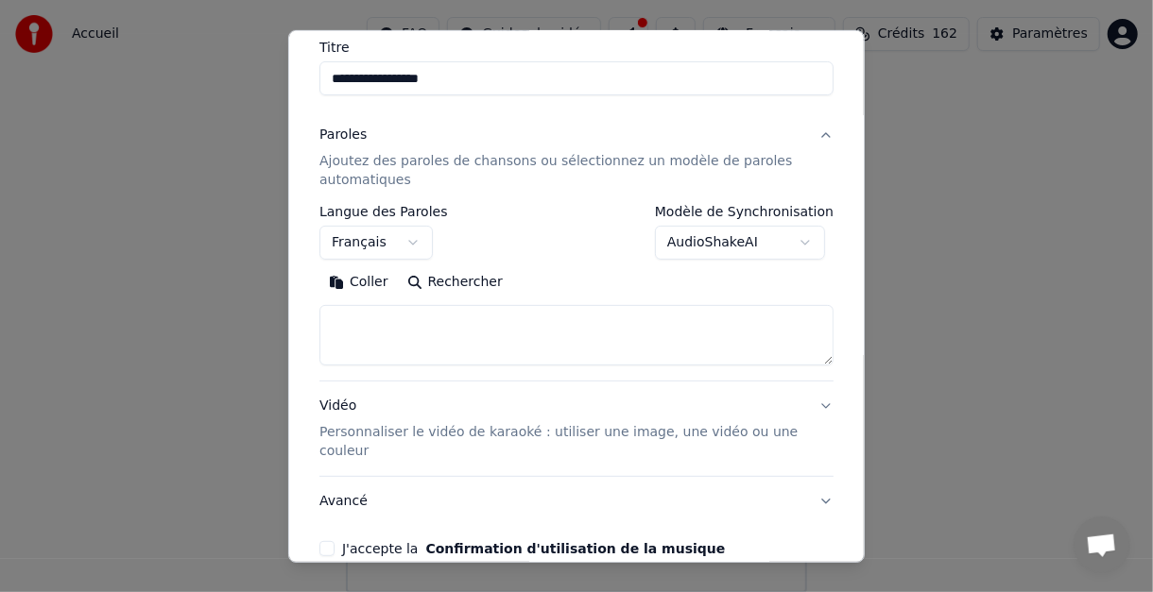
click at [398, 317] on textarea at bounding box center [576, 335] width 514 height 60
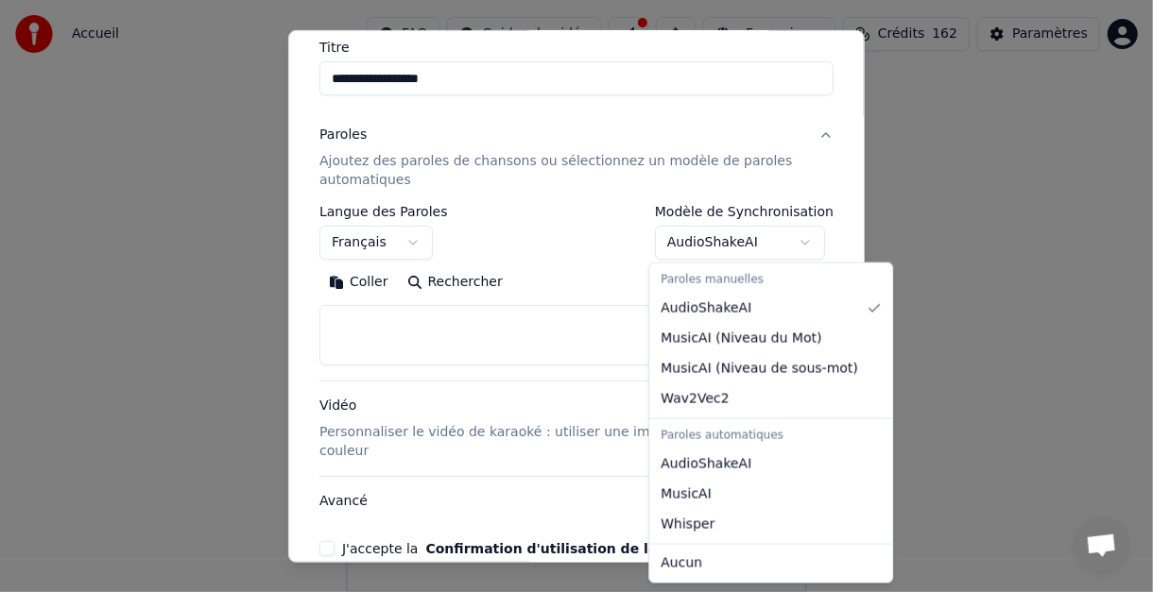
click at [799, 239] on body "Accueil FAQ Guides de vidéo Français Crédits 162 Paramètres Bienvenue sur Youka…" at bounding box center [576, 296] width 1153 height 593
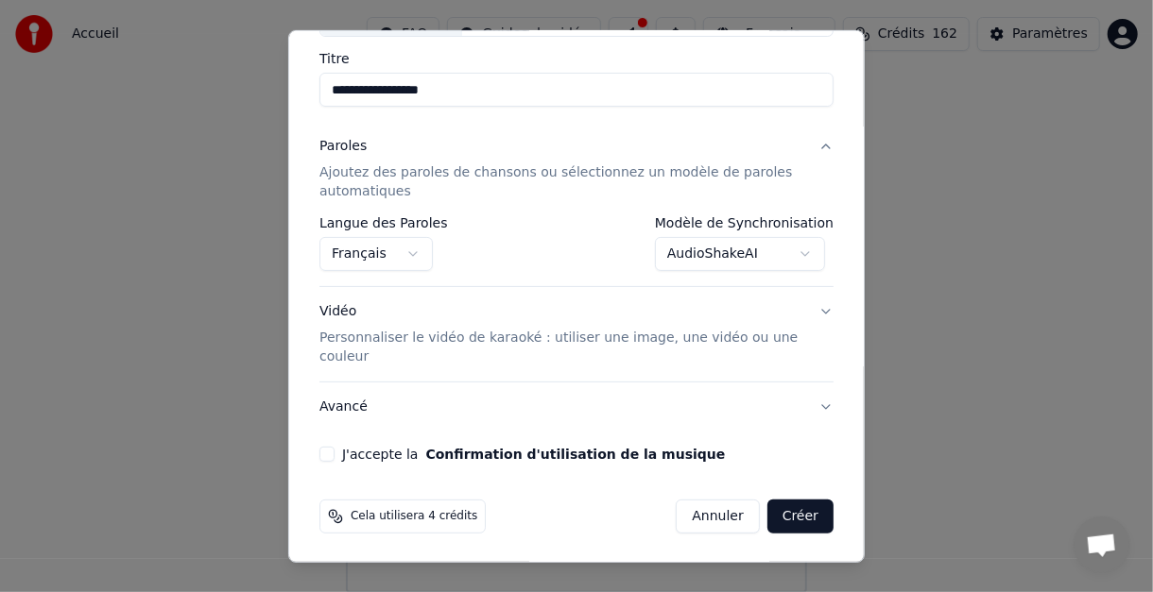
click at [797, 253] on body "Accueil FAQ Guides de vidéo Français Crédits 162 Paramètres Bienvenue sur Youka…" at bounding box center [576, 296] width 1153 height 593
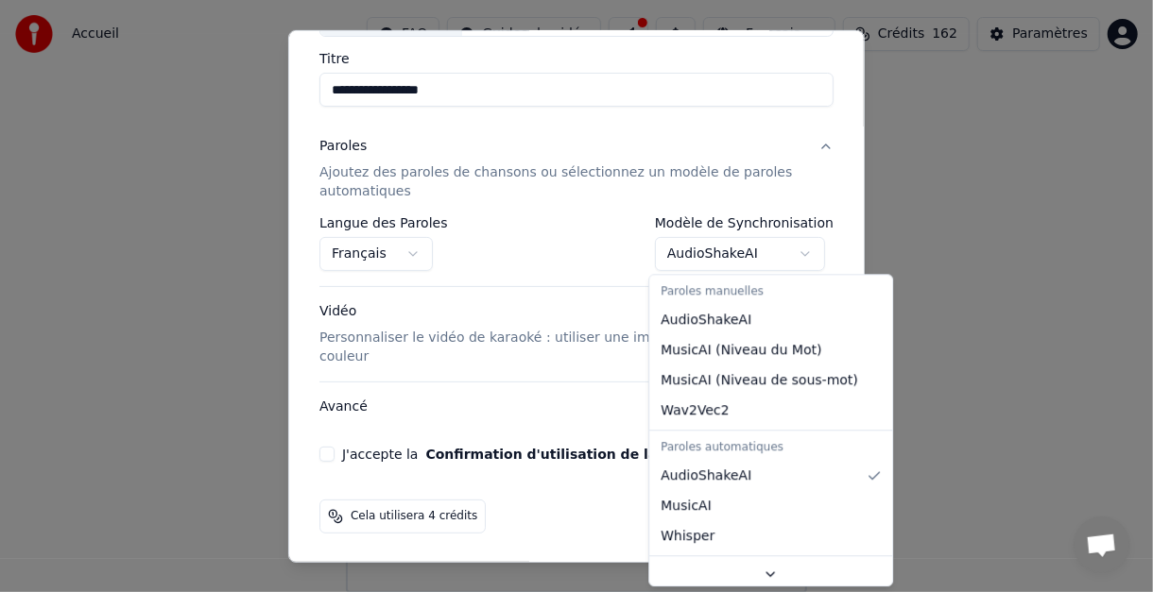
select select "**********"
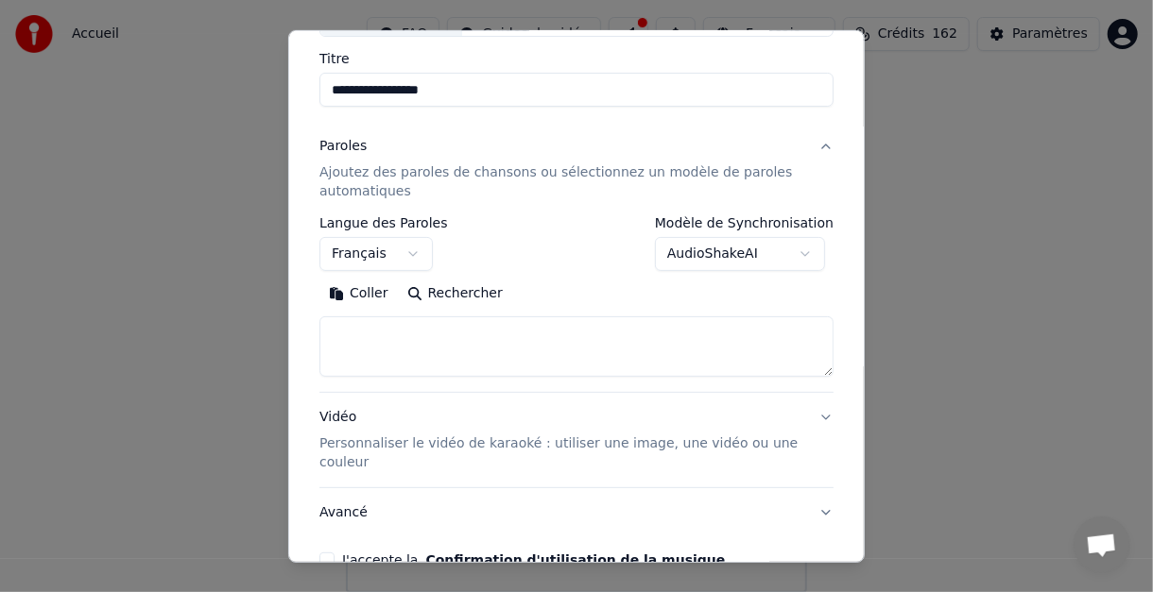
click at [354, 320] on textarea at bounding box center [576, 347] width 514 height 60
type textarea "*"
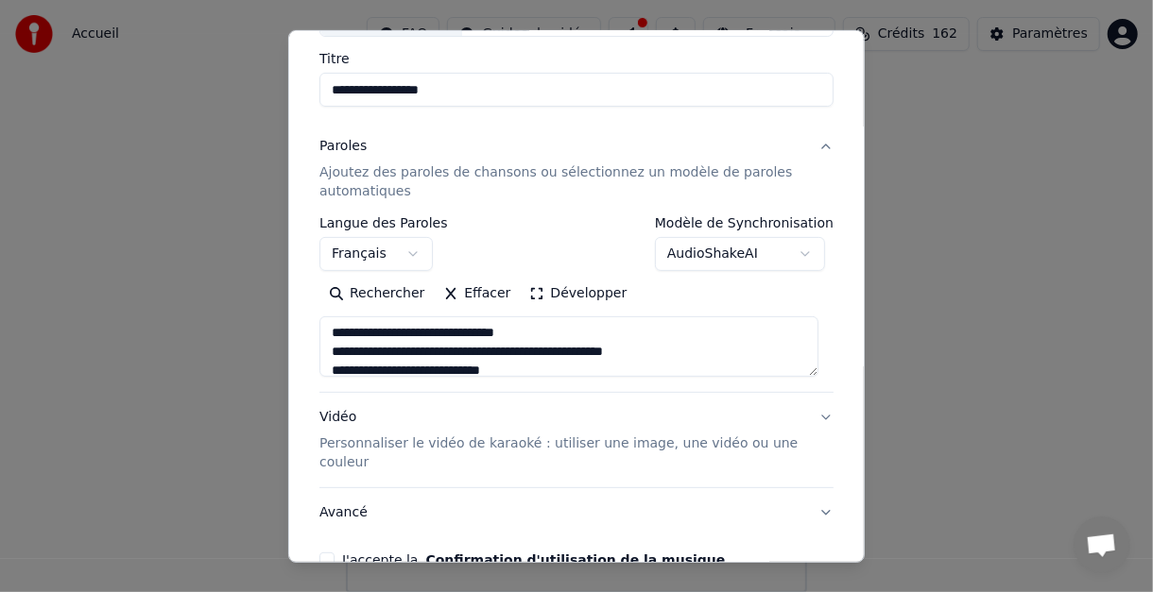
scroll to position [0, 0]
drag, startPoint x: 332, startPoint y: 350, endPoint x: 656, endPoint y: 350, distance: 324.1
click at [656, 350] on textarea "**********" at bounding box center [568, 347] width 499 height 60
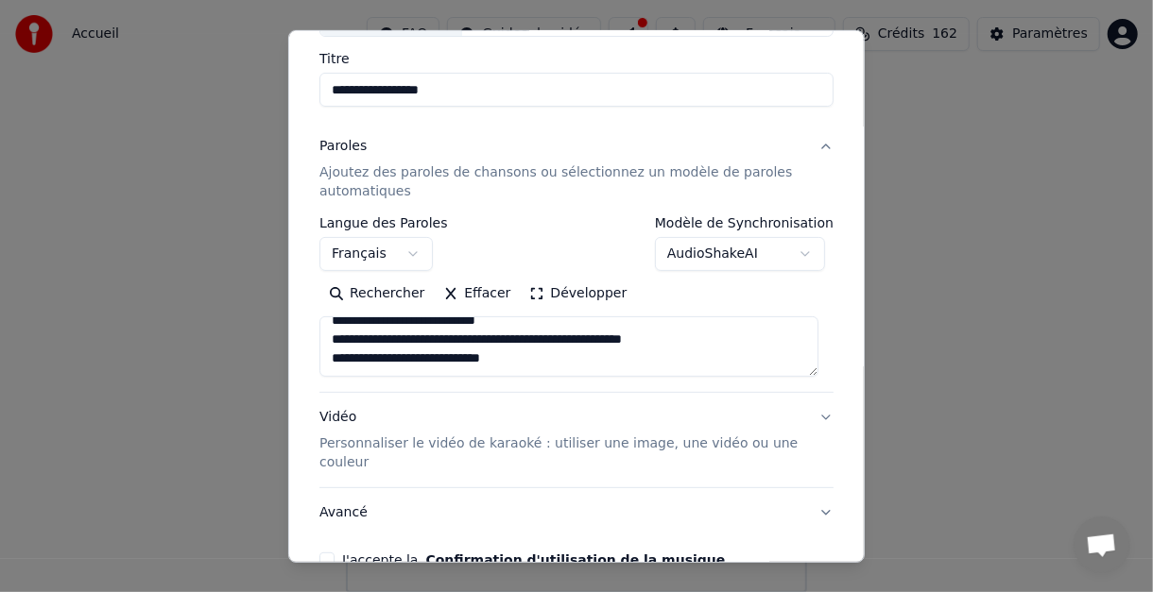
scroll to position [107, 0]
click at [354, 354] on textarea "**********" at bounding box center [568, 347] width 499 height 60
paste textarea "**********"
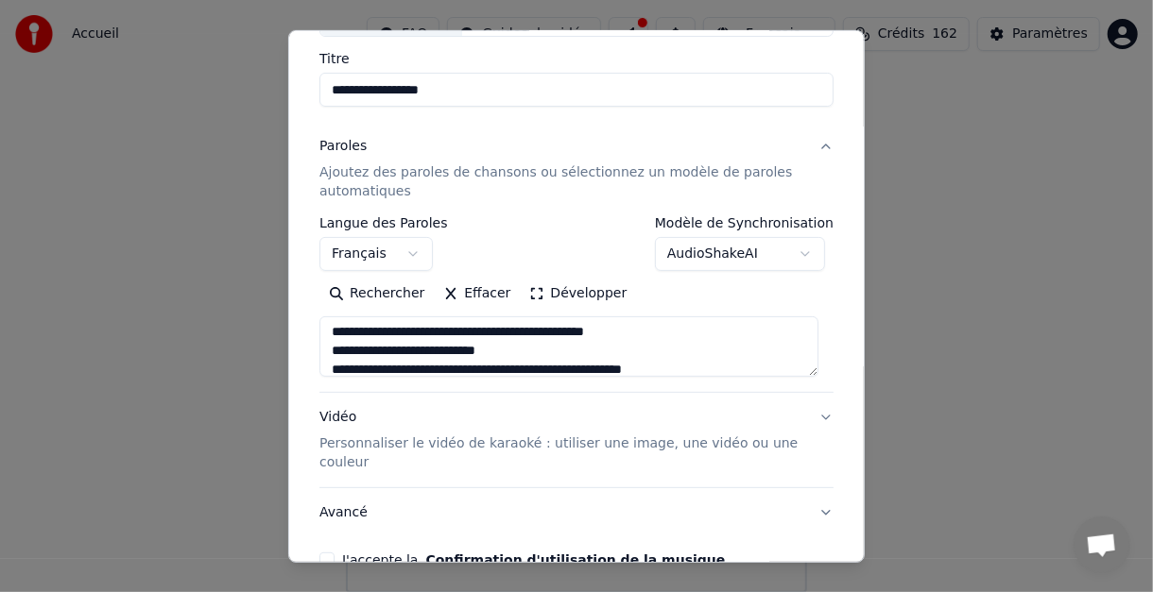
scroll to position [0, 0]
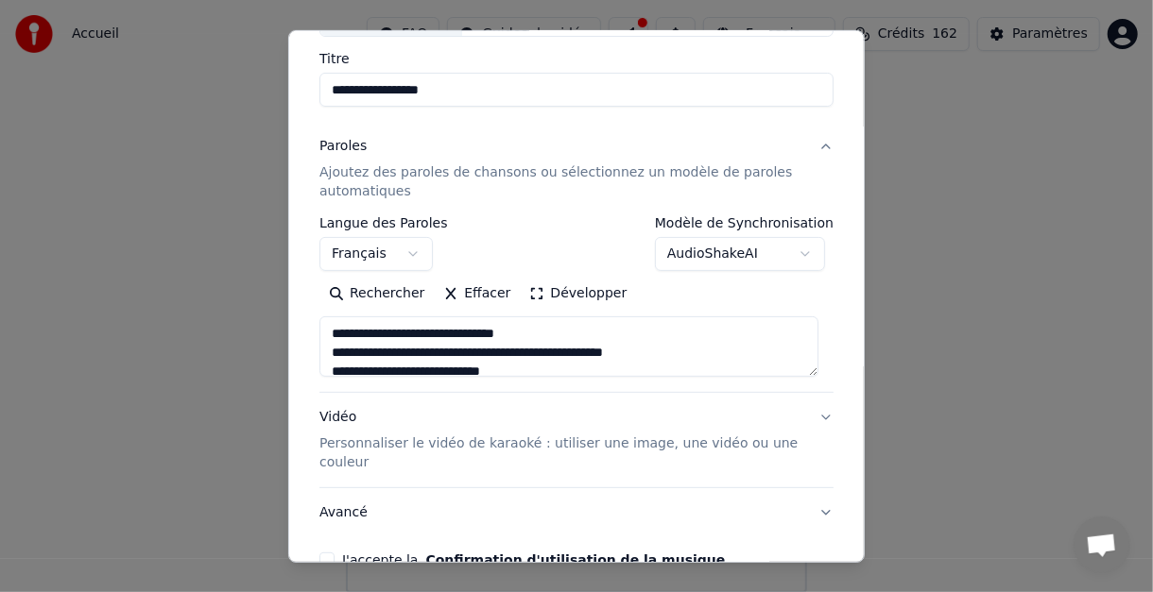
drag, startPoint x: 332, startPoint y: 351, endPoint x: 680, endPoint y: 352, distance: 348.7
click at [680, 352] on textarea "**********" at bounding box center [568, 347] width 499 height 60
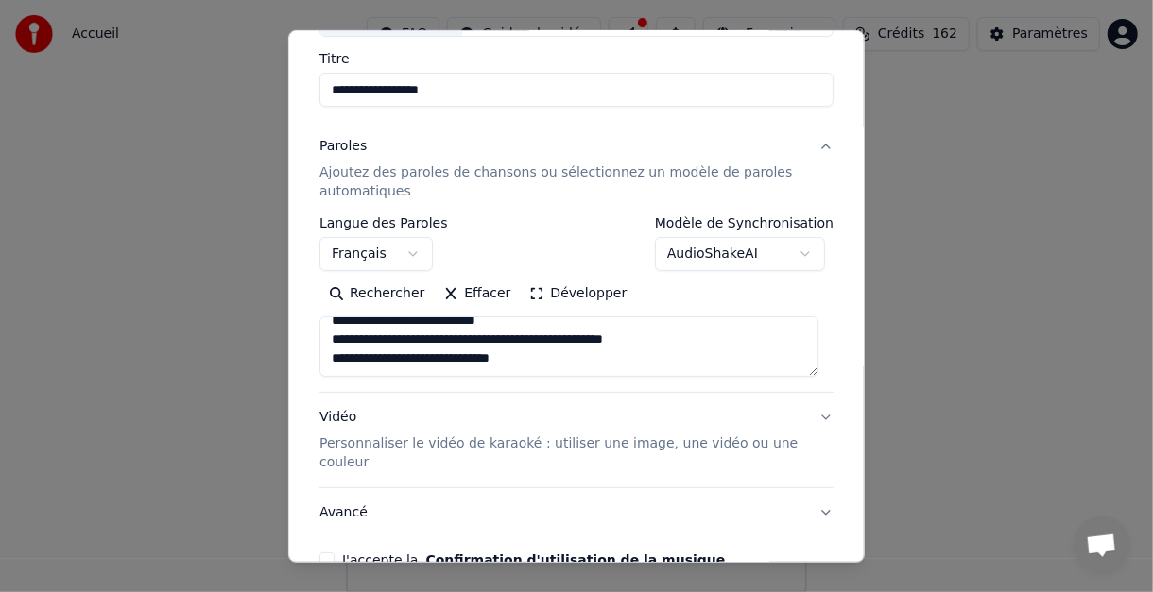
scroll to position [145, 0]
click at [388, 357] on textarea "**********" at bounding box center [568, 347] width 499 height 60
paste textarea "**********"
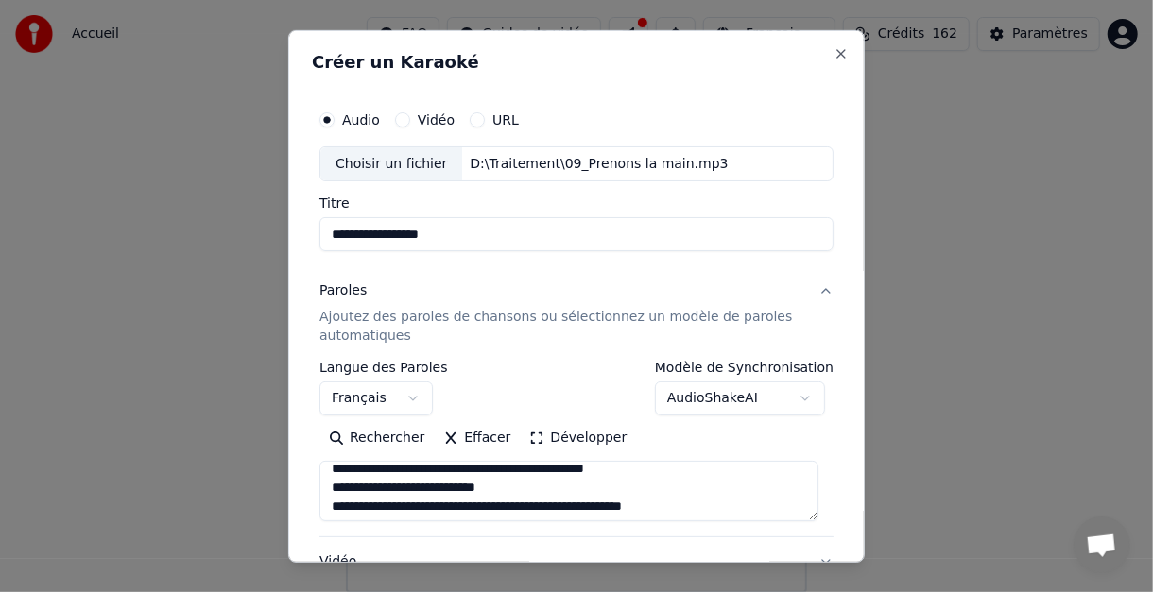
scroll to position [94, 0]
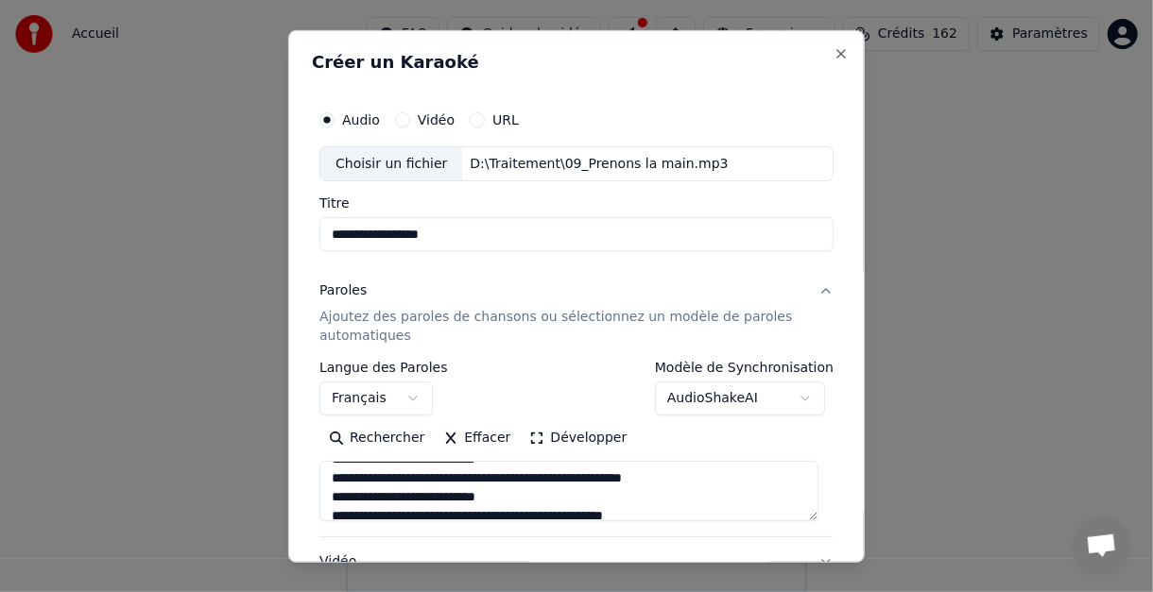
drag, startPoint x: 332, startPoint y: 478, endPoint x: 695, endPoint y: 477, distance: 362.9
click at [695, 477] on textarea "**********" at bounding box center [568, 491] width 499 height 60
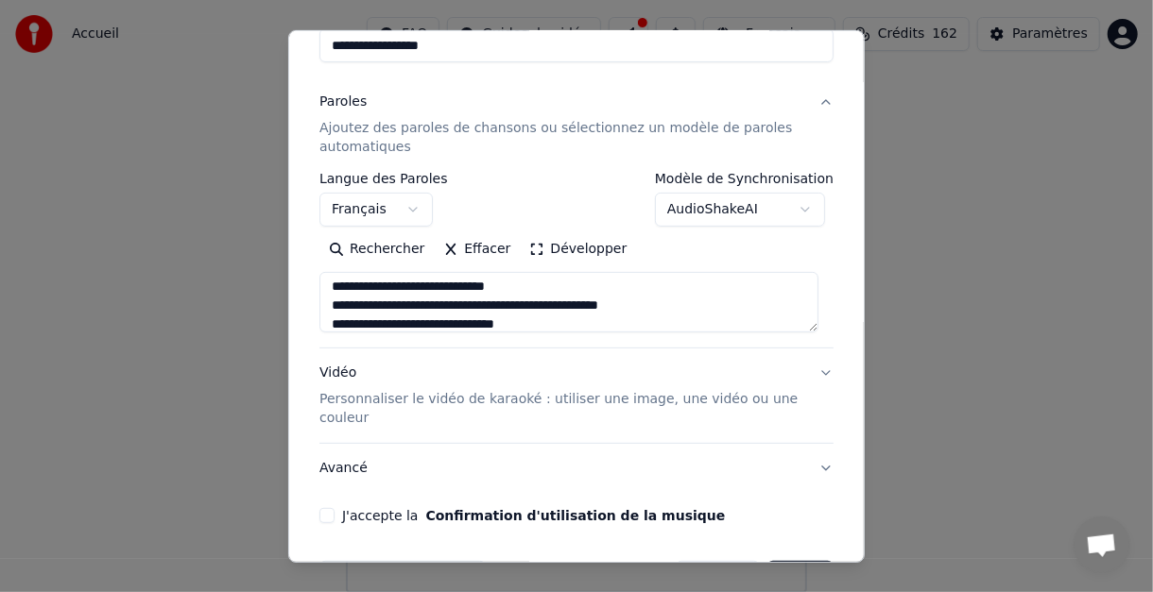
scroll to position [182, 0]
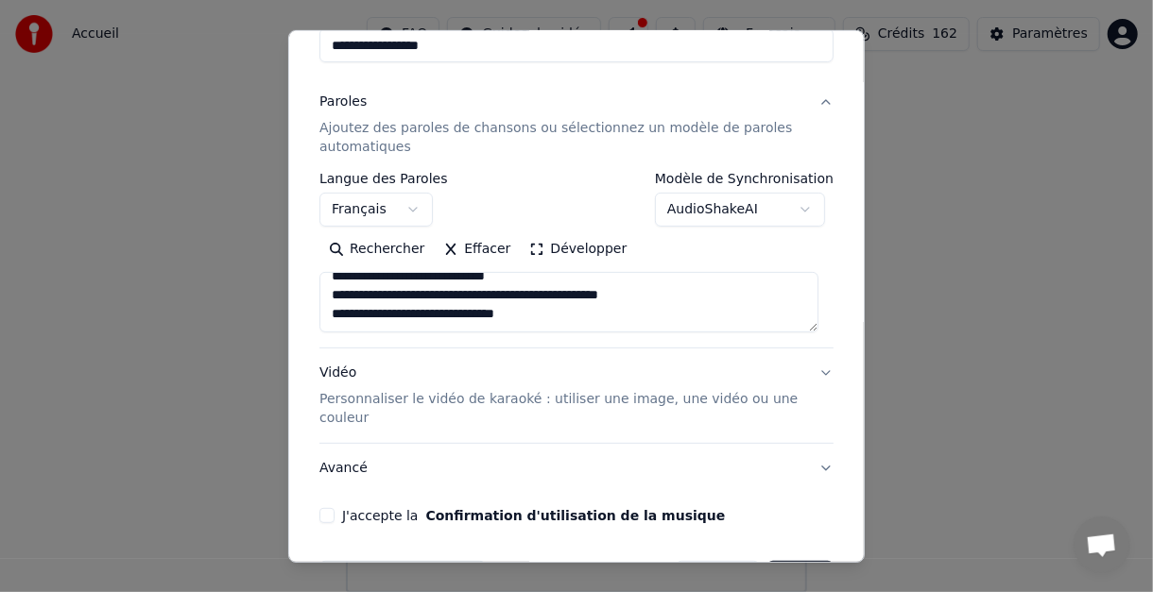
click at [390, 312] on textarea "**********" at bounding box center [568, 302] width 499 height 60
paste textarea "**********"
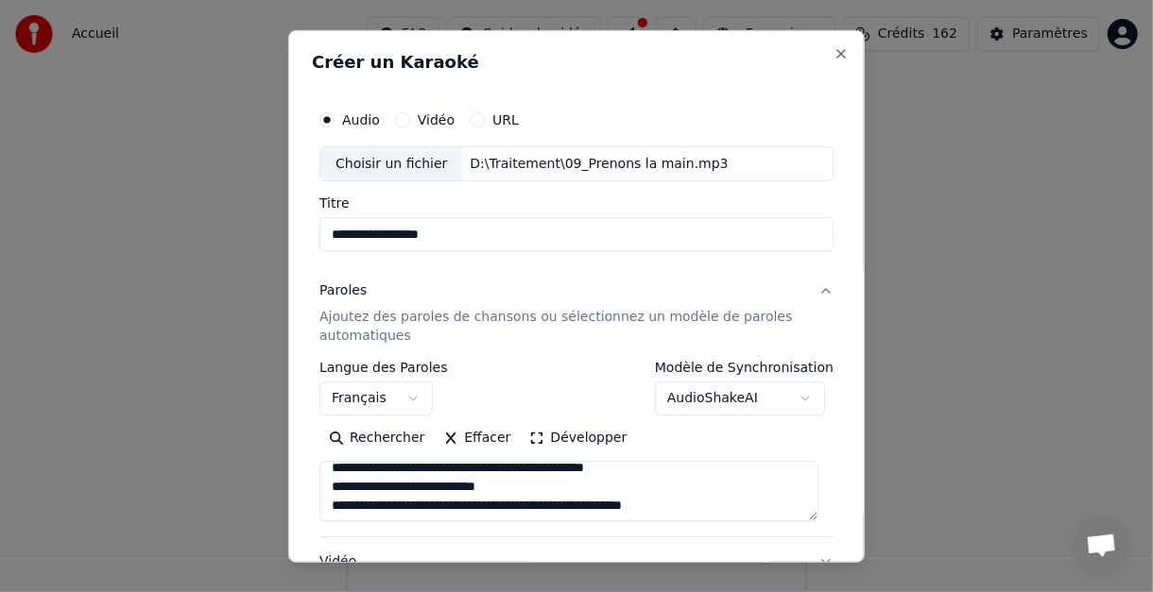
scroll to position [0, 0]
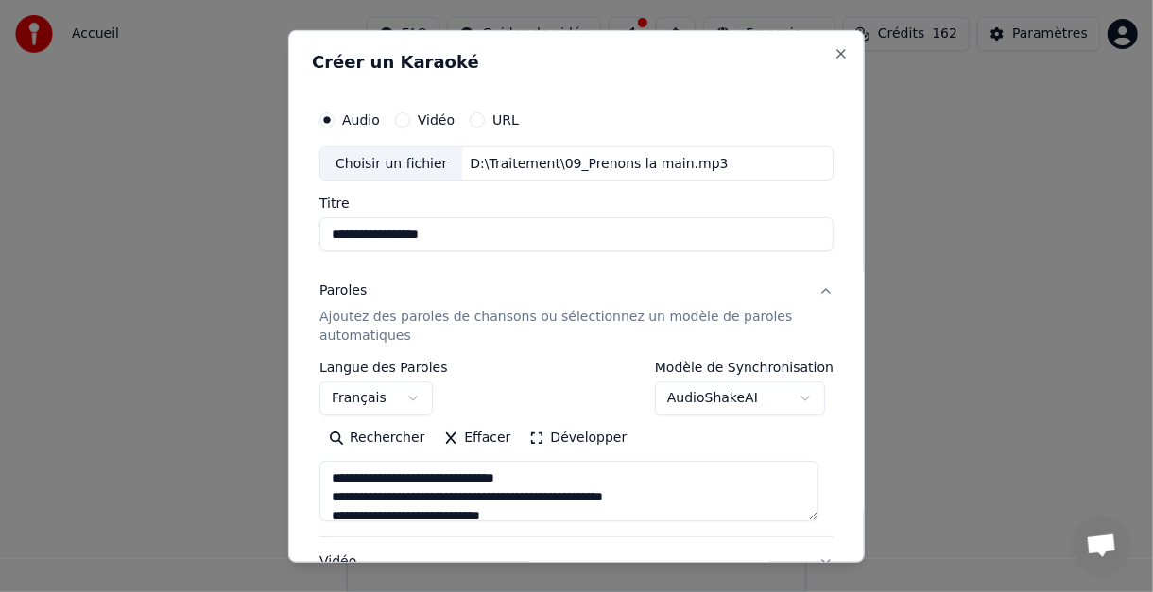
click at [571, 475] on textarea "**********" at bounding box center [568, 491] width 499 height 60
click at [662, 498] on textarea "**********" at bounding box center [568, 491] width 499 height 60
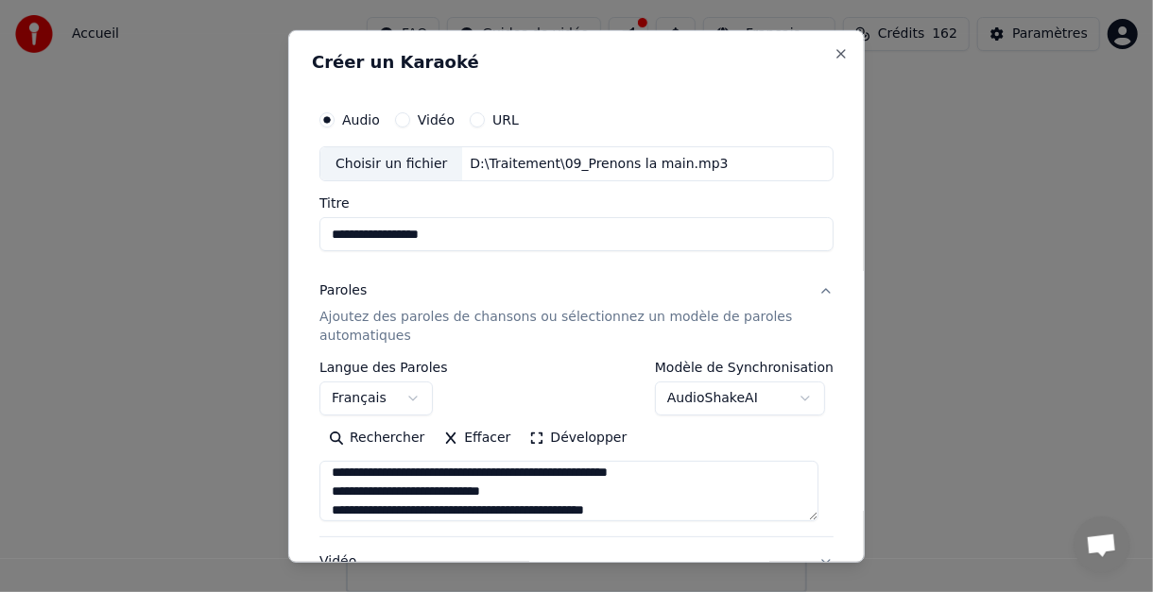
scroll to position [38, 0]
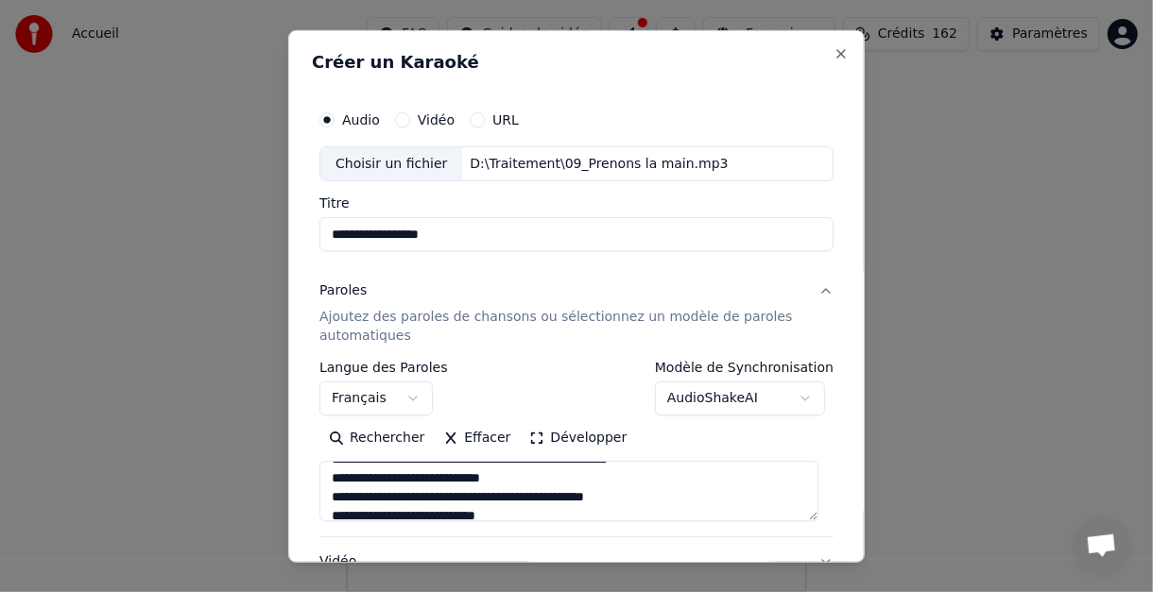
click at [545, 481] on textarea "**********" at bounding box center [568, 491] width 499 height 60
click at [643, 499] on textarea "**********" at bounding box center [568, 491] width 499 height 60
click at [514, 483] on textarea "**********" at bounding box center [568, 491] width 499 height 60
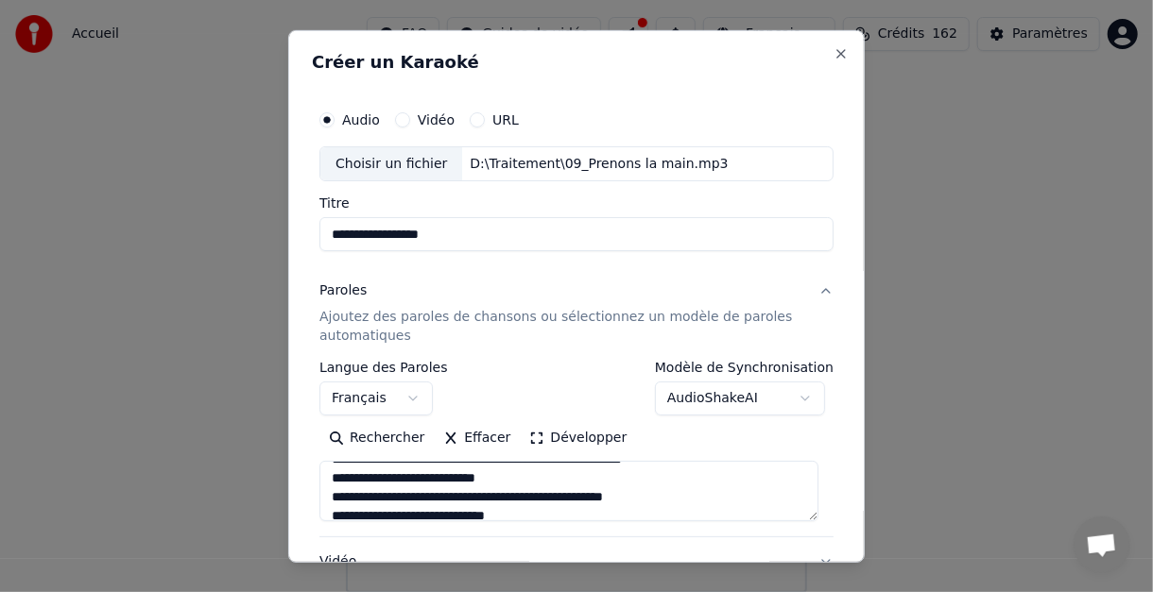
click at [530, 476] on textarea "**********" at bounding box center [568, 491] width 499 height 60
click at [663, 497] on textarea "**********" at bounding box center [568, 491] width 499 height 60
click at [527, 478] on textarea "**********" at bounding box center [568, 491] width 499 height 60
click at [660, 496] on textarea "**********" at bounding box center [568, 491] width 499 height 60
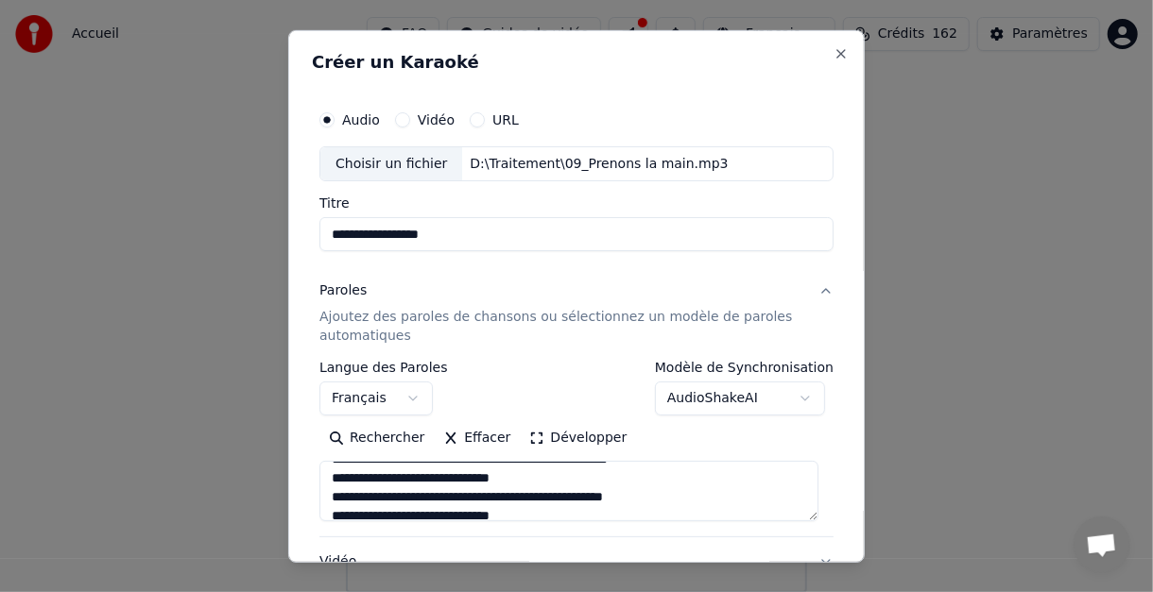
scroll to position [182, 0]
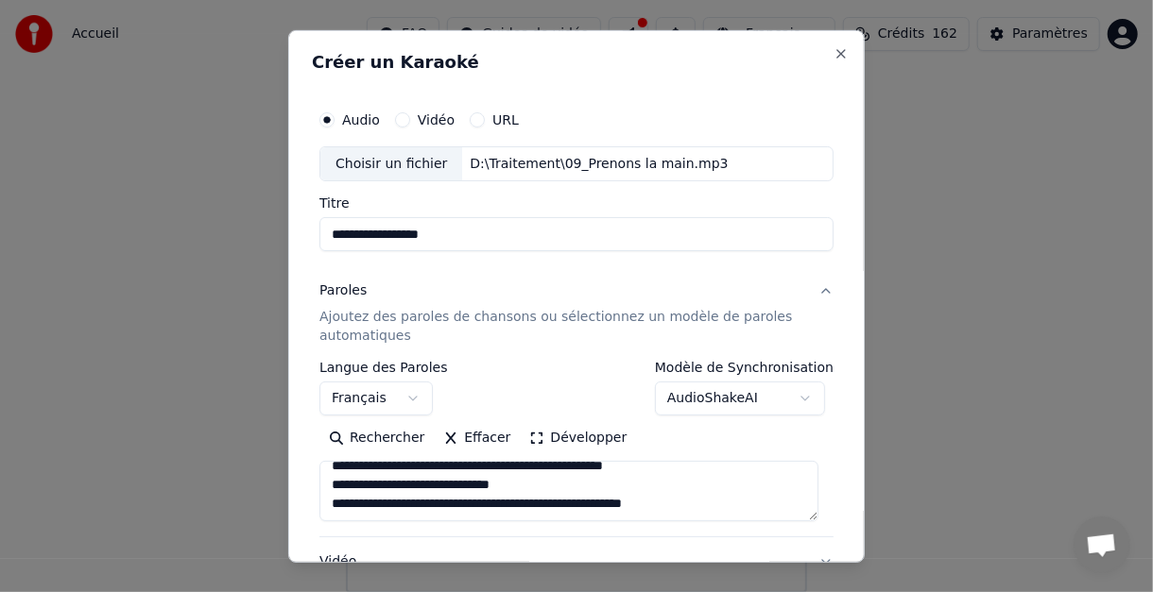
click at [542, 490] on textarea "**********" at bounding box center [568, 491] width 499 height 60
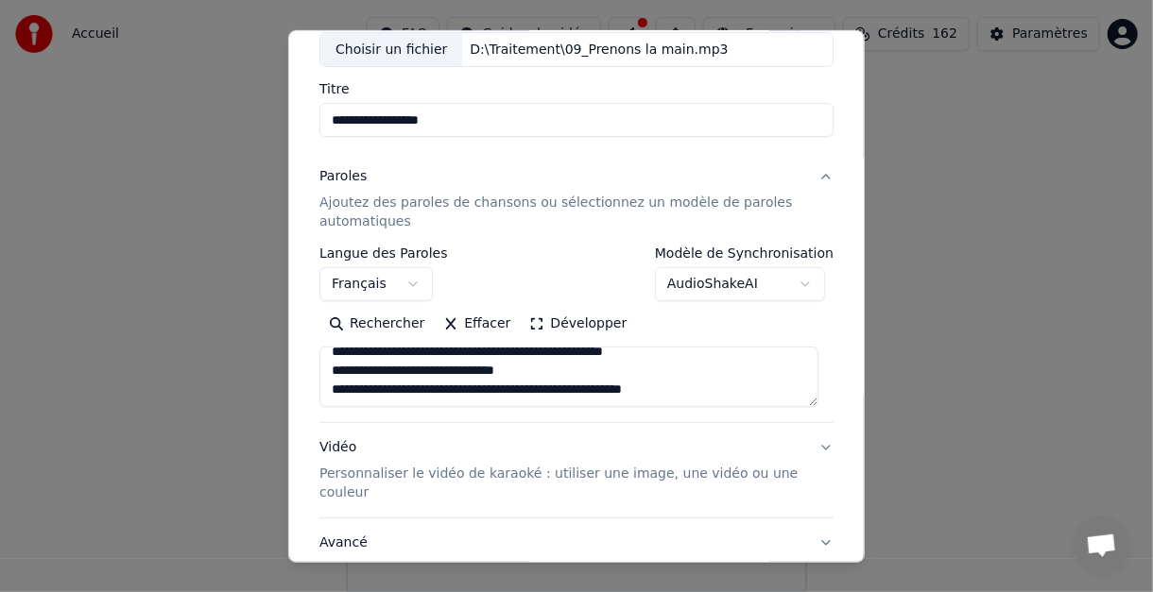
scroll to position [189, 0]
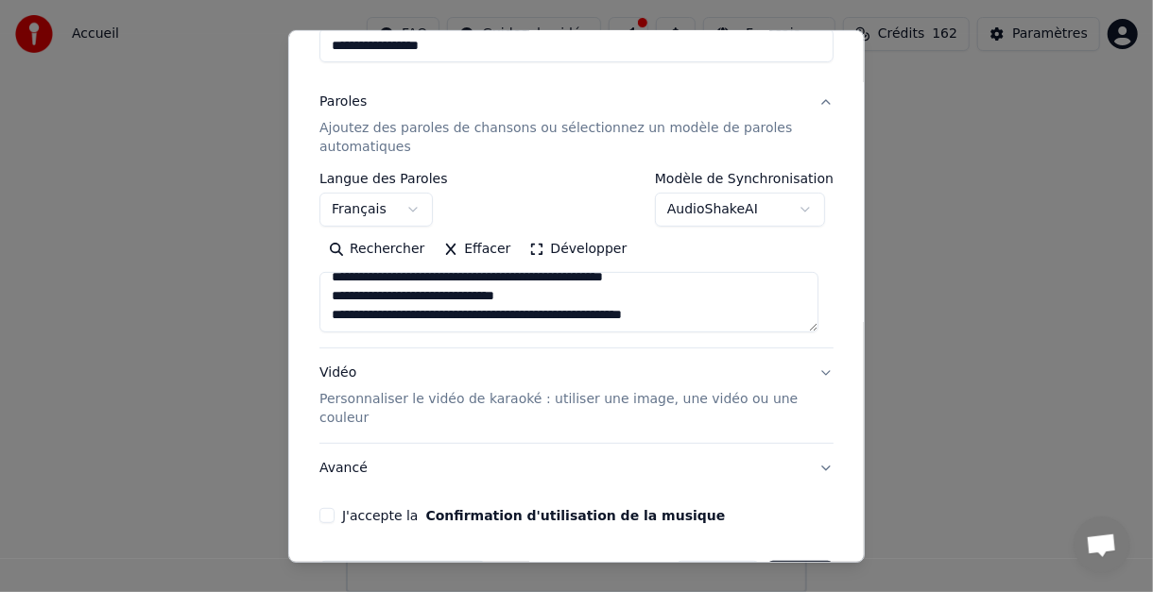
type textarea "**********"
click at [325, 510] on button "J'accepte la Confirmation d'utilisation de la musique" at bounding box center [326, 515] width 15 height 15
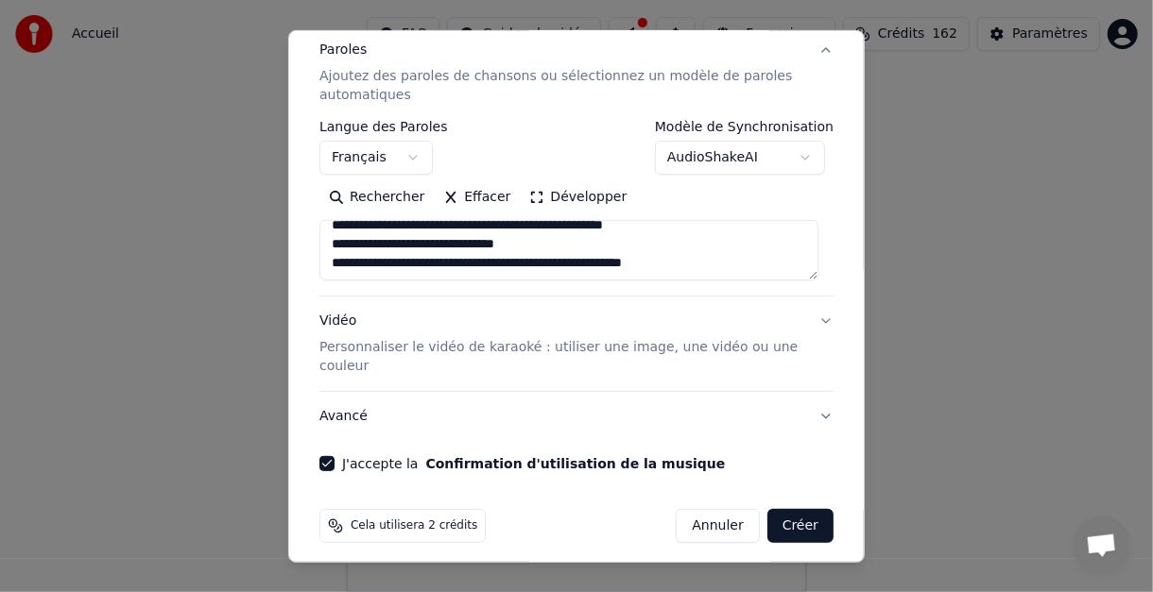
scroll to position [250, 0]
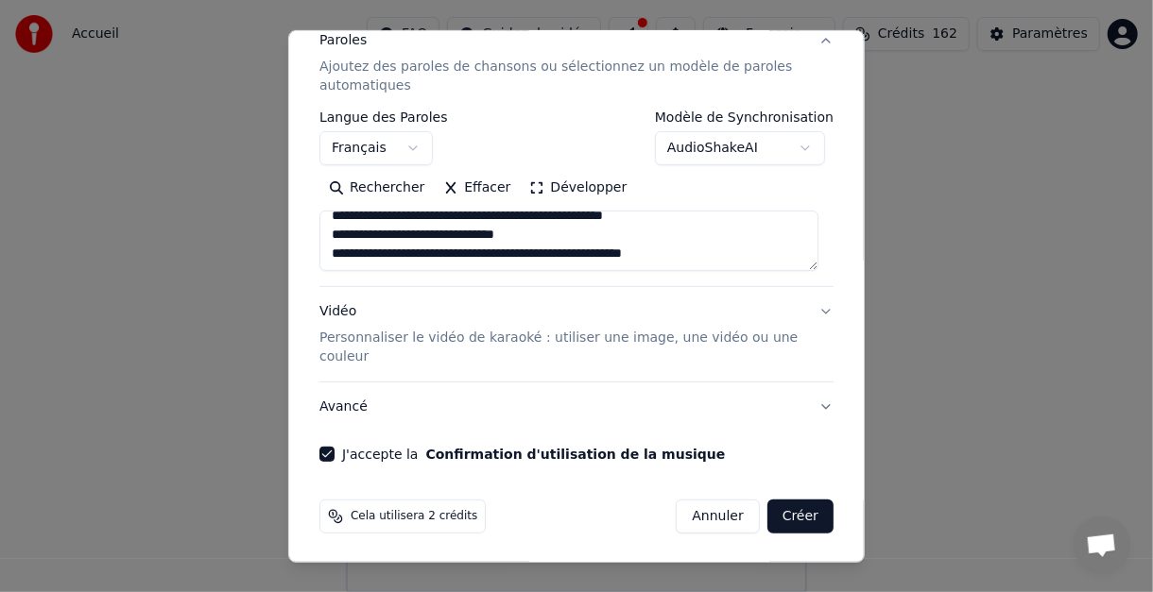
click at [779, 513] on button "Créer" at bounding box center [800, 517] width 66 height 34
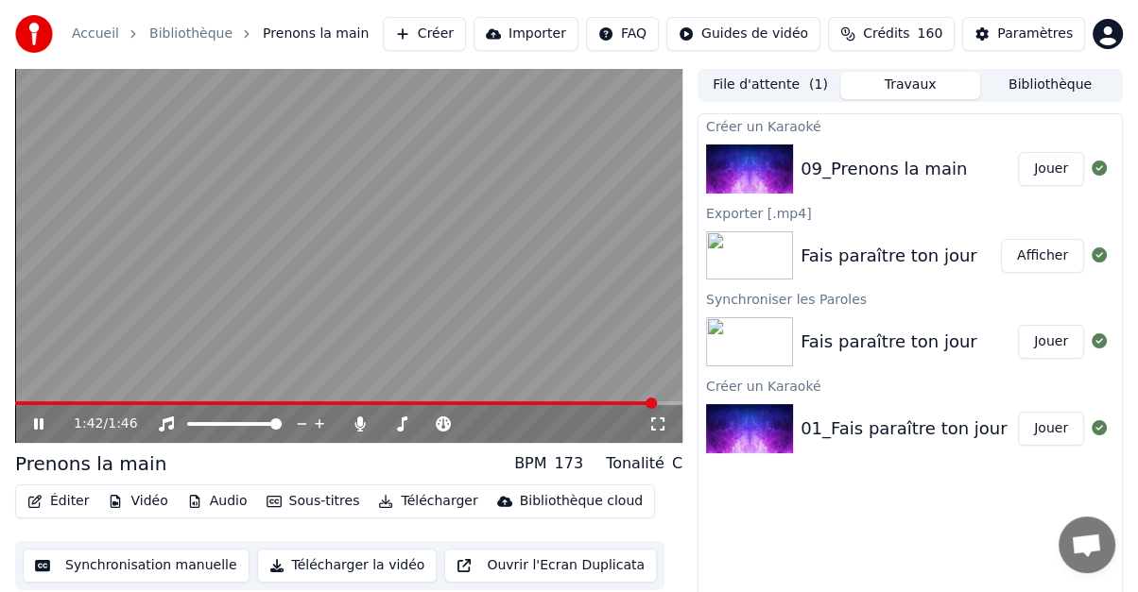
click at [63, 499] on button "Éditer" at bounding box center [58, 502] width 77 height 26
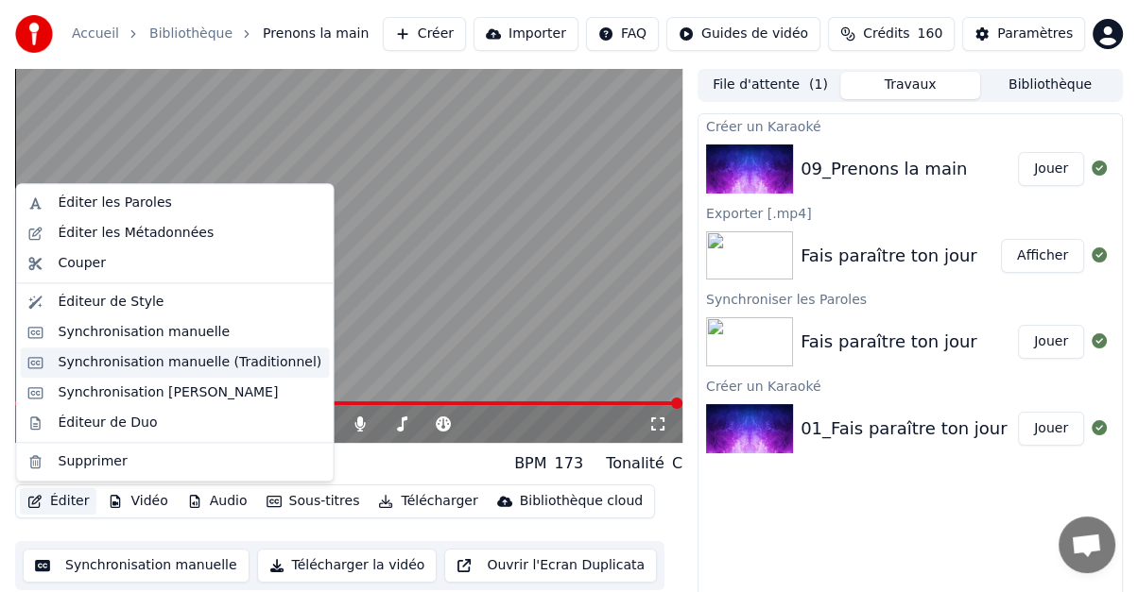
click at [113, 362] on div "Synchronisation manuelle (Traditionnel)" at bounding box center [191, 362] width 264 height 19
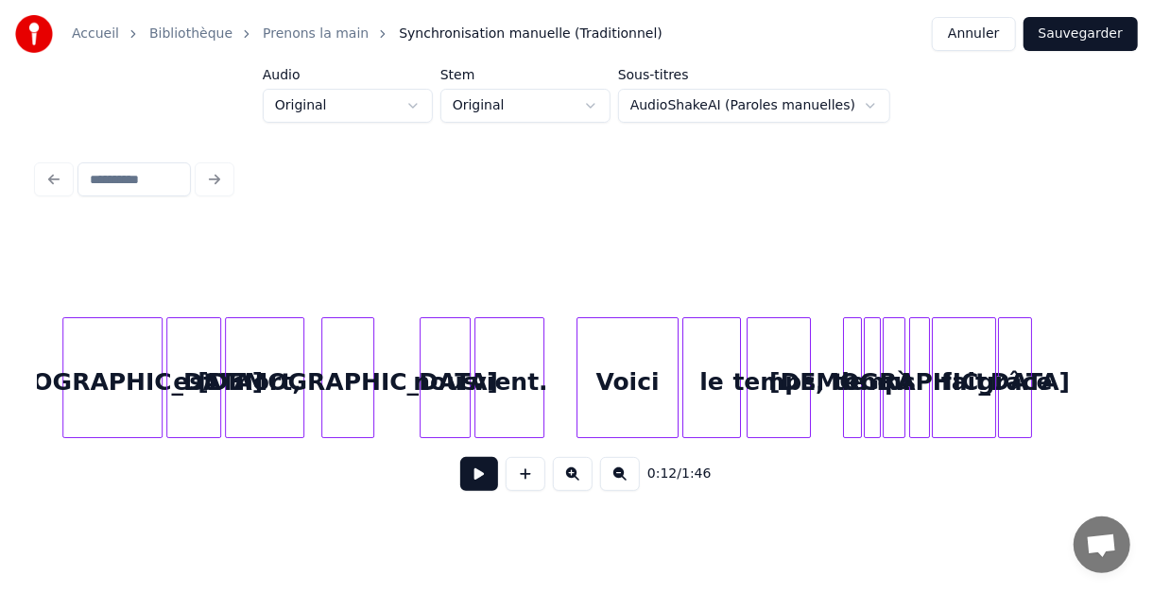
scroll to position [0, 6604]
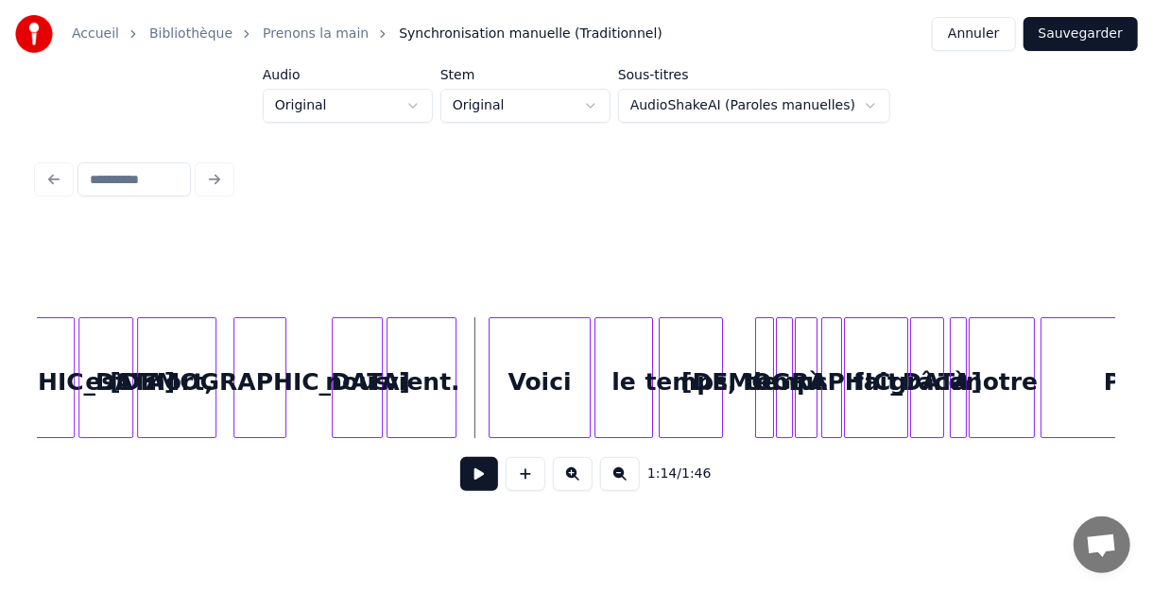
click at [480, 481] on button at bounding box center [479, 474] width 38 height 34
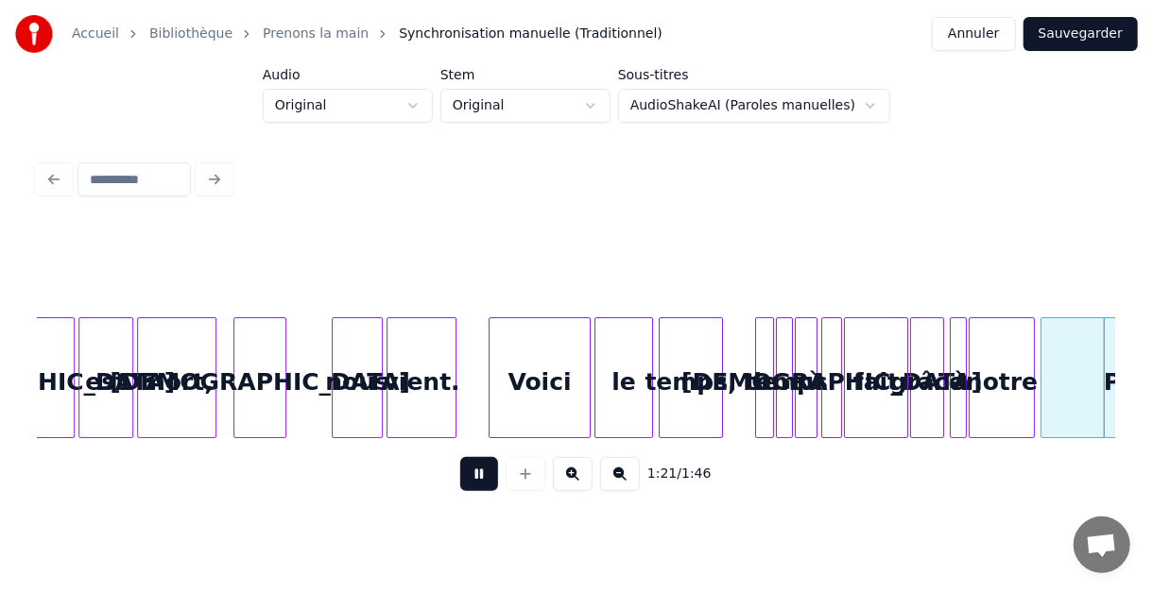
scroll to position [0, 7681]
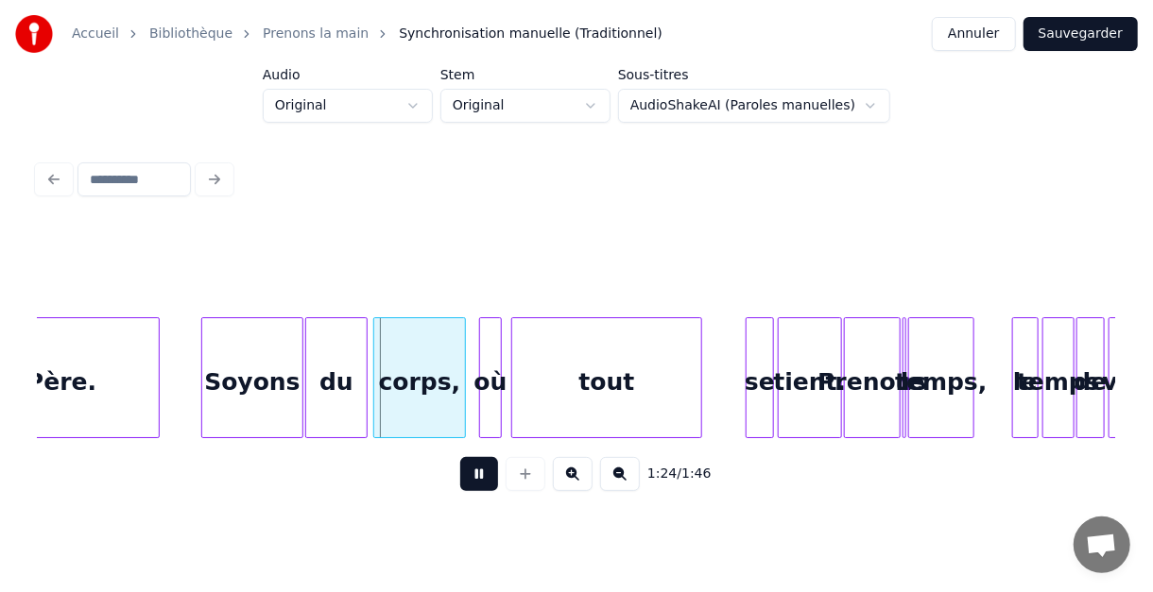
click at [479, 482] on button at bounding box center [479, 474] width 38 height 34
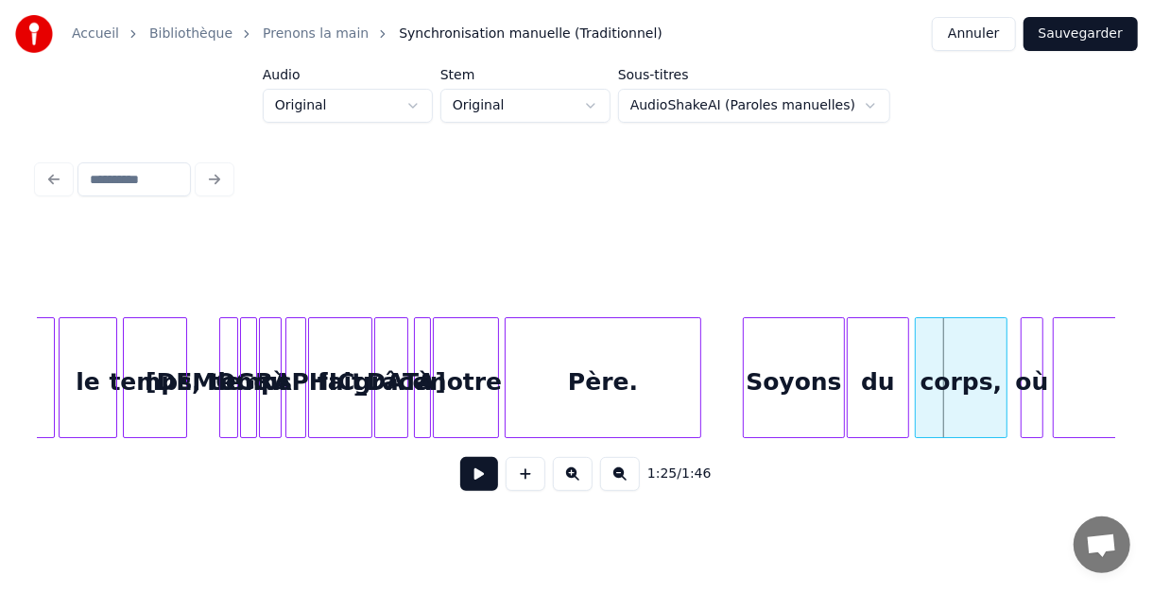
scroll to position [0, 7115]
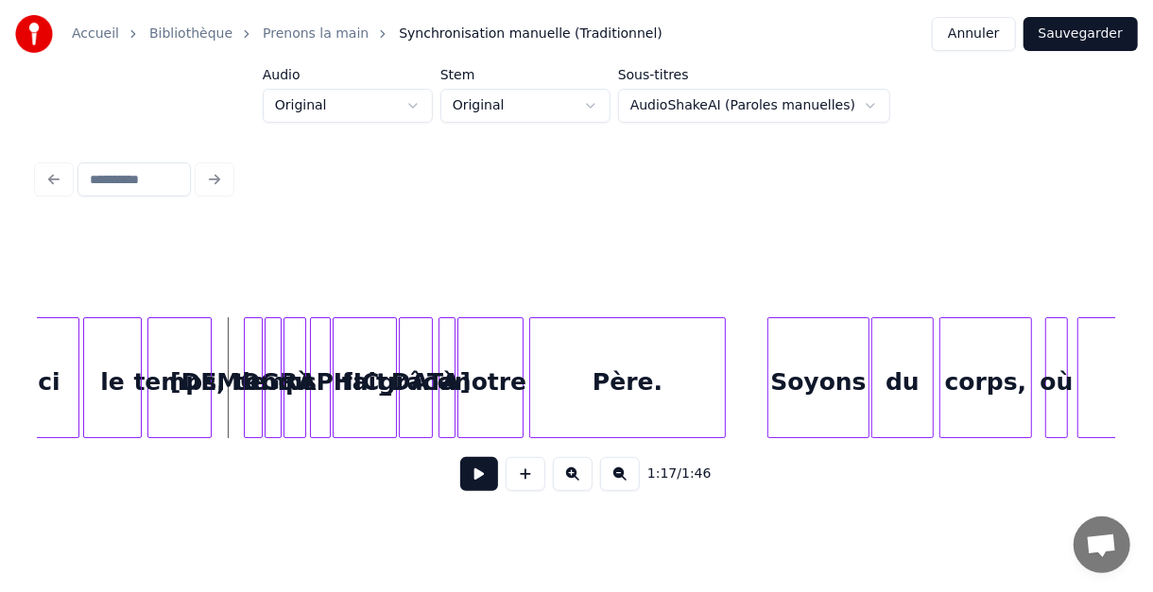
click at [475, 474] on button at bounding box center [479, 474] width 38 height 34
click at [479, 486] on button at bounding box center [479, 474] width 38 height 34
click at [249, 334] on div "le" at bounding box center [254, 382] width 19 height 129
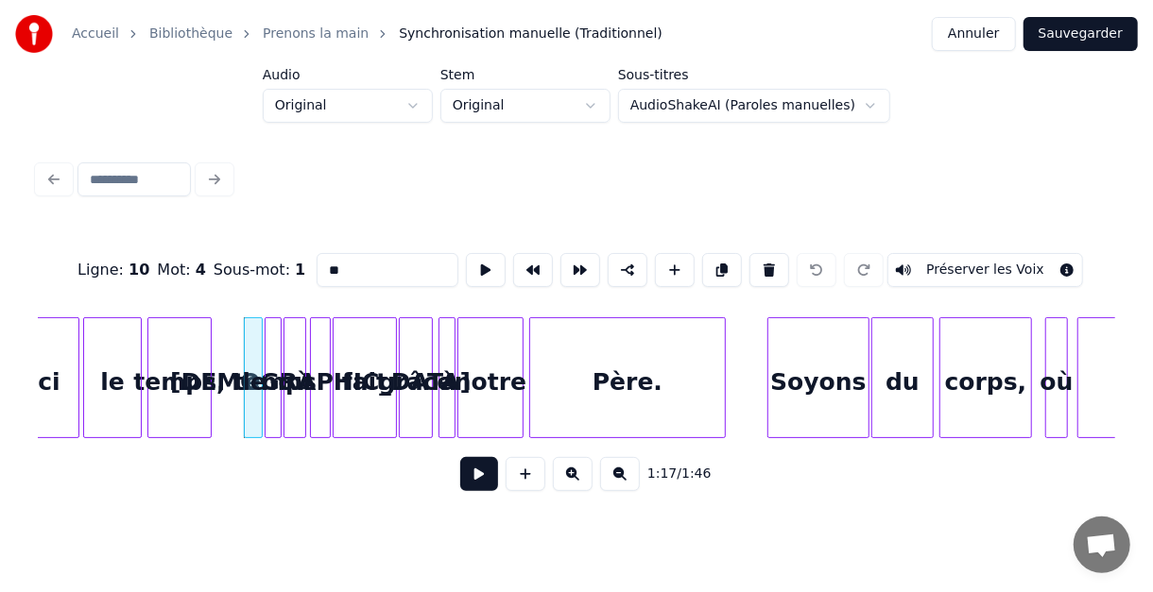
click at [271, 340] on div "temps" at bounding box center [275, 382] width 19 height 129
click at [297, 338] on div "où" at bounding box center [294, 382] width 21 height 129
click at [320, 338] on div "[DEMOGRAPHIC_DATA]" at bounding box center [320, 382] width 19 height 129
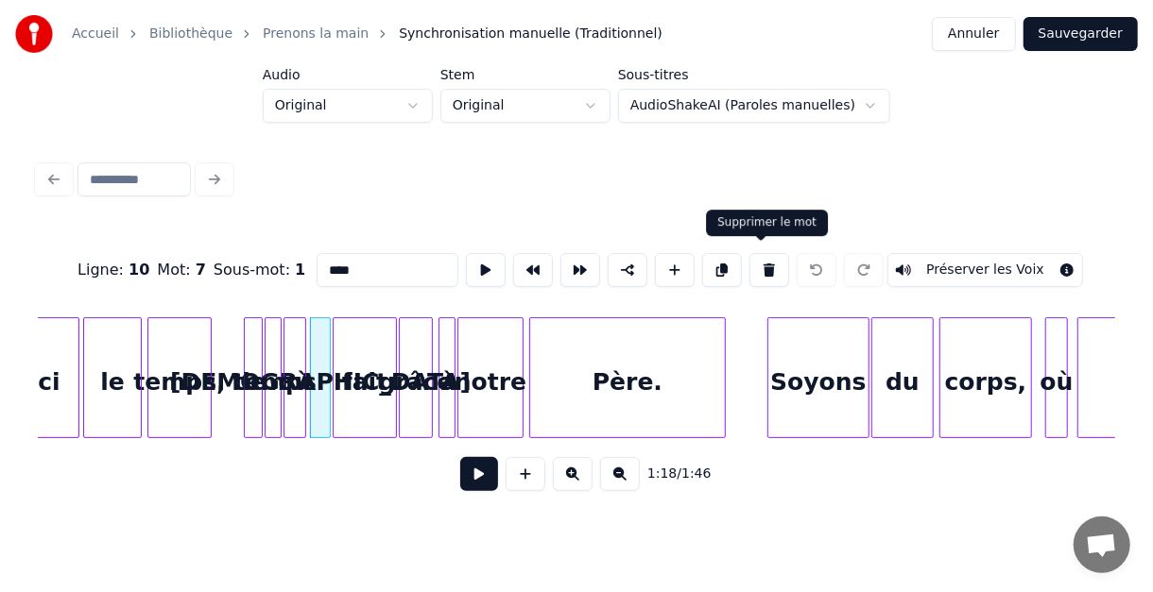
click at [759, 266] on button at bounding box center [769, 270] width 40 height 34
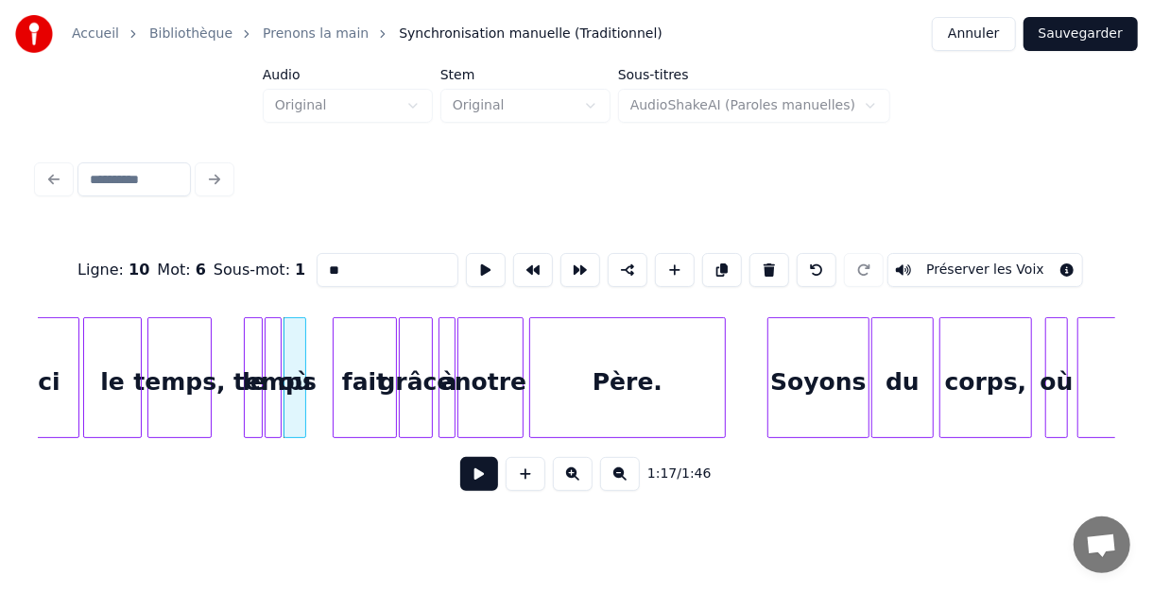
click at [361, 267] on input "**" at bounding box center [388, 270] width 142 height 34
type input "*"
click at [354, 340] on div "fait" at bounding box center [365, 382] width 62 height 129
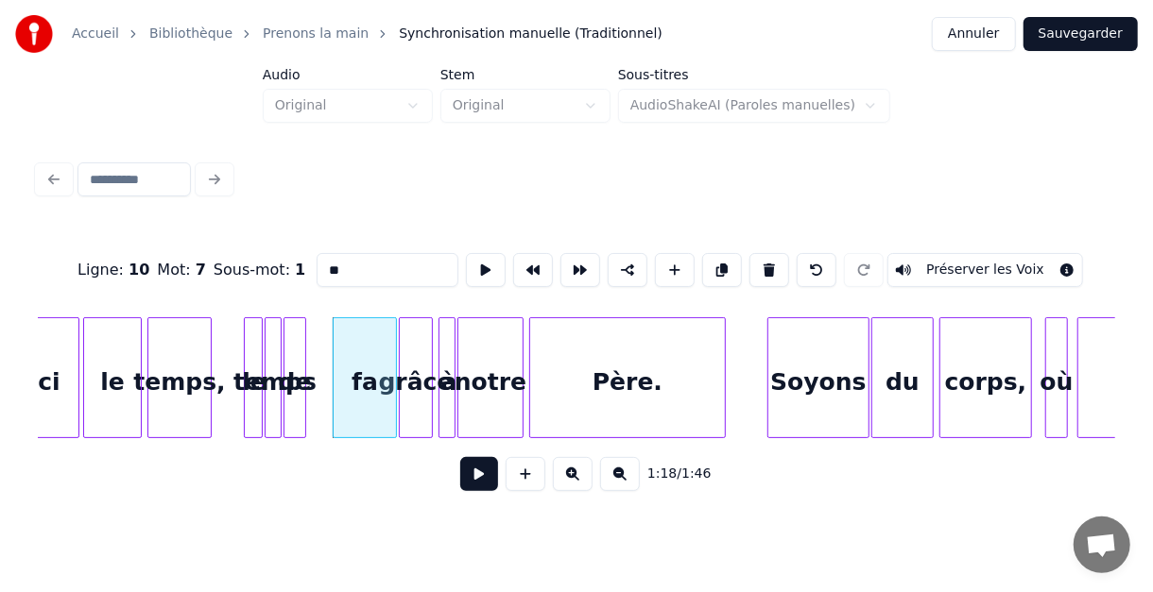
type input "*"
type input "******"
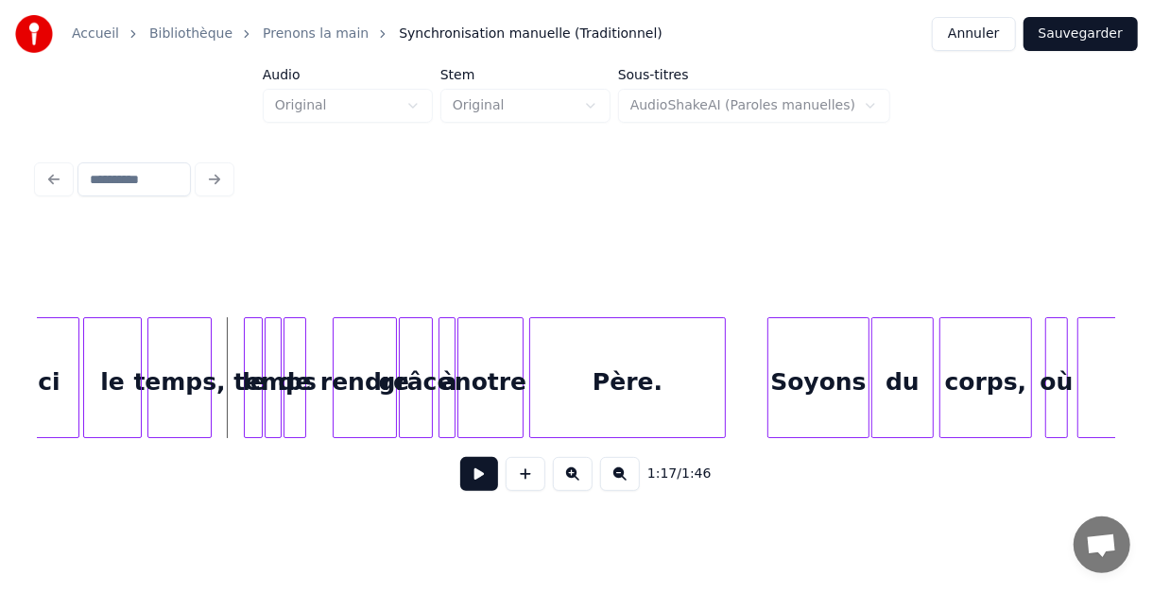
click at [472, 481] on button at bounding box center [479, 474] width 38 height 34
click at [478, 483] on button at bounding box center [479, 474] width 38 height 34
click at [310, 348] on div at bounding box center [313, 377] width 6 height 119
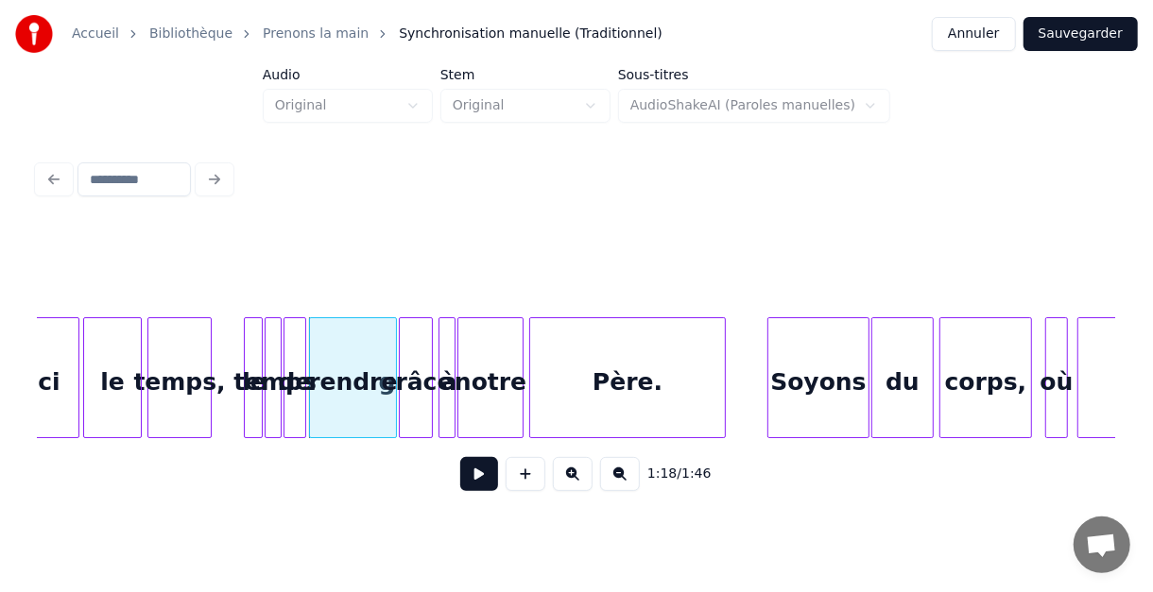
click at [474, 486] on button at bounding box center [479, 474] width 38 height 34
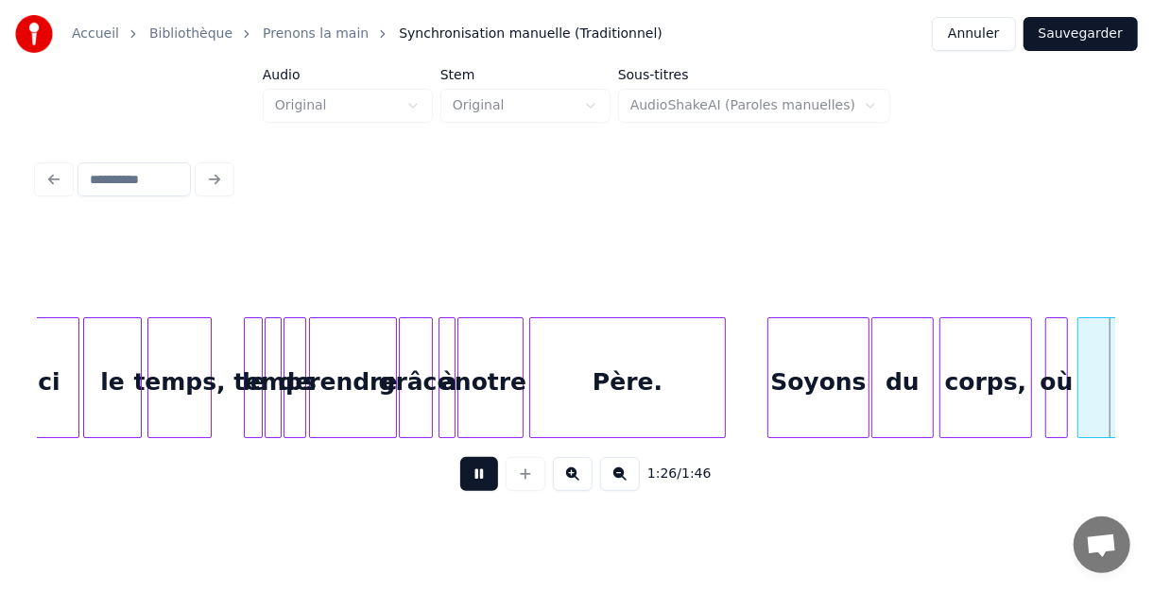
scroll to position [0, 8194]
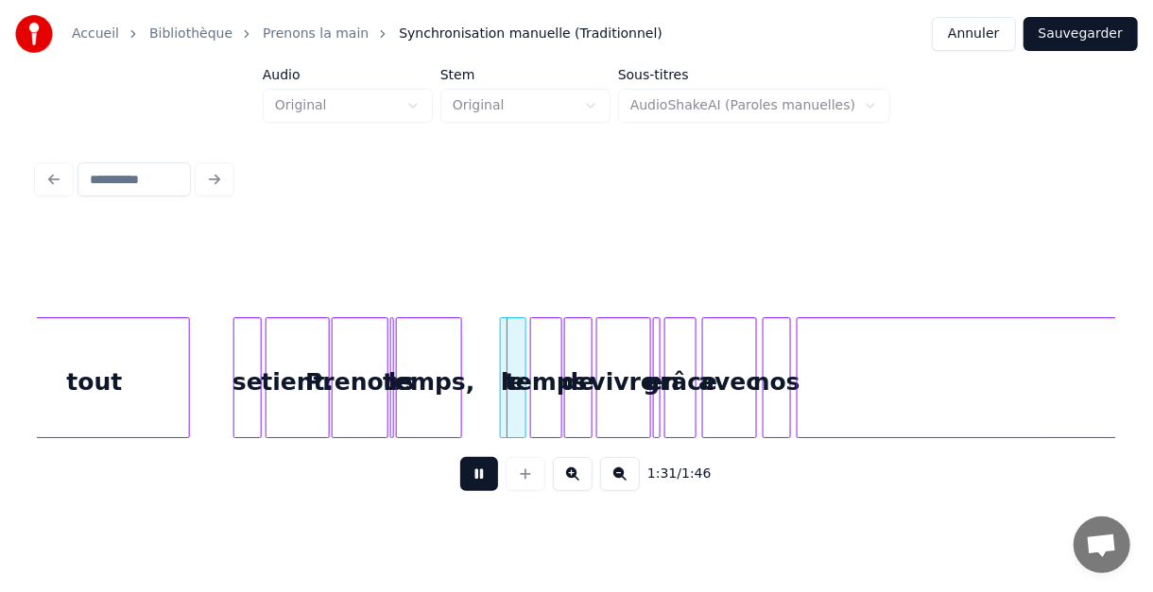
click at [483, 483] on button at bounding box center [479, 474] width 38 height 34
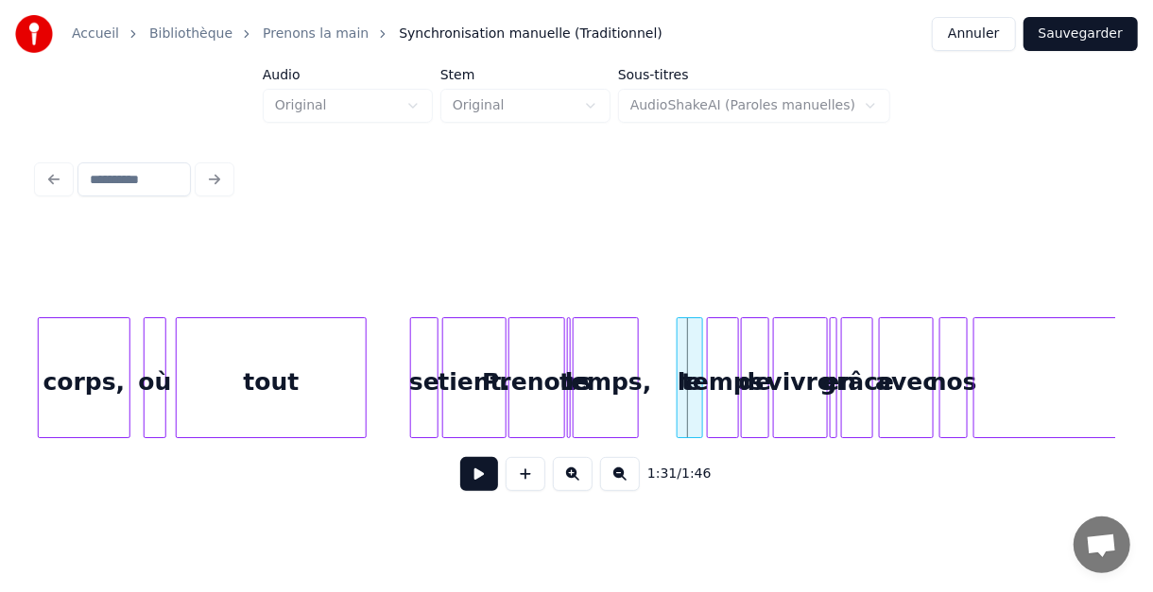
scroll to position [0, 7967]
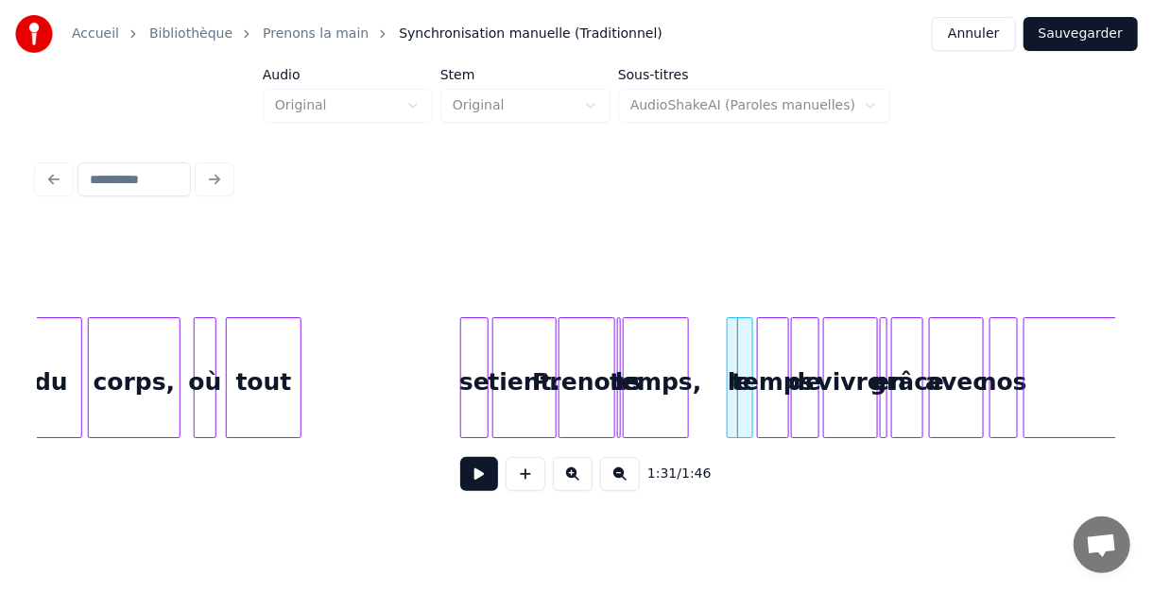
click at [298, 374] on div at bounding box center [298, 377] width 6 height 119
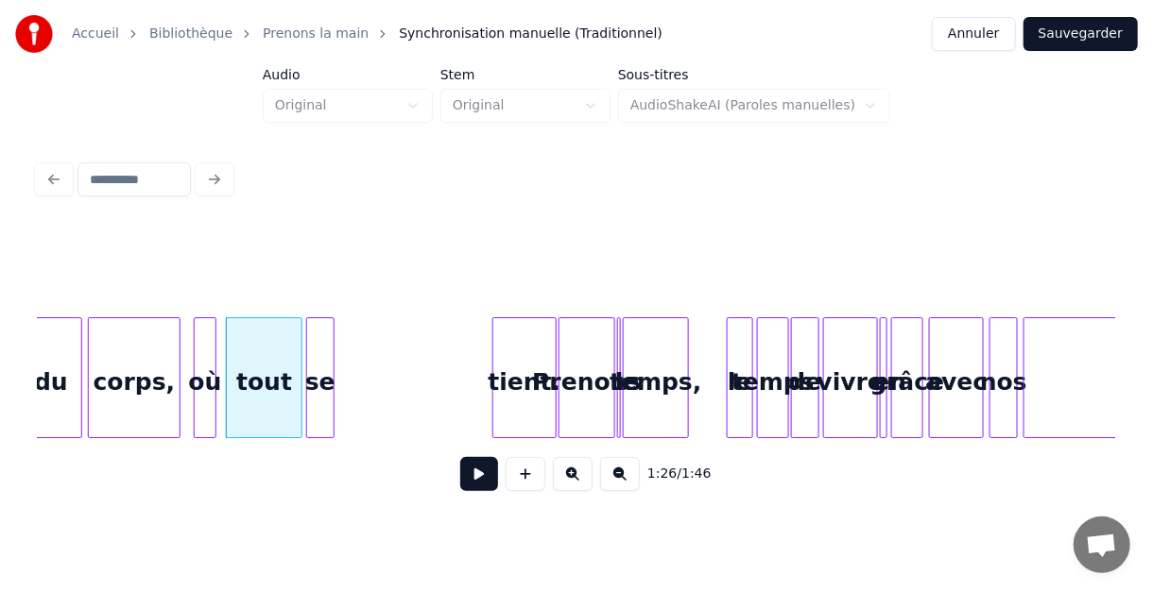
click at [318, 352] on div "se" at bounding box center [320, 382] width 26 height 129
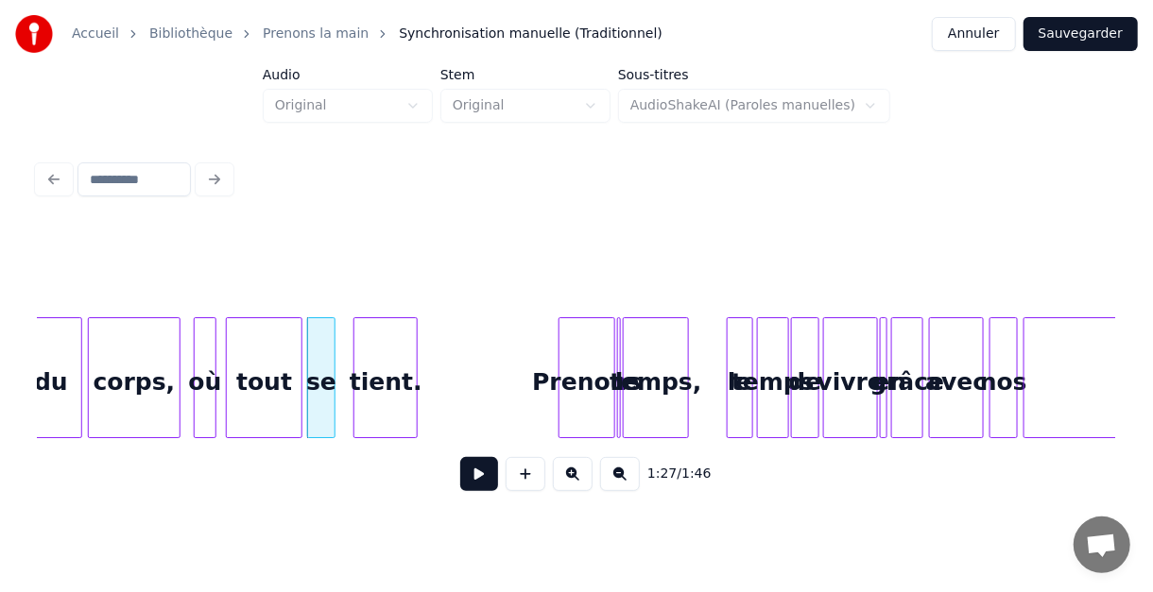
click at [399, 346] on div "tient." at bounding box center [385, 382] width 62 height 129
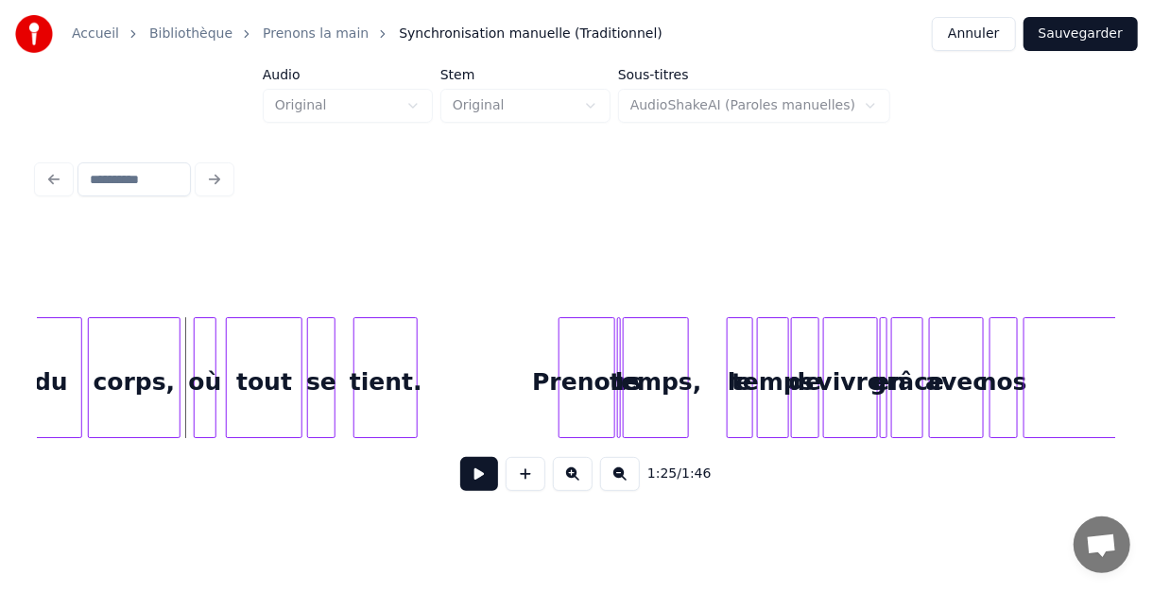
click at [472, 475] on button at bounding box center [479, 474] width 38 height 34
click at [474, 481] on button at bounding box center [479, 474] width 38 height 34
click at [312, 363] on div "se" at bounding box center [315, 382] width 26 height 129
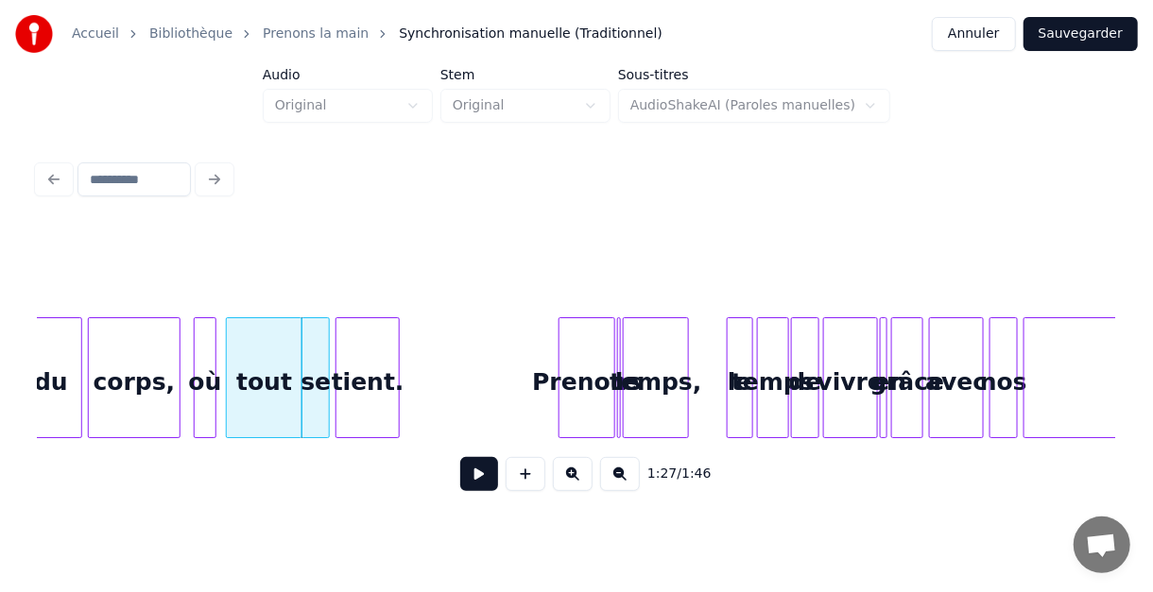
click at [361, 358] on div "tient." at bounding box center [367, 382] width 62 height 129
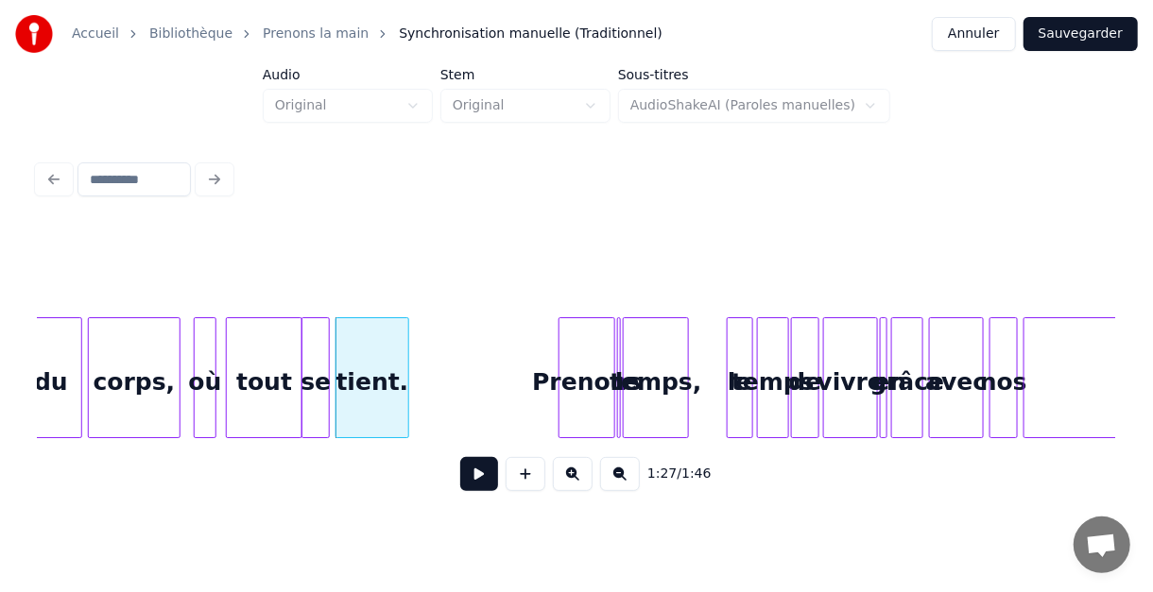
click at [405, 359] on div at bounding box center [406, 377] width 6 height 119
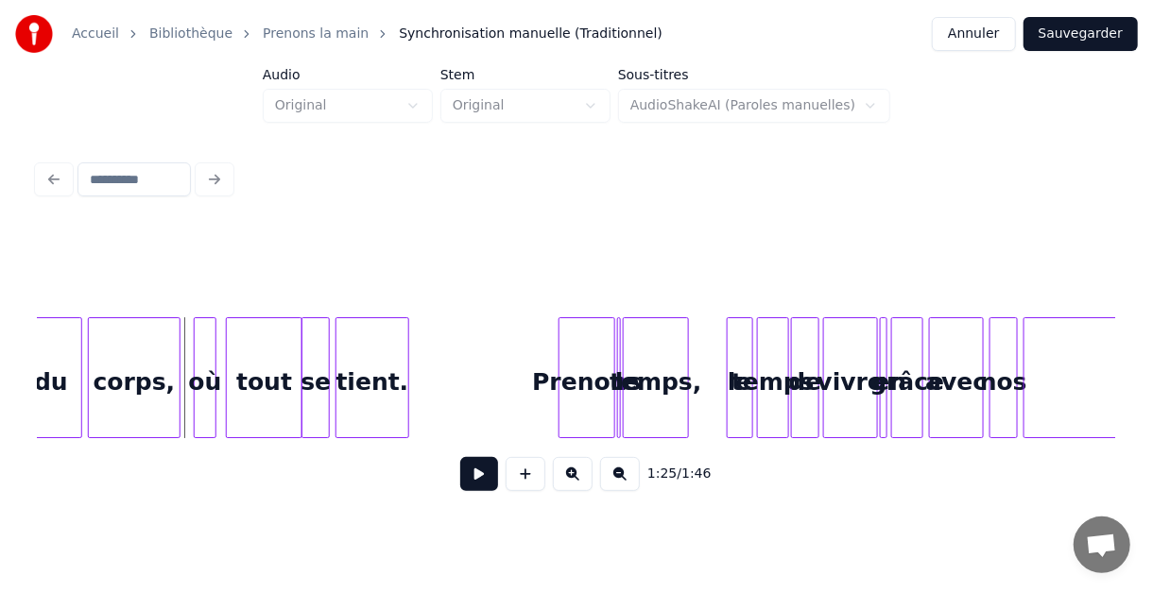
click at [472, 480] on button at bounding box center [479, 474] width 38 height 34
click at [478, 483] on button at bounding box center [479, 474] width 38 height 34
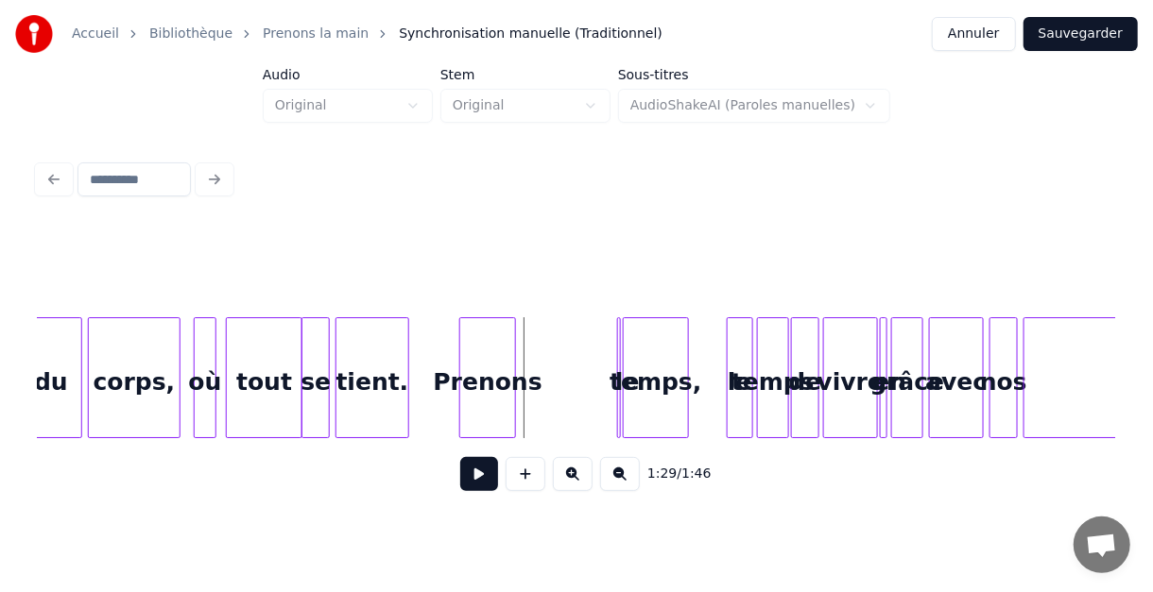
click at [489, 352] on div "Prenons" at bounding box center [487, 382] width 55 height 129
click at [642, 356] on div "temps," at bounding box center [656, 382] width 64 height 129
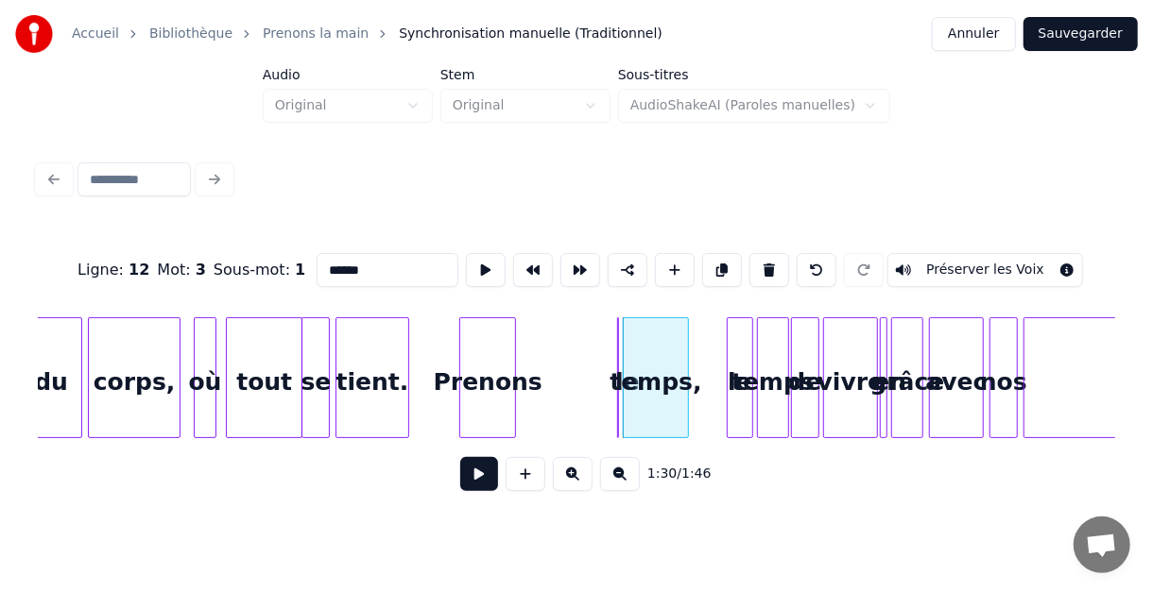
click at [613, 356] on div at bounding box center [615, 377] width 6 height 119
type input "**"
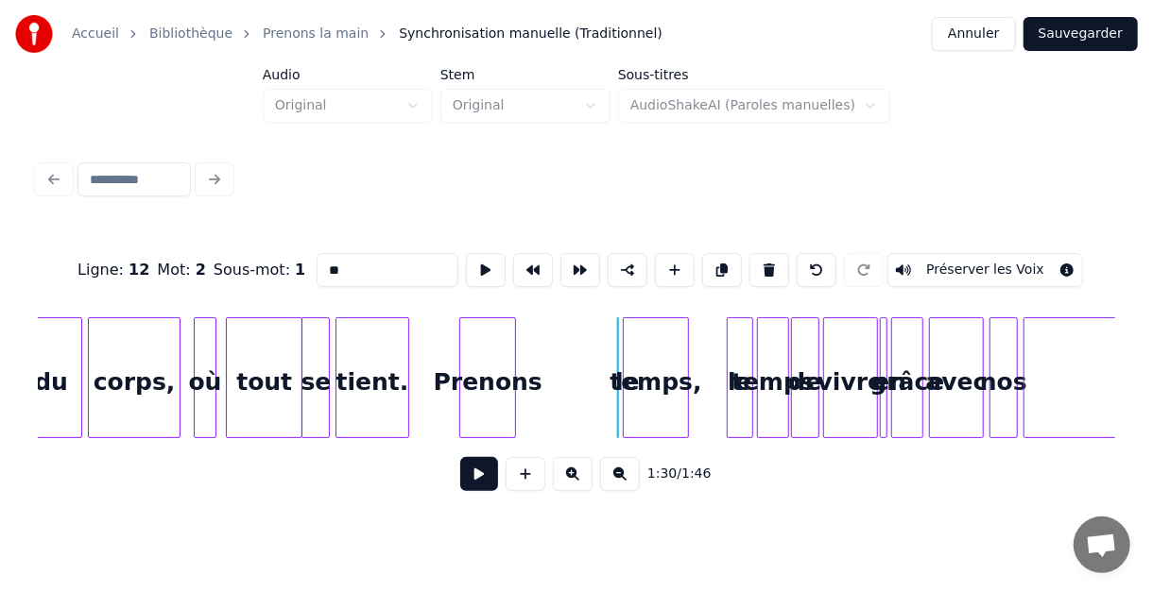
click at [654, 352] on div "temps," at bounding box center [675, 382] width 64 height 129
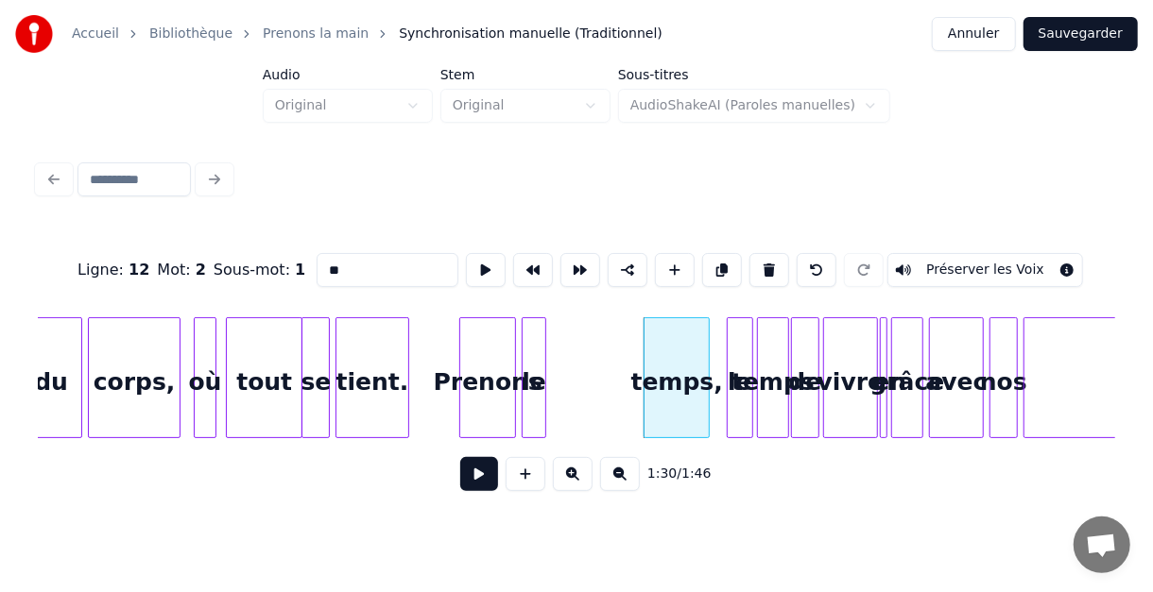
click at [532, 351] on div "le" at bounding box center [534, 382] width 23 height 129
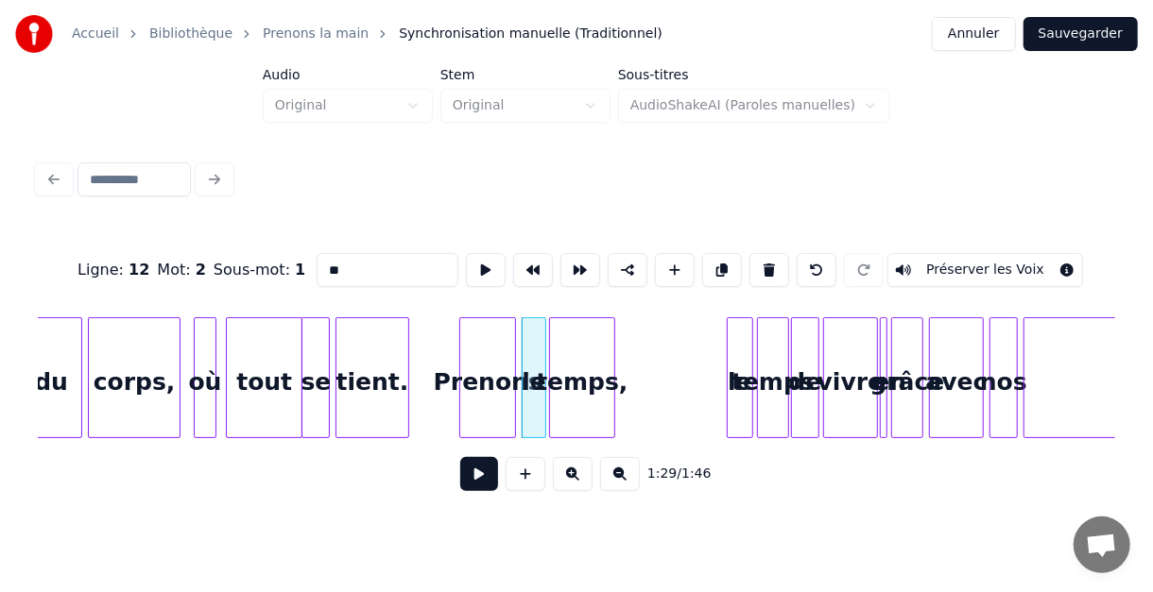
click at [570, 352] on div "temps," at bounding box center [582, 382] width 64 height 129
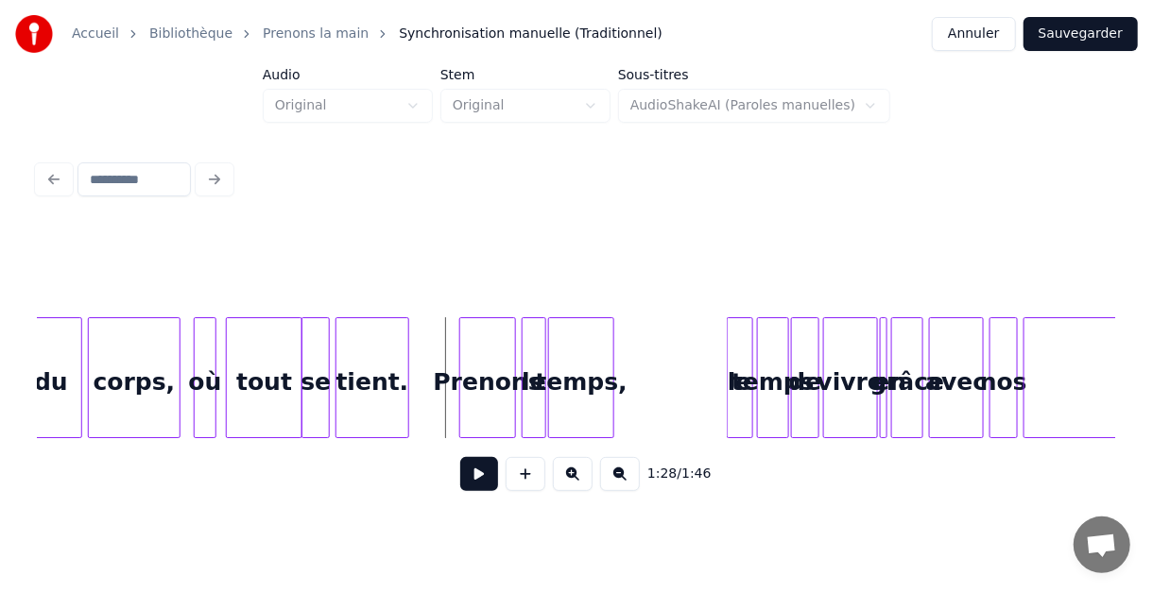
click at [478, 476] on button at bounding box center [479, 474] width 38 height 34
click at [474, 478] on button at bounding box center [479, 474] width 38 height 34
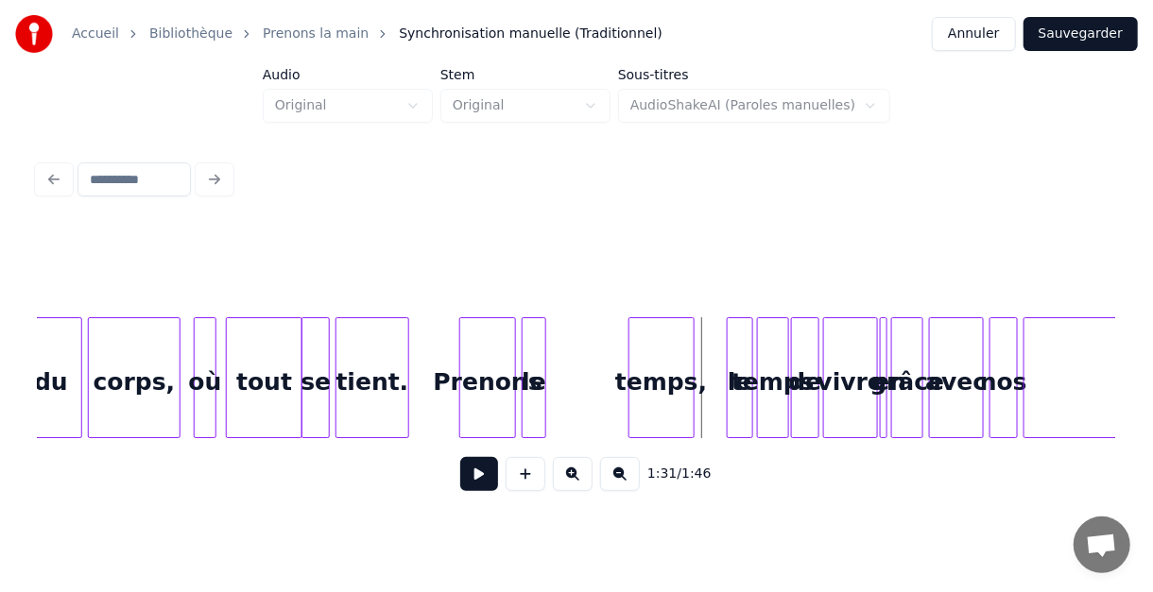
click at [685, 345] on div "temps," at bounding box center [661, 382] width 64 height 129
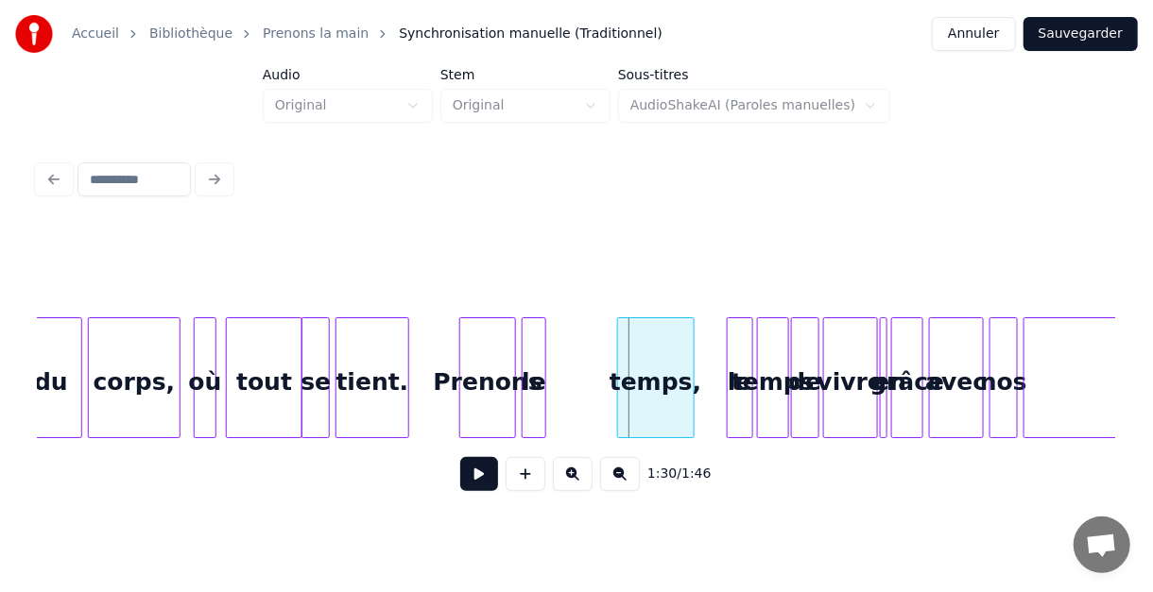
click at [619, 344] on div at bounding box center [621, 377] width 6 height 119
click at [608, 352] on div at bounding box center [611, 377] width 6 height 119
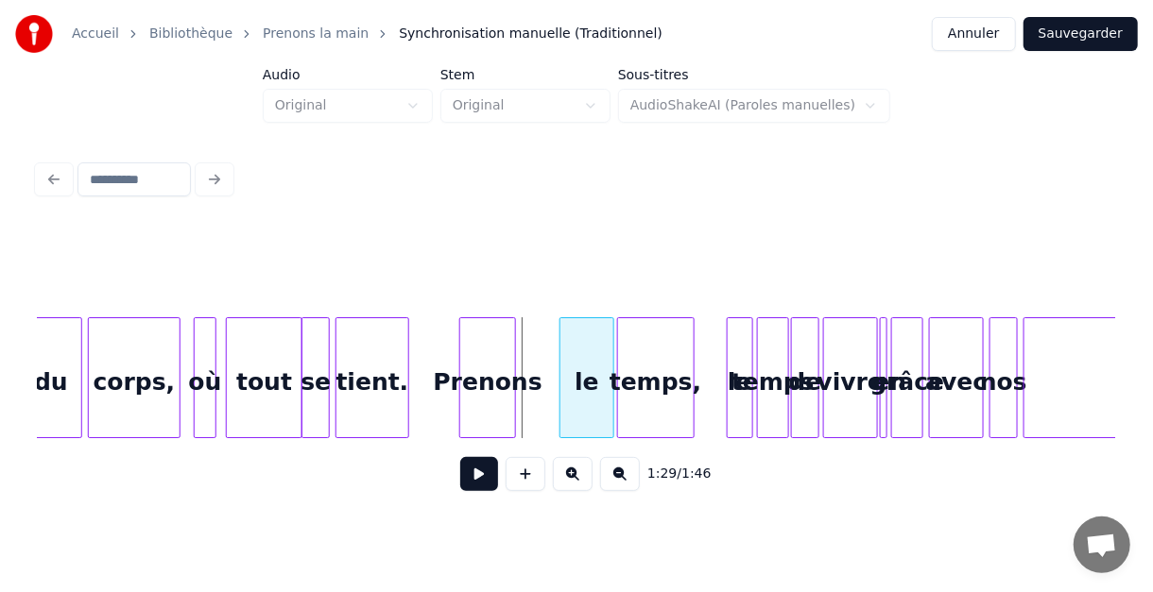
click at [562, 347] on div at bounding box center [563, 377] width 6 height 119
click at [554, 347] on div at bounding box center [552, 377] width 6 height 119
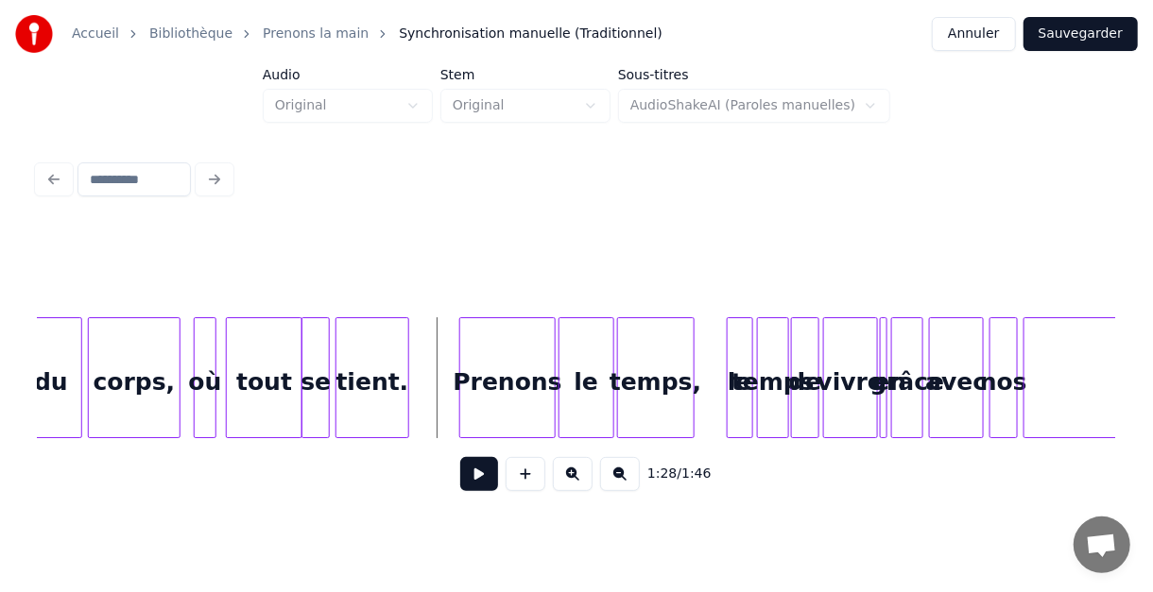
click at [477, 476] on button at bounding box center [479, 474] width 38 height 34
click at [474, 476] on button at bounding box center [479, 474] width 38 height 34
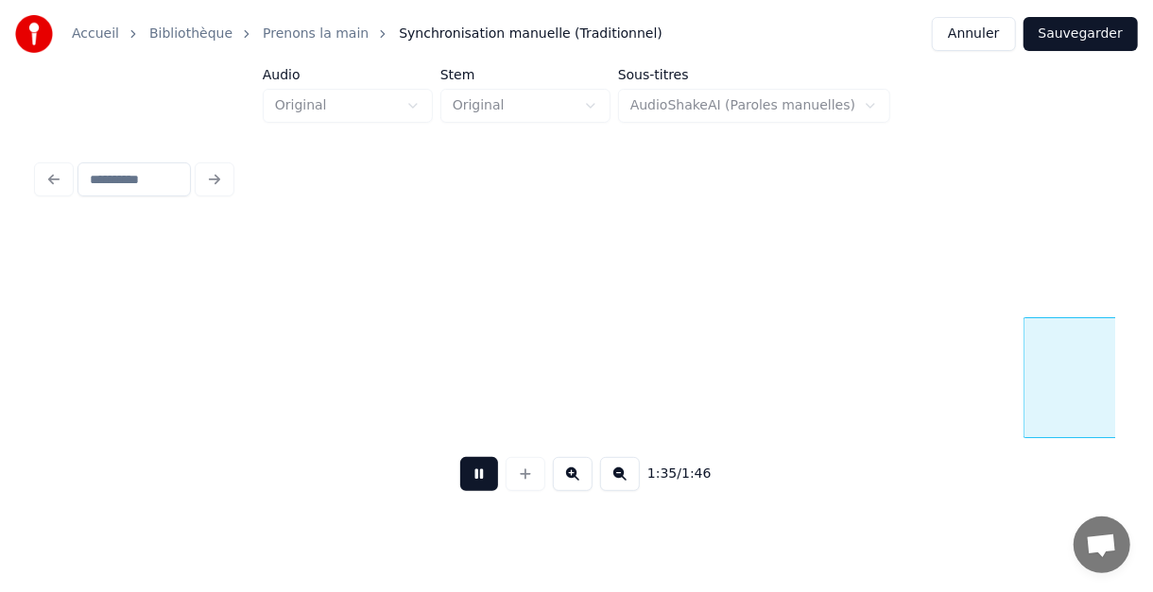
scroll to position [0, 8961]
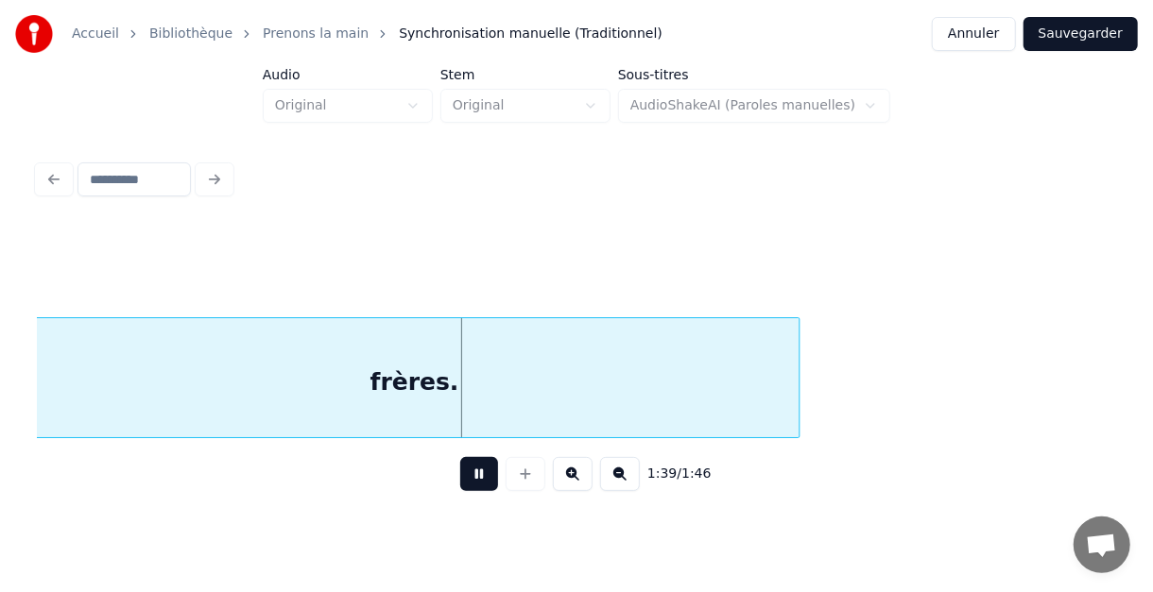
click at [477, 481] on button at bounding box center [479, 474] width 38 height 34
click at [1090, 34] on button "Sauvegarder" at bounding box center [1080, 34] width 114 height 34
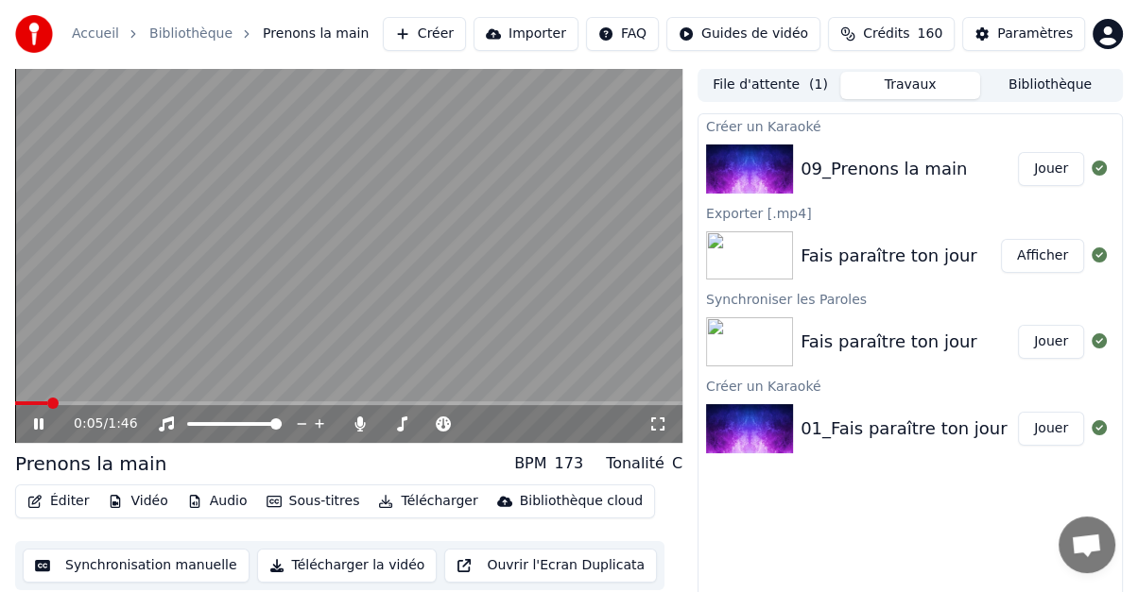
click at [33, 426] on icon at bounding box center [51, 424] width 43 height 15
click at [554, 422] on icon at bounding box center [554, 424] width 9 height 9
click at [15, 401] on span at bounding box center [20, 403] width 11 height 11
click at [38, 421] on icon at bounding box center [38, 424] width 11 height 13
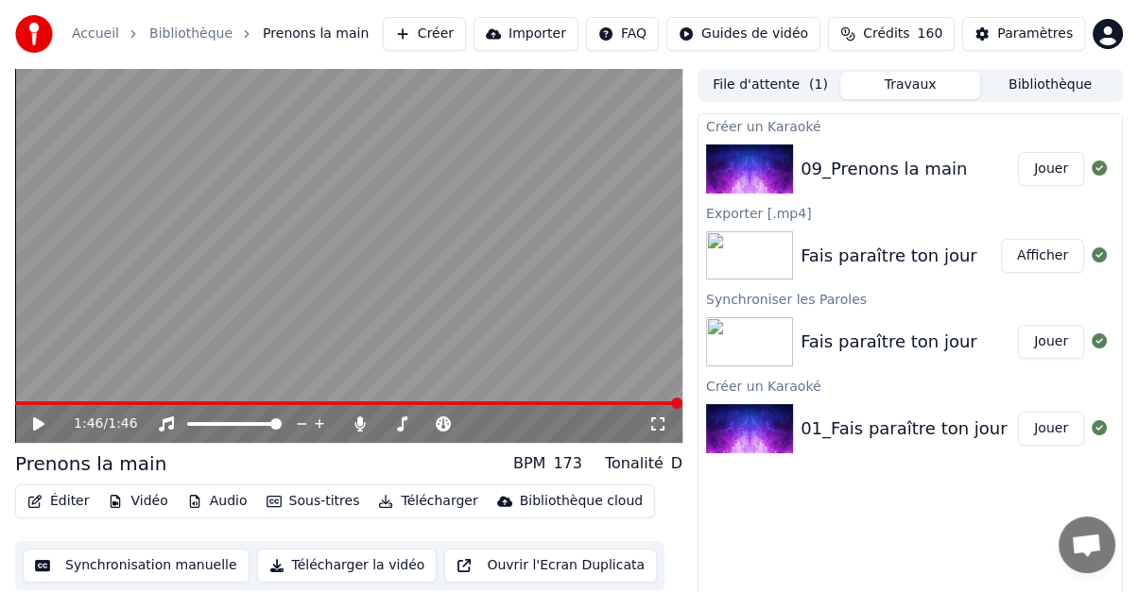
click at [64, 501] on button "Éditer" at bounding box center [58, 502] width 77 height 26
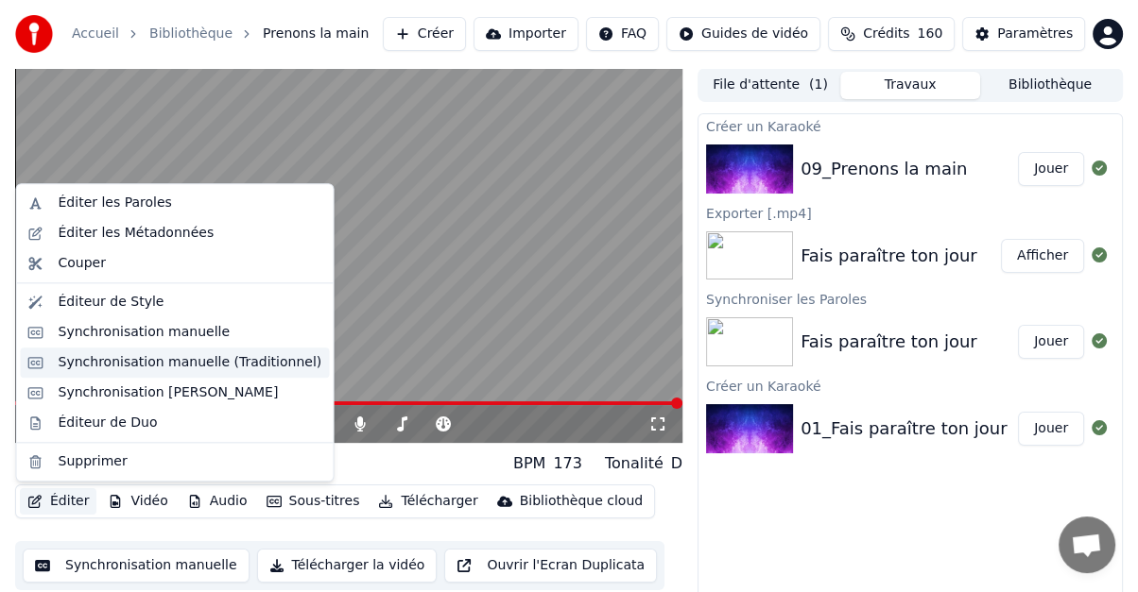
click at [83, 366] on div "Synchronisation manuelle (Traditionnel)" at bounding box center [191, 362] width 264 height 19
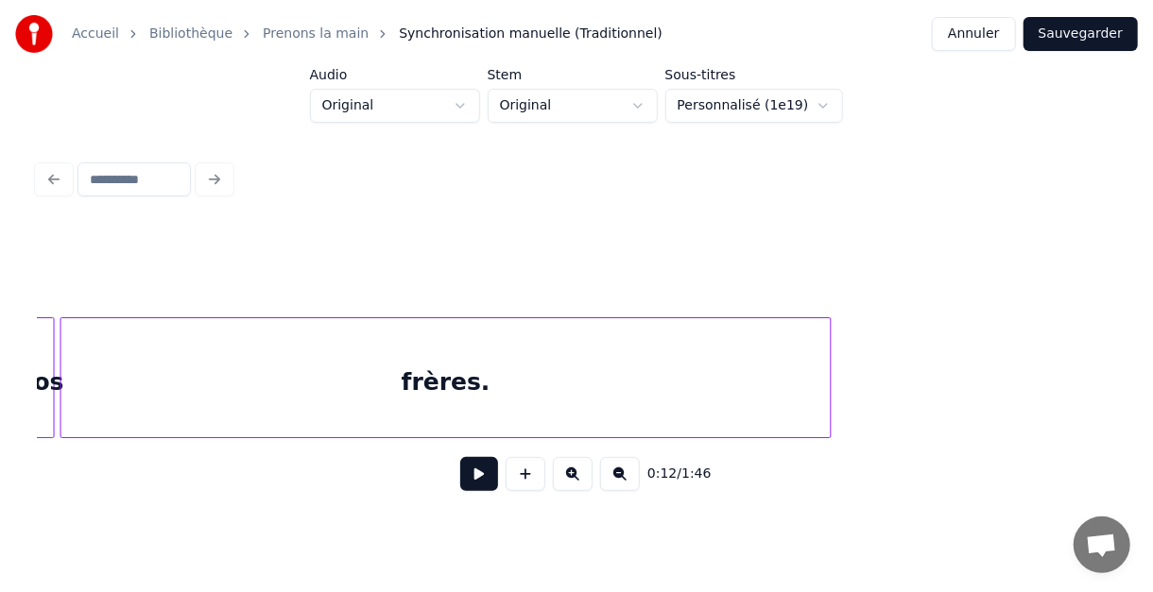
scroll to position [0, 8961]
click at [771, 373] on div "frères." at bounding box center [414, 382] width 769 height 129
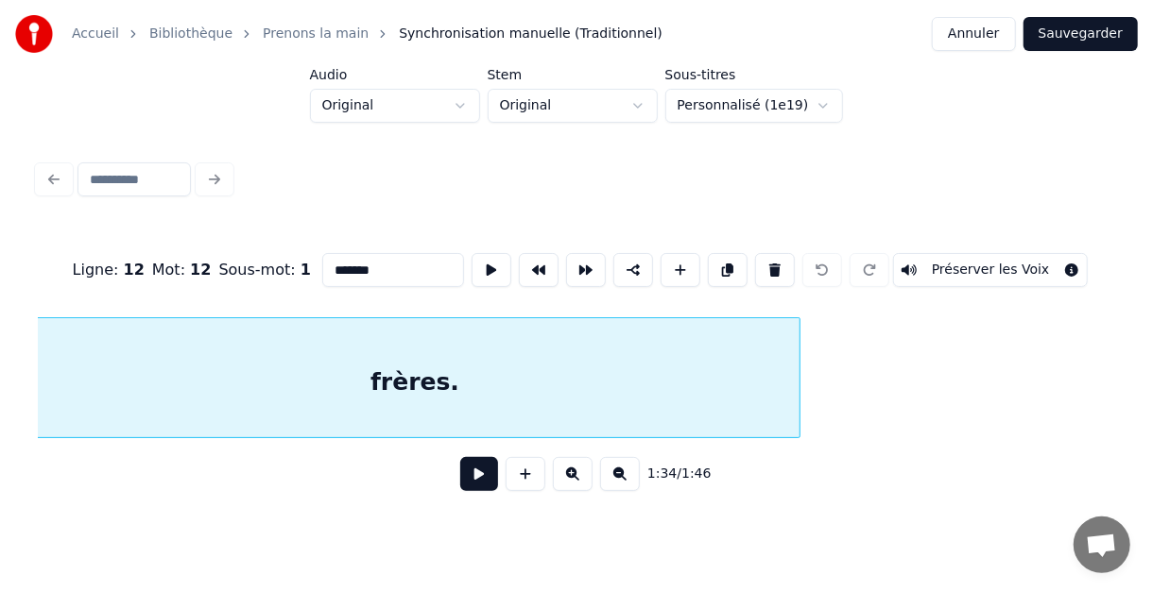
scroll to position [0, 8951]
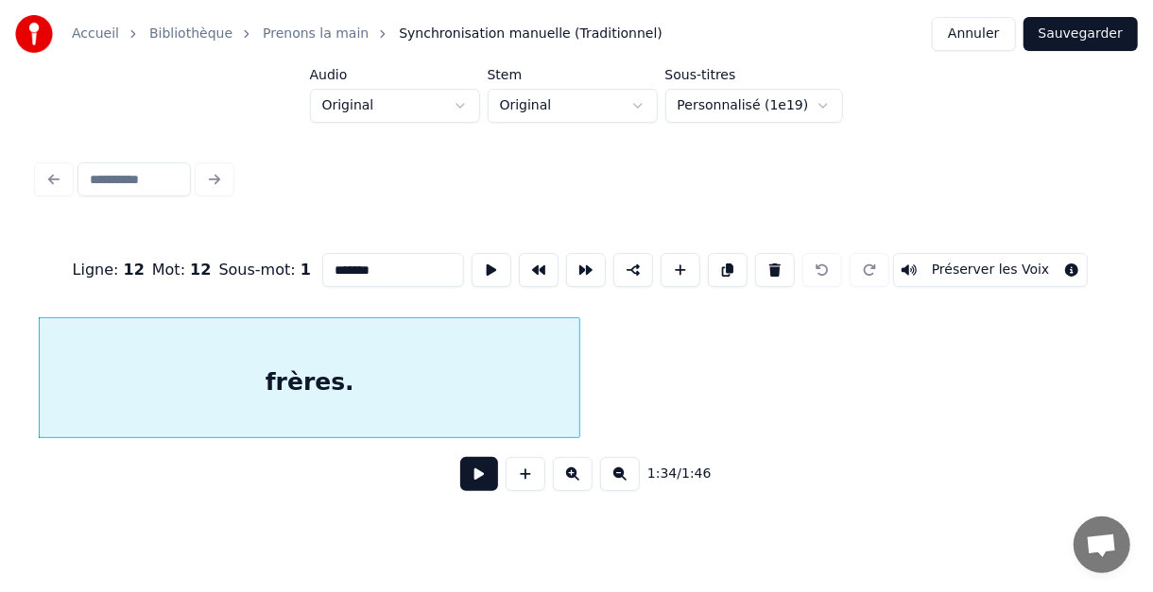
click at [577, 394] on div at bounding box center [577, 377] width 6 height 119
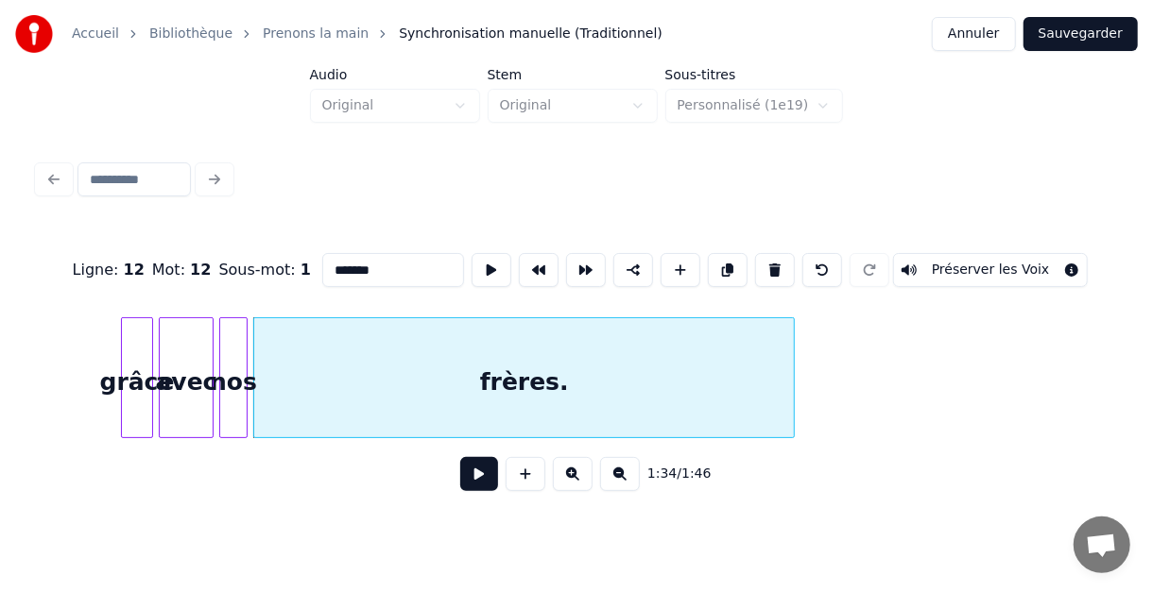
scroll to position [0, 8725]
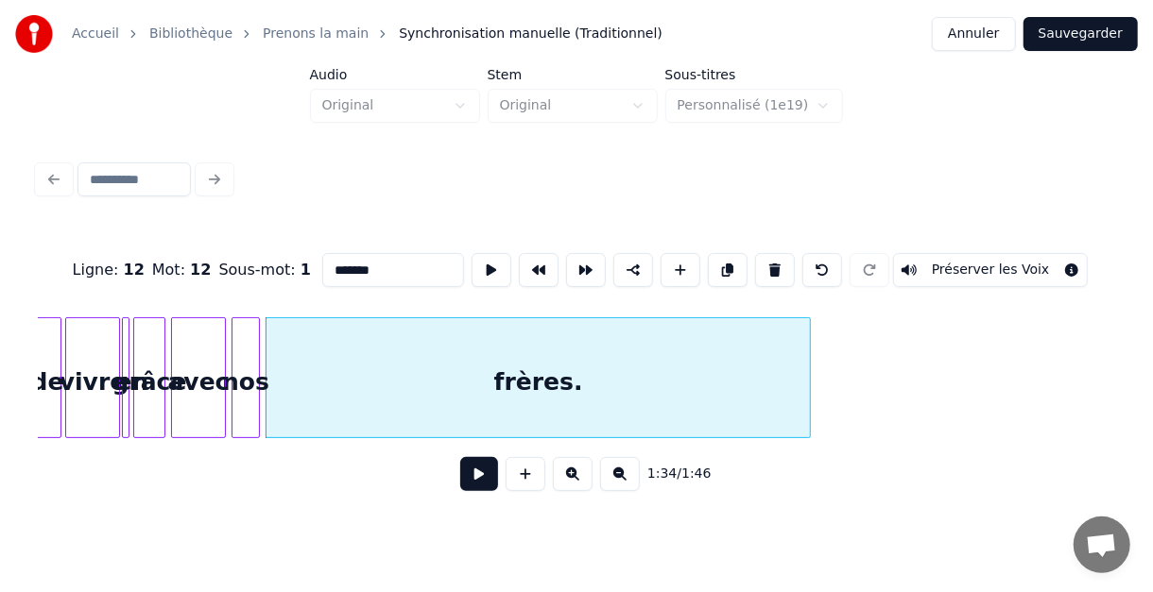
click at [808, 350] on div at bounding box center [807, 377] width 6 height 119
click at [1080, 35] on button "Sauvegarder" at bounding box center [1080, 34] width 114 height 34
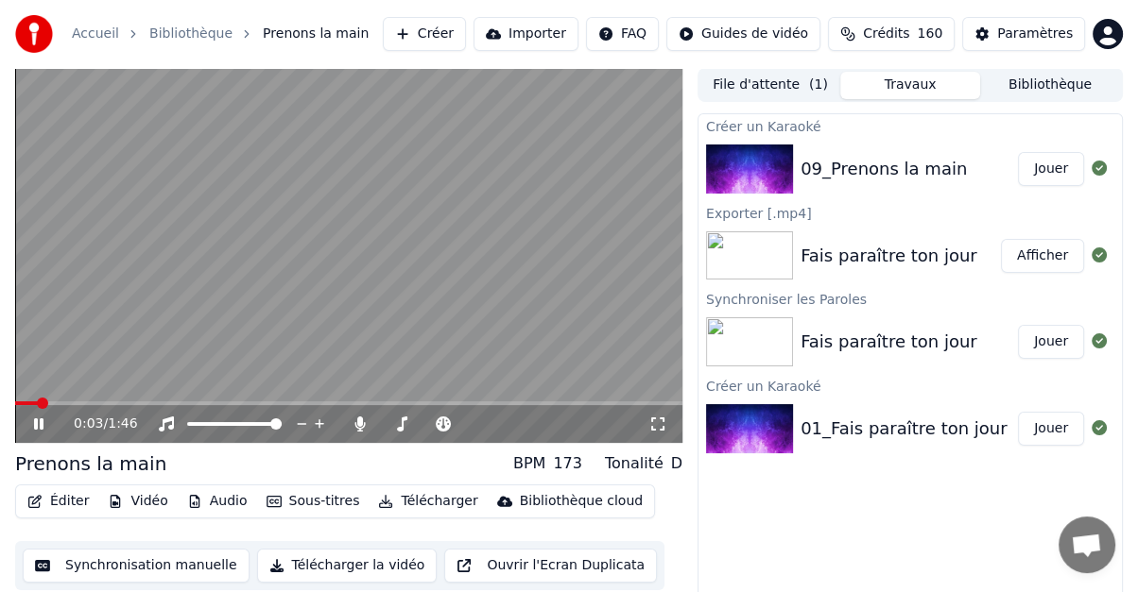
click at [592, 405] on div "0:03 / 1:46" at bounding box center [348, 424] width 667 height 38
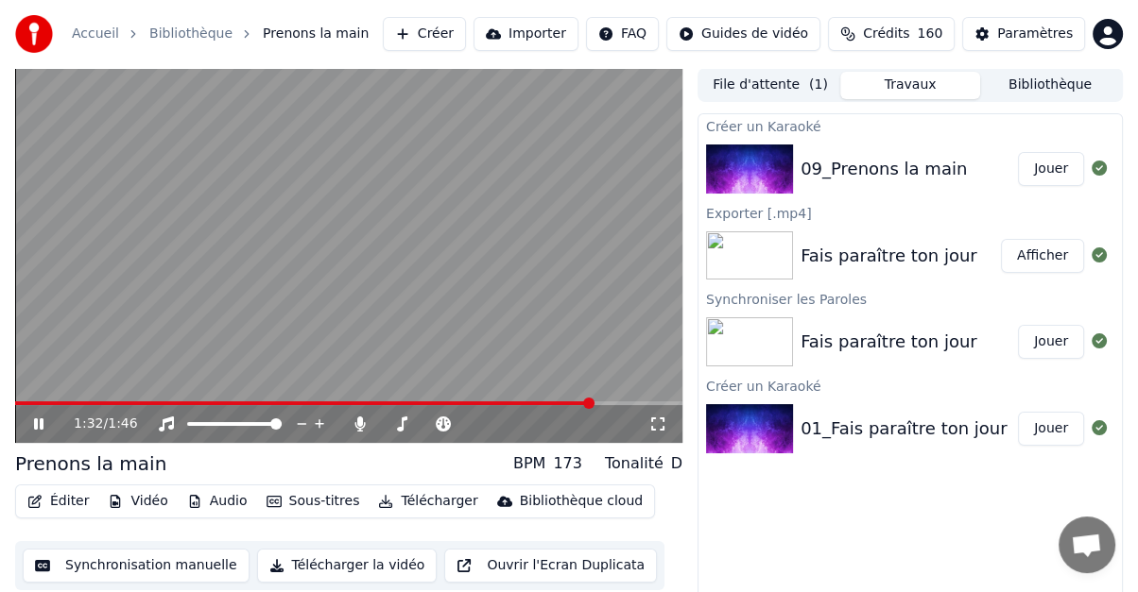
click at [592, 403] on span at bounding box center [348, 404] width 667 height 4
click at [534, 421] on icon at bounding box center [537, 424] width 18 height 19
click at [37, 423] on icon at bounding box center [38, 424] width 11 height 13
click at [405, 503] on button "Télécharger" at bounding box center [427, 502] width 114 height 26
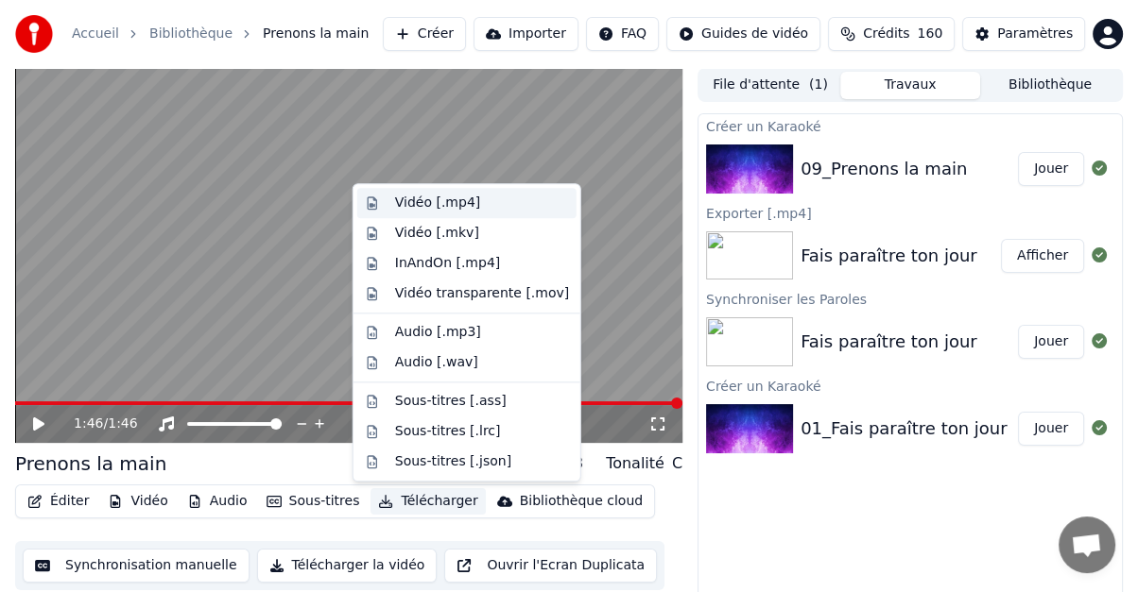
click at [432, 203] on div "Vidéo [.mp4]" at bounding box center [437, 203] width 85 height 19
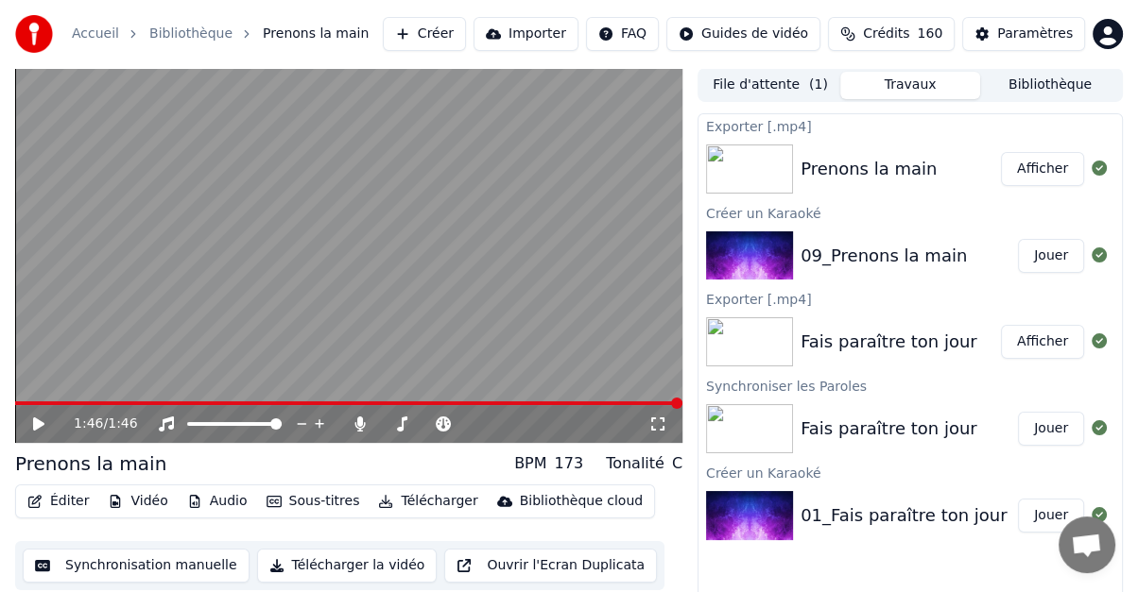
click at [1041, 170] on button "Afficher" at bounding box center [1042, 169] width 83 height 34
click at [96, 34] on link "Accueil" at bounding box center [95, 34] width 47 height 19
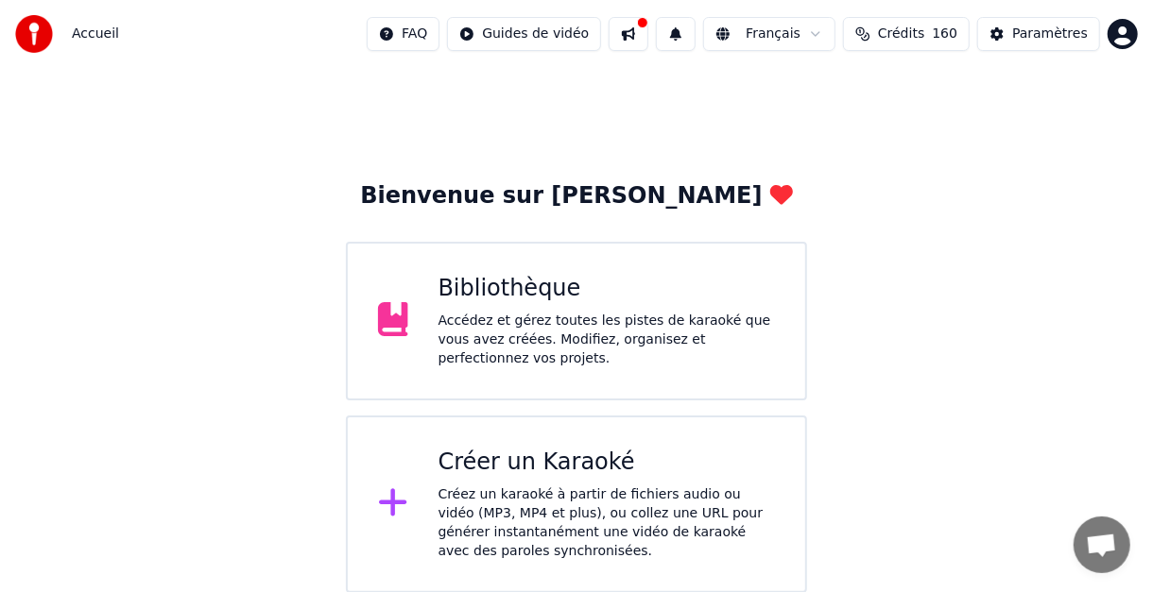
click at [504, 458] on div "Créer un Karaoké" at bounding box center [606, 463] width 337 height 30
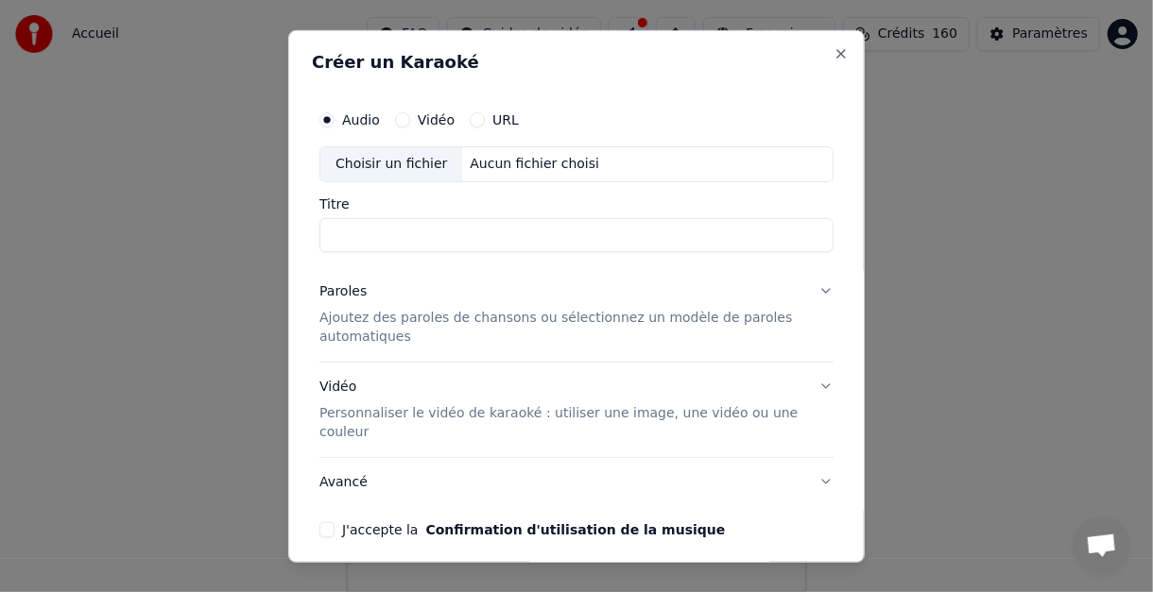
click at [369, 180] on div "Choisir un fichier Aucun fichier choisi" at bounding box center [576, 164] width 514 height 36
type input "**********"
click at [813, 292] on button "Paroles Ajoutez des paroles de chansons ou sélectionnez un modèle de paroles au…" at bounding box center [576, 313] width 514 height 94
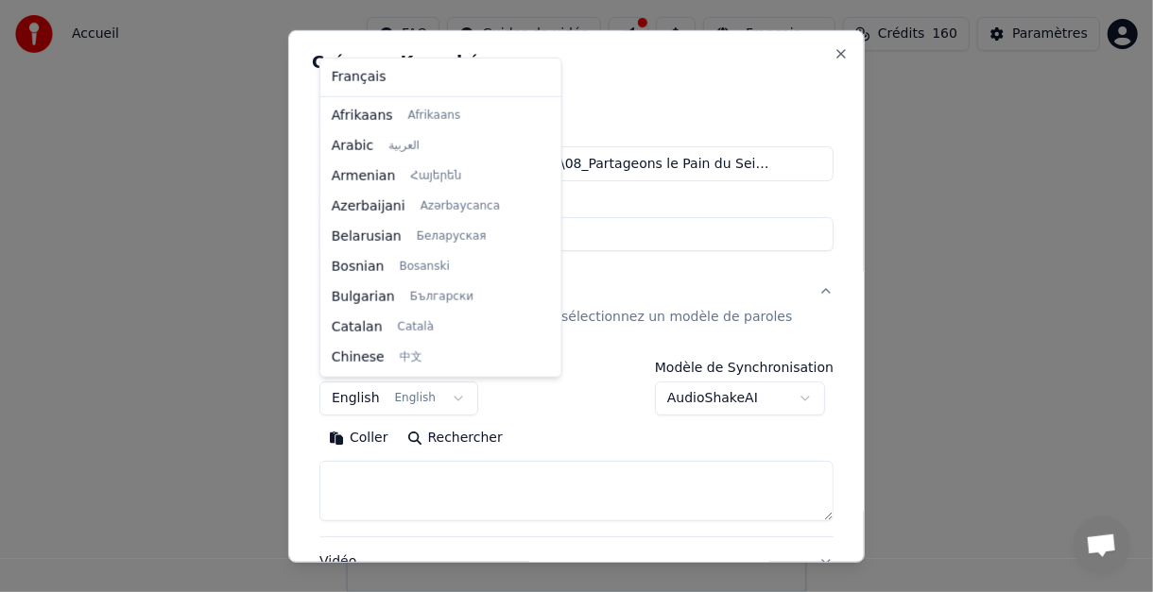
click at [446, 396] on body "Accueil FAQ Guides de vidéo Français Crédits 160 Paramètres Bienvenue sur Youka…" at bounding box center [576, 296] width 1153 height 593
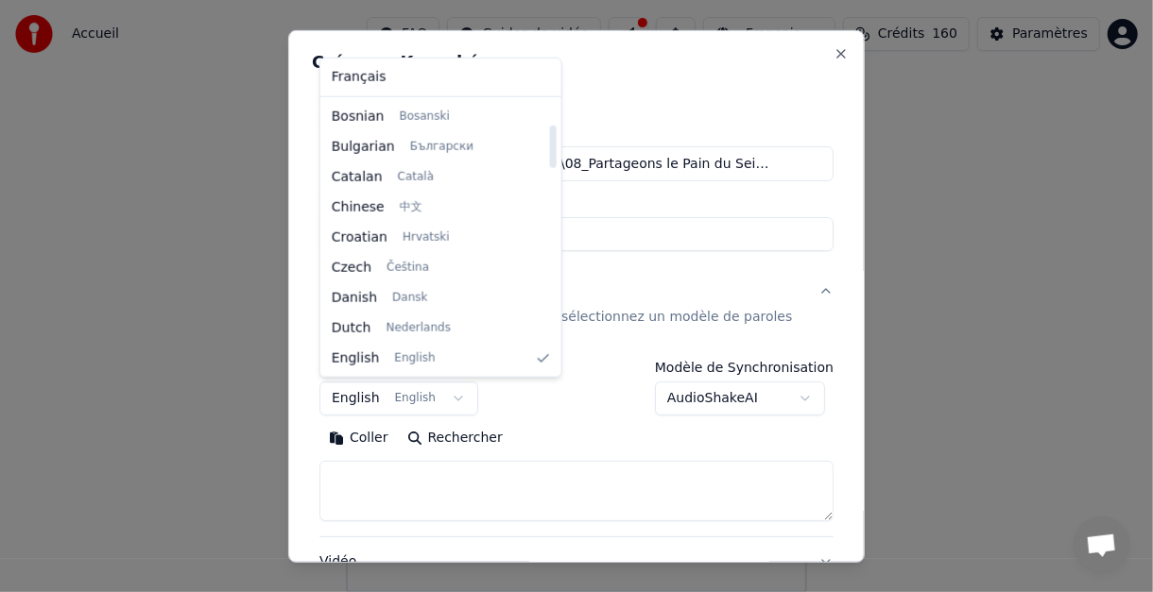
select select "**"
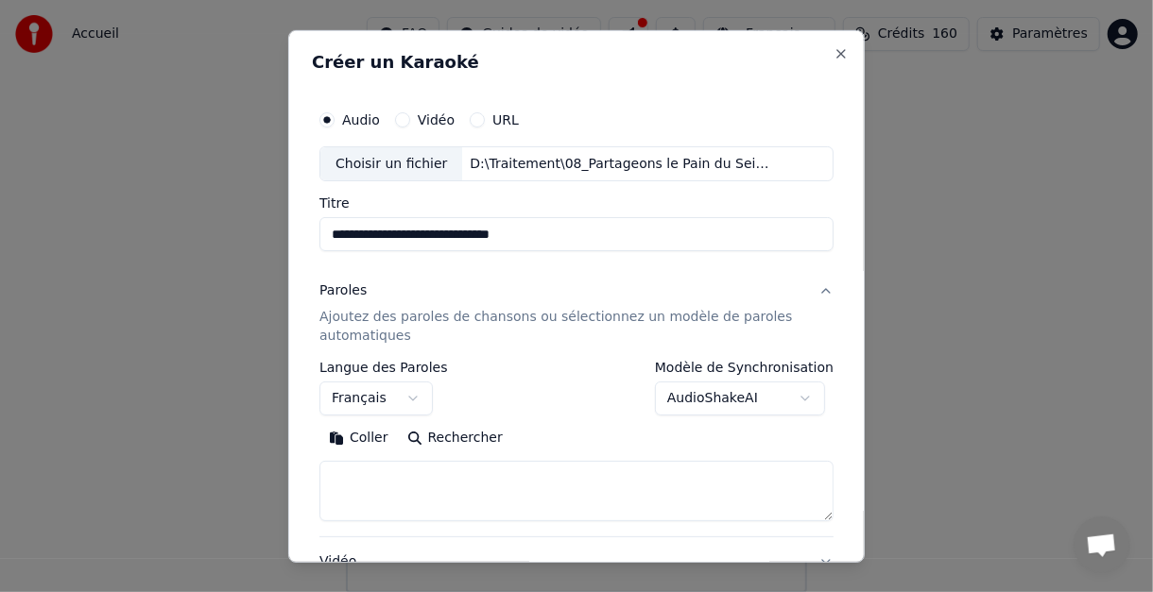
click at [799, 395] on body "Accueil FAQ Guides de vidéo Français Crédits 160 Paramètres Bienvenue sur Youka…" at bounding box center [576, 296] width 1153 height 593
click at [415, 470] on textarea at bounding box center [576, 491] width 514 height 60
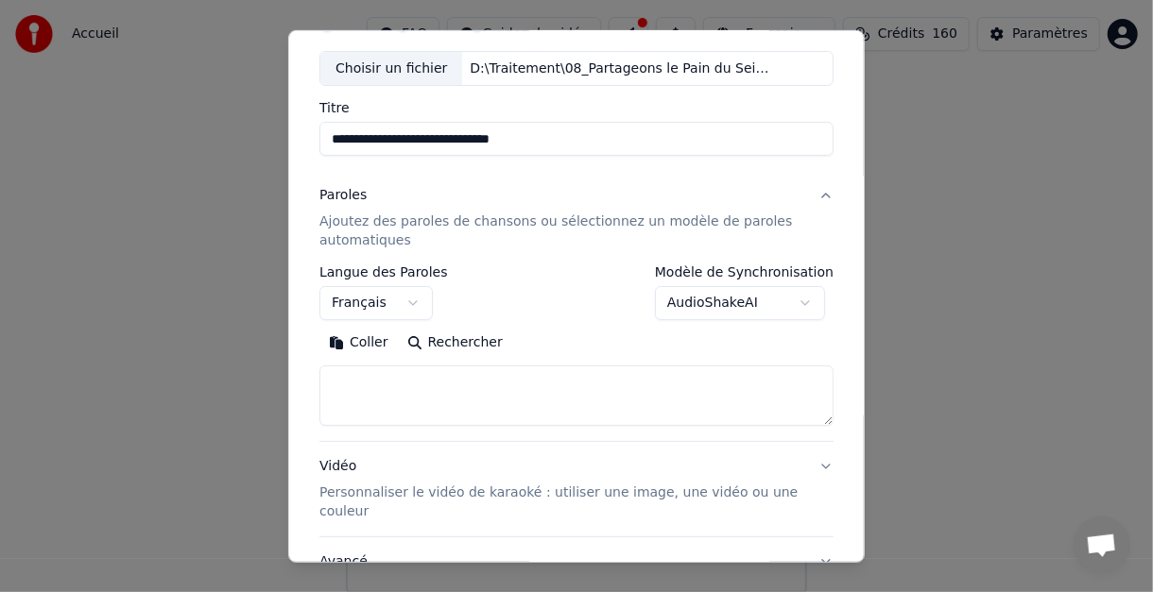
scroll to position [189, 0]
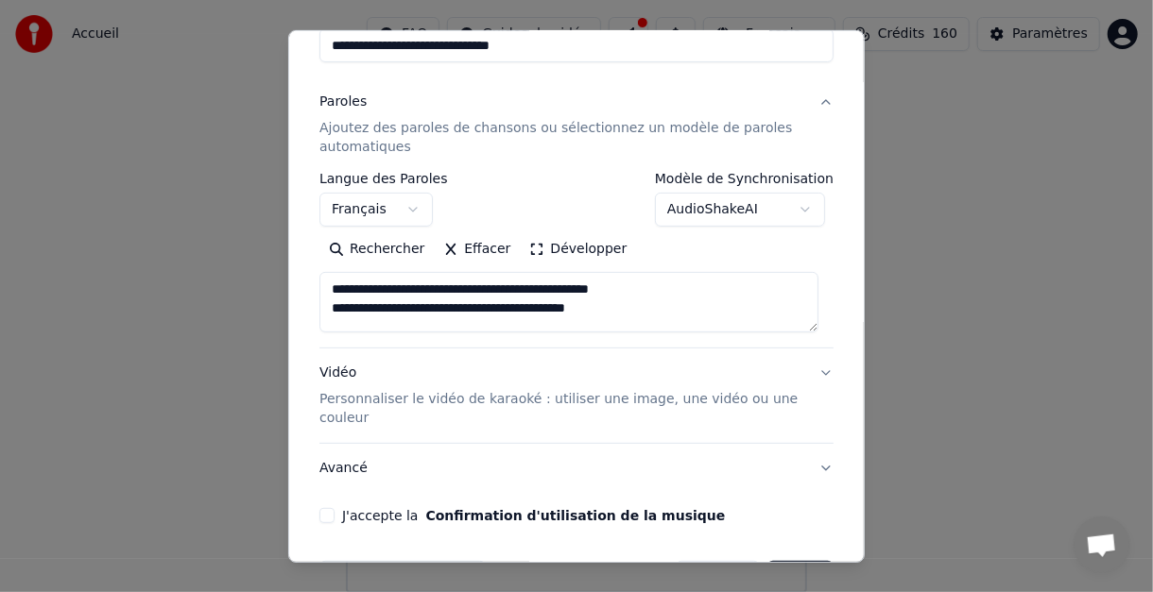
drag, startPoint x: 331, startPoint y: 288, endPoint x: 627, endPoint y: 302, distance: 297.0
click at [627, 302] on textarea "**********" at bounding box center [568, 302] width 499 height 60
click at [634, 311] on textarea "**********" at bounding box center [568, 302] width 499 height 60
paste textarea "**********"
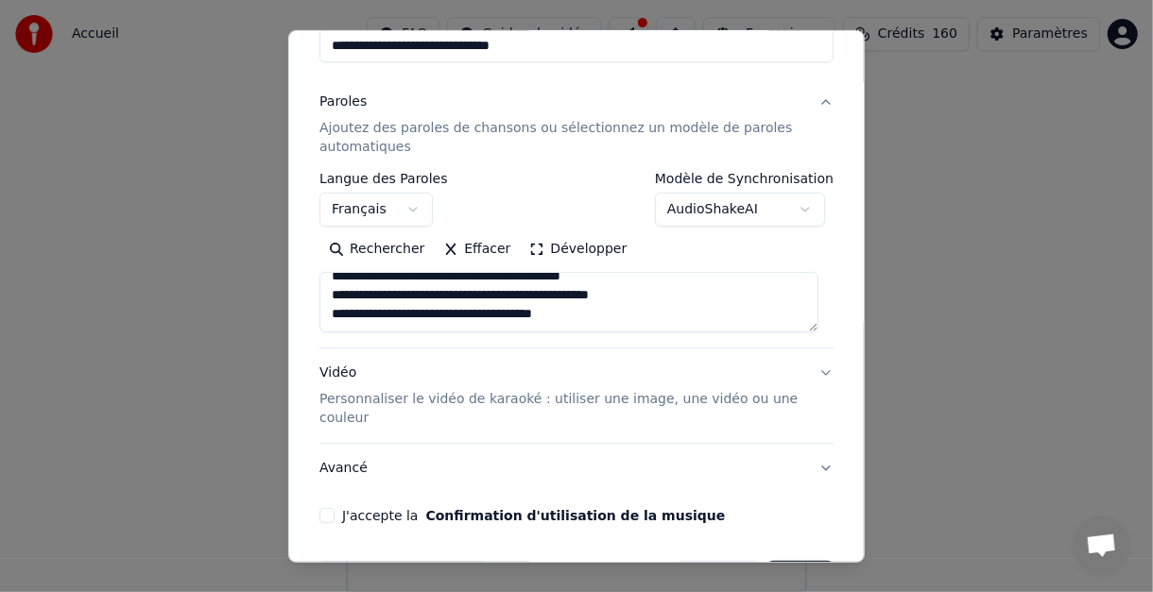
scroll to position [0, 0]
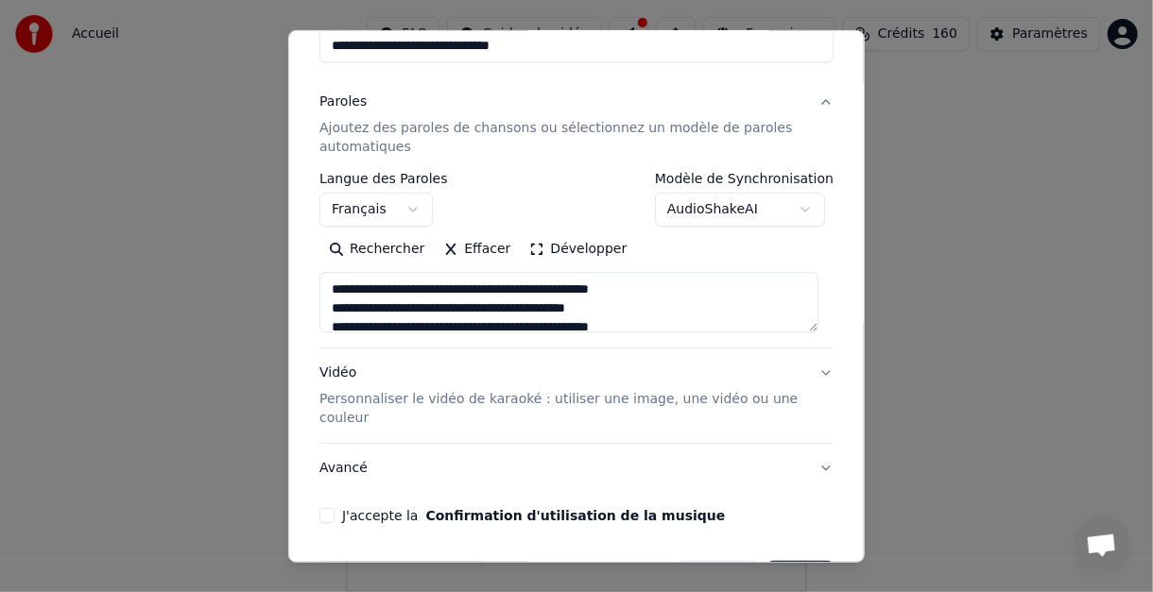
drag, startPoint x: 330, startPoint y: 285, endPoint x: 644, endPoint y: 300, distance: 315.0
click at [644, 300] on textarea "**********" at bounding box center [568, 302] width 499 height 60
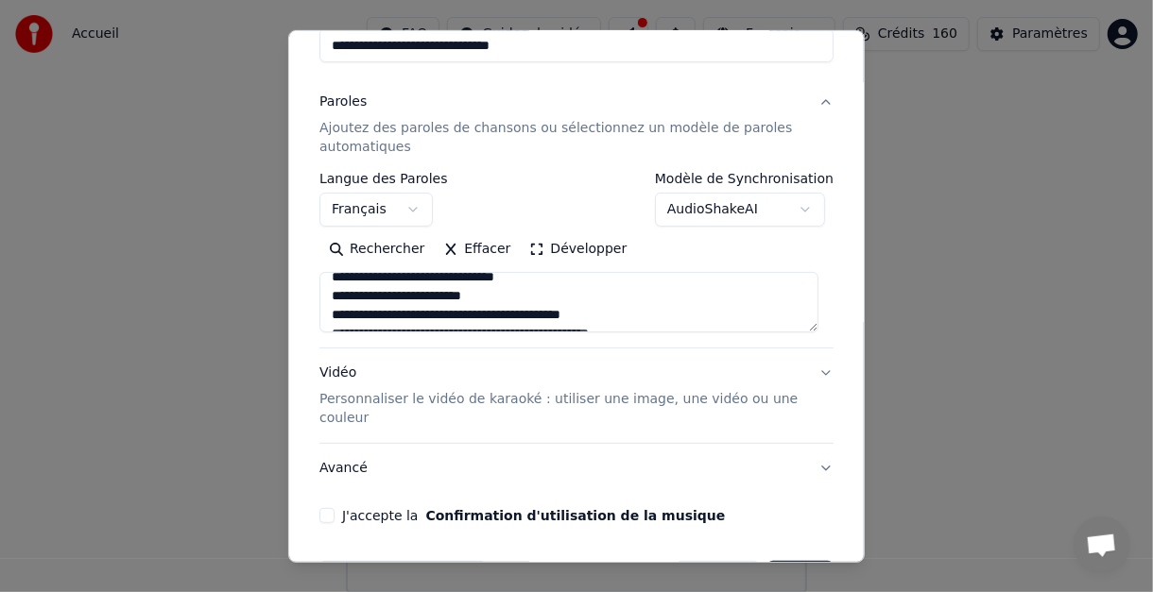
scroll to position [182, 0]
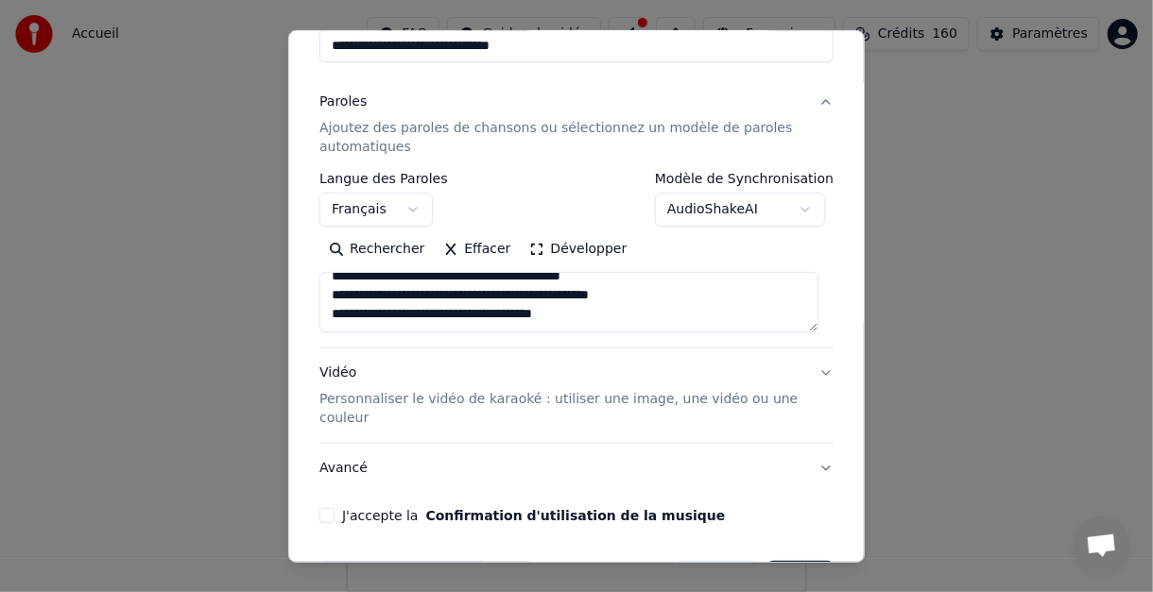
click at [417, 311] on textarea "**********" at bounding box center [568, 302] width 499 height 60
paste textarea "**********"
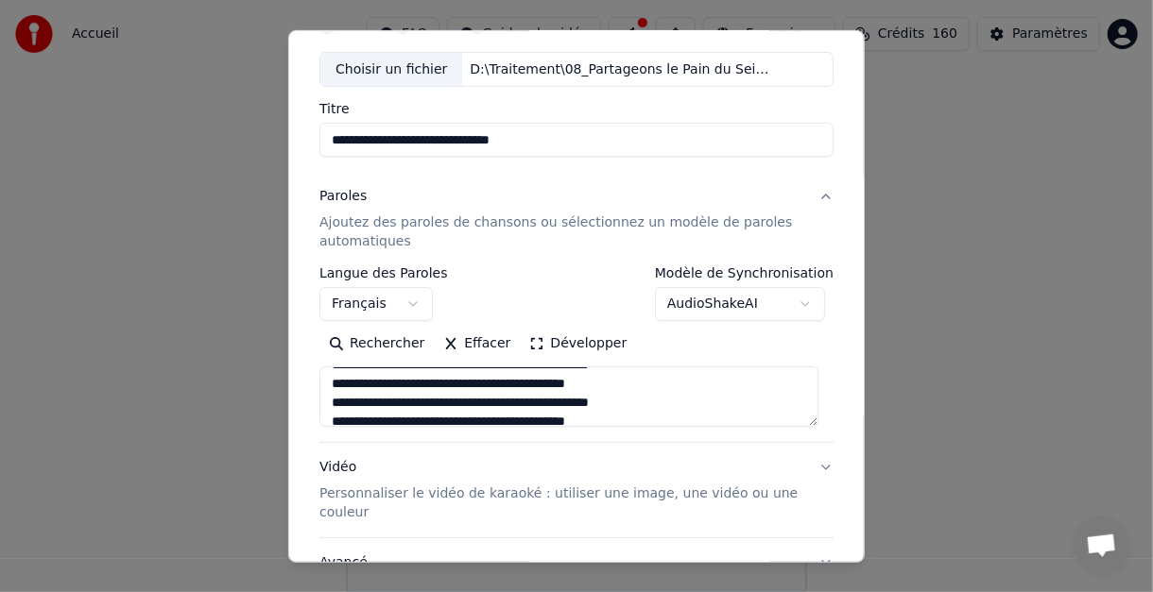
scroll to position [42, 0]
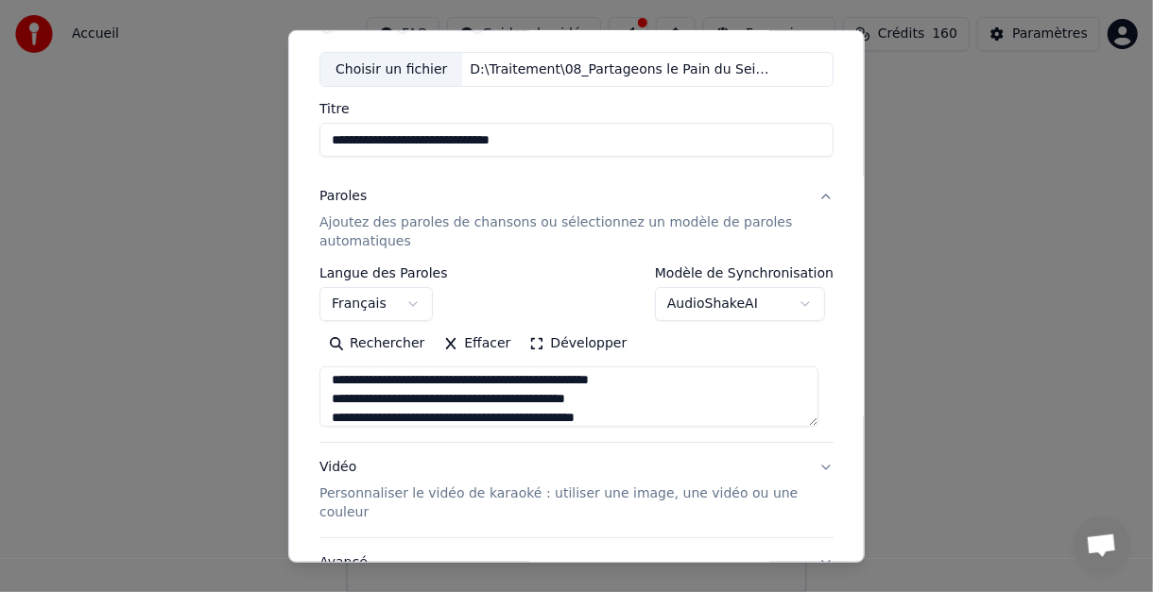
drag, startPoint x: 331, startPoint y: 378, endPoint x: 655, endPoint y: 410, distance: 325.7
click at [655, 410] on textarea "**********" at bounding box center [568, 397] width 499 height 60
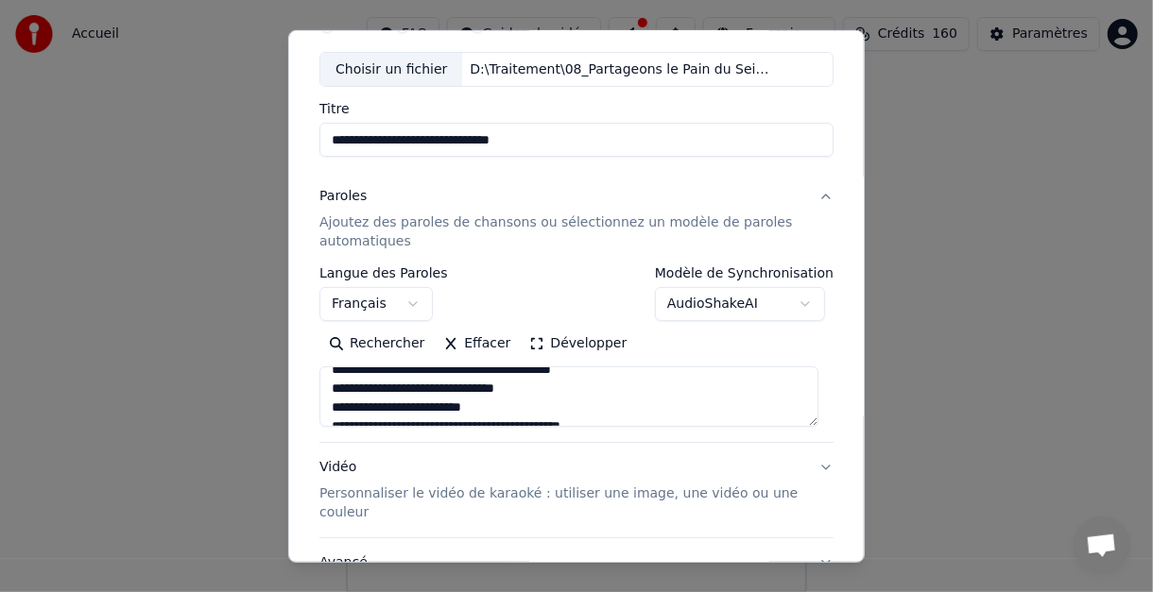
scroll to position [136, 0]
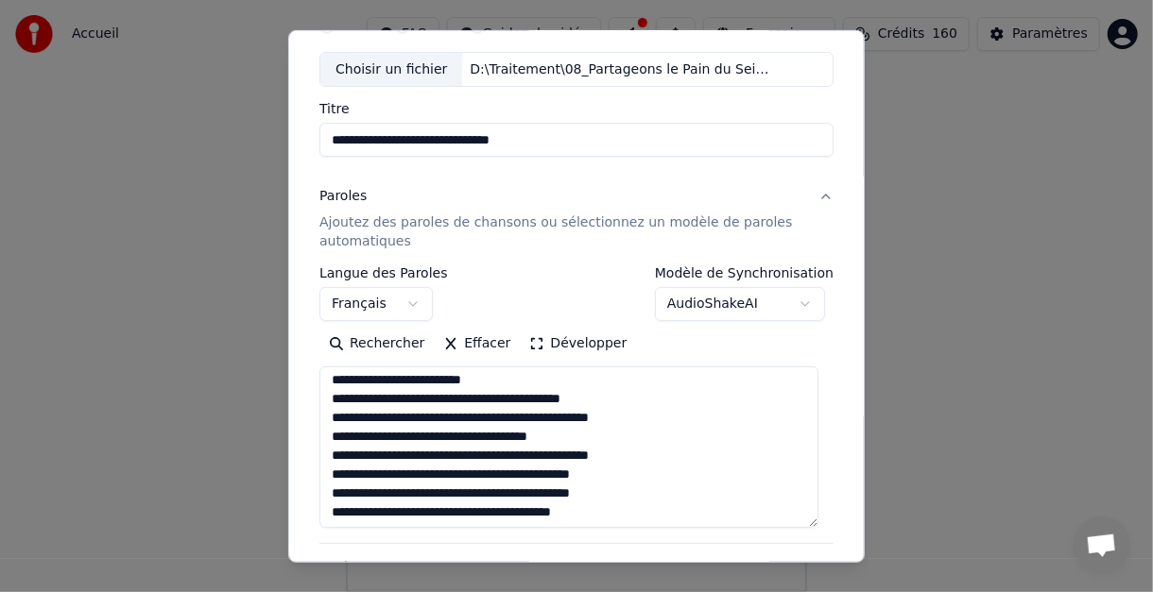
drag, startPoint x: 815, startPoint y: 420, endPoint x: 810, endPoint y: 521, distance: 101.2
click at [810, 521] on textarea "**********" at bounding box center [568, 448] width 499 height 162
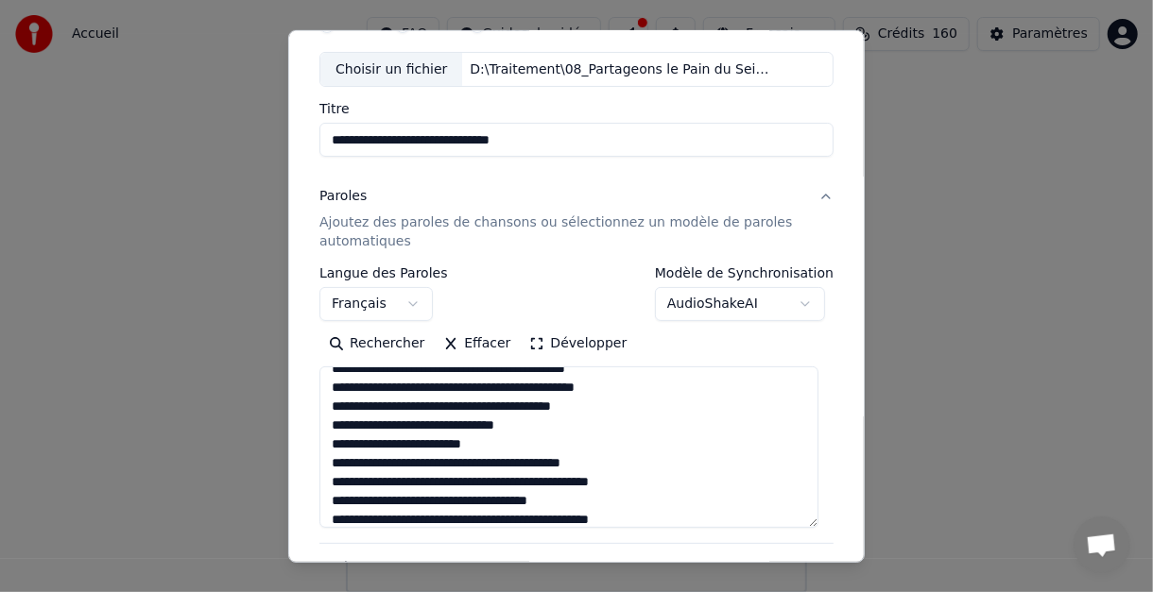
scroll to position [60, 0]
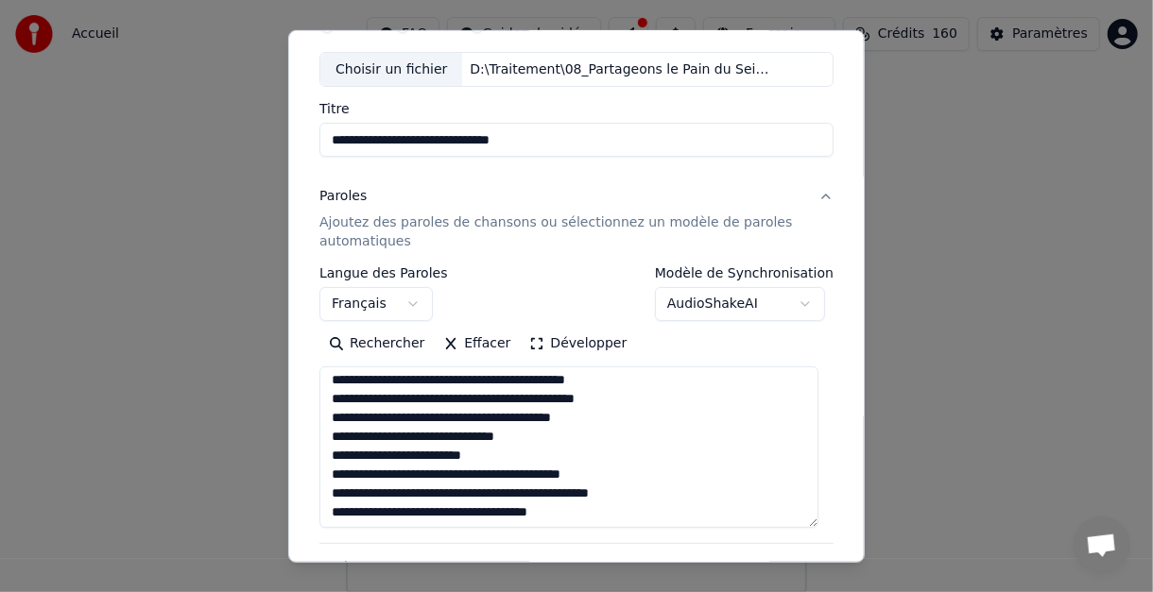
click at [331, 436] on textarea "**********" at bounding box center [568, 448] width 499 height 162
drag, startPoint x: 332, startPoint y: 433, endPoint x: 629, endPoint y: 467, distance: 299.6
click at [629, 467] on textarea "**********" at bounding box center [568, 448] width 499 height 162
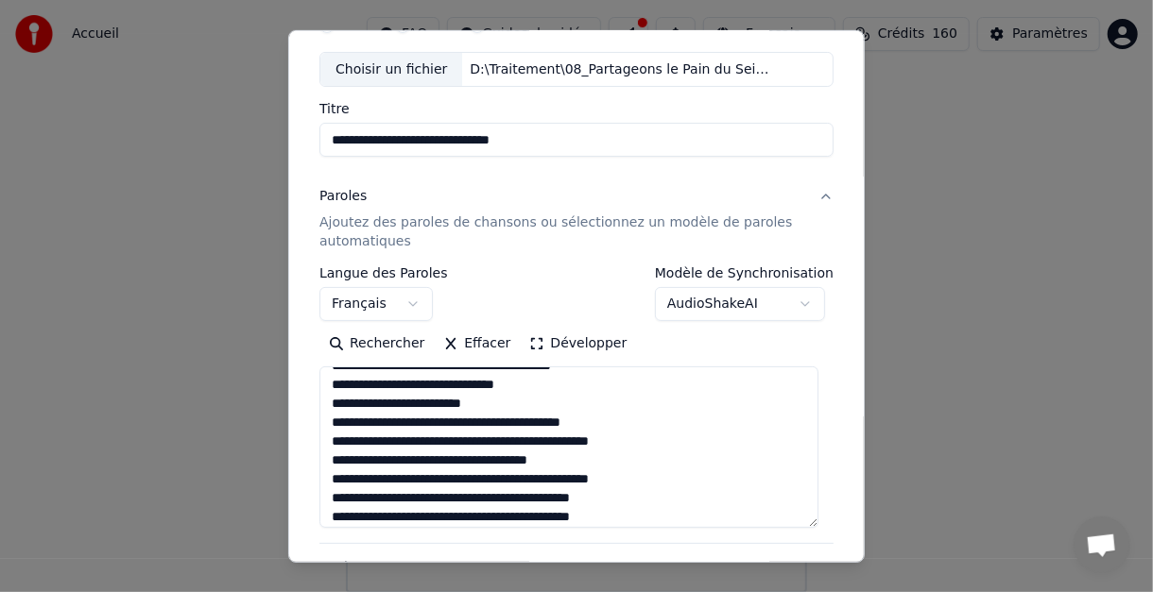
scroll to position [138, 0]
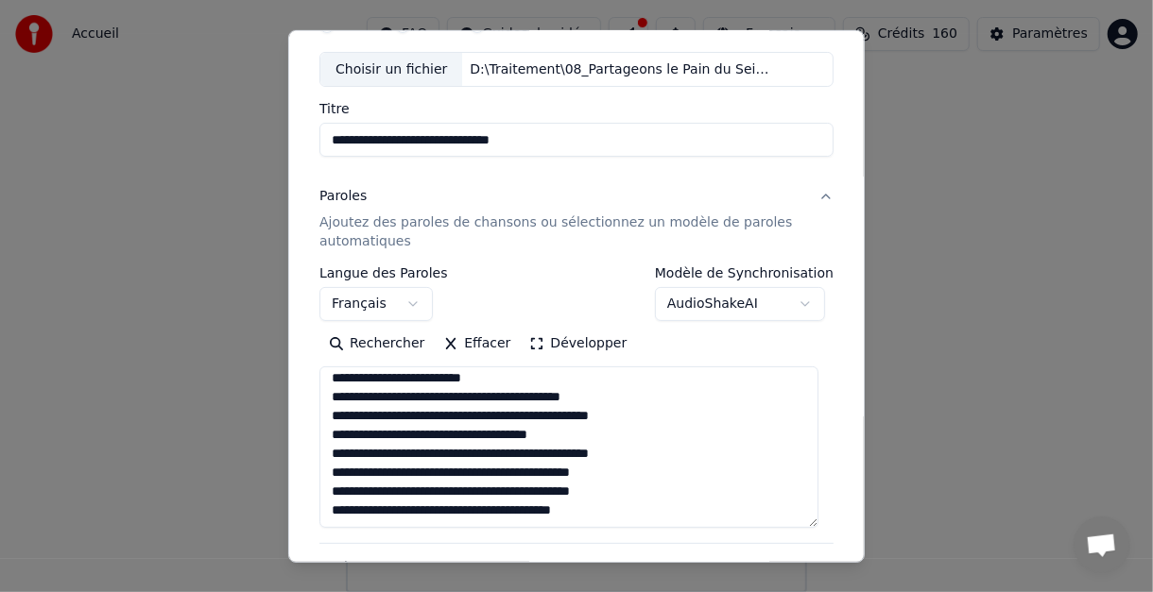
click at [604, 510] on textarea "**********" at bounding box center [568, 448] width 499 height 162
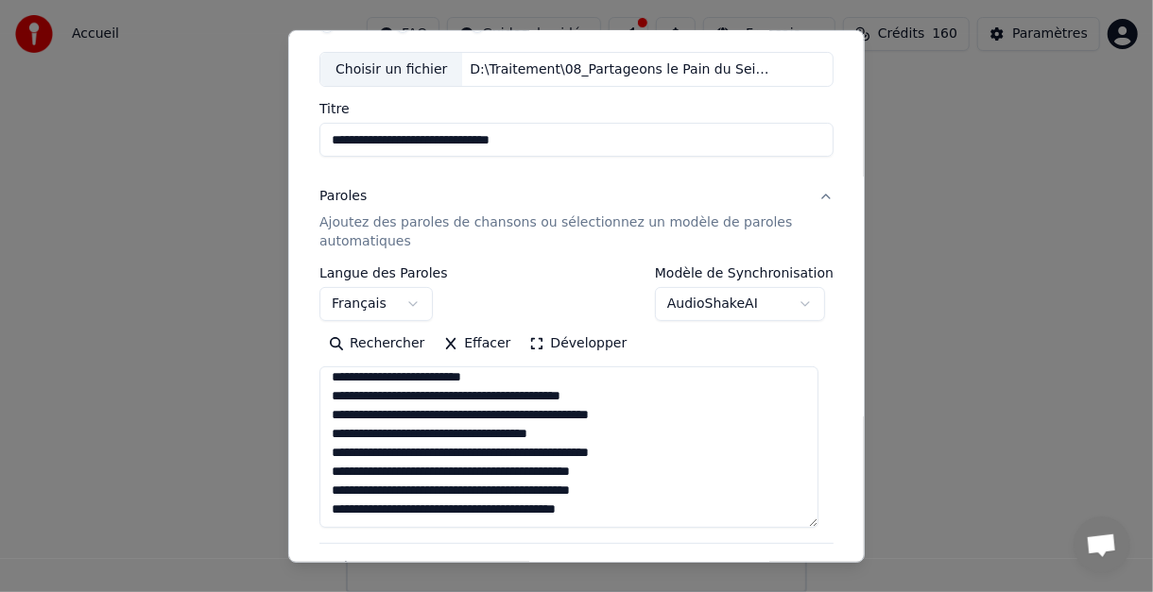
paste textarea "**********"
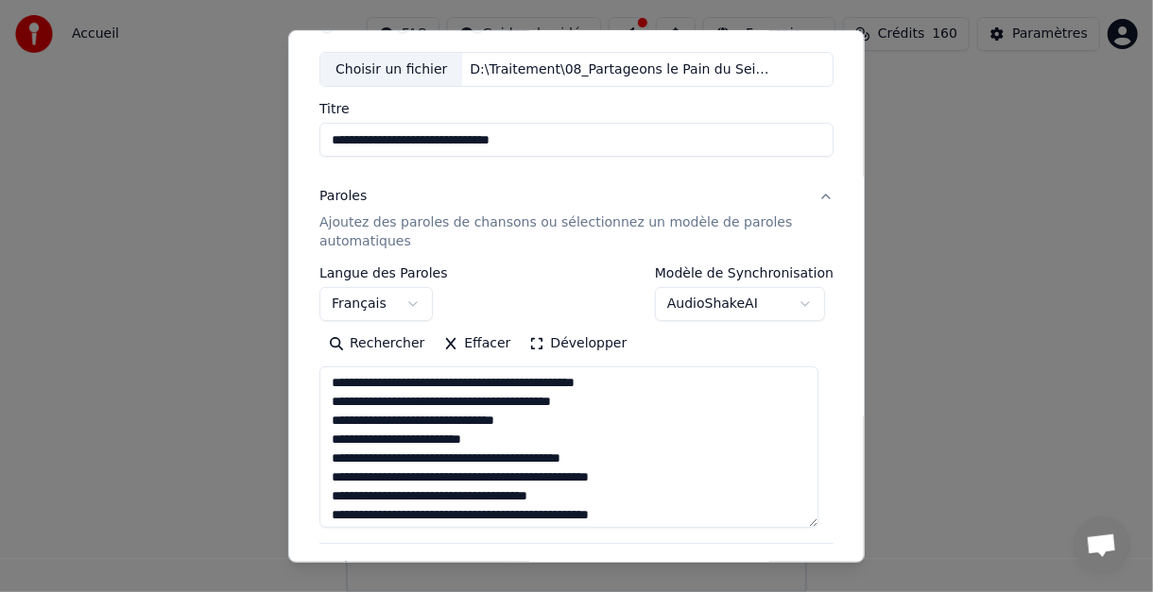
scroll to position [0, 0]
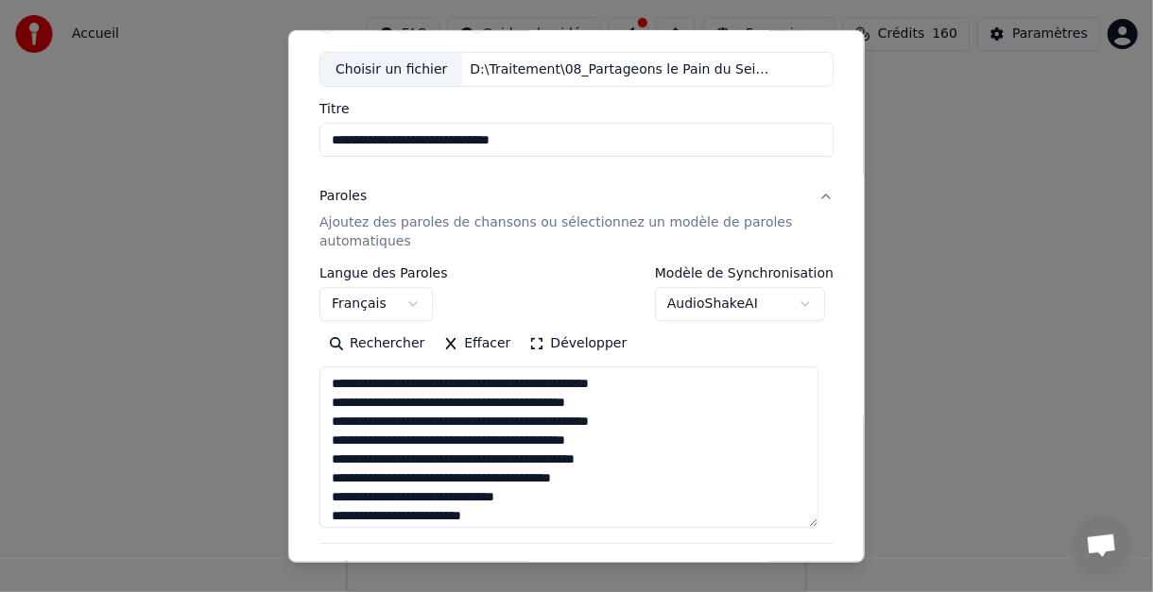
click at [617, 403] on textarea "**********" at bounding box center [568, 448] width 499 height 162
click at [629, 443] on textarea "**********" at bounding box center [568, 448] width 499 height 162
click at [403, 459] on textarea "**********" at bounding box center [568, 448] width 499 height 162
click at [644, 460] on textarea "**********" at bounding box center [568, 448] width 499 height 162
click at [602, 482] on textarea "**********" at bounding box center [568, 448] width 499 height 162
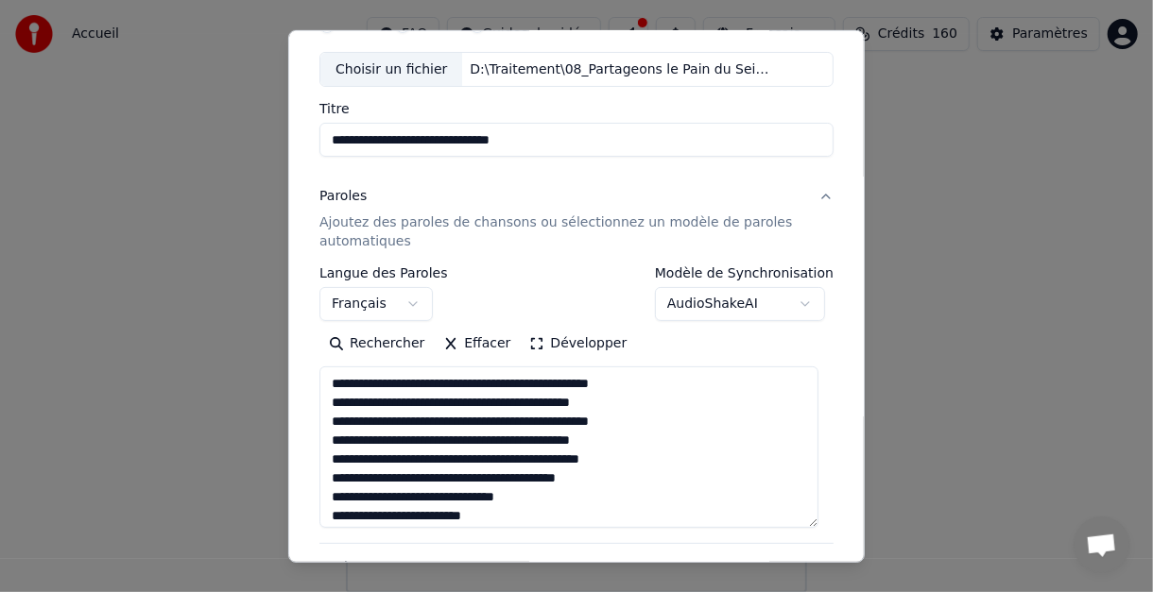
scroll to position [94, 0]
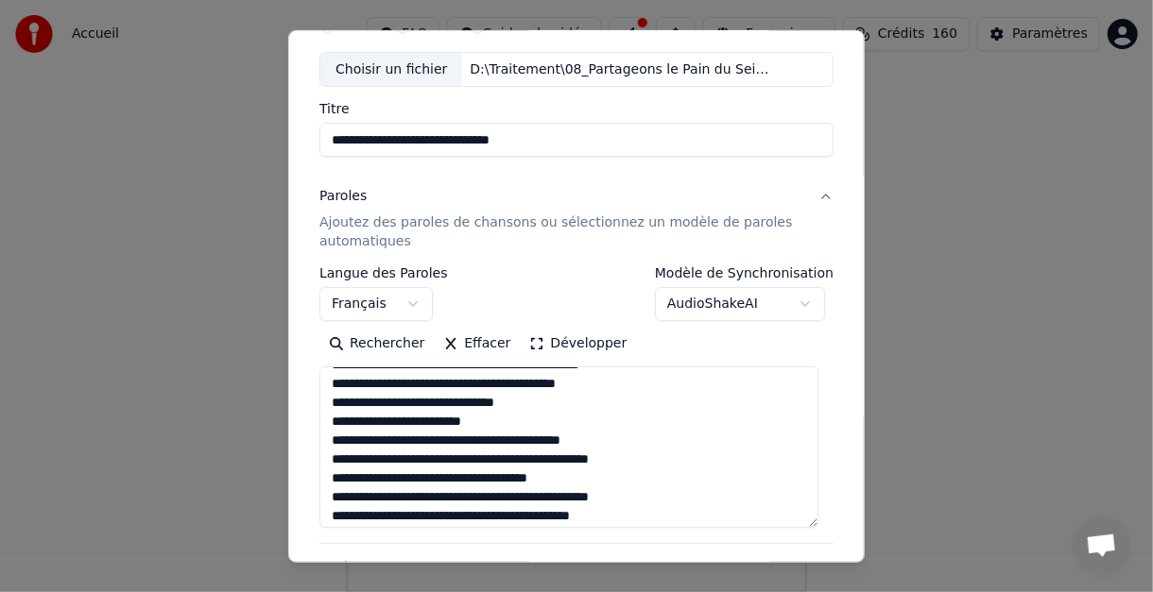
click at [631, 441] on textarea "**********" at bounding box center [568, 448] width 499 height 162
click at [542, 459] on textarea "**********" at bounding box center [568, 448] width 499 height 162
click at [659, 460] on textarea "**********" at bounding box center [568, 448] width 499 height 162
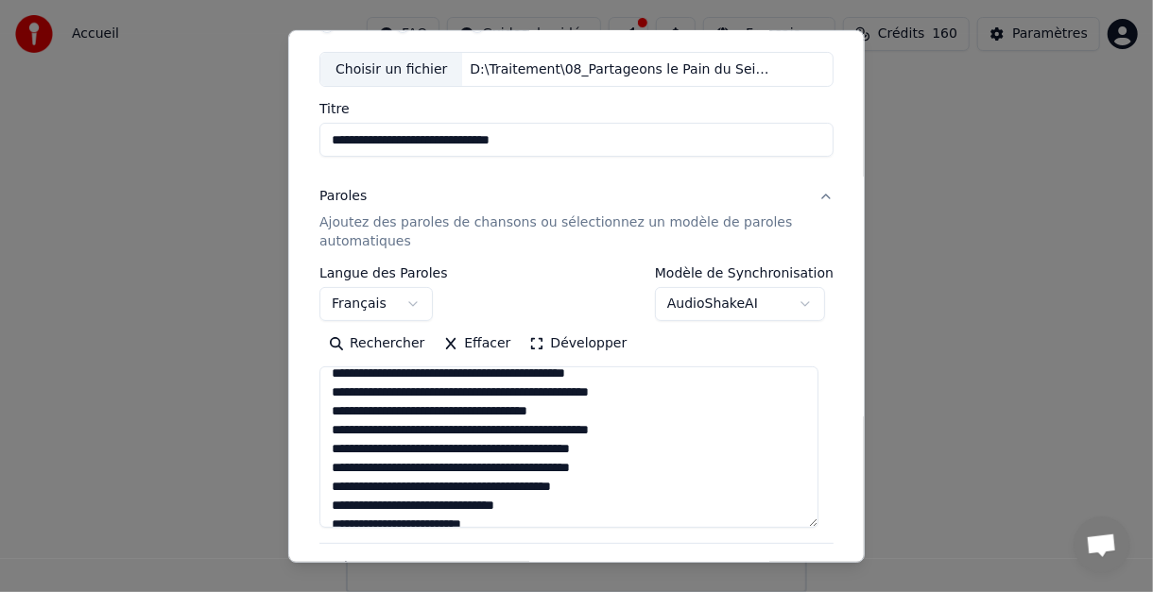
scroll to position [189, 0]
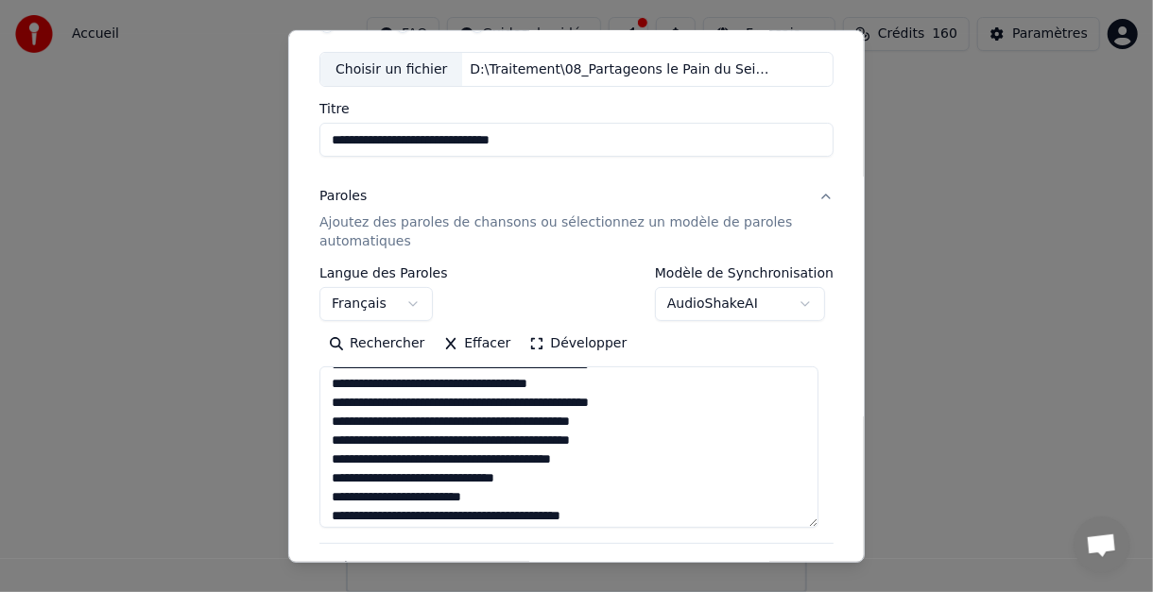
click at [634, 443] on textarea "**********" at bounding box center [568, 448] width 499 height 162
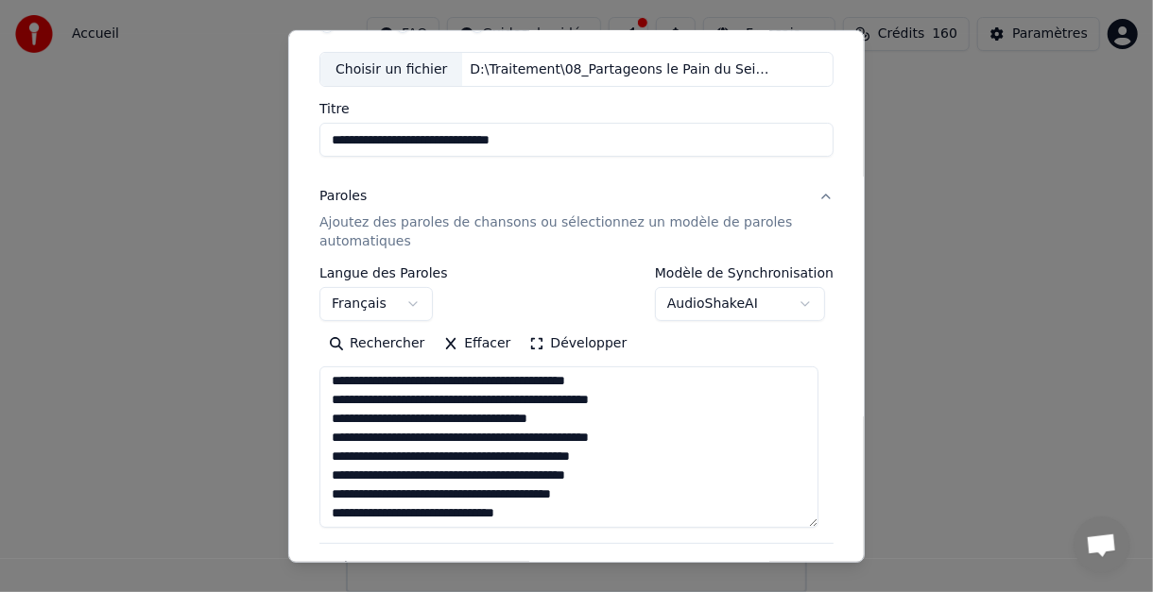
scroll to position [195, 0]
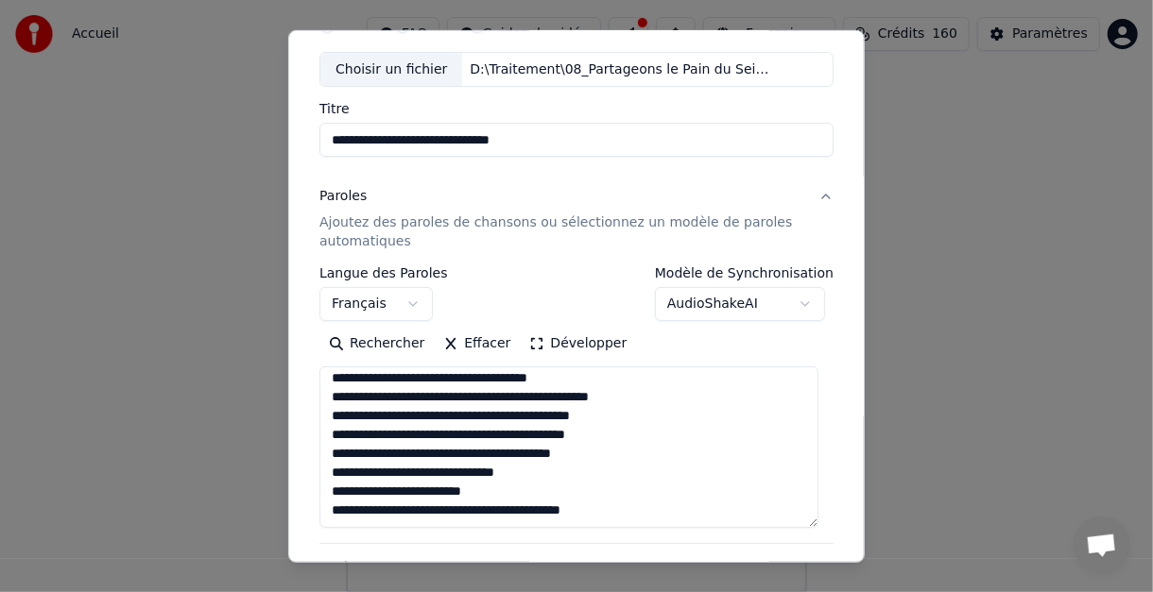
click at [639, 506] on textarea "**********" at bounding box center [568, 448] width 499 height 162
type textarea "**********"
click at [797, 300] on body "Accueil FAQ Guides de vidéo Français Crédits 160 Paramètres Bienvenue sur Youka…" at bounding box center [576, 296] width 1153 height 593
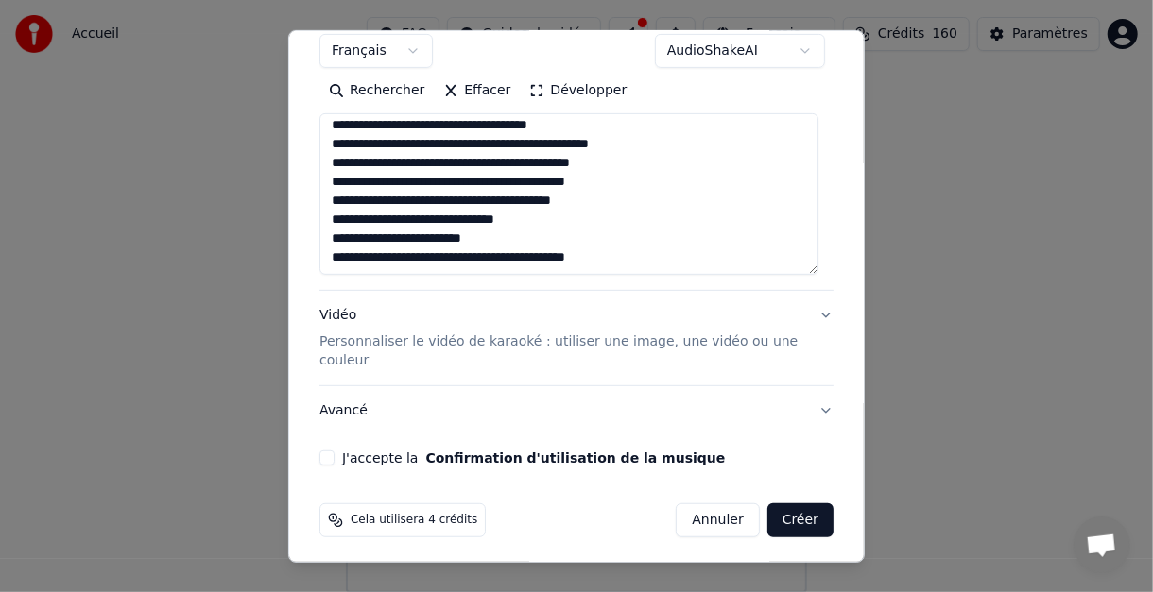
scroll to position [352, 0]
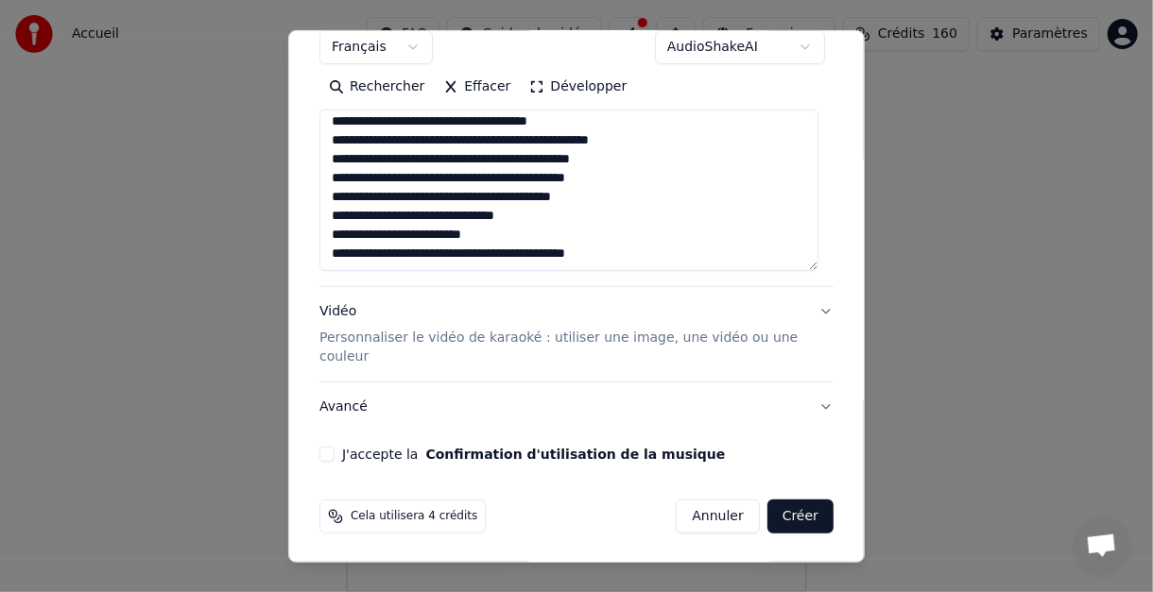
click at [322, 451] on button "J'accepte la Confirmation d'utilisation de la musique" at bounding box center [326, 454] width 15 height 15
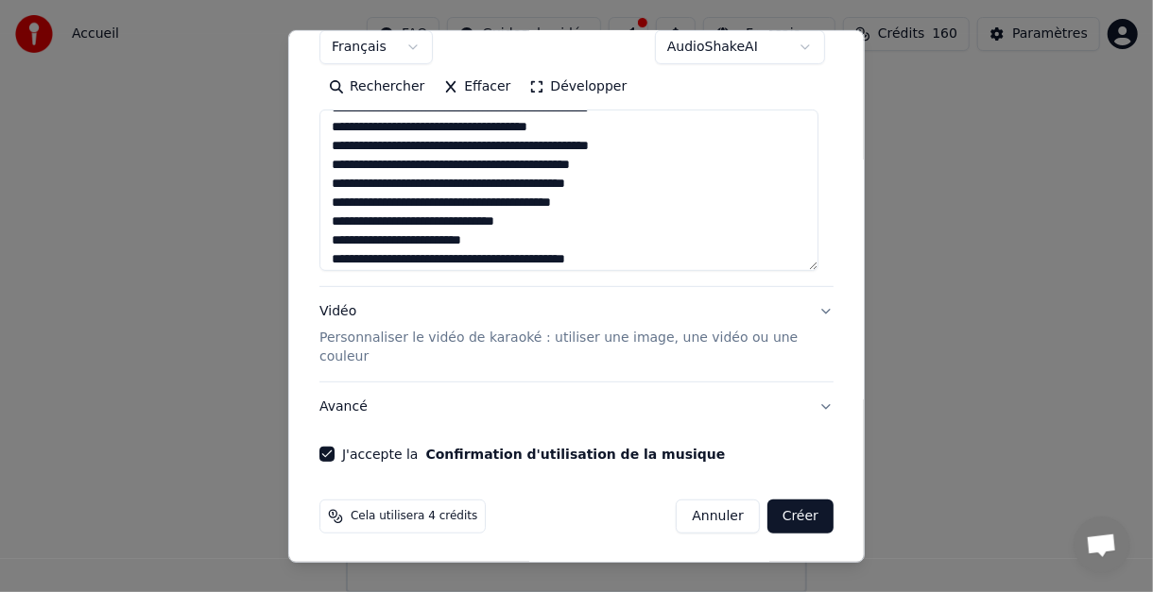
scroll to position [195, 0]
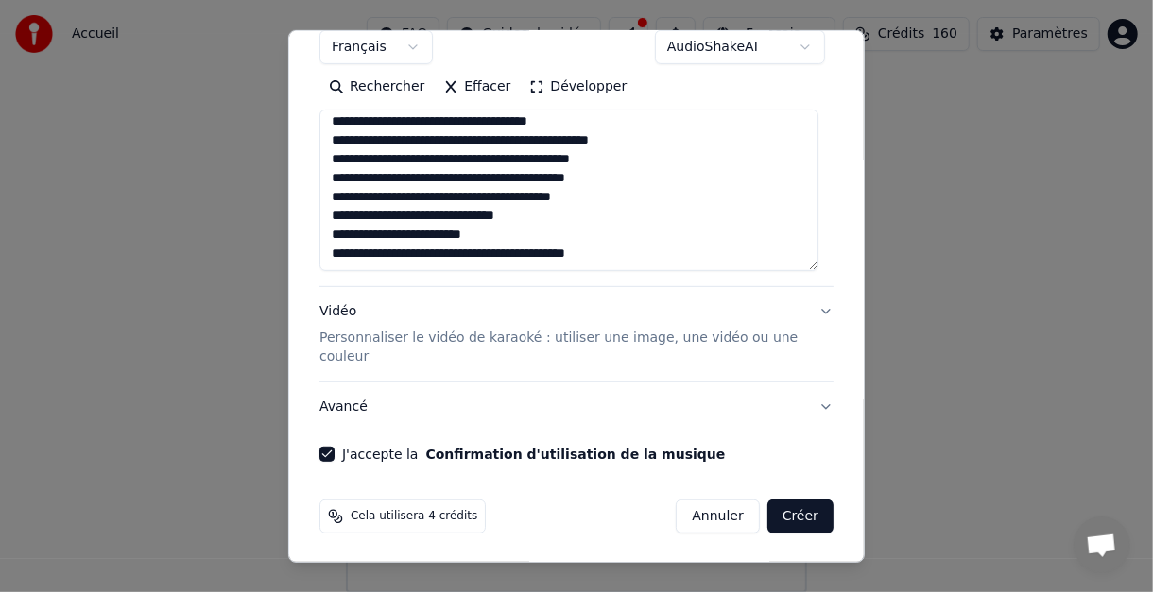
click at [781, 513] on button "Créer" at bounding box center [800, 517] width 66 height 34
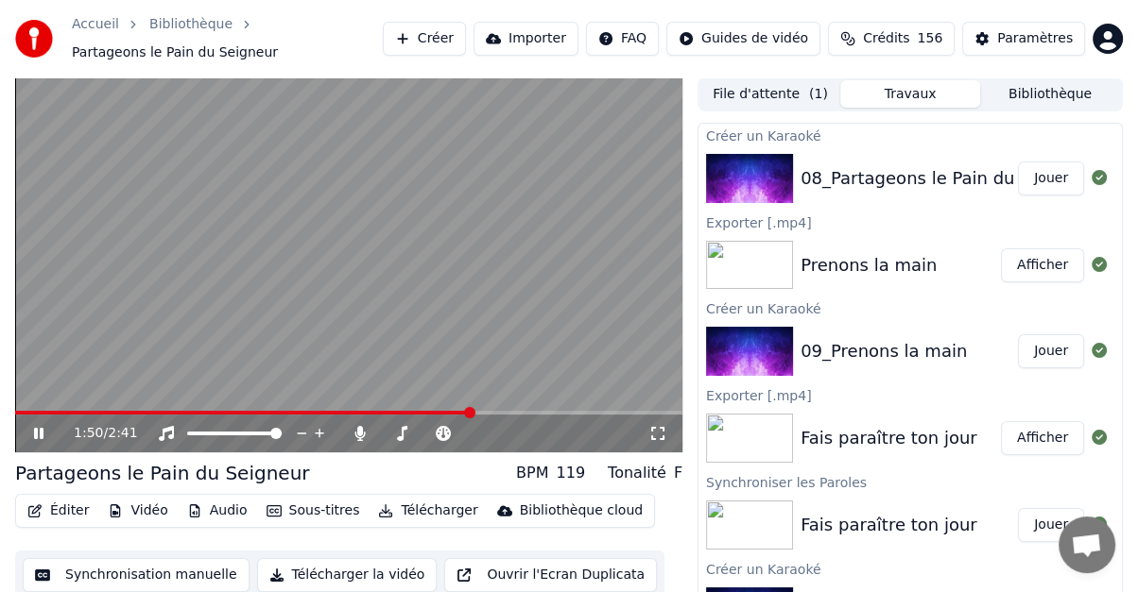
click at [41, 435] on icon at bounding box center [38, 433] width 9 height 11
click at [550, 429] on icon at bounding box center [555, 433] width 18 height 19
click at [551, 429] on icon at bounding box center [555, 433] width 18 height 19
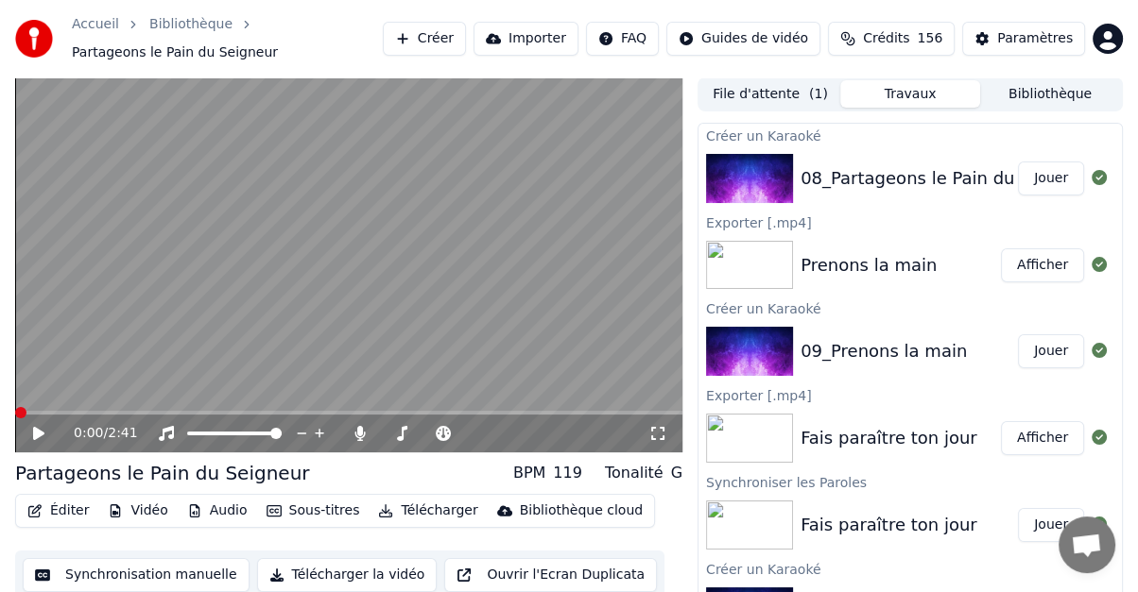
click at [15, 407] on span at bounding box center [20, 412] width 11 height 11
click at [37, 430] on icon at bounding box center [38, 433] width 11 height 13
click at [362, 430] on icon at bounding box center [360, 433] width 10 height 15
click at [354, 438] on icon at bounding box center [360, 433] width 19 height 15
click at [38, 430] on icon at bounding box center [51, 433] width 43 height 15
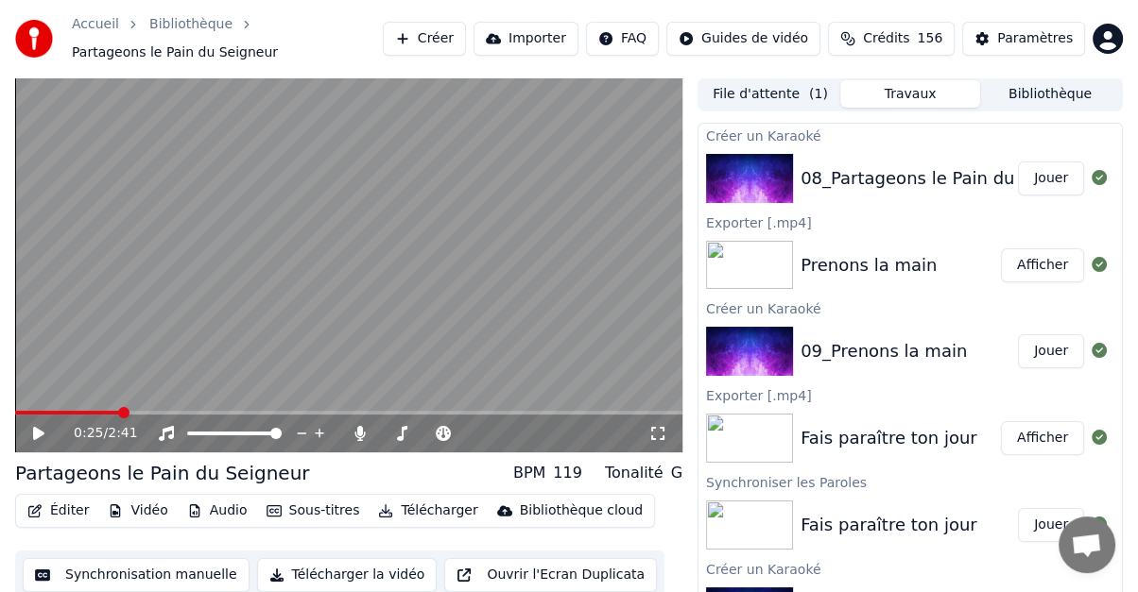
click at [60, 506] on button "Éditer" at bounding box center [58, 511] width 77 height 26
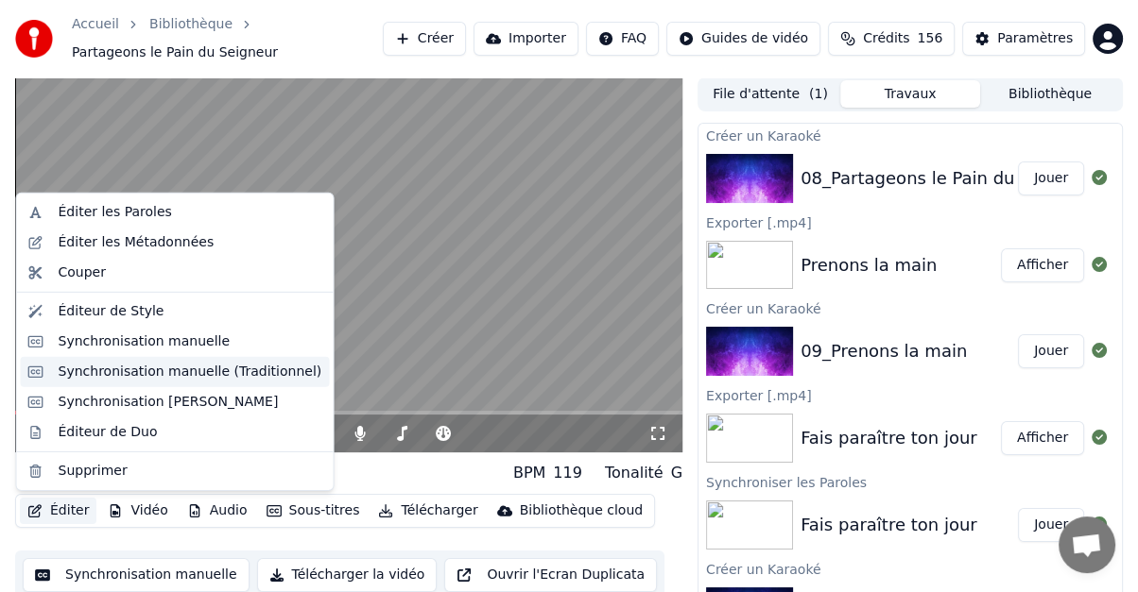
click at [109, 369] on div "Synchronisation manuelle (Traditionnel)" at bounding box center [191, 372] width 264 height 19
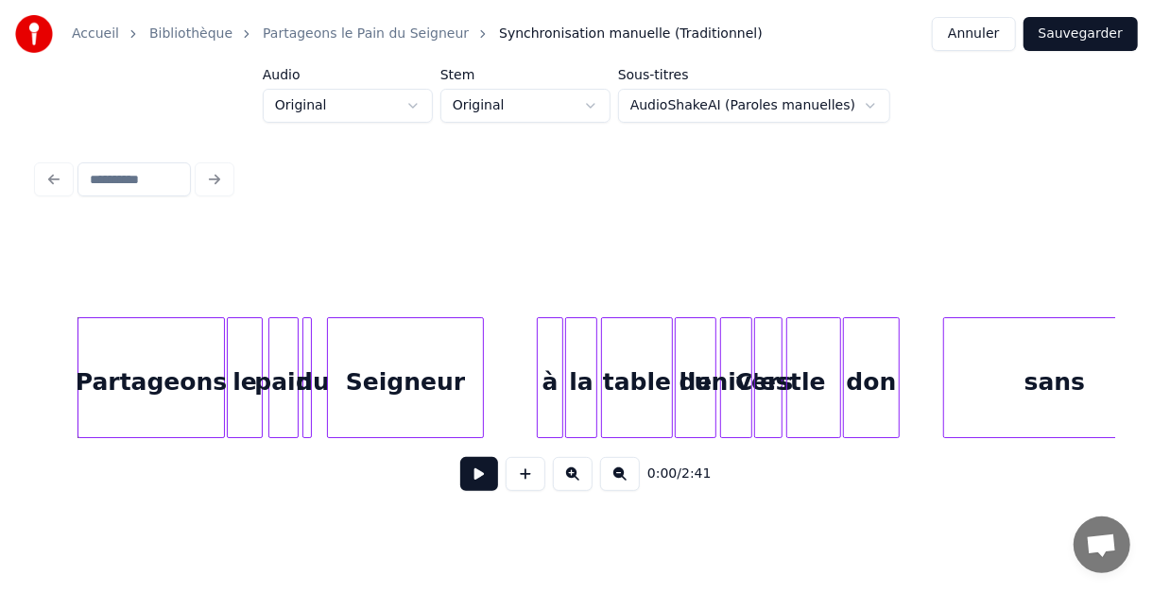
click at [192, 348] on div "Partageons" at bounding box center [151, 382] width 146 height 129
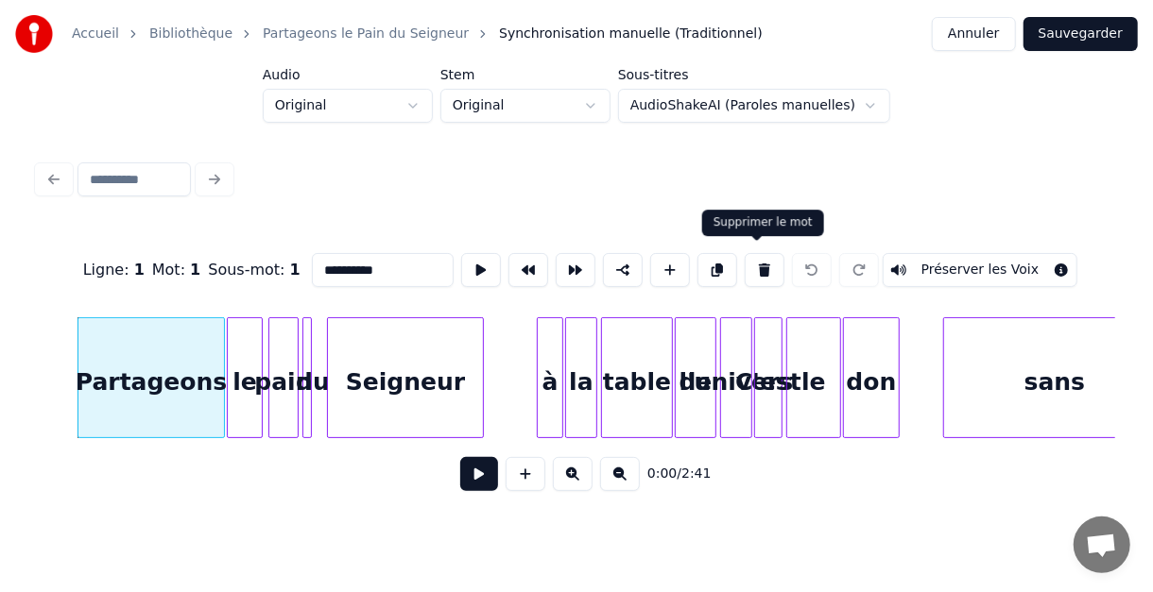
click at [756, 262] on button at bounding box center [765, 270] width 40 height 34
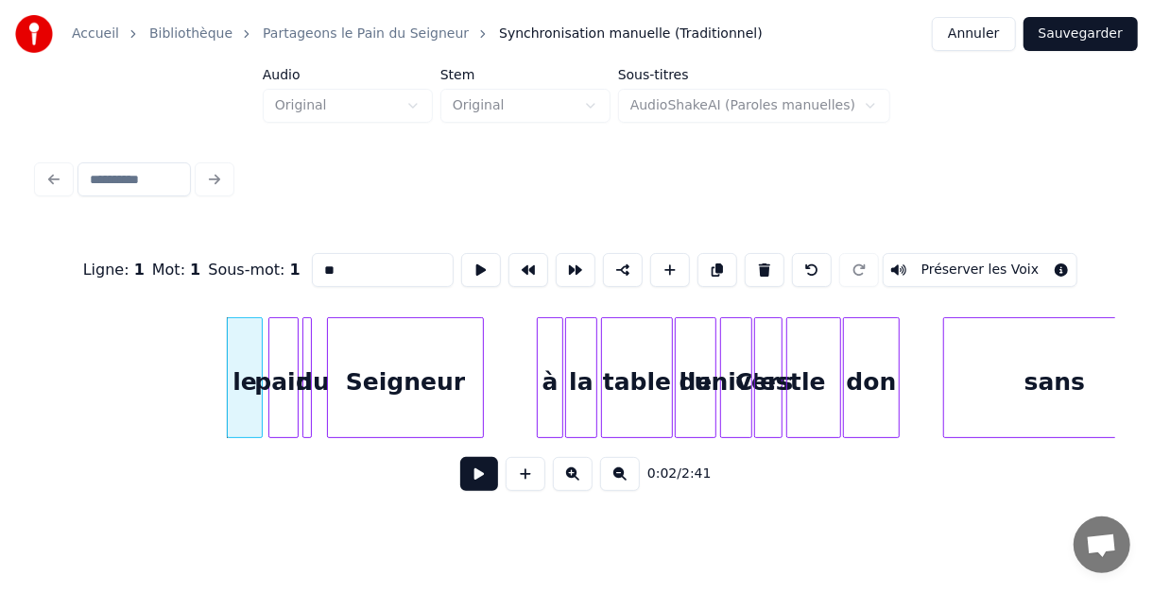
click at [246, 355] on div "le" at bounding box center [245, 382] width 34 height 129
click at [757, 260] on button at bounding box center [765, 270] width 40 height 34
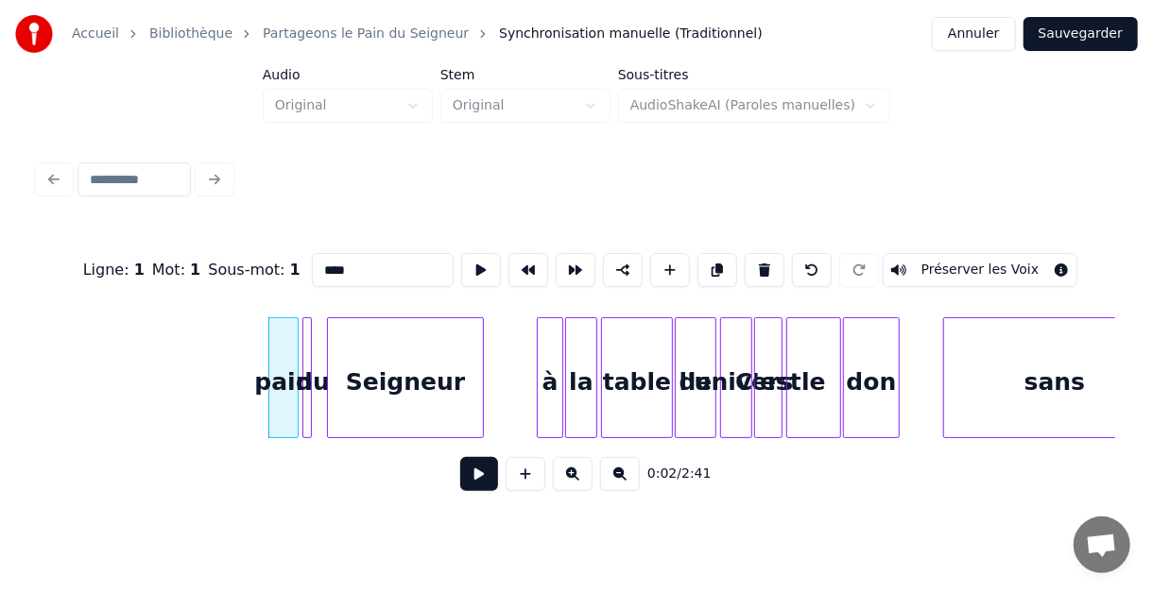
click at [283, 354] on div "pain" at bounding box center [283, 382] width 28 height 129
click at [758, 261] on button at bounding box center [765, 270] width 40 height 34
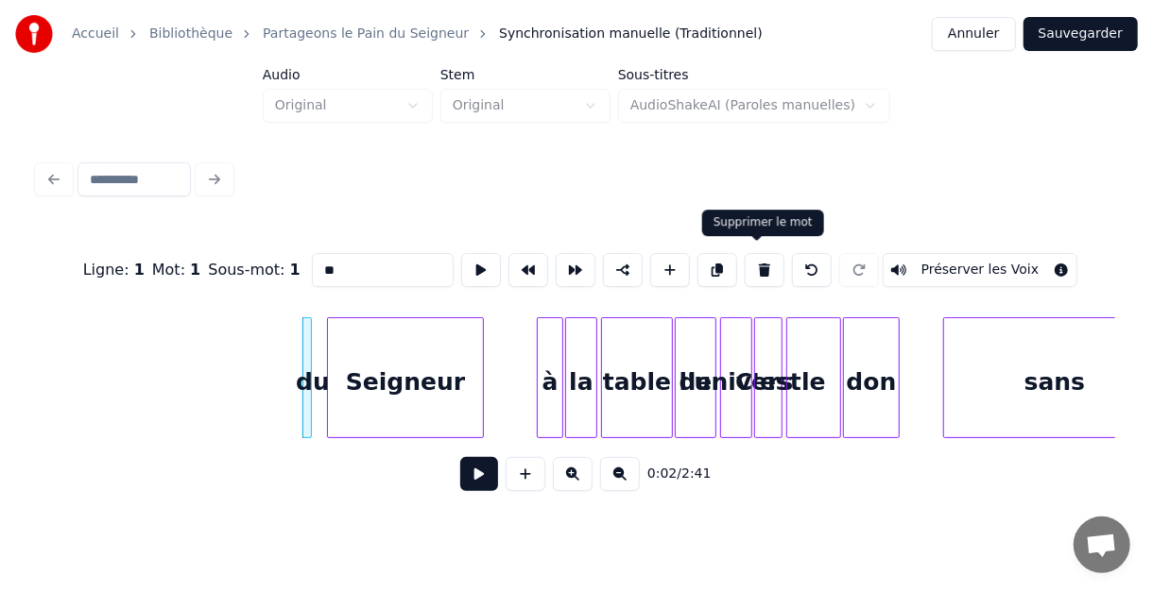
click at [754, 258] on button at bounding box center [765, 270] width 40 height 34
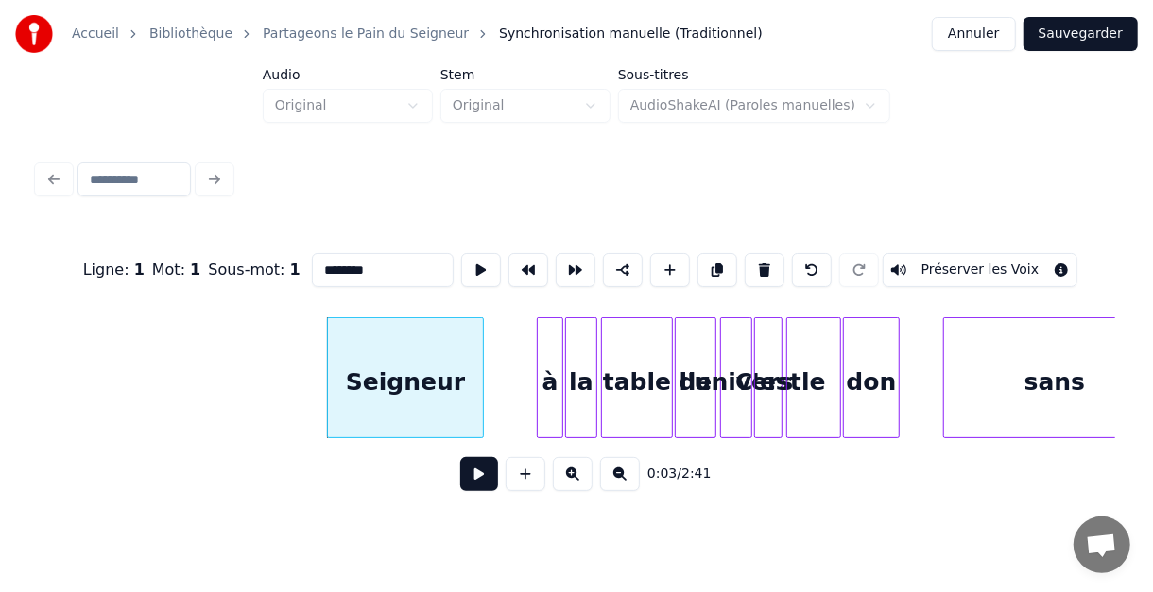
click at [754, 258] on button at bounding box center [765, 270] width 40 height 34
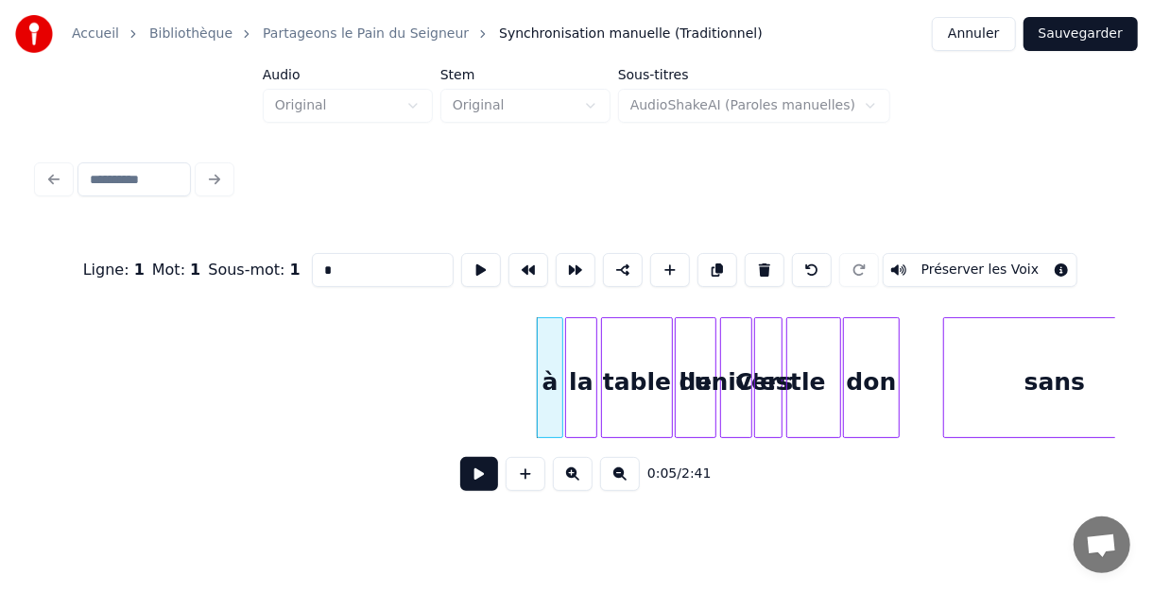
click at [754, 258] on button at bounding box center [765, 270] width 40 height 34
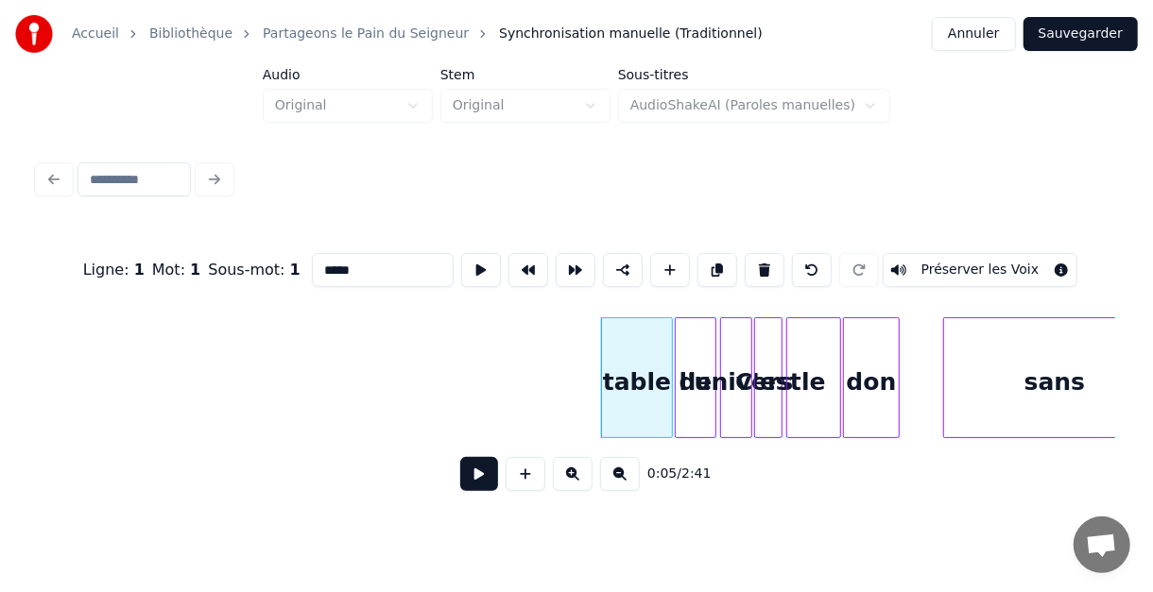
click at [754, 258] on button at bounding box center [765, 270] width 40 height 34
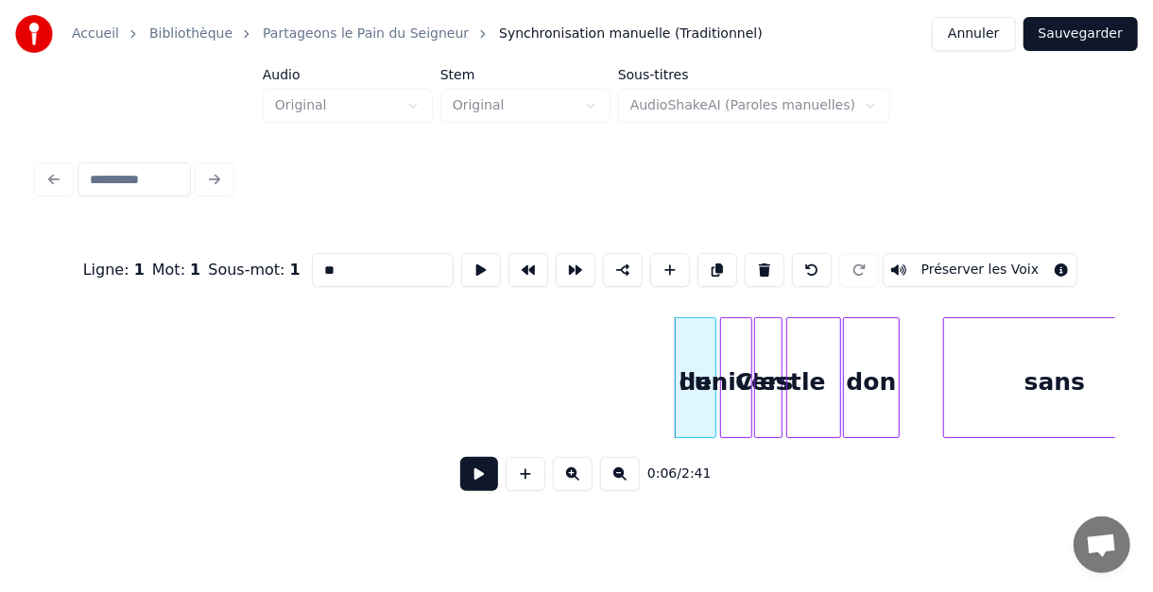
click at [754, 258] on button at bounding box center [765, 270] width 40 height 34
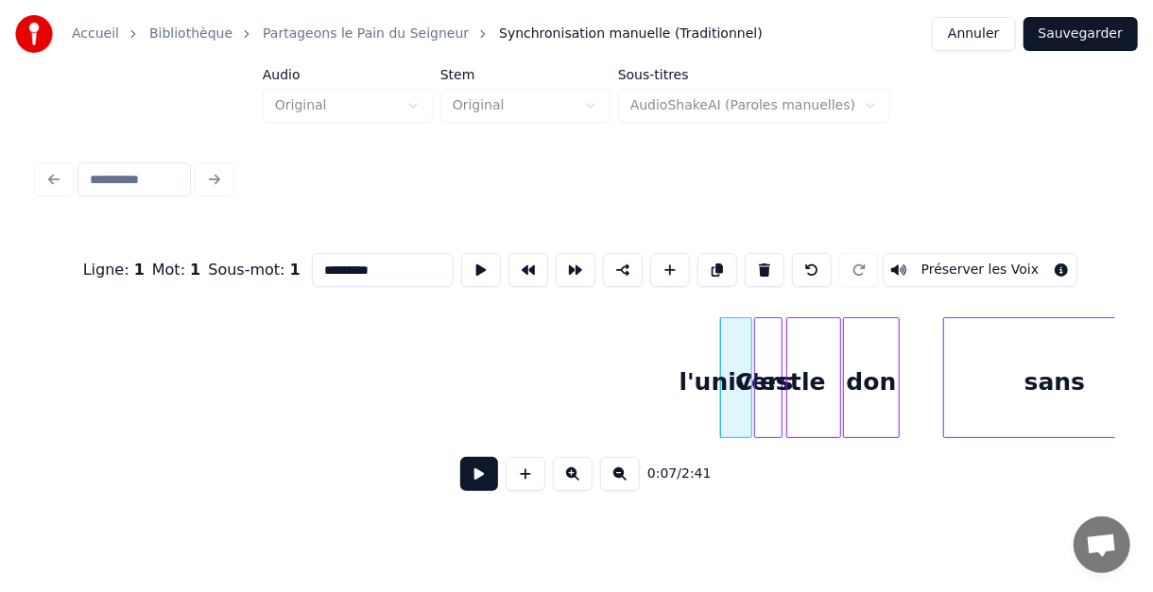
click at [754, 258] on button at bounding box center [765, 270] width 40 height 34
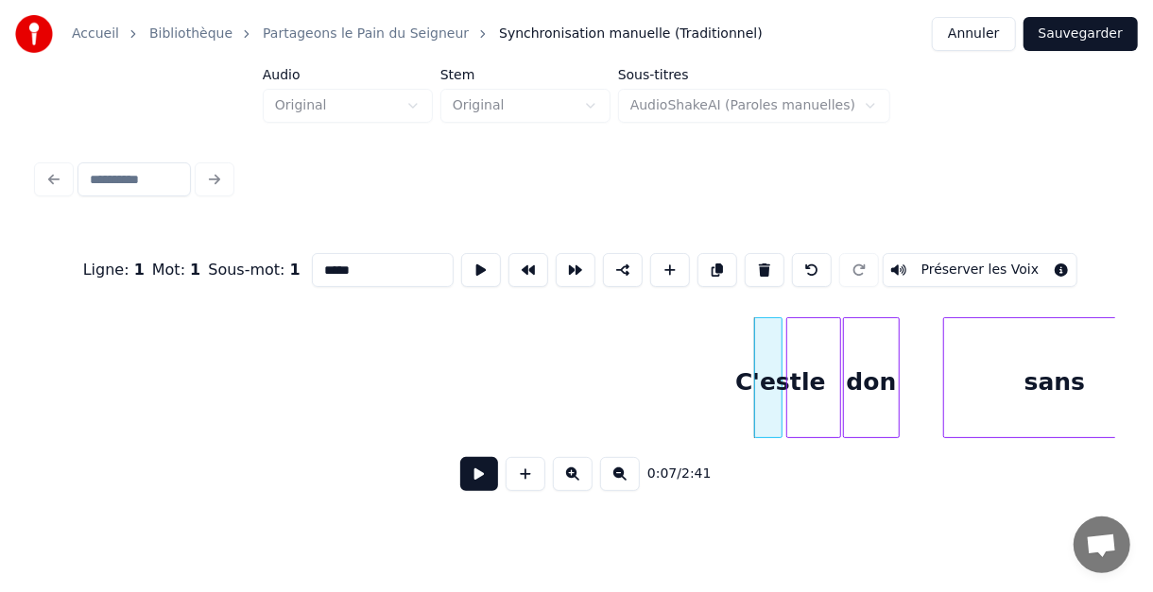
click at [754, 258] on button at bounding box center [765, 270] width 40 height 34
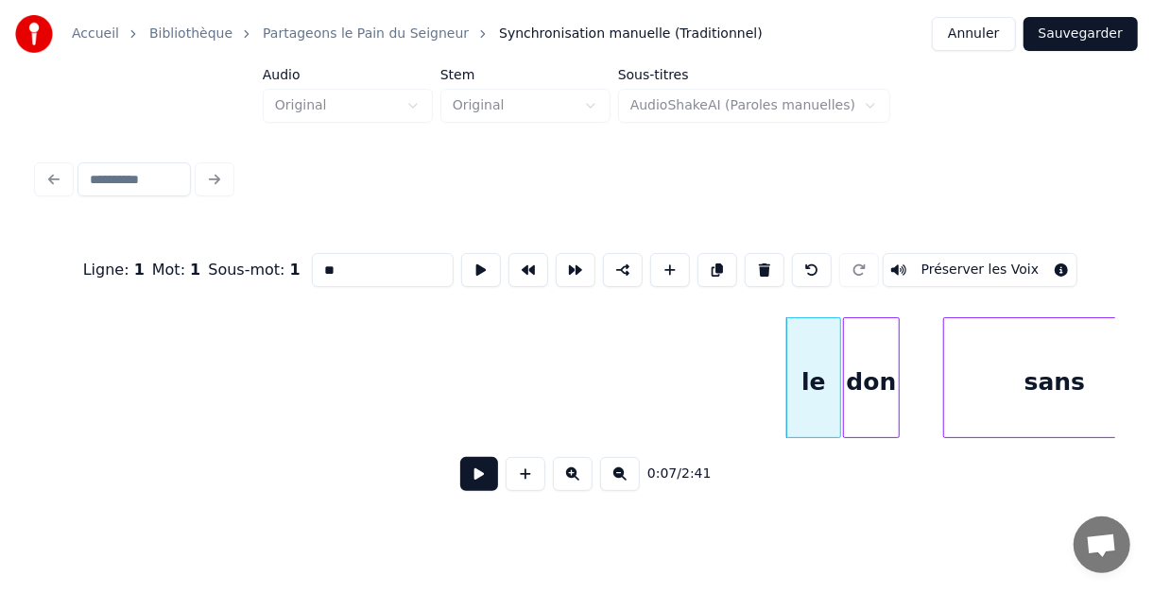
click at [754, 258] on button at bounding box center [765, 270] width 40 height 34
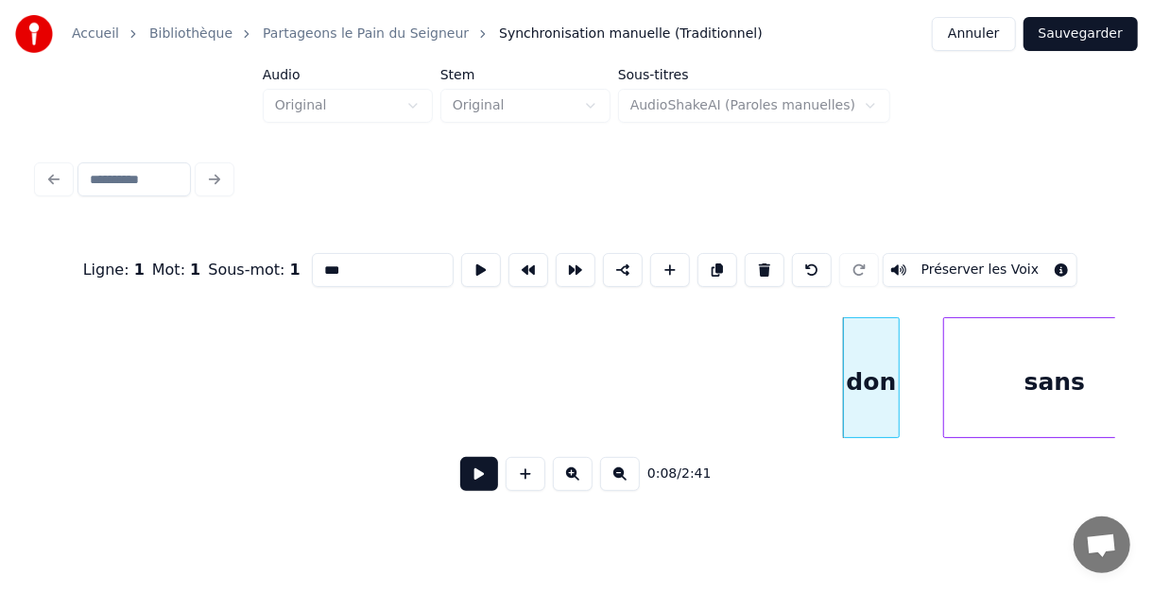
click at [754, 258] on button at bounding box center [765, 270] width 40 height 34
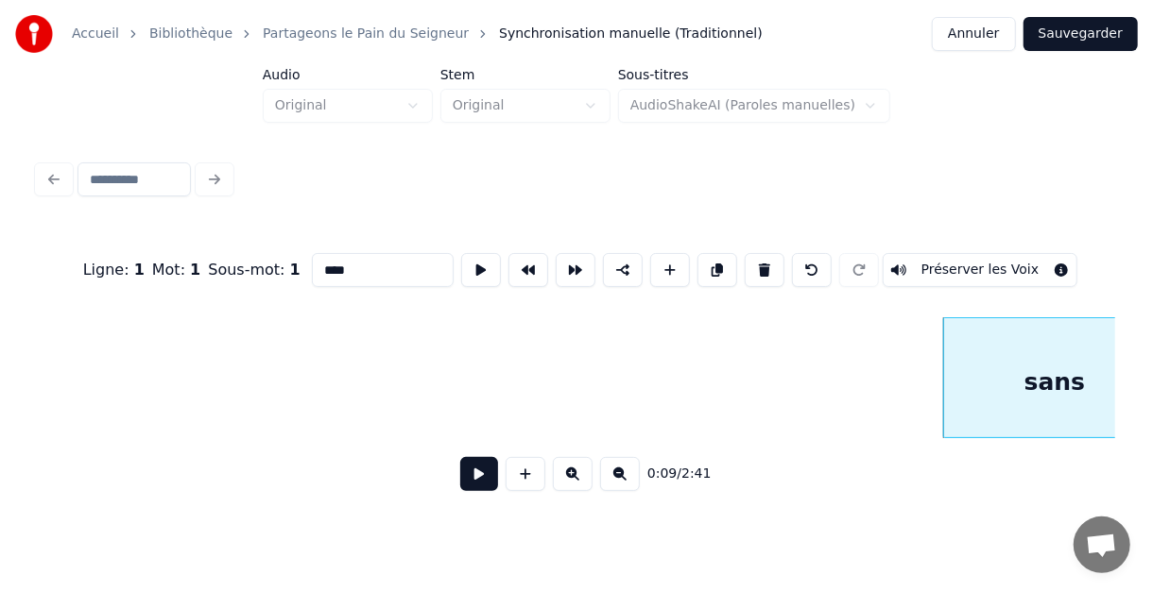
click at [754, 258] on button at bounding box center [765, 270] width 40 height 34
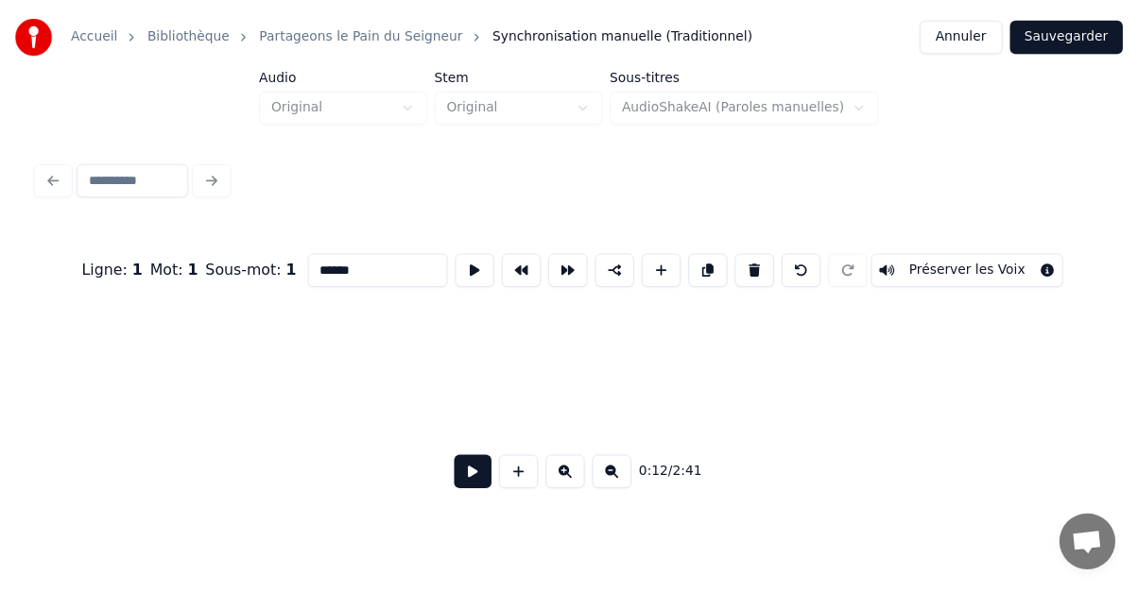
scroll to position [0, 1196]
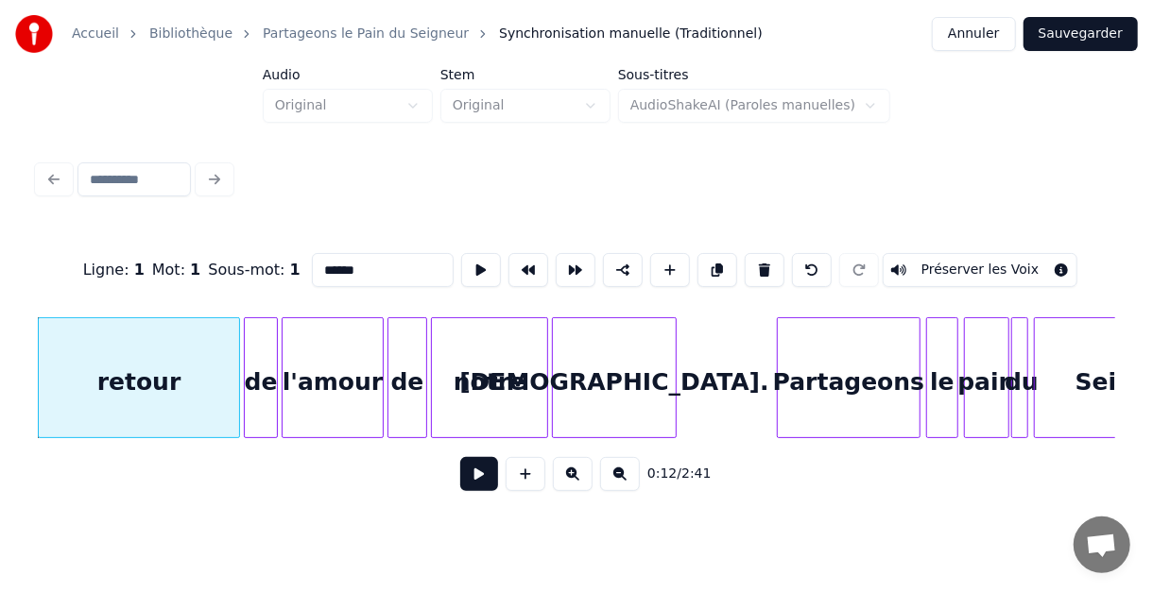
click at [754, 258] on button at bounding box center [765, 270] width 40 height 34
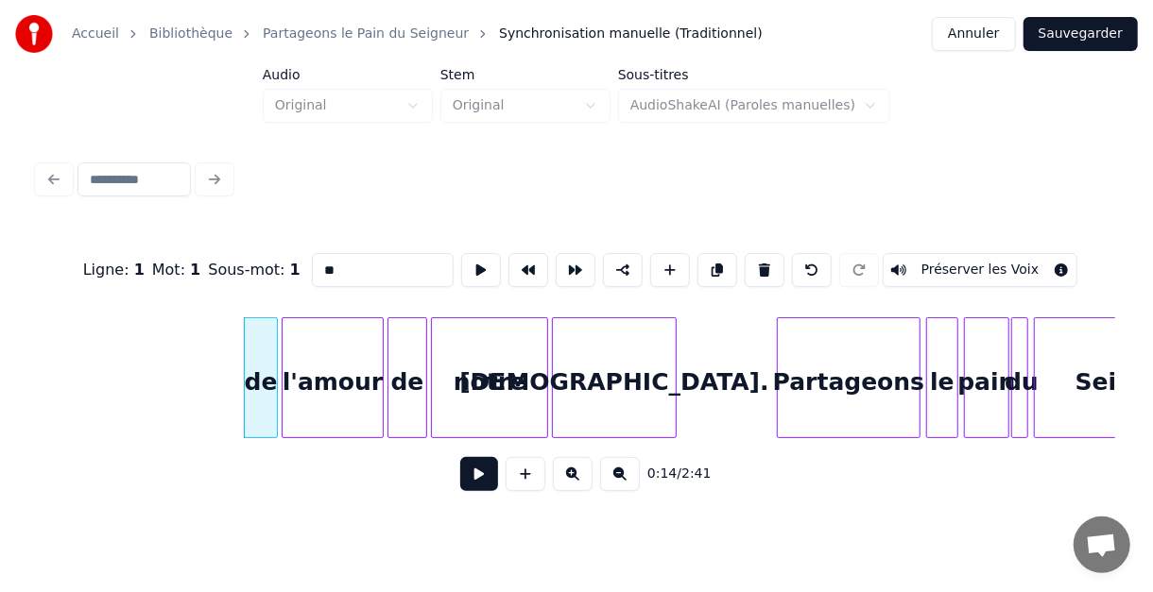
click at [754, 258] on button at bounding box center [765, 270] width 40 height 34
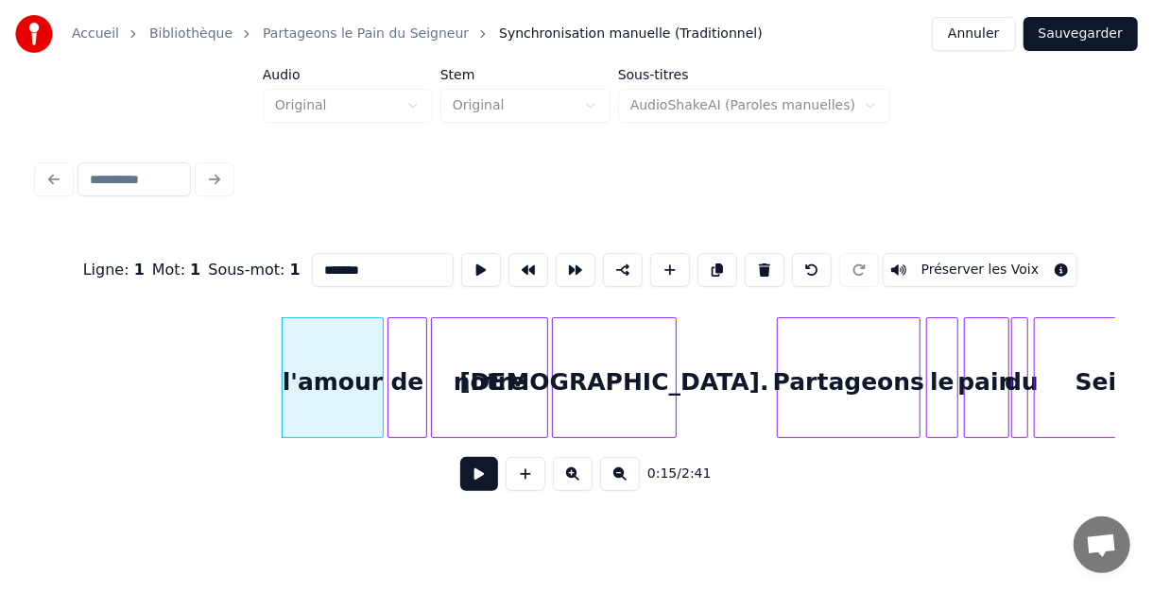
click at [754, 258] on button at bounding box center [765, 270] width 40 height 34
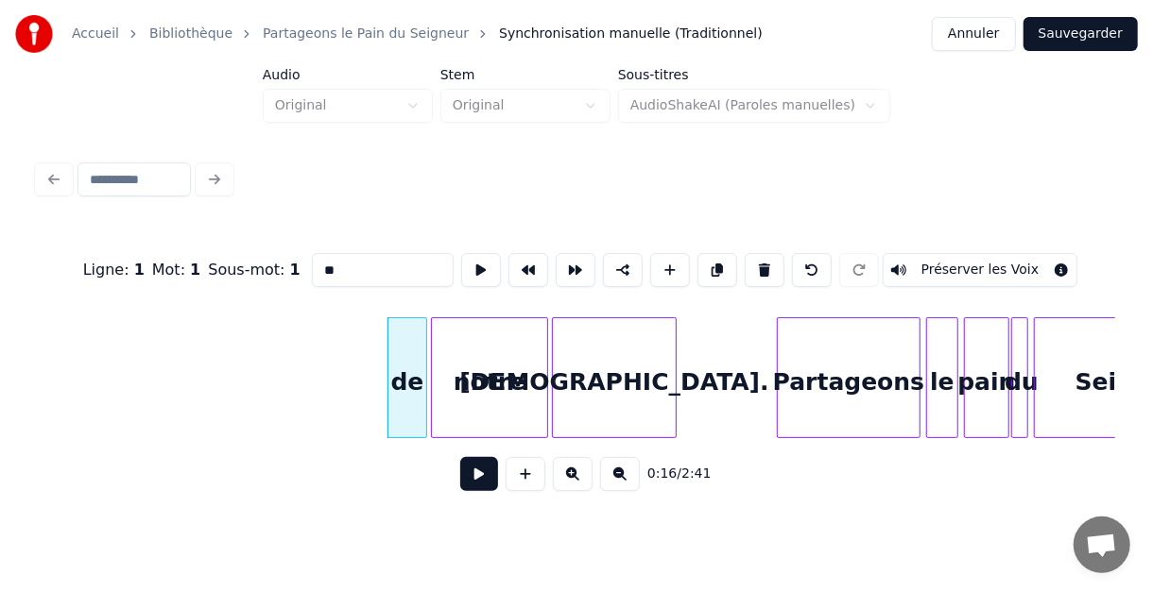
click at [754, 258] on button at bounding box center [765, 270] width 40 height 34
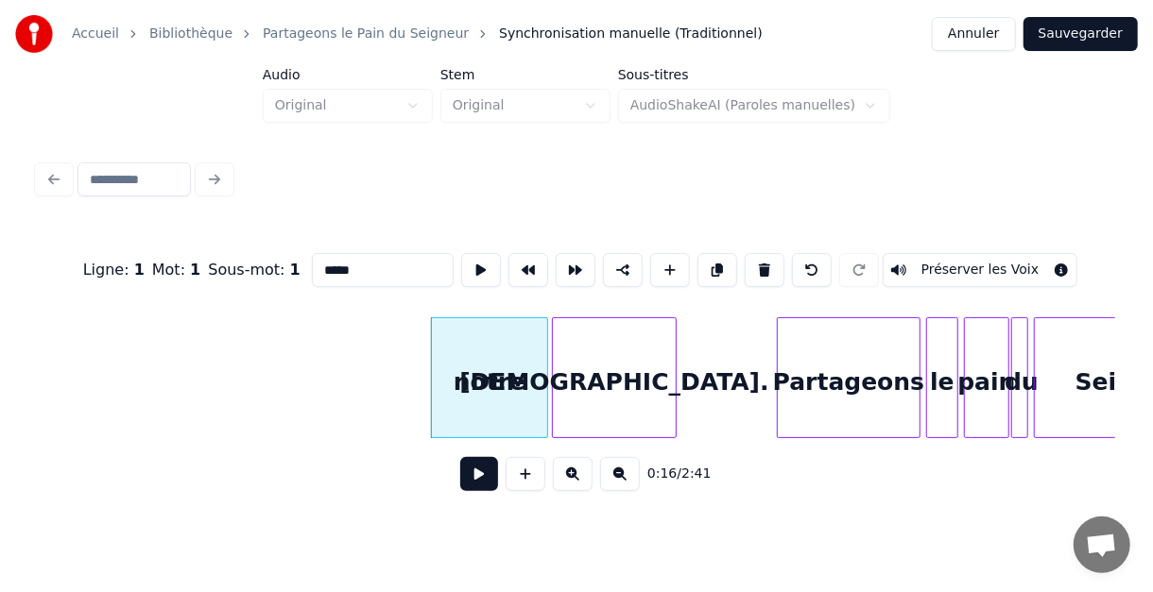
click at [754, 258] on button at bounding box center [765, 270] width 40 height 34
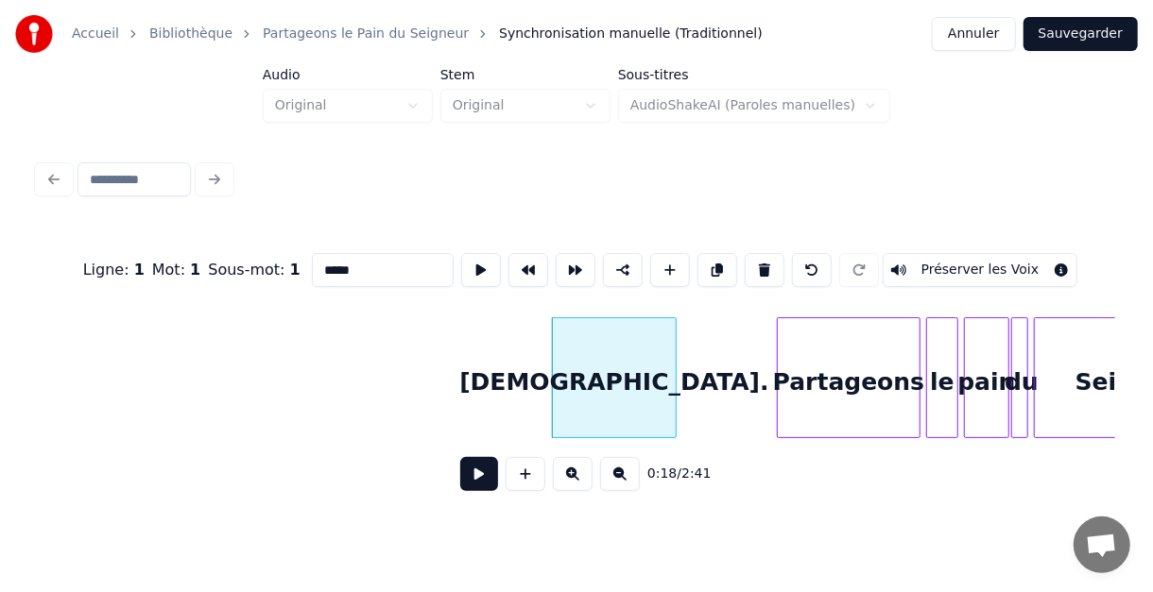
click at [754, 258] on button at bounding box center [765, 270] width 40 height 34
type input "**********"
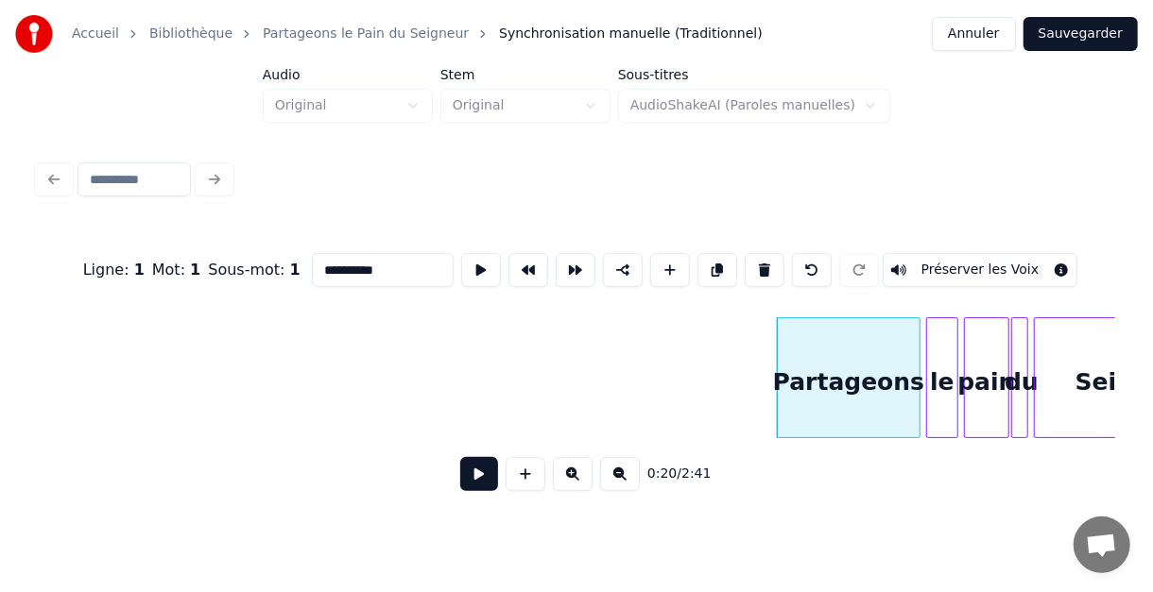
click at [1101, 34] on button "Sauvegarder" at bounding box center [1080, 34] width 114 height 34
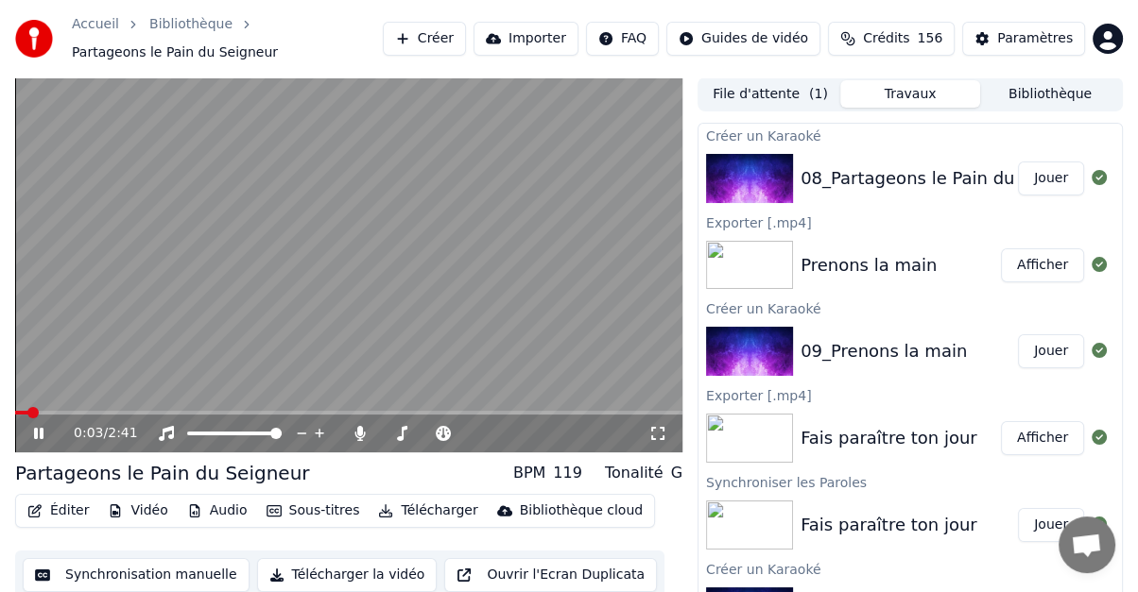
click at [43, 436] on icon at bounding box center [38, 433] width 9 height 11
